Goal: Task Accomplishment & Management: Manage account settings

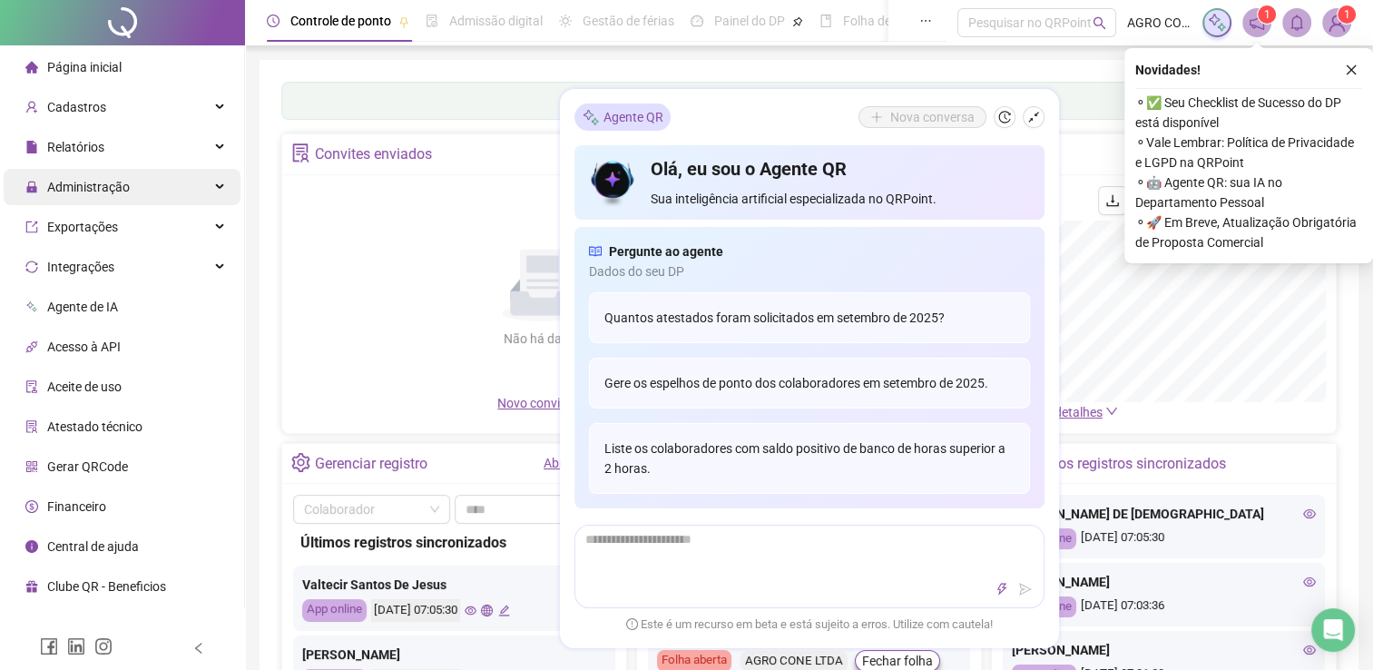
click at [206, 179] on div "Administração" at bounding box center [122, 187] width 237 height 36
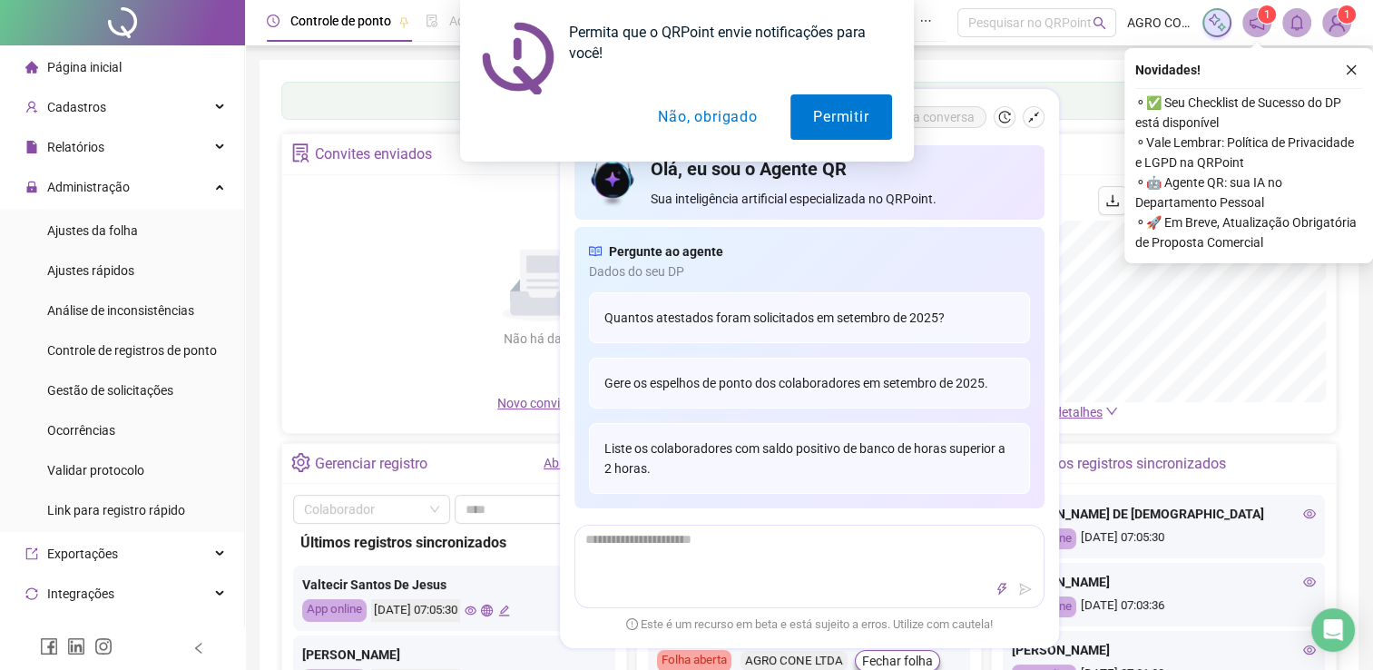
click at [214, 100] on div "Permita que o QRPoint envie notificações para você! Permitir Não, obrigado" at bounding box center [686, 81] width 1373 height 162
click at [196, 107] on div "Permita que o QRPoint envie notificações para você! Permitir Não, obrigado" at bounding box center [686, 81] width 1373 height 162
click at [54, 109] on div "Permita que o QRPoint envie notificações para você! Permitir Não, obrigado" at bounding box center [686, 81] width 1373 height 162
drag, startPoint x: 0, startPoint y: 230, endPoint x: 387, endPoint y: 122, distance: 401.6
click at [387, 122] on body "Página inicial Cadastros Relatórios Administração Ajustes da folha Ajustes rápi…" at bounding box center [686, 335] width 1373 height 670
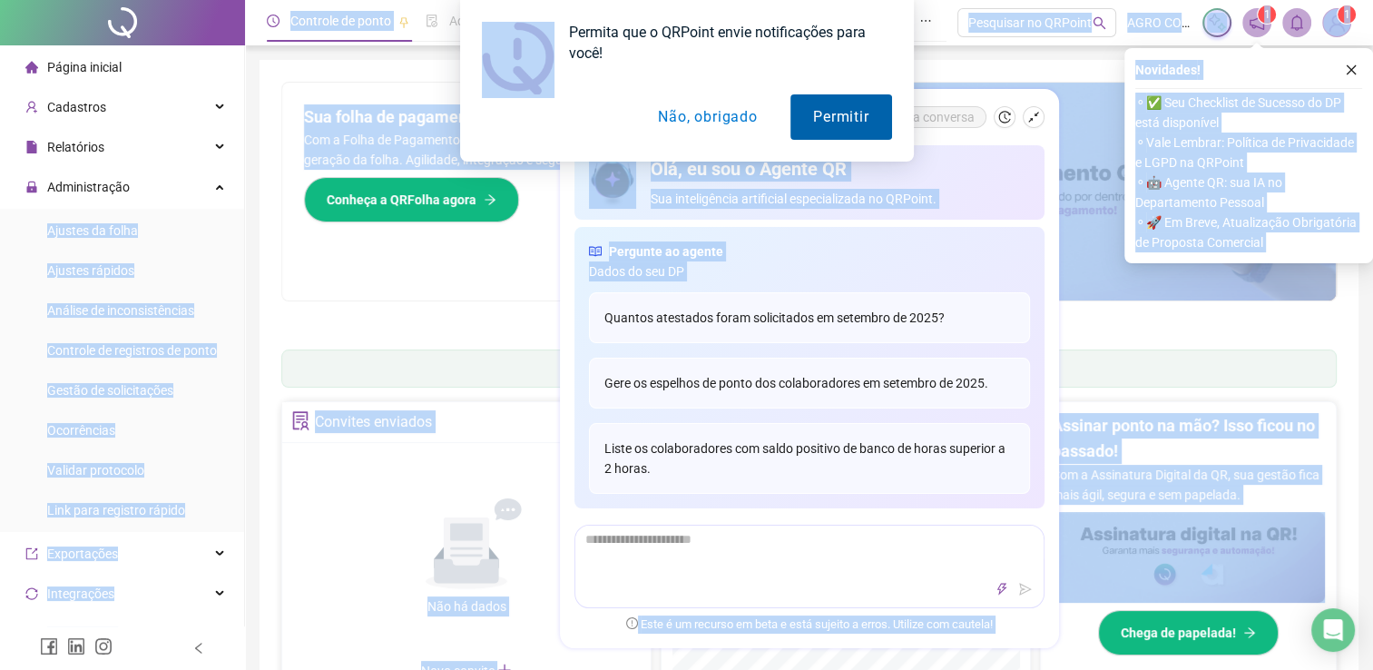
click at [826, 118] on button "Permitir" at bounding box center [840, 116] width 101 height 45
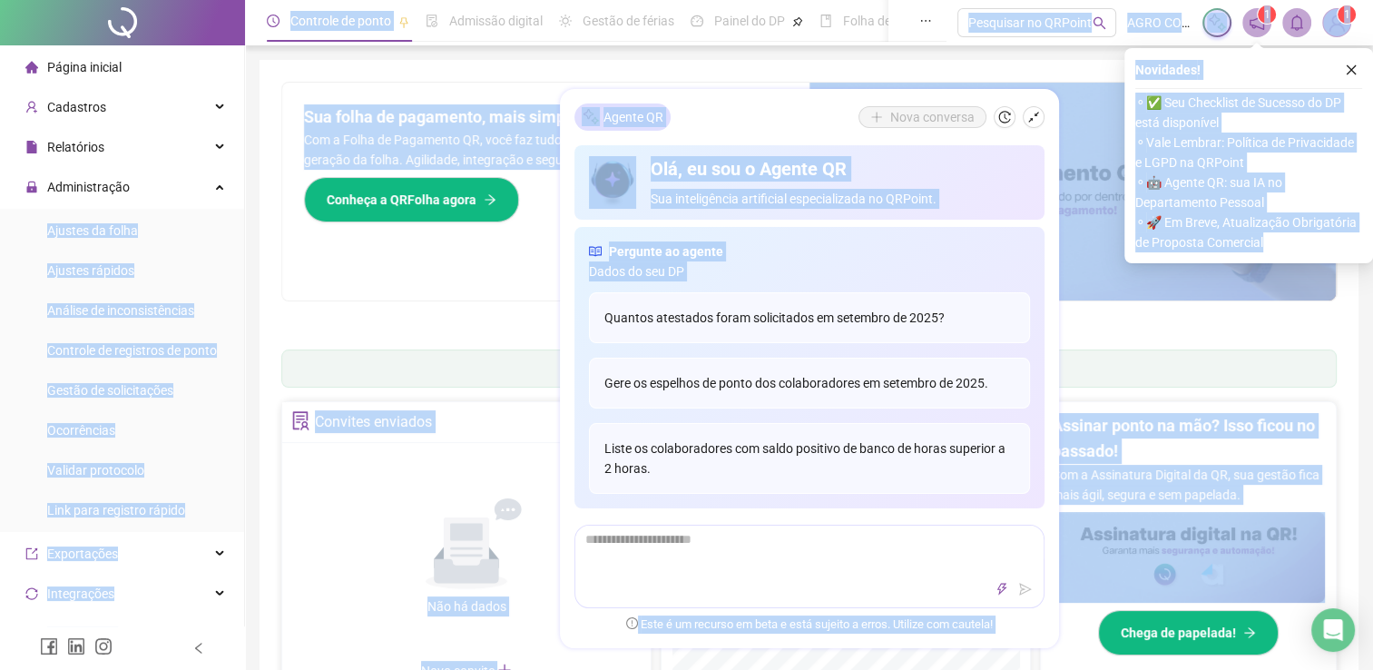
click at [381, 82] on div "Sua folha de pagamento, mais simples do que nunca! Com a Folha de Pagamento QR,…" at bounding box center [808, 192] width 1055 height 220
click at [327, 69] on div "Pague o QRPoint com Cartão de Crédito Sua assinatura: mais segurança, prática e…" at bounding box center [808, 581] width 1099 height 1043
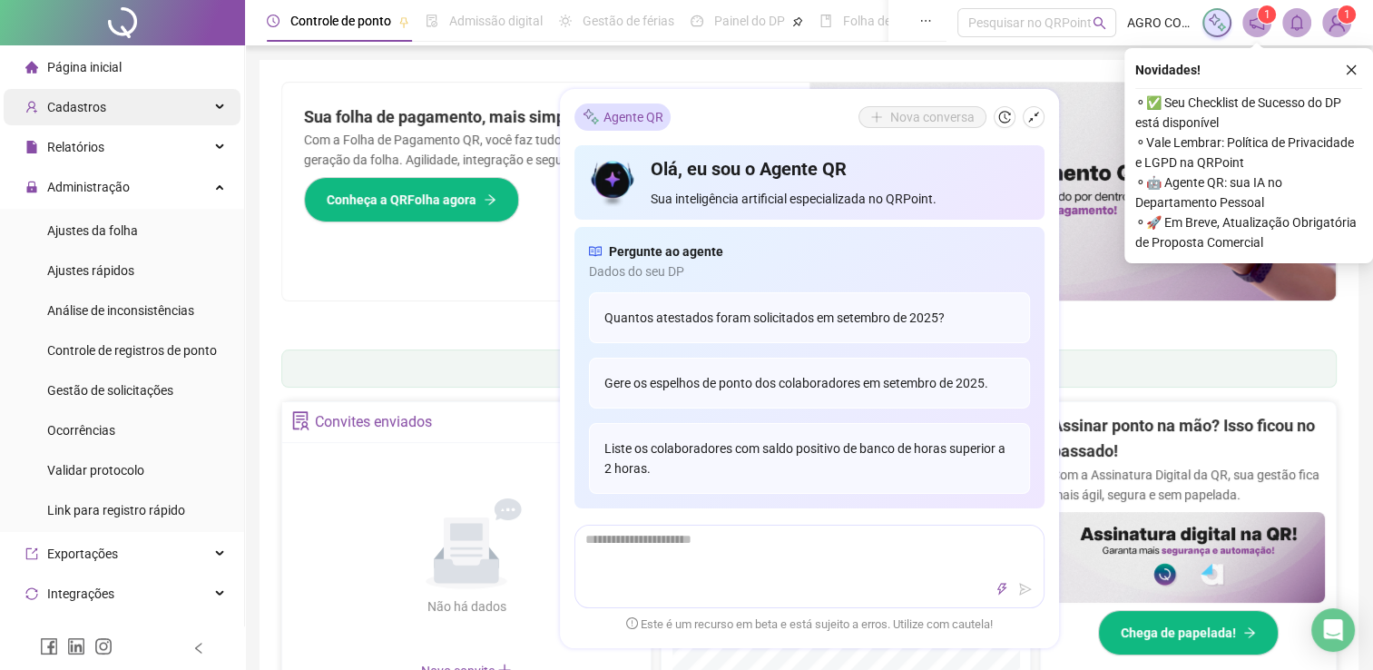
click at [200, 112] on div "Cadastros" at bounding box center [122, 107] width 237 height 36
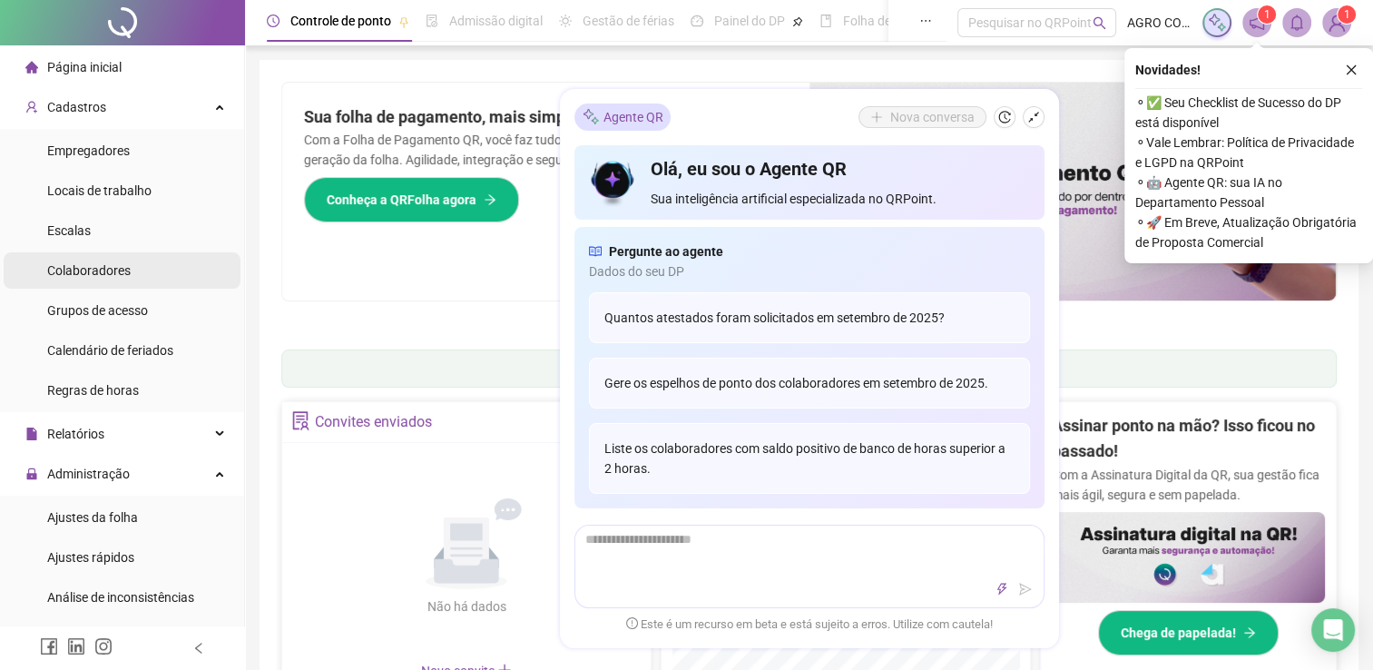
click at [110, 270] on span "Colaboradores" at bounding box center [88, 270] width 83 height 15
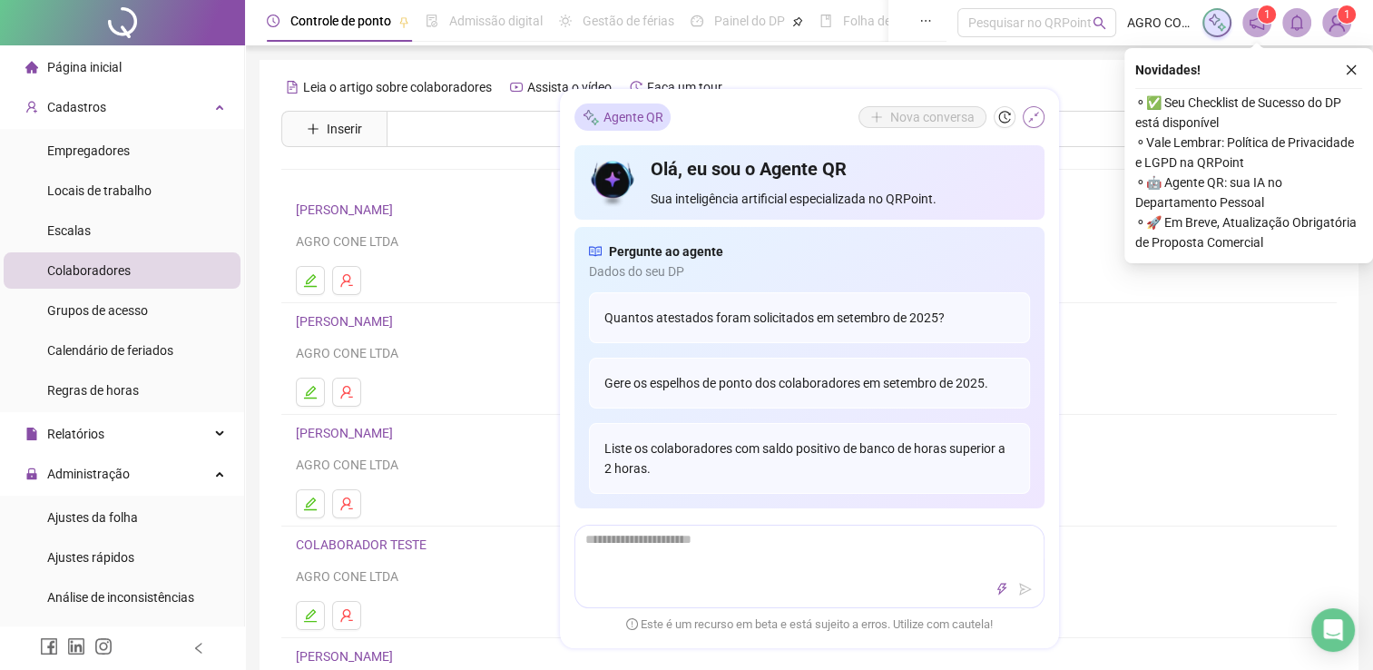
click at [1035, 122] on icon "shrink" at bounding box center [1033, 117] width 13 height 13
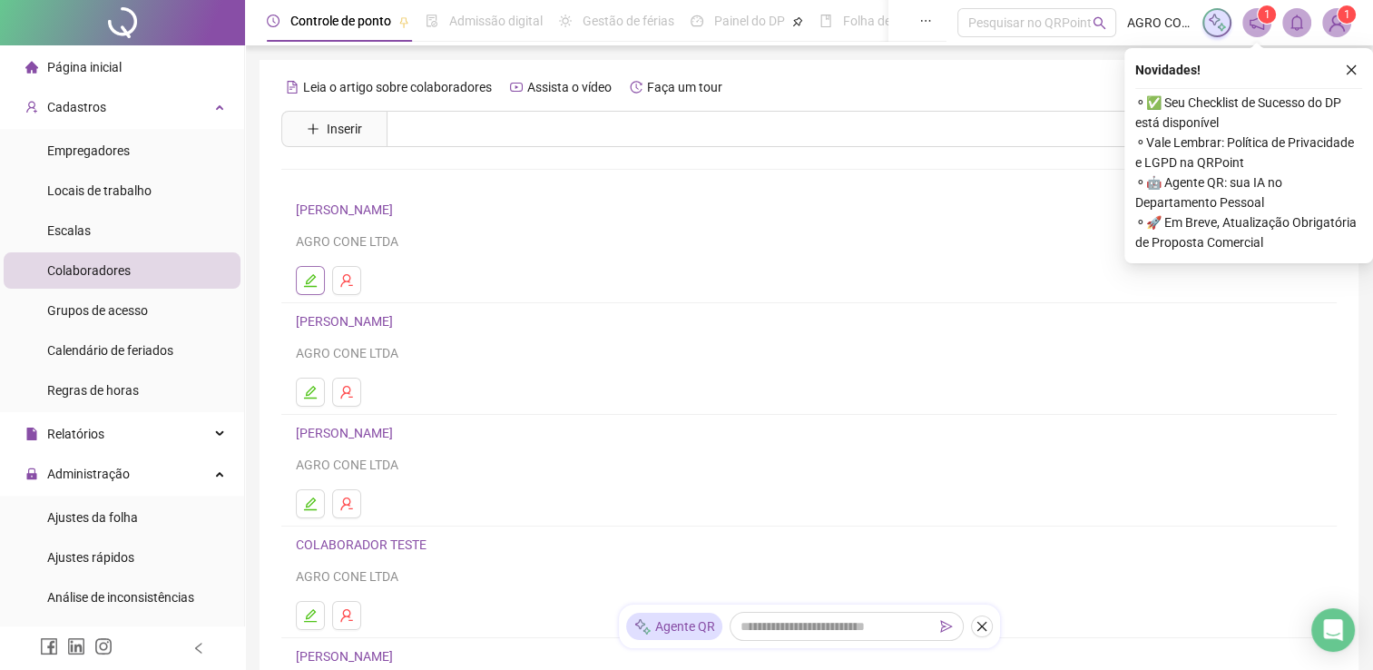
click at [311, 279] on icon "edit" at bounding box center [310, 280] width 15 height 15
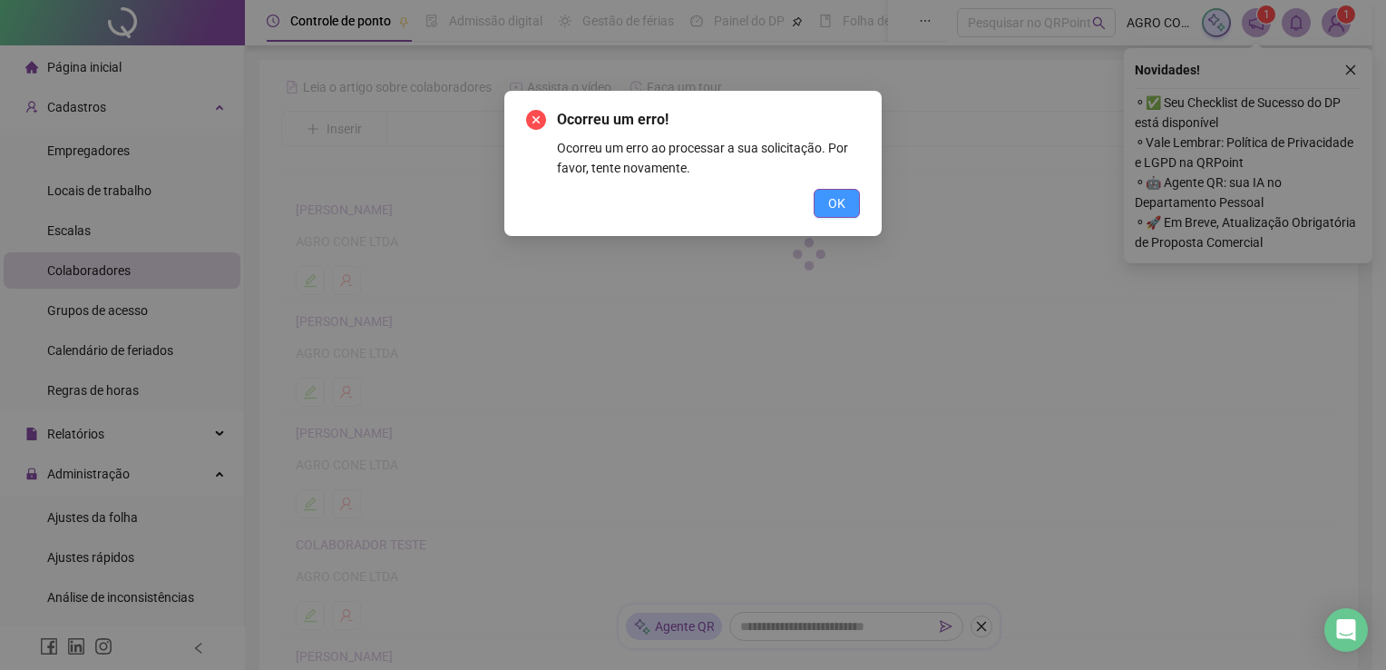
click at [831, 212] on span "OK" at bounding box center [836, 203] width 17 height 20
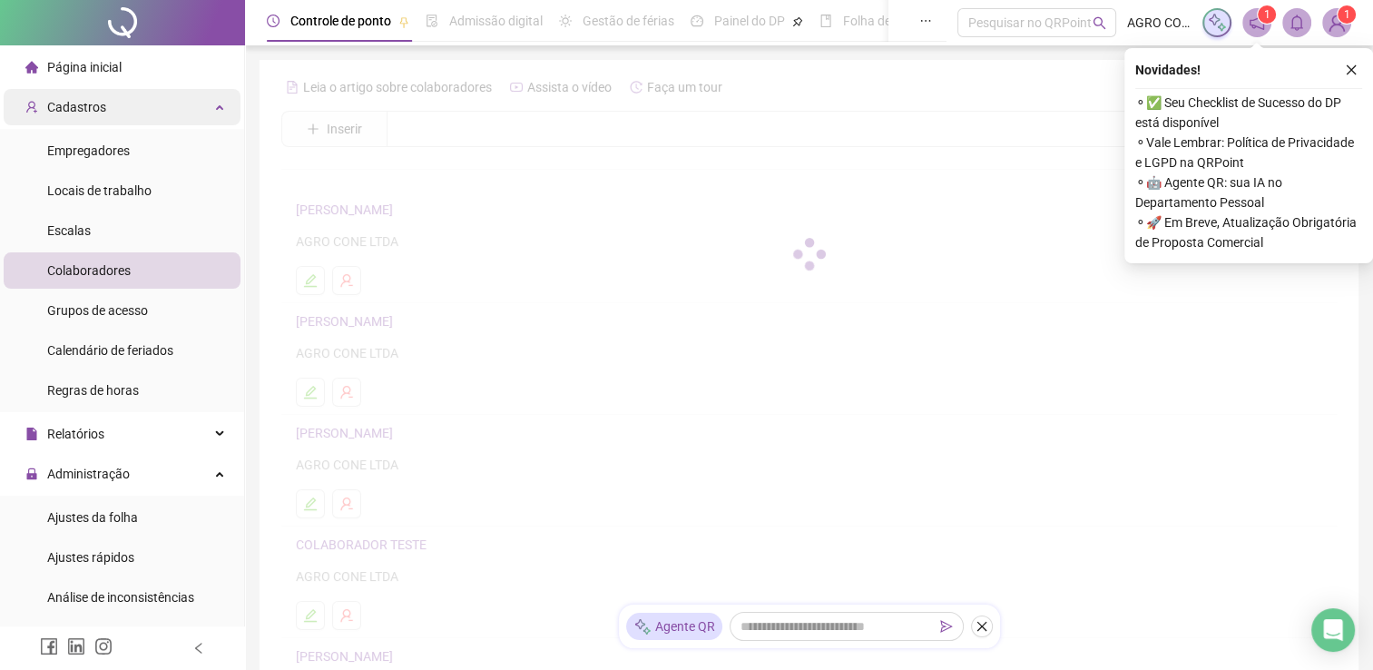
click at [202, 106] on div "Cadastros" at bounding box center [122, 107] width 237 height 36
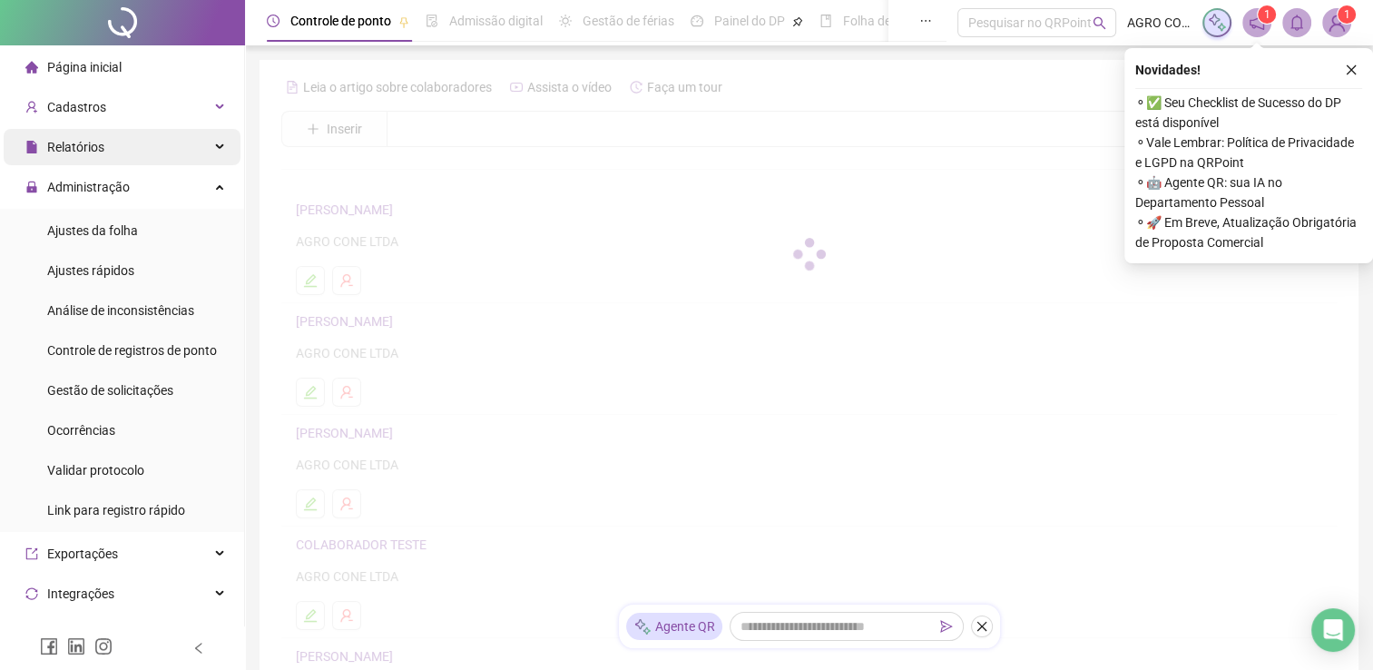
click at [206, 152] on div "Relatórios" at bounding box center [122, 147] width 237 height 36
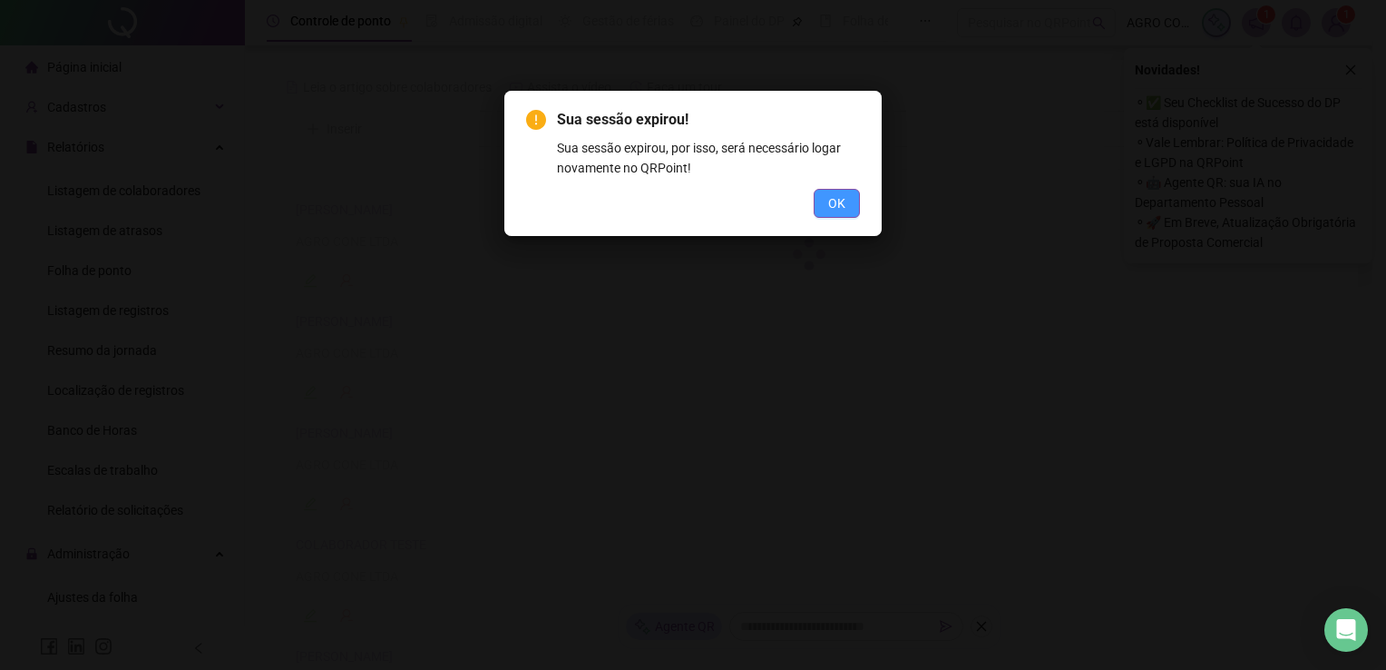
click at [847, 205] on button "OK" at bounding box center [837, 203] width 46 height 29
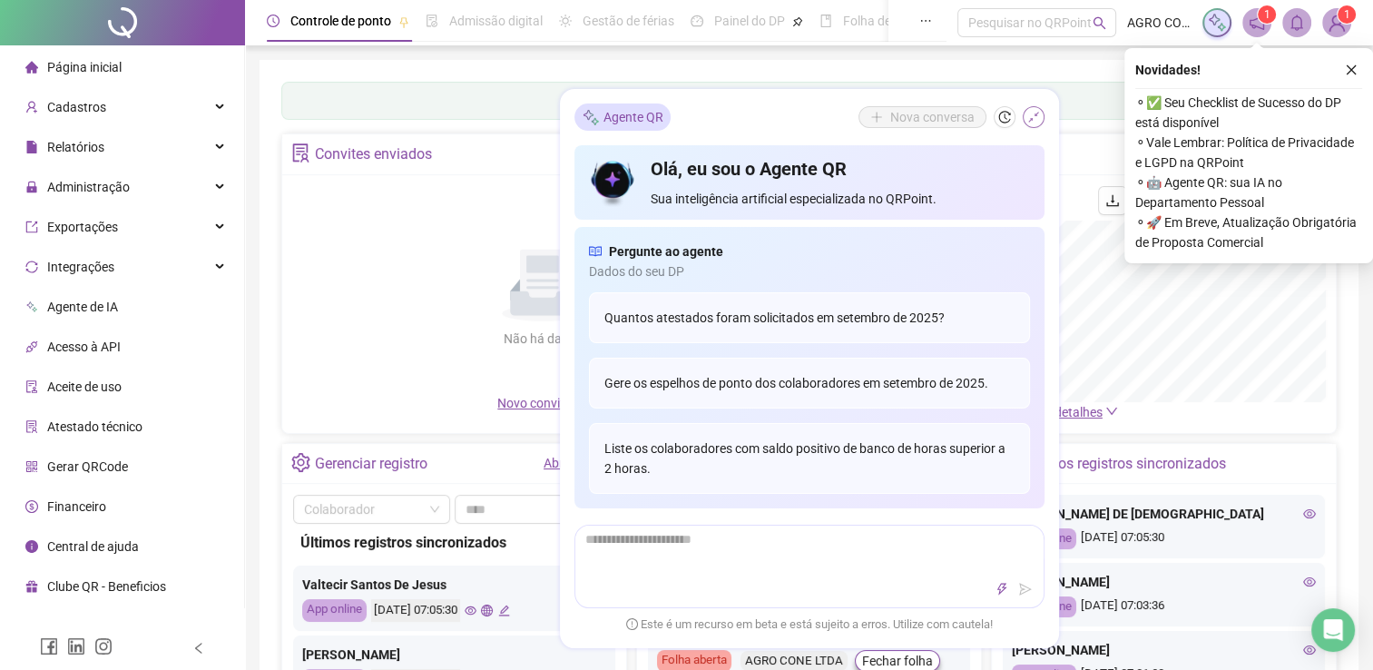
click at [1033, 120] on icon "shrink" at bounding box center [1033, 117] width 13 height 13
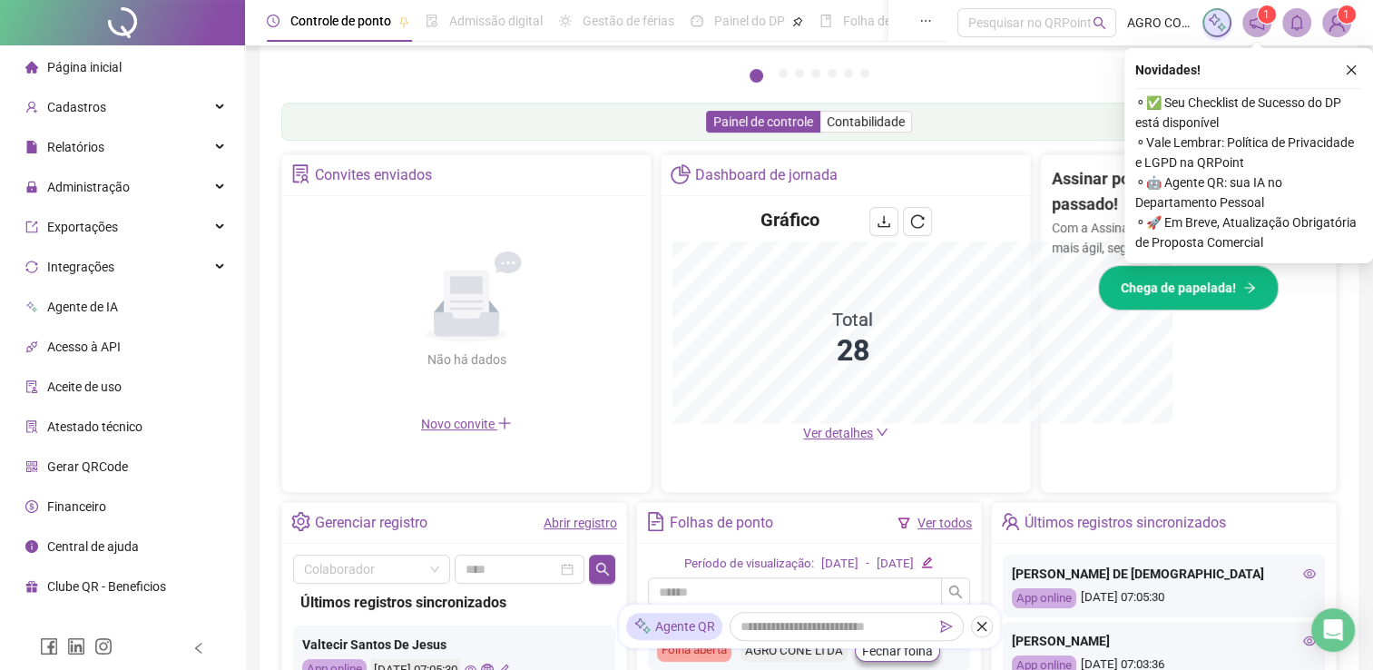
scroll to position [514, 0]
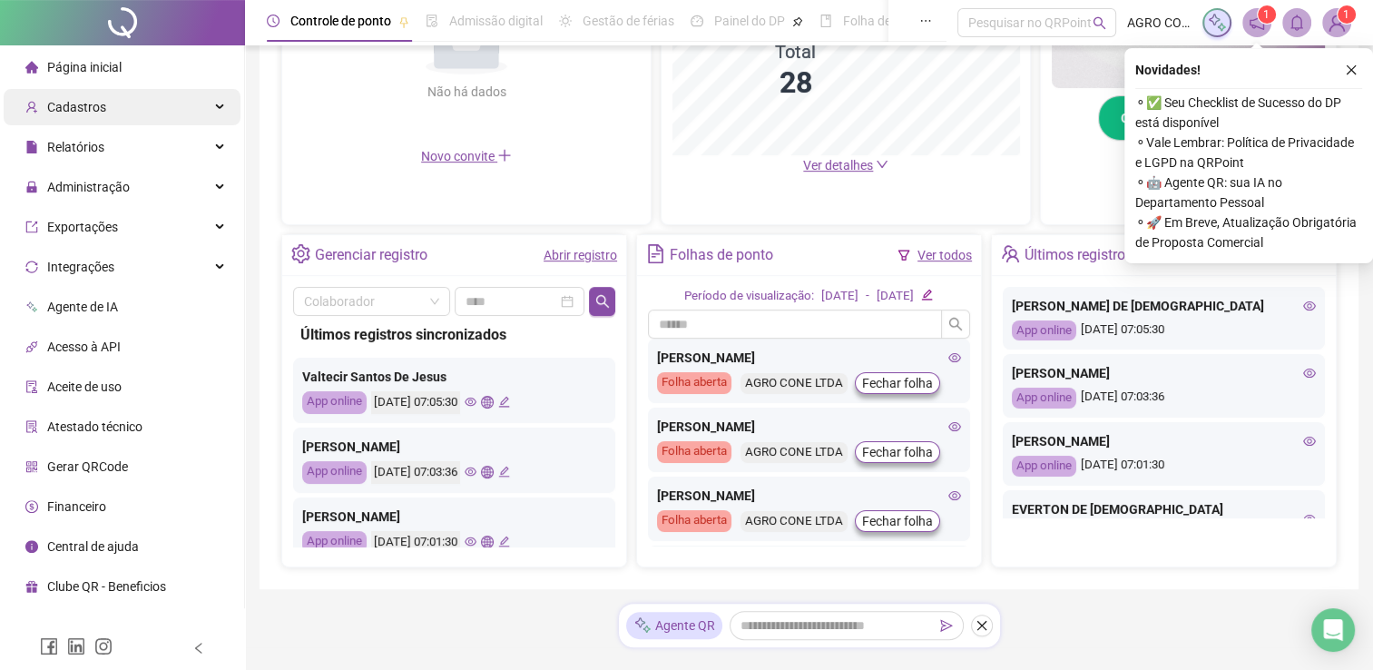
click at [222, 107] on icon at bounding box center [221, 107] width 9 height 0
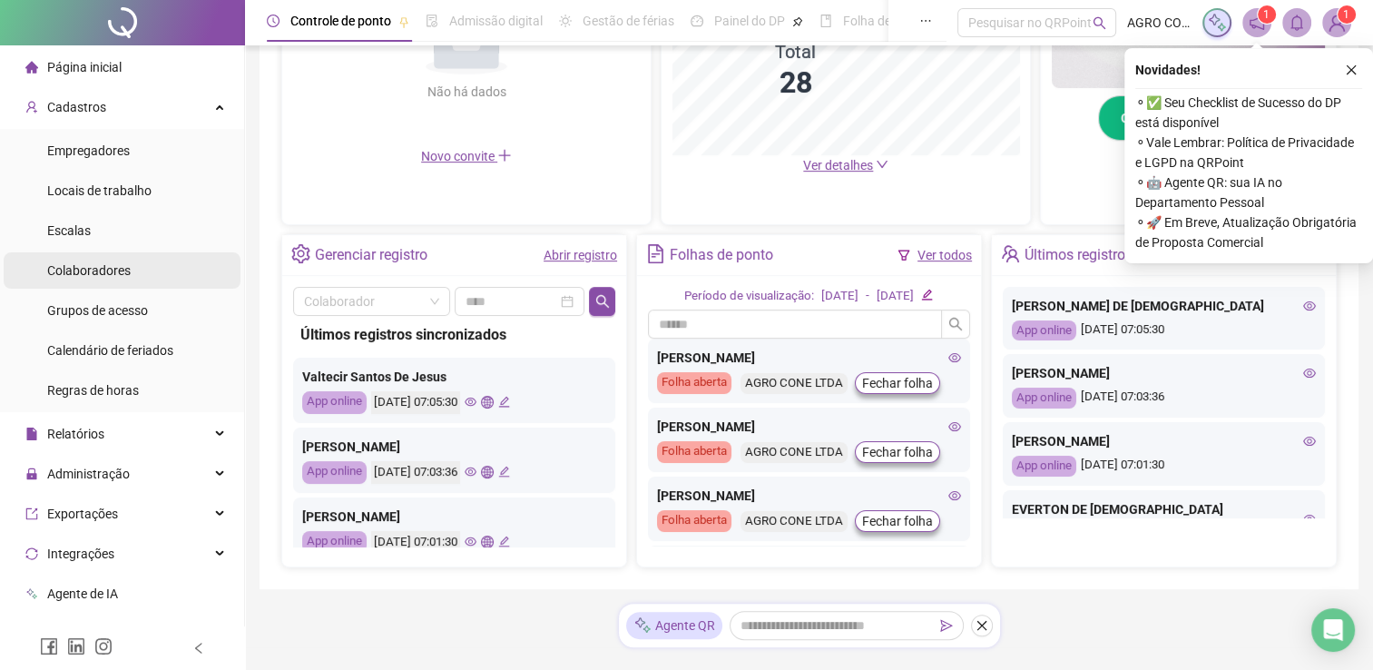
click at [103, 270] on span "Colaboradores" at bounding box center [88, 270] width 83 height 15
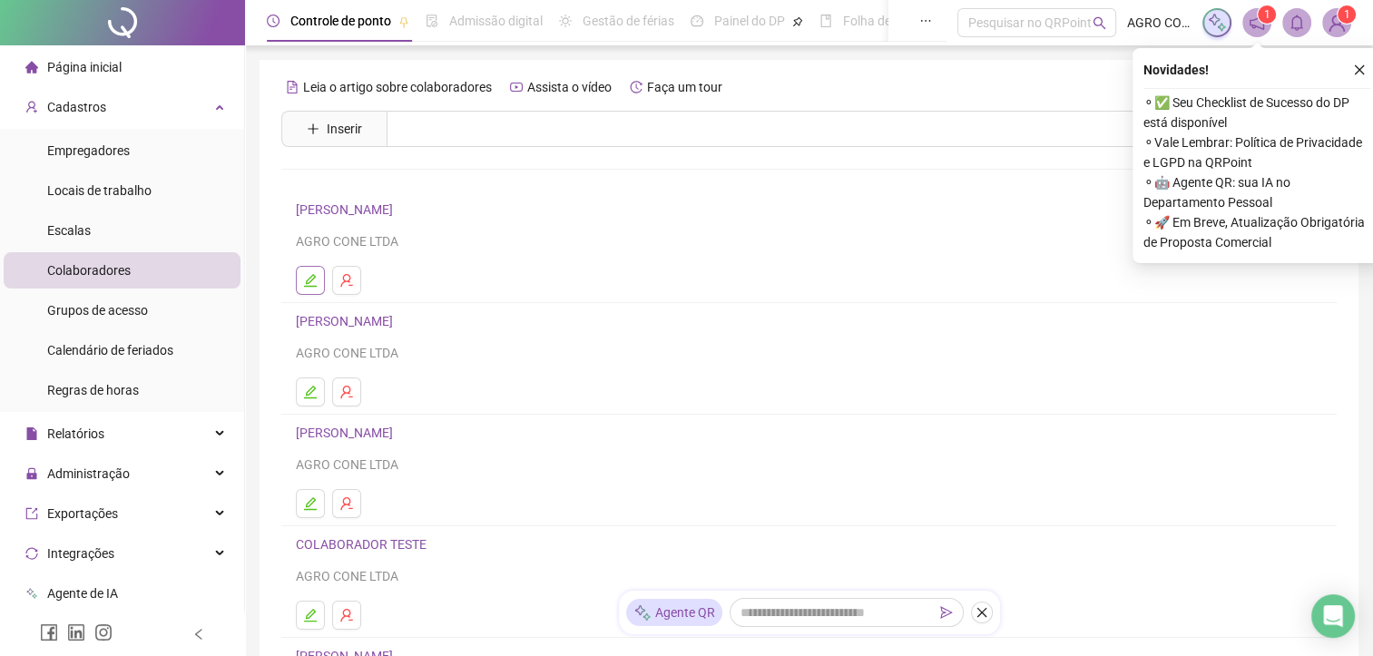
click at [313, 282] on icon "edit" at bounding box center [310, 280] width 15 height 15
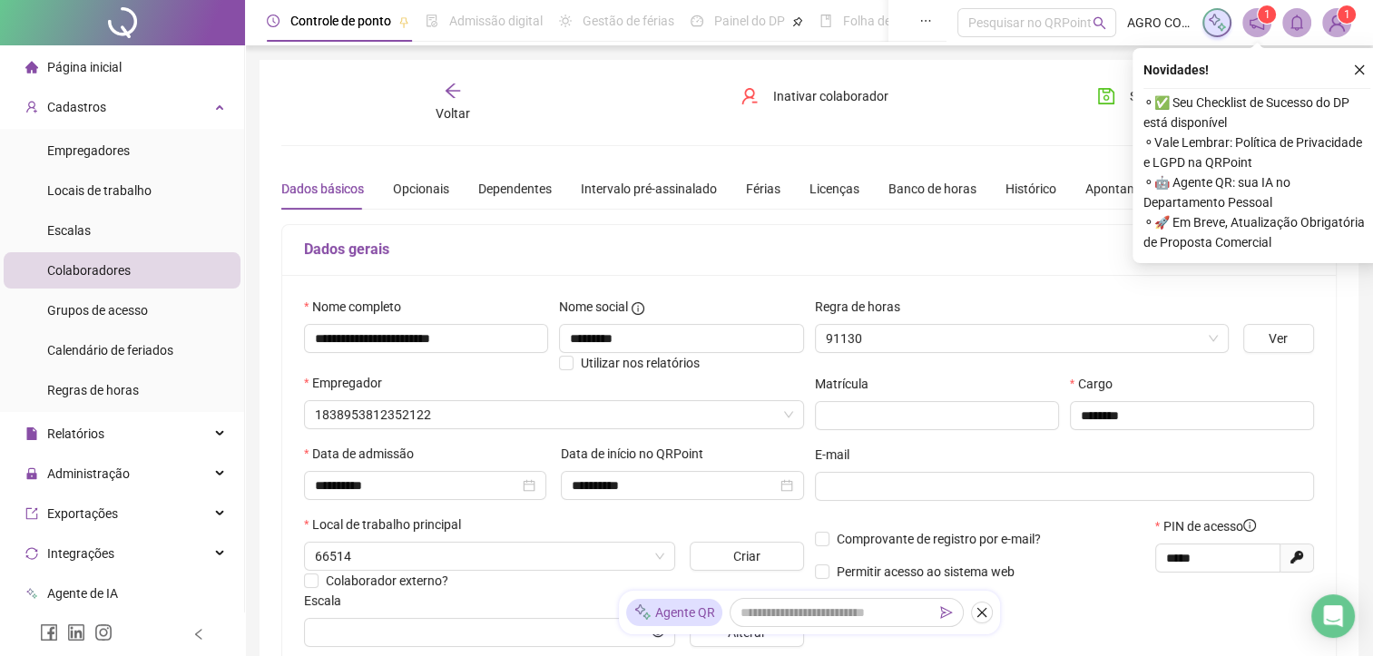
type input "********"
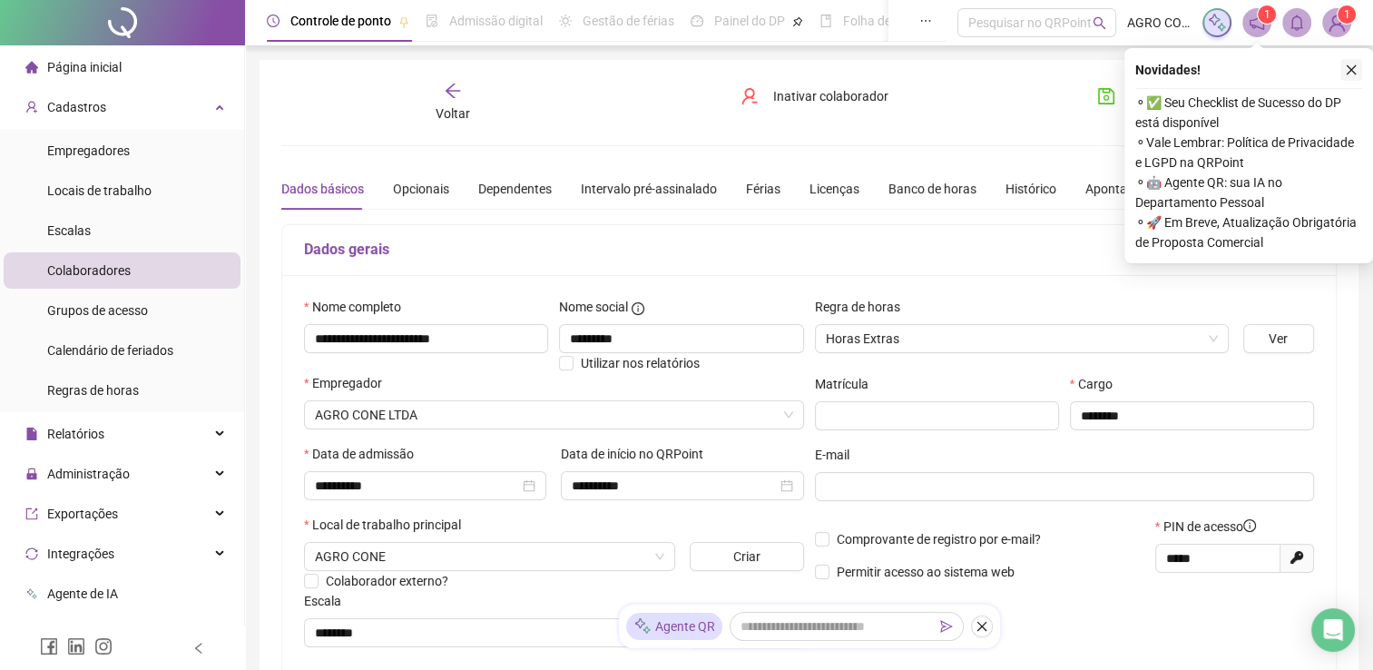
click at [1346, 74] on icon "close" at bounding box center [1351, 70] width 13 height 13
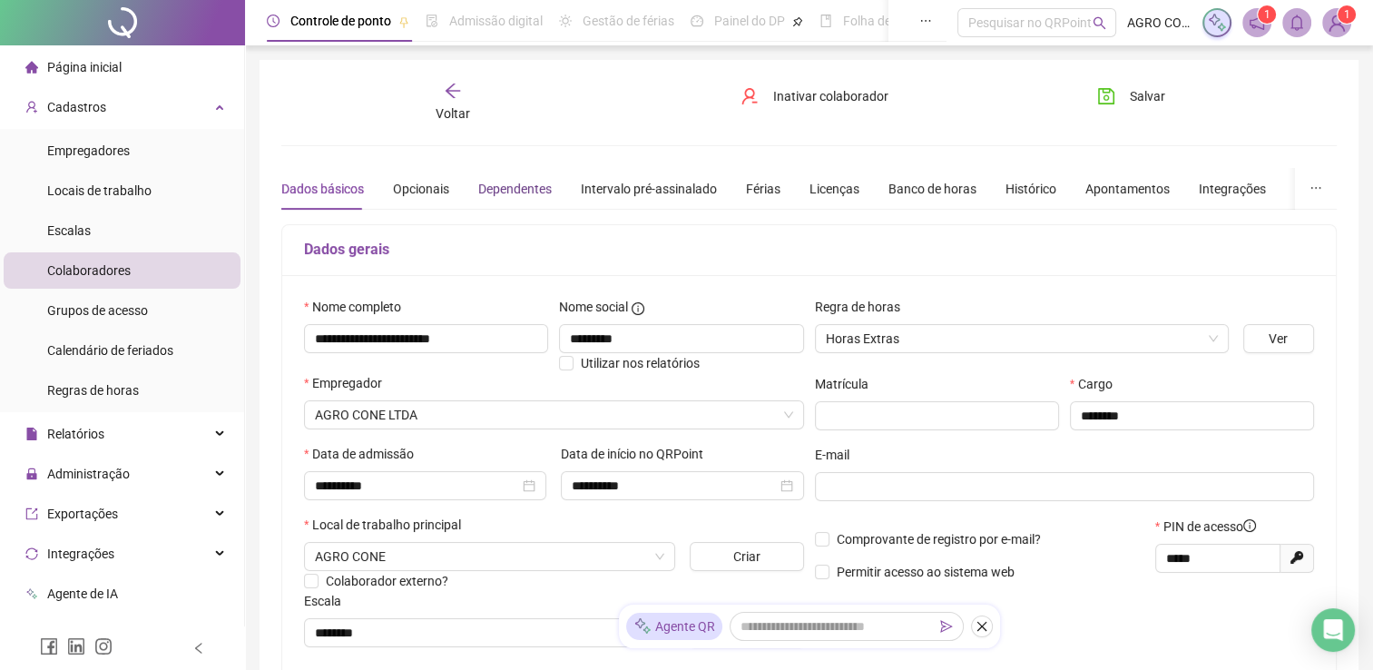
click at [496, 186] on div "Dependentes" at bounding box center [514, 189] width 73 height 20
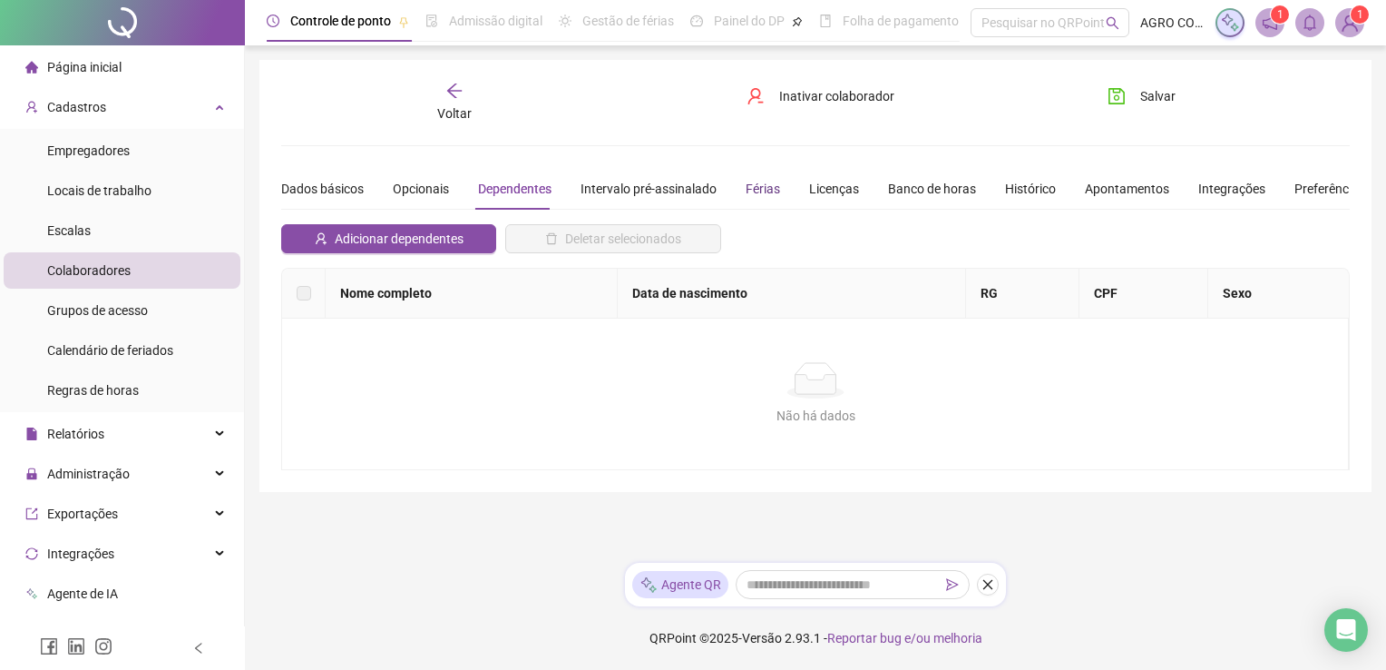
click at [755, 192] on div "Férias" at bounding box center [763, 189] width 34 height 20
click at [826, 186] on div "Licenças" at bounding box center [834, 189] width 50 height 20
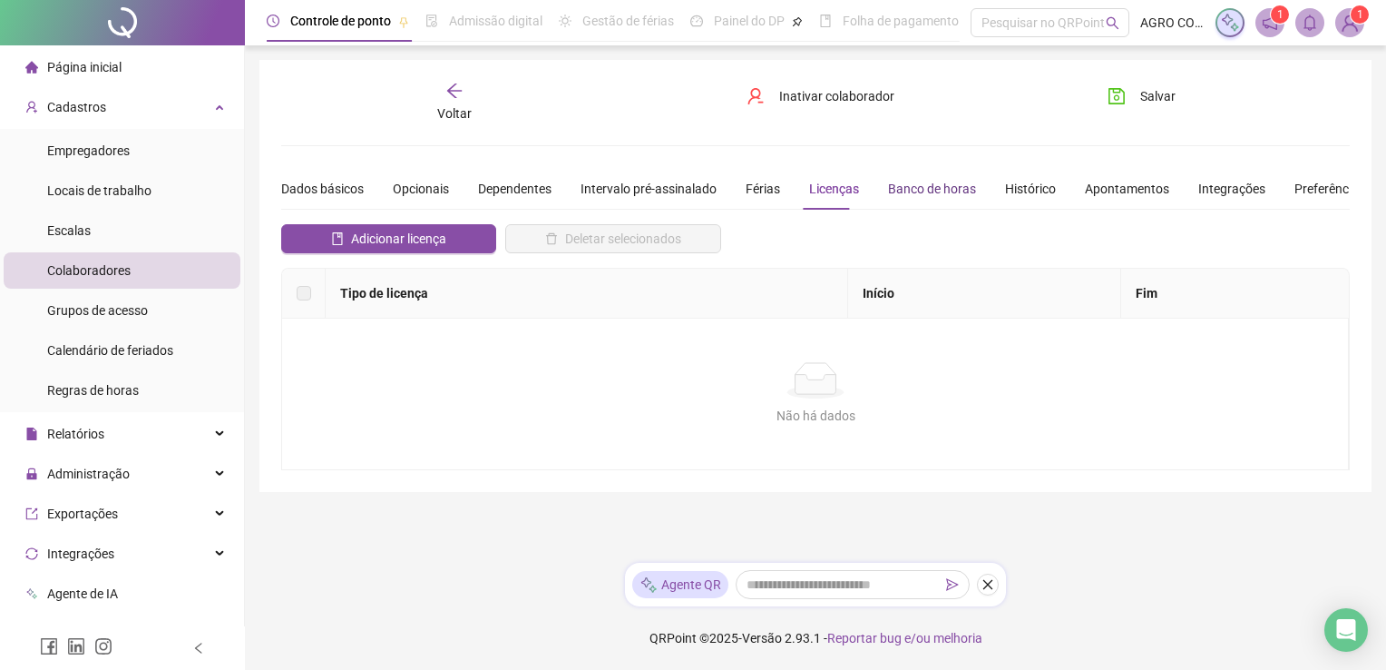
click at [922, 189] on div "Banco de horas" at bounding box center [932, 189] width 88 height 20
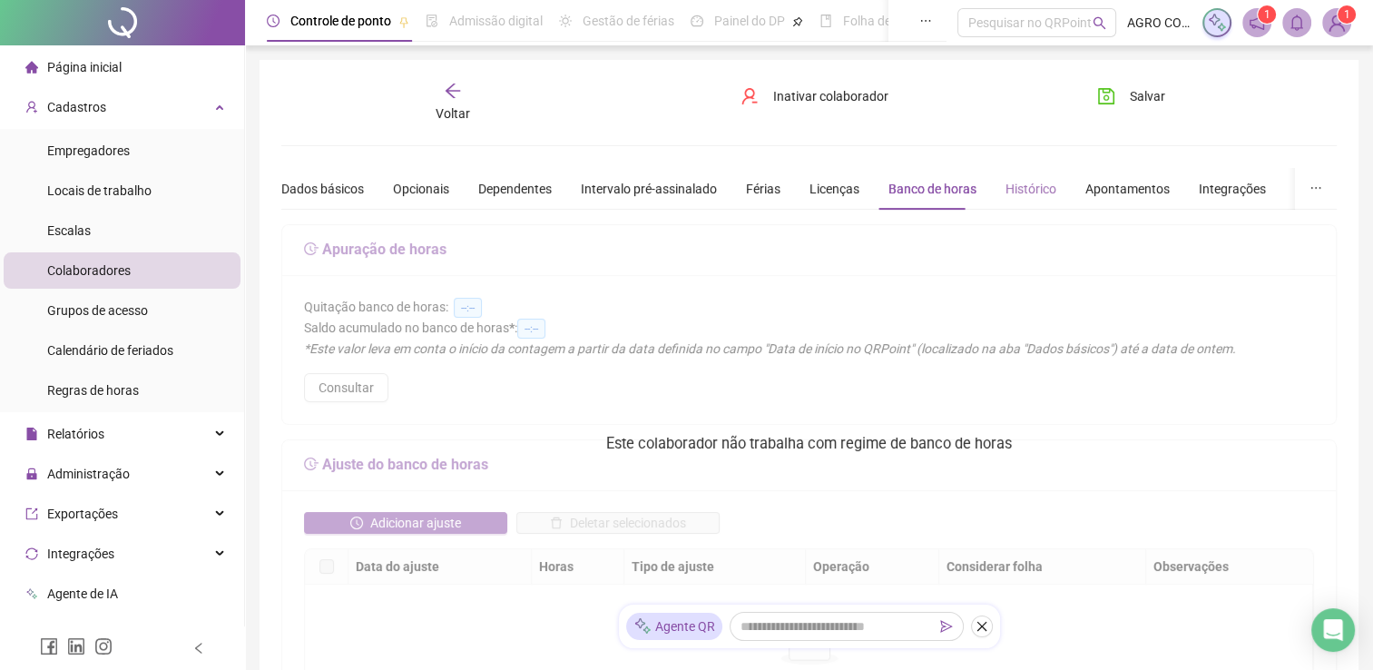
click at [1014, 200] on div "Histórico" at bounding box center [1030, 189] width 51 height 42
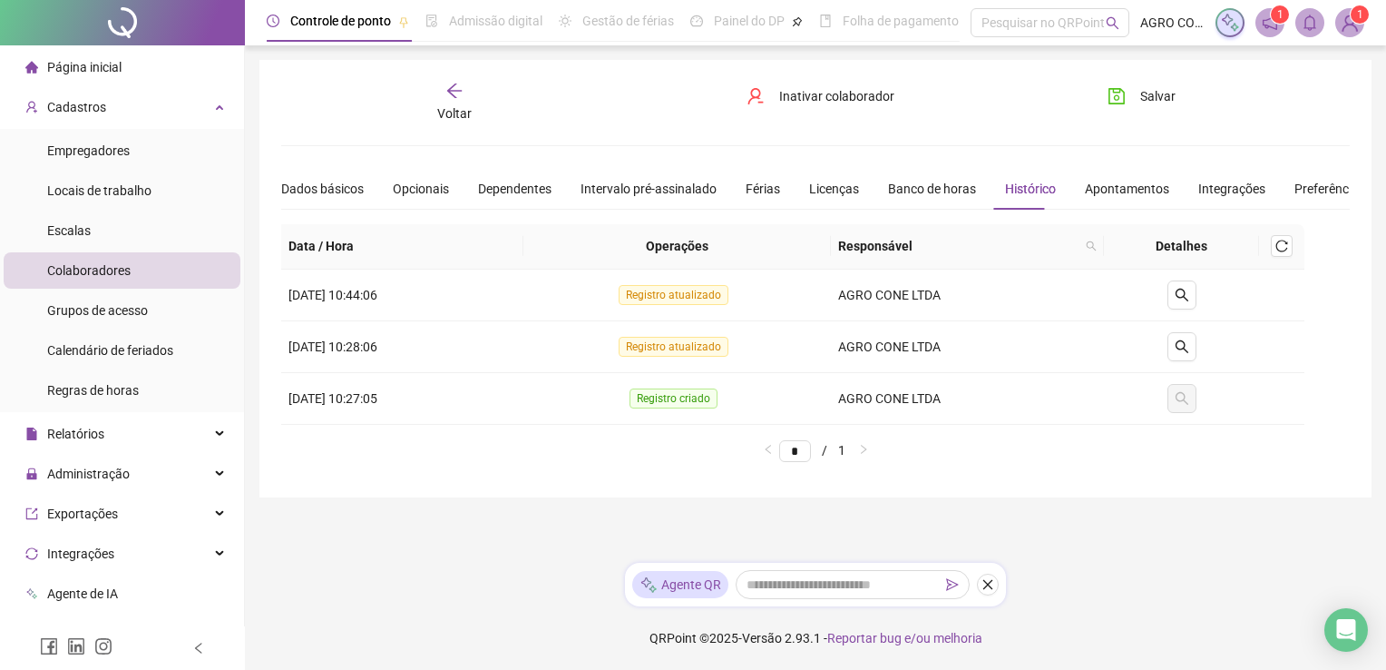
click at [449, 90] on icon "arrow-left" at bounding box center [454, 90] width 15 height 15
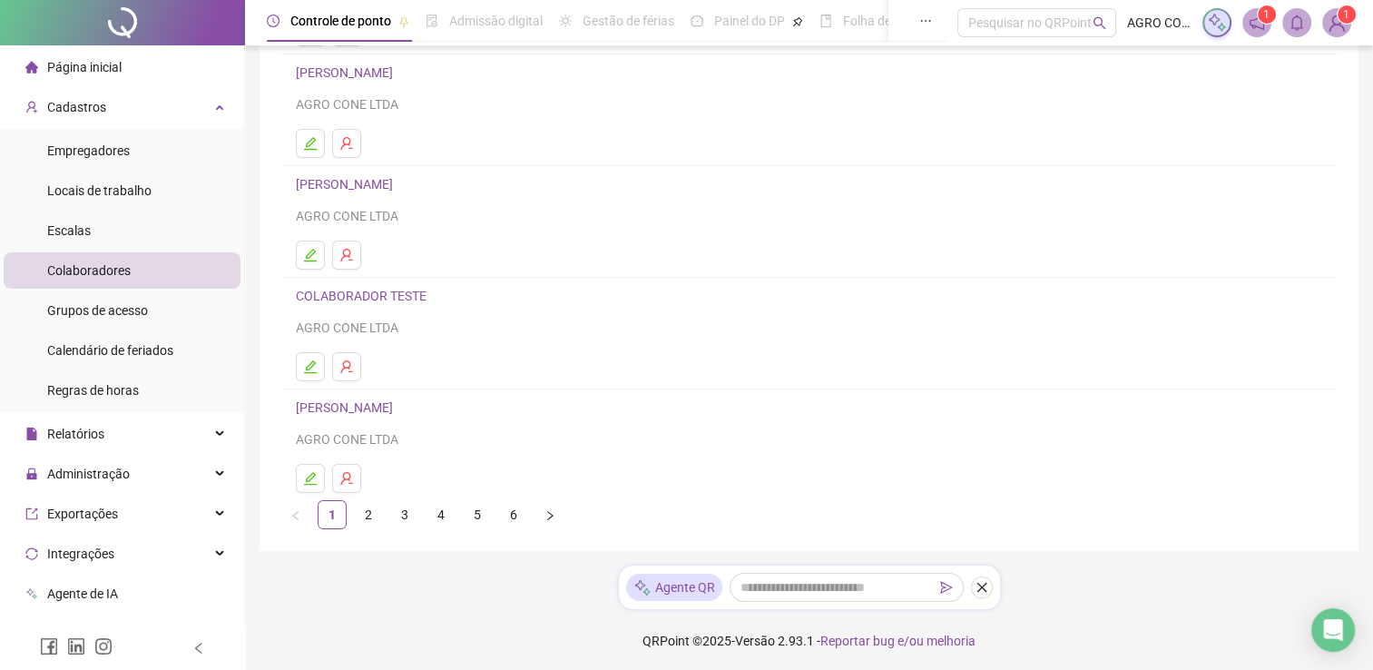
scroll to position [250, 0]
click at [436, 514] on link "4" at bounding box center [440, 513] width 27 height 27
click at [481, 511] on link "5" at bounding box center [477, 513] width 27 height 27
click at [403, 514] on link "3" at bounding box center [404, 513] width 27 height 27
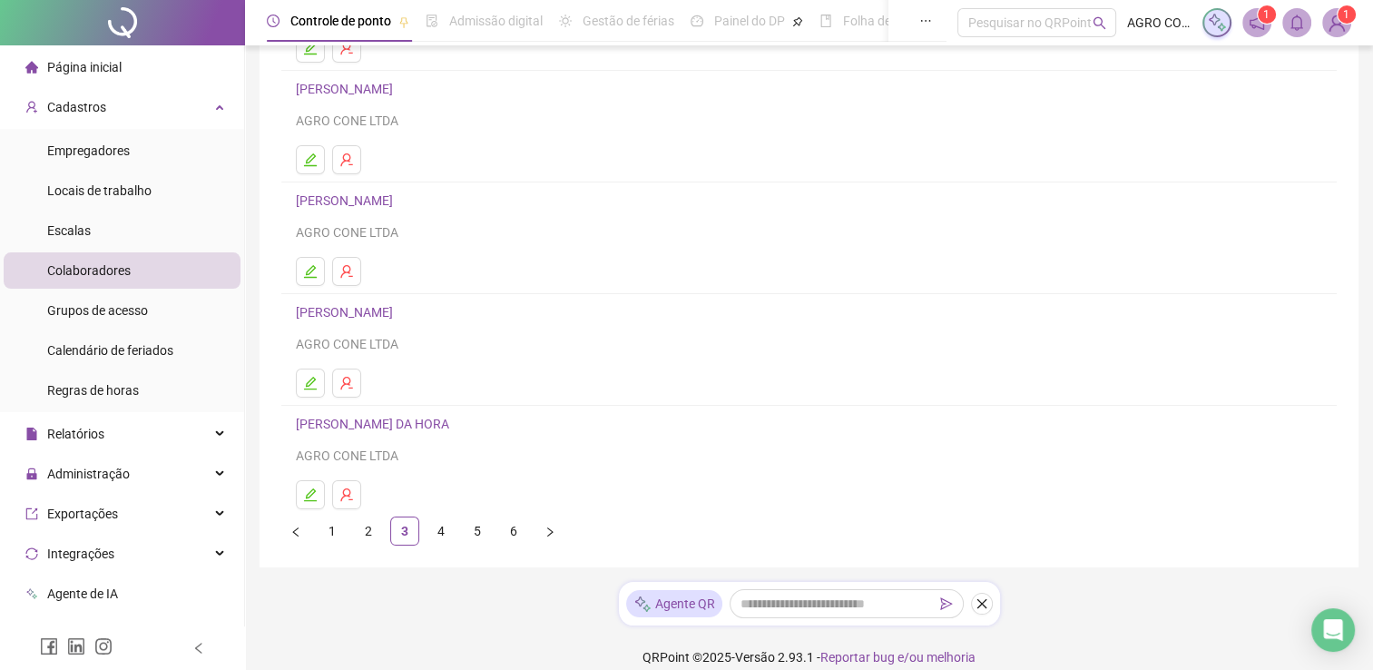
scroll to position [248, 0]
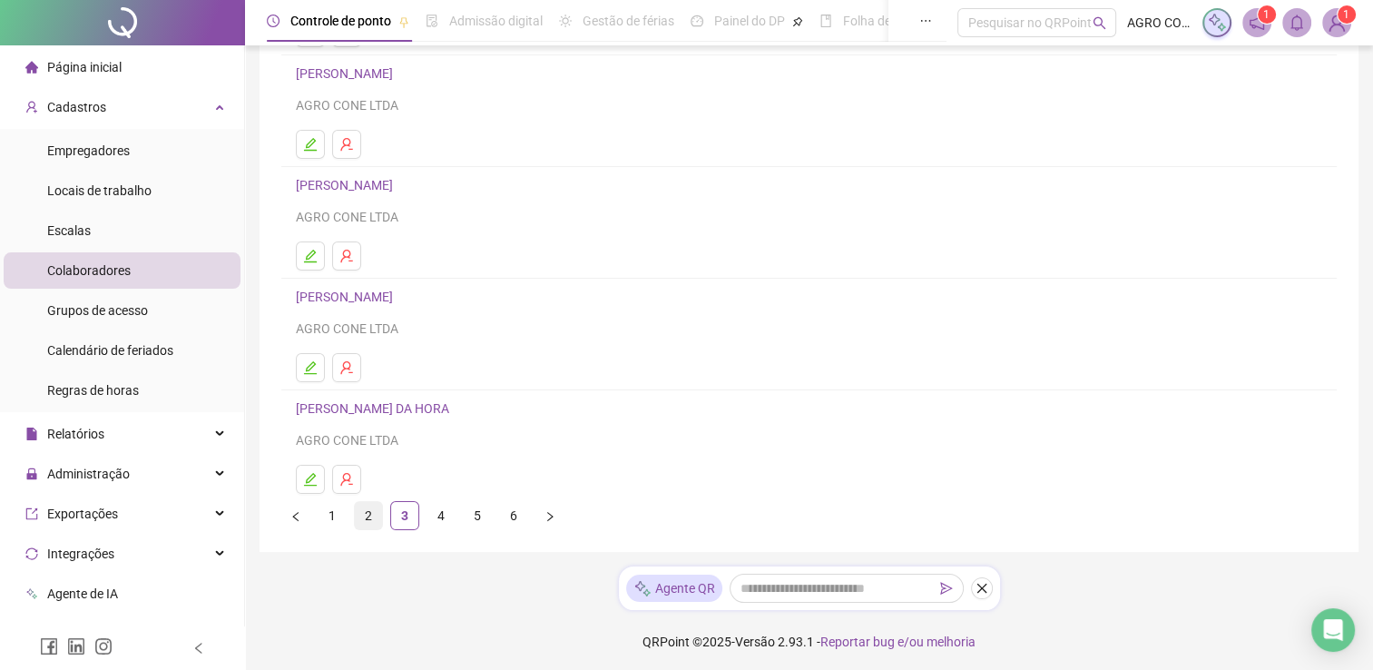
click at [363, 511] on link "2" at bounding box center [368, 515] width 27 height 27
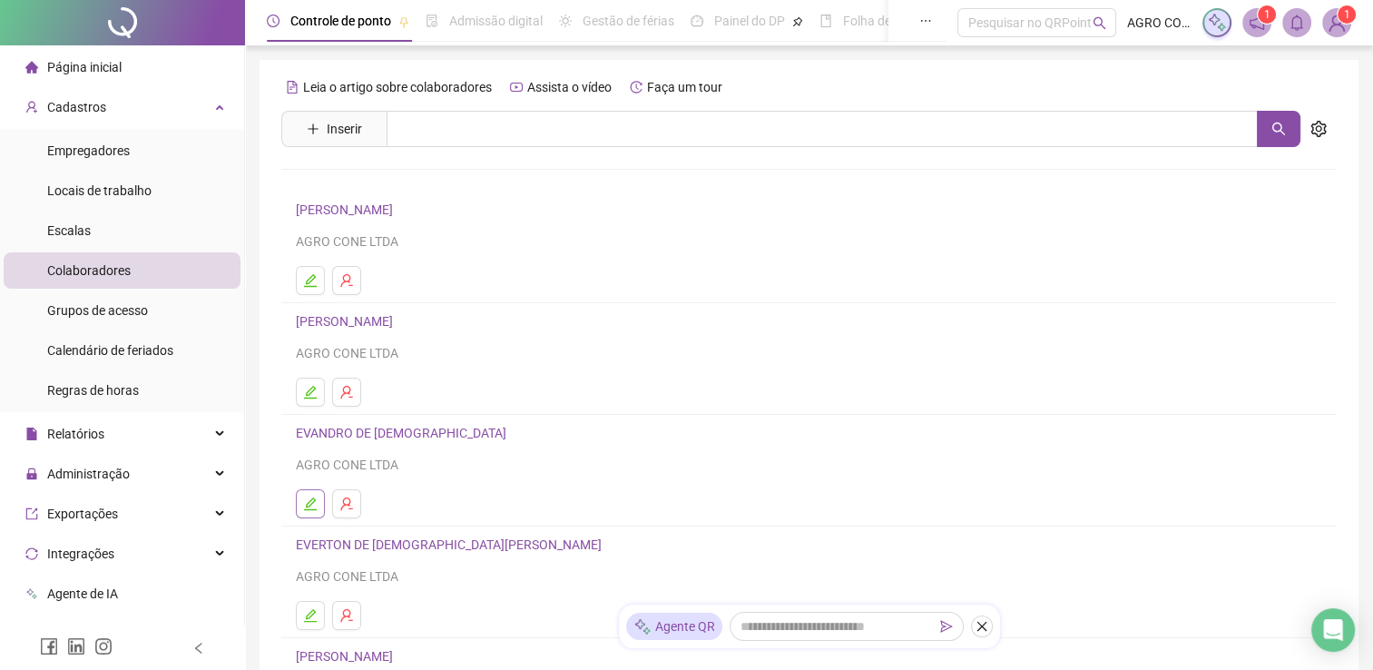
click at [303, 504] on icon "edit" at bounding box center [310, 503] width 15 height 15
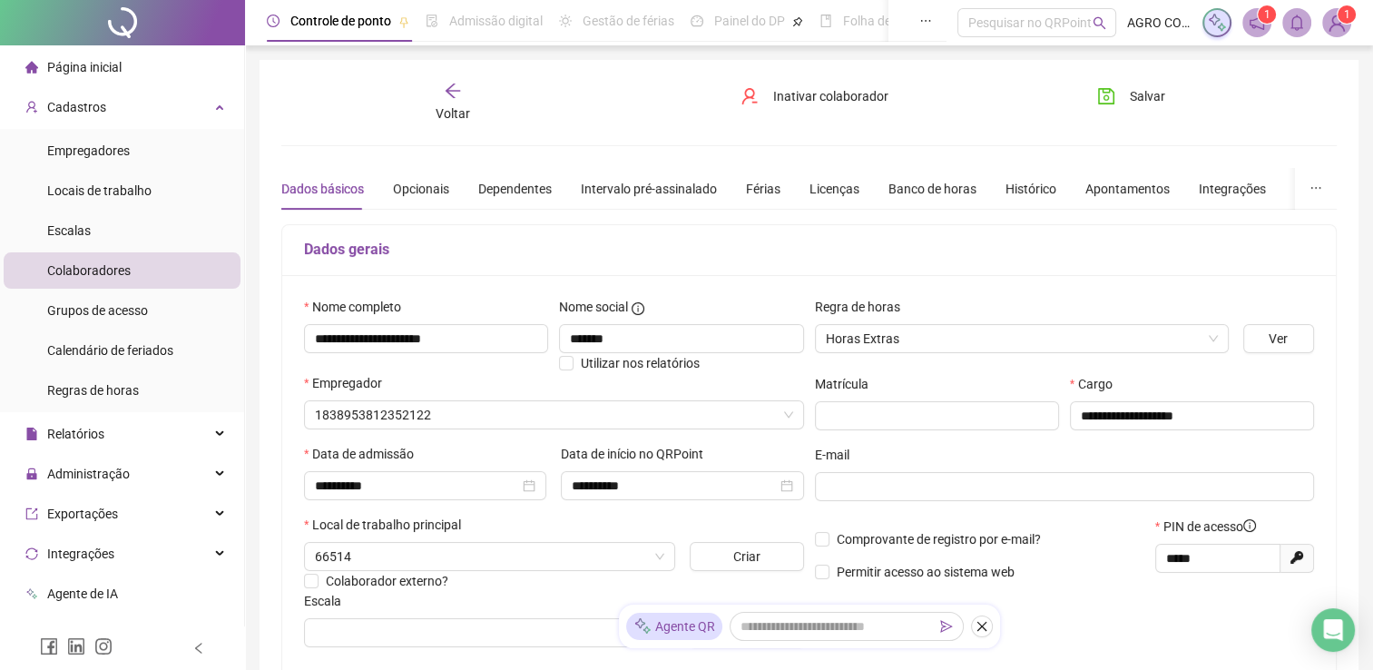
type input "**********"
click at [445, 92] on icon "arrow-left" at bounding box center [453, 91] width 18 height 18
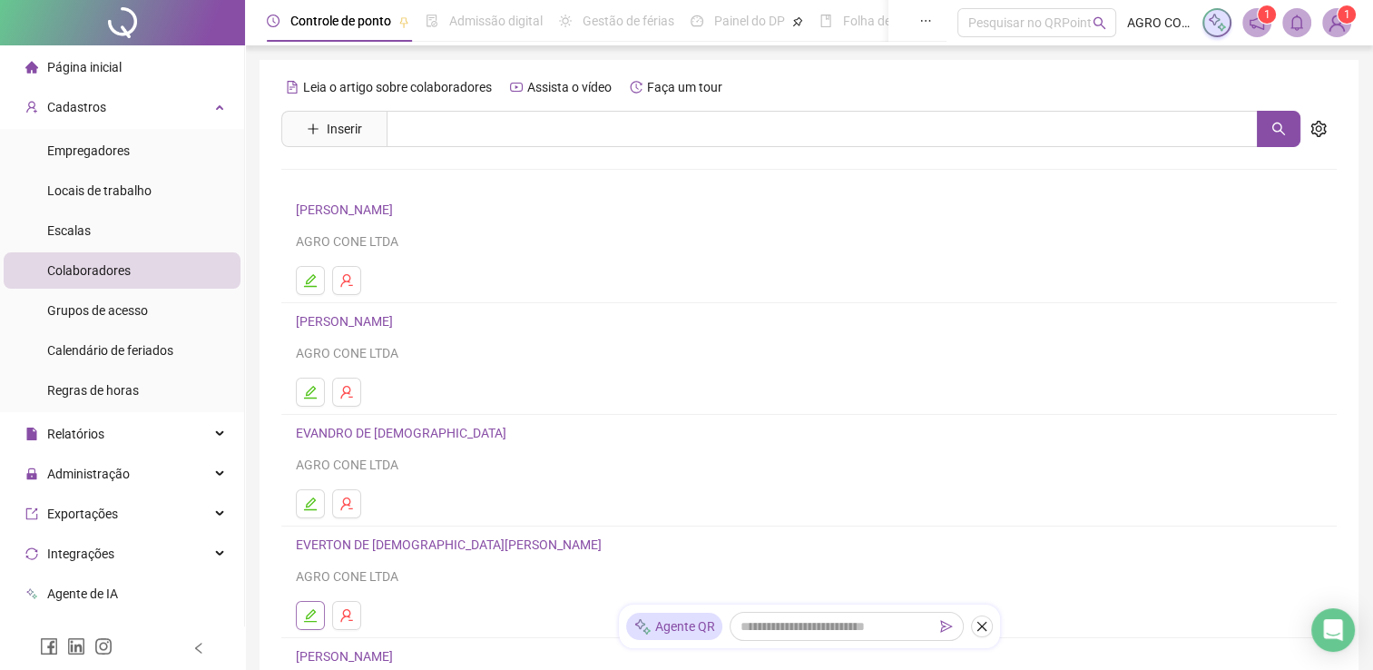
click at [315, 616] on icon "edit" at bounding box center [310, 615] width 15 height 15
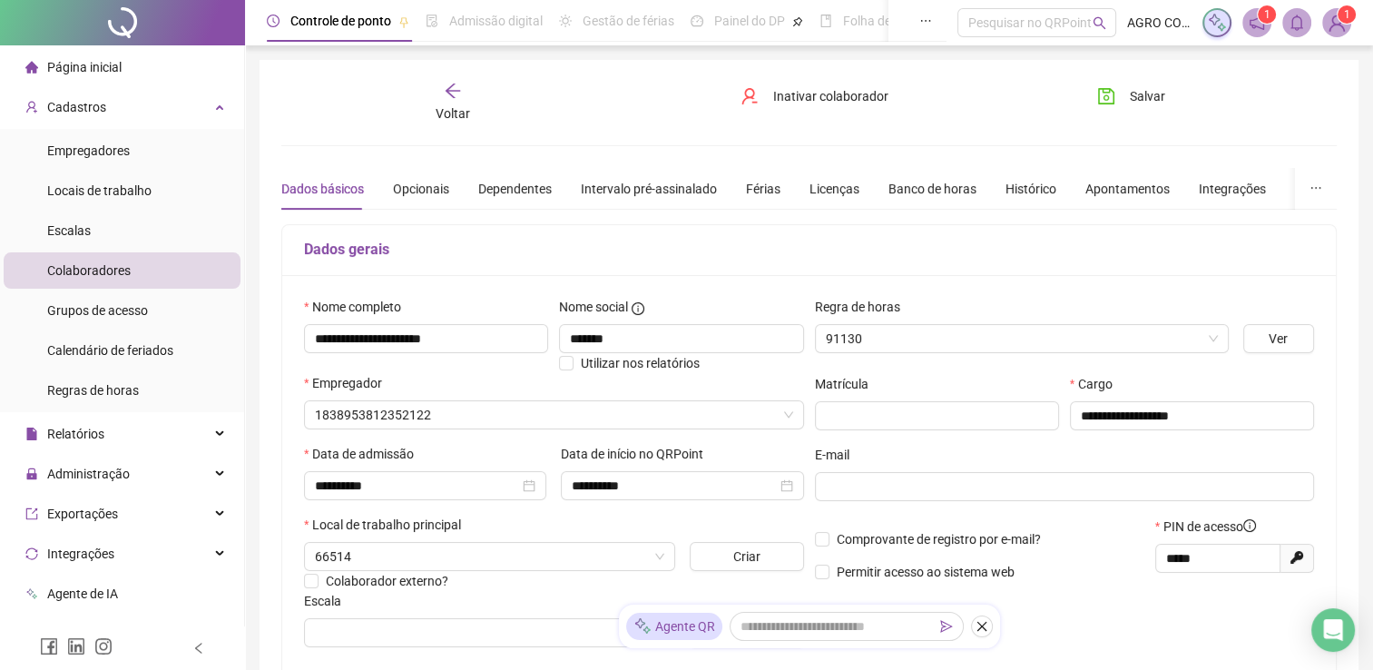
type input "**********"
click at [454, 88] on icon "arrow-left" at bounding box center [453, 91] width 18 height 18
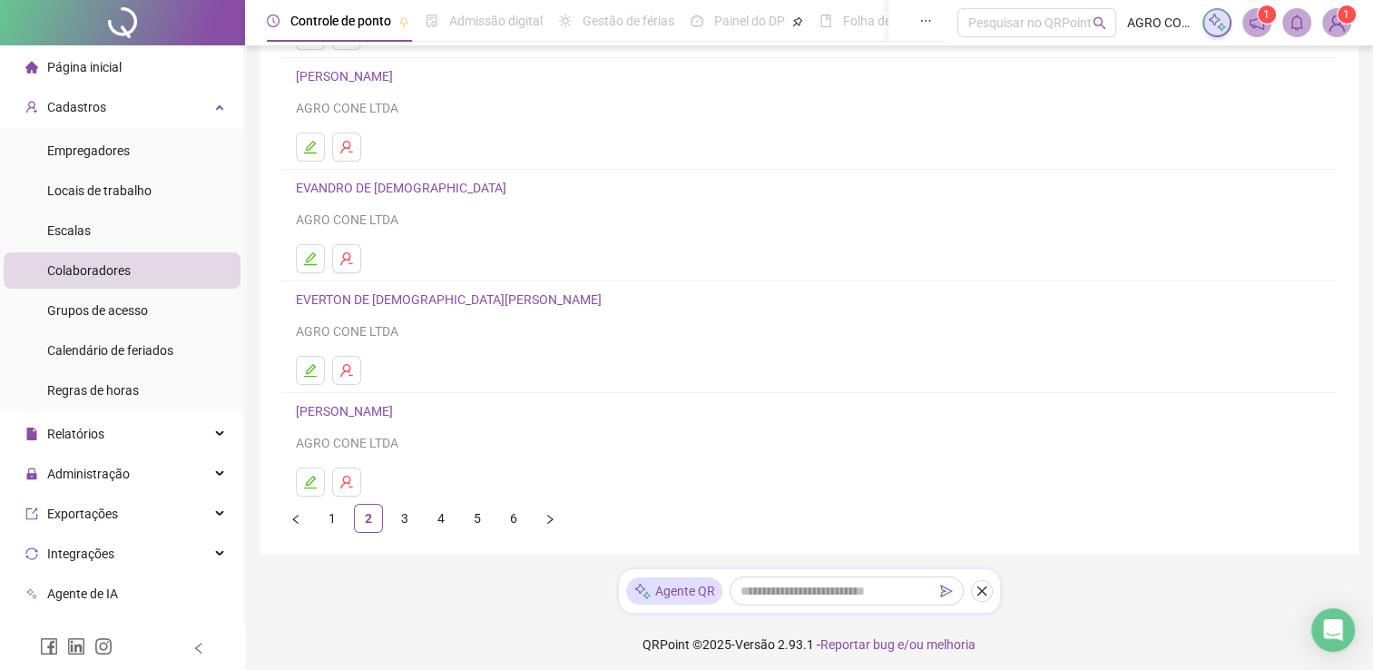
scroll to position [250, 0]
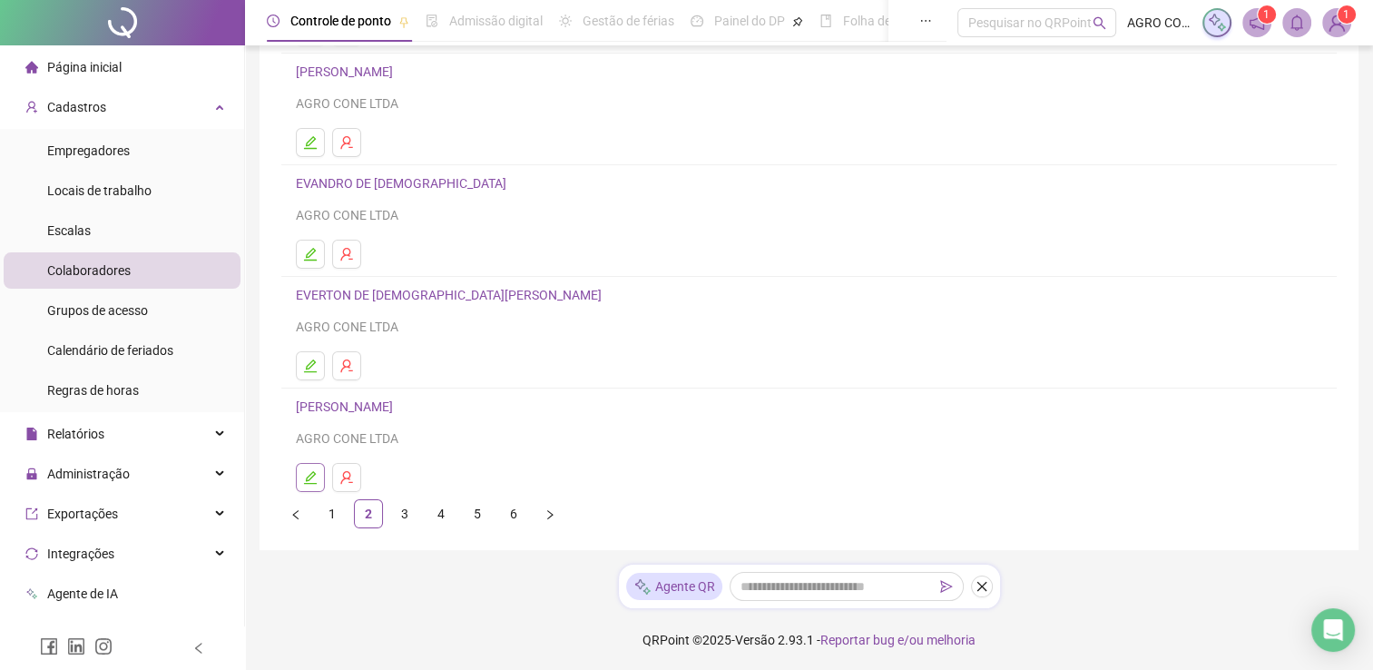
click at [308, 475] on icon "edit" at bounding box center [310, 477] width 13 height 13
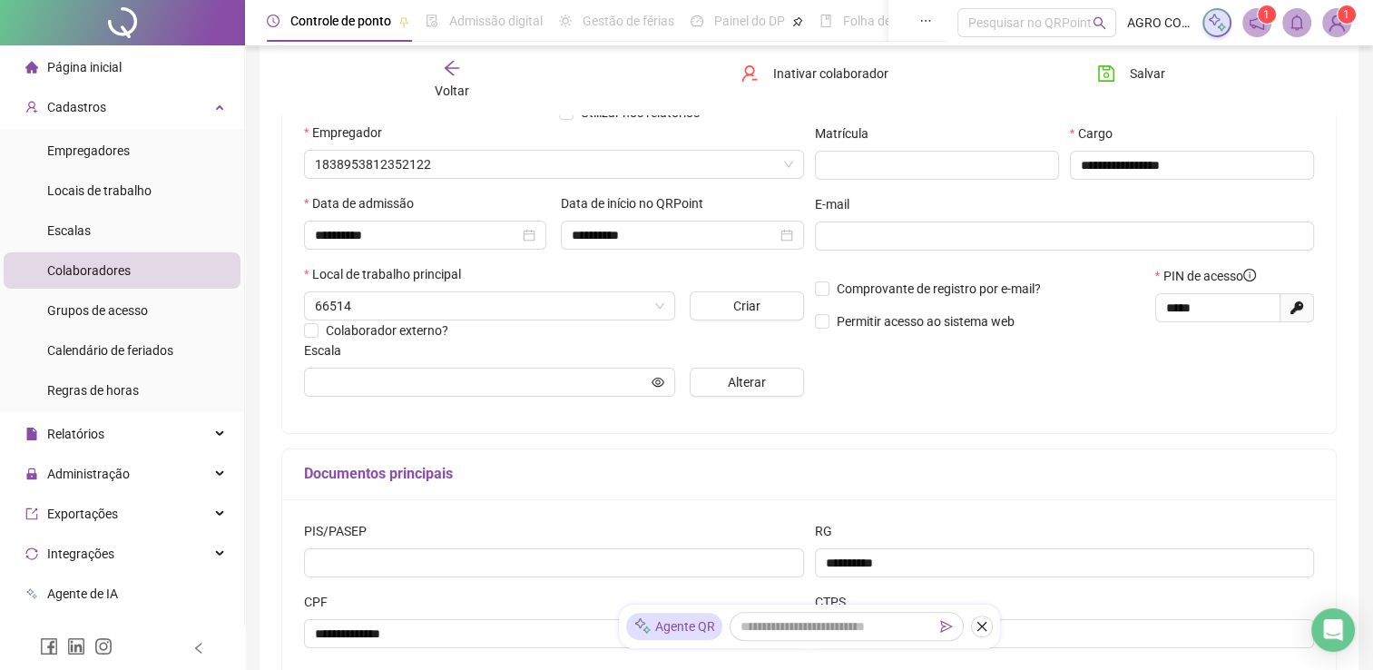
scroll to position [259, 0]
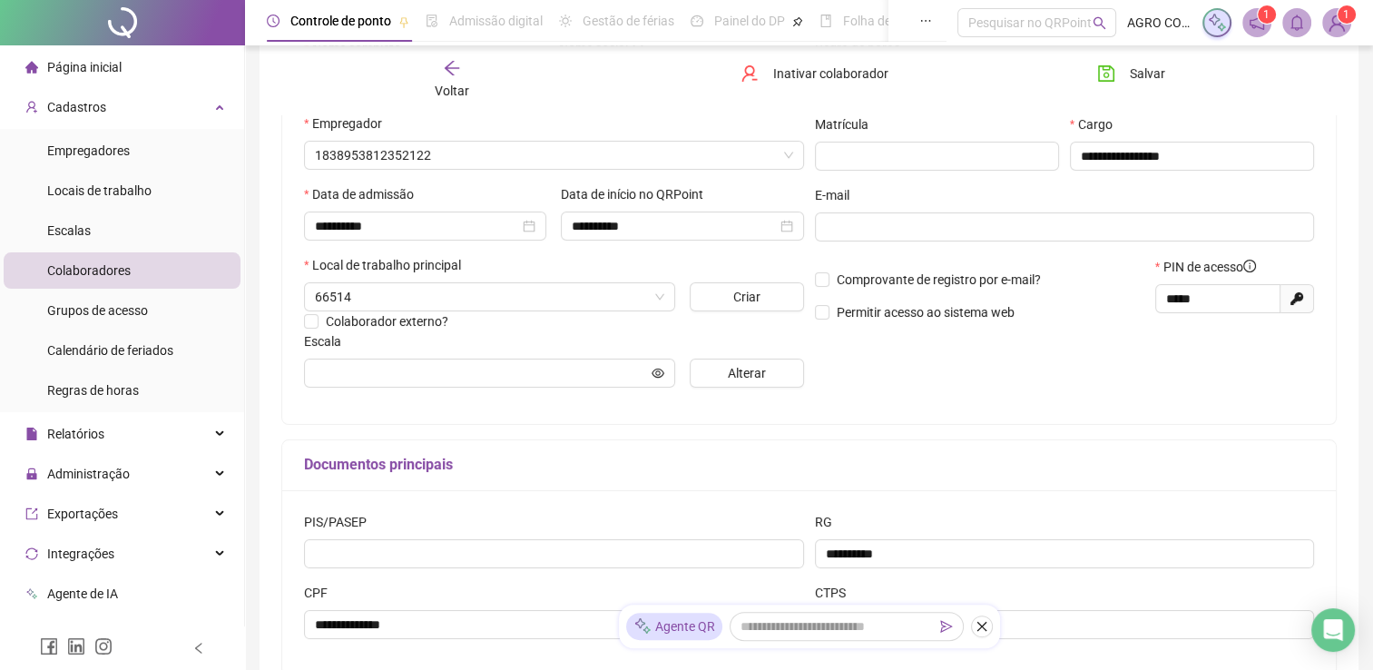
type input "**********"
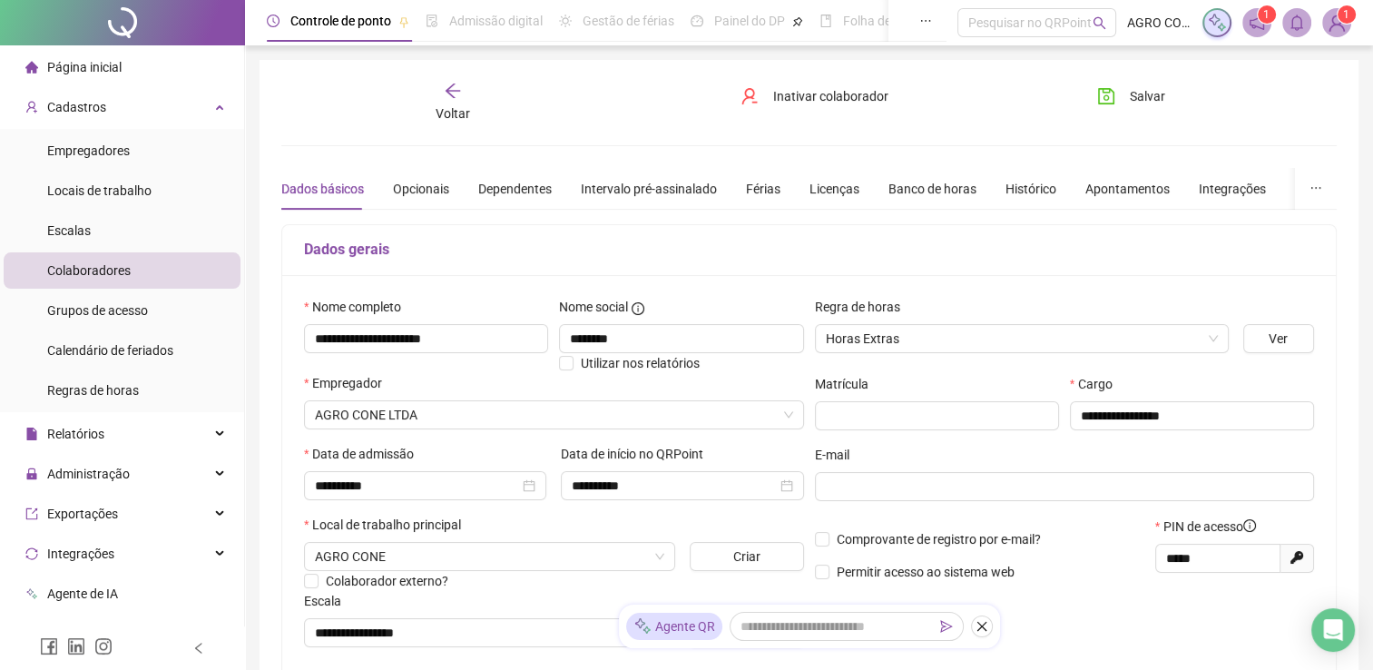
scroll to position [0, 0]
click at [450, 108] on span "Voltar" at bounding box center [453, 113] width 34 height 15
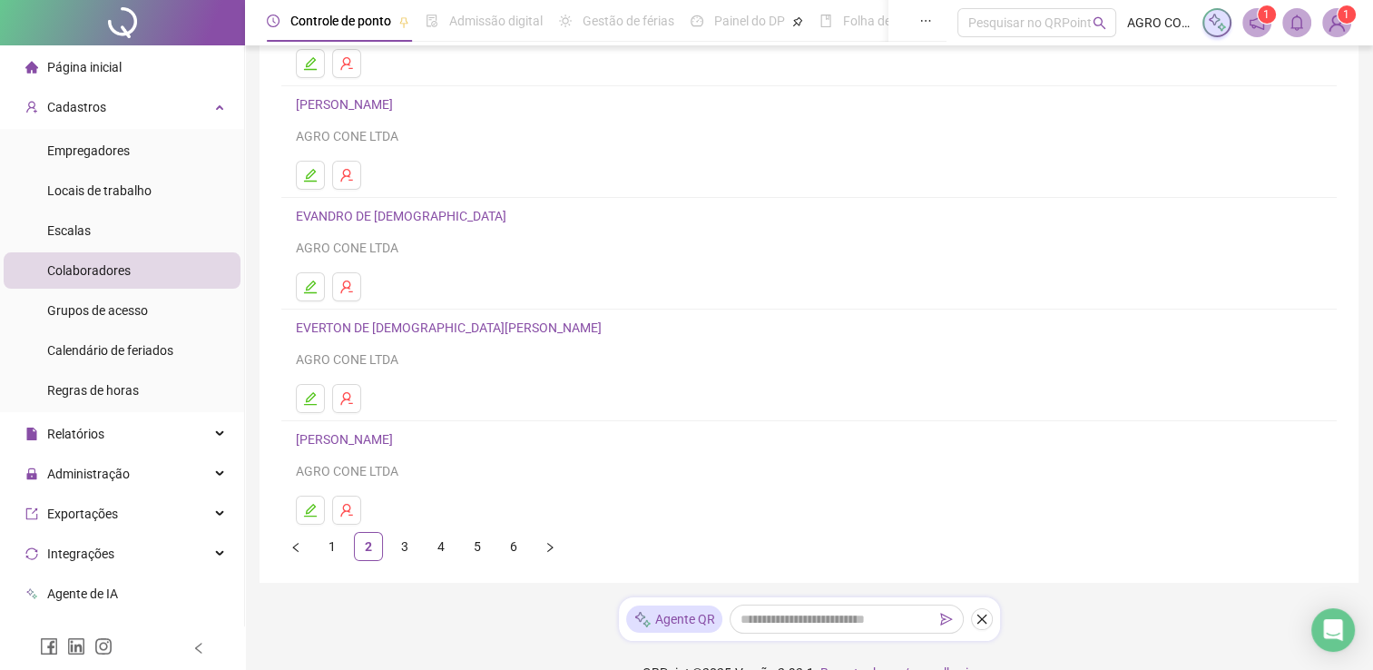
scroll to position [250, 0]
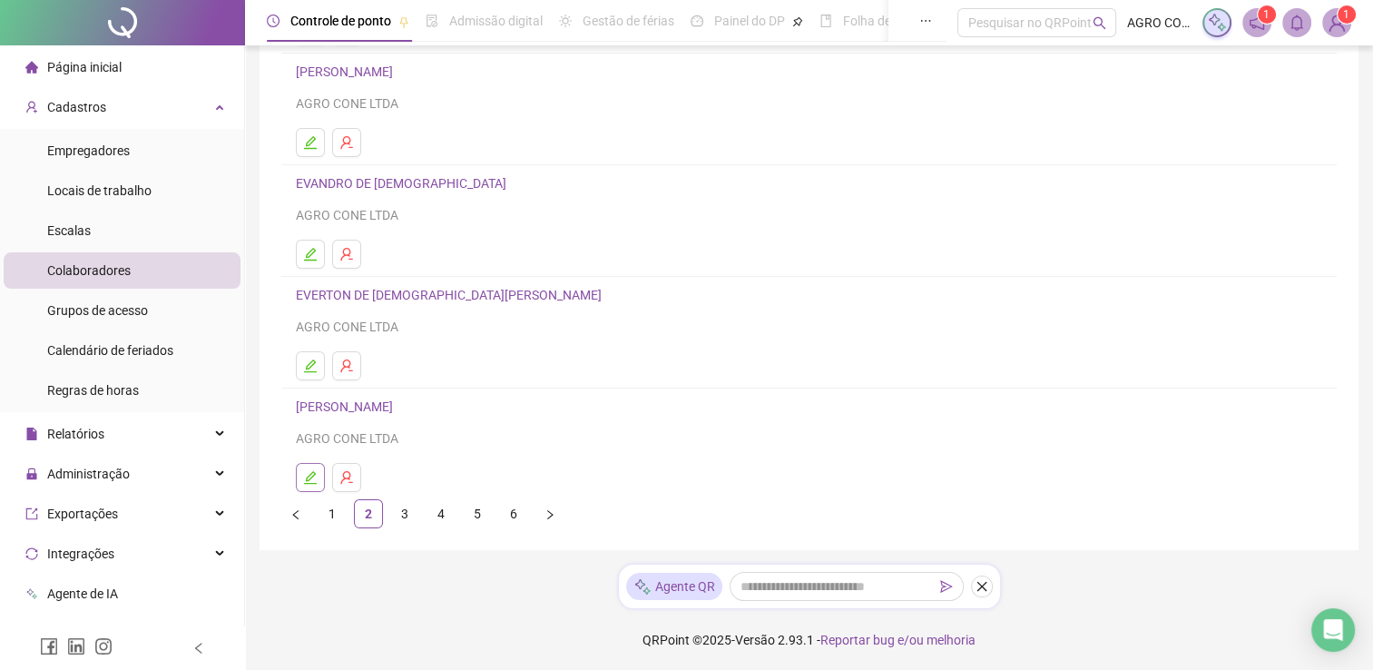
click at [313, 483] on icon "edit" at bounding box center [310, 477] width 15 height 15
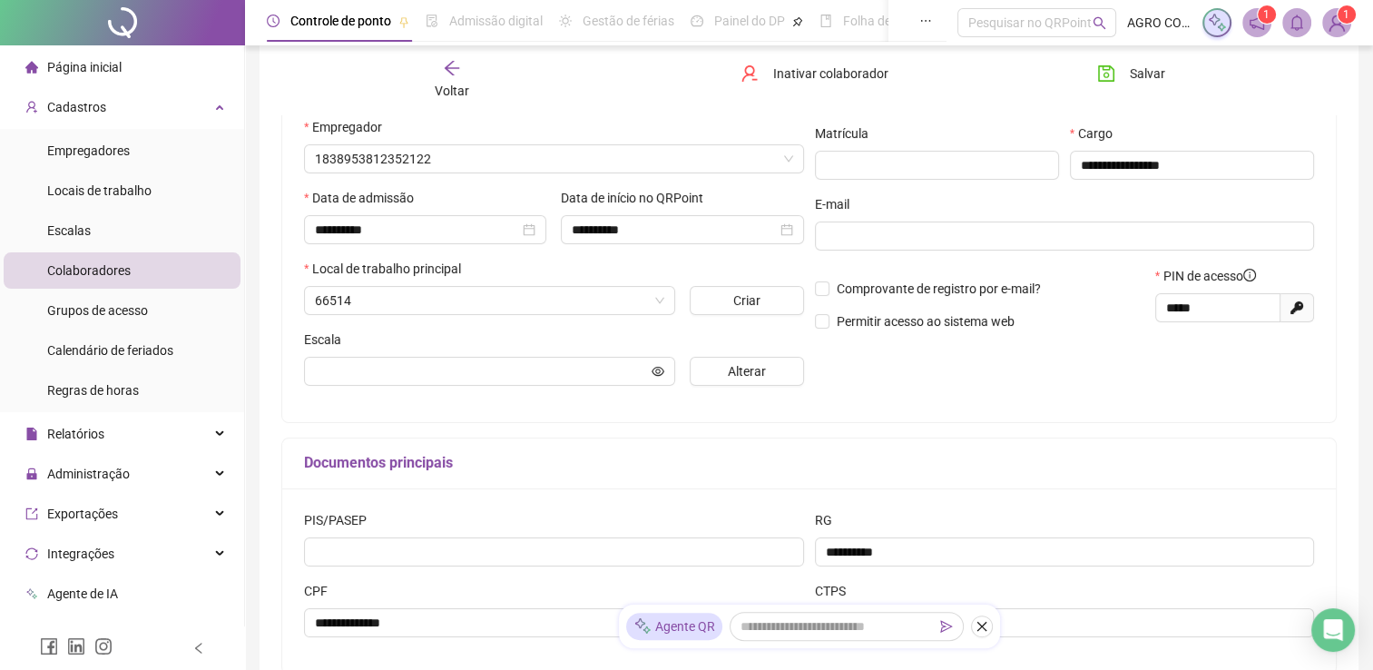
scroll to position [259, 0]
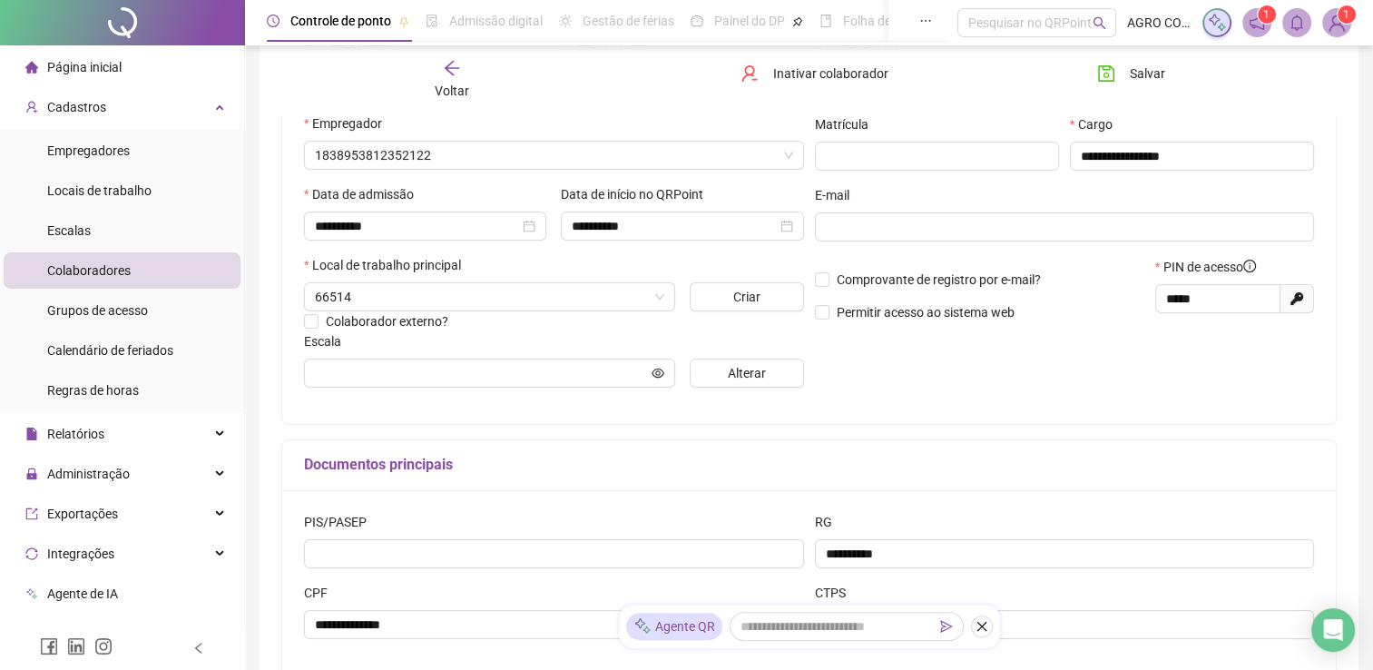
type input "**********"
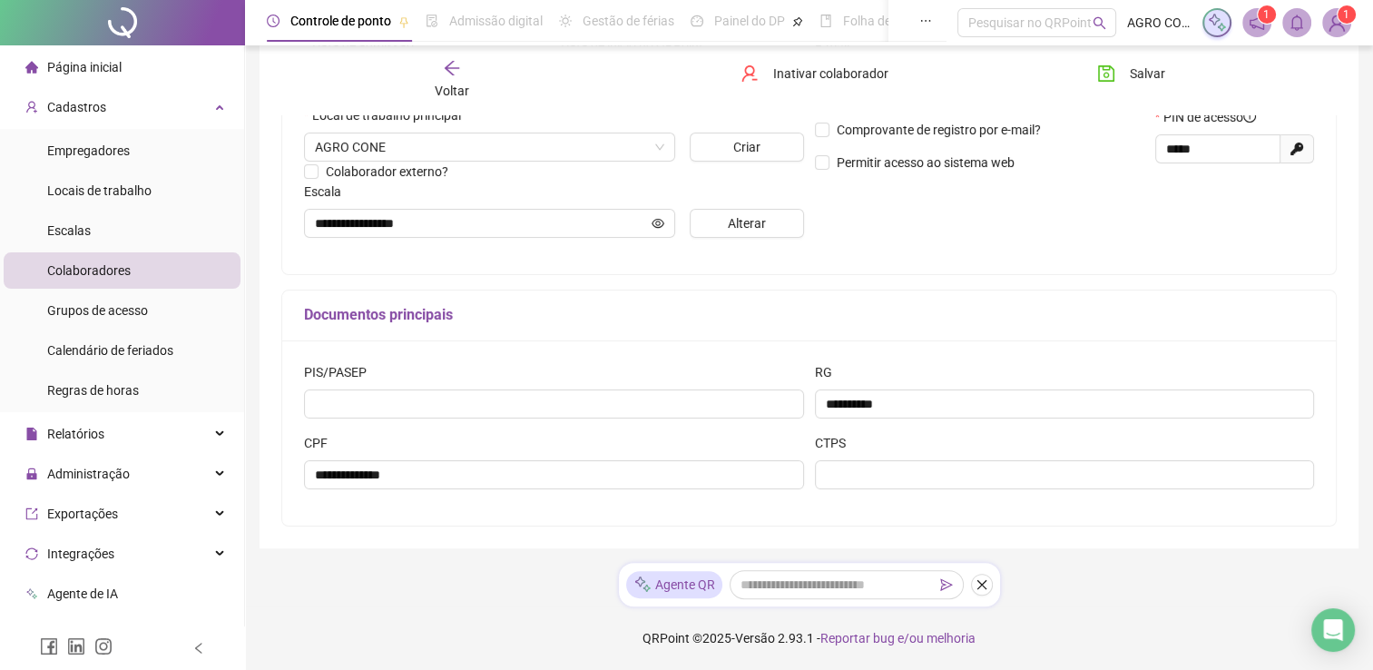
scroll to position [0, 0]
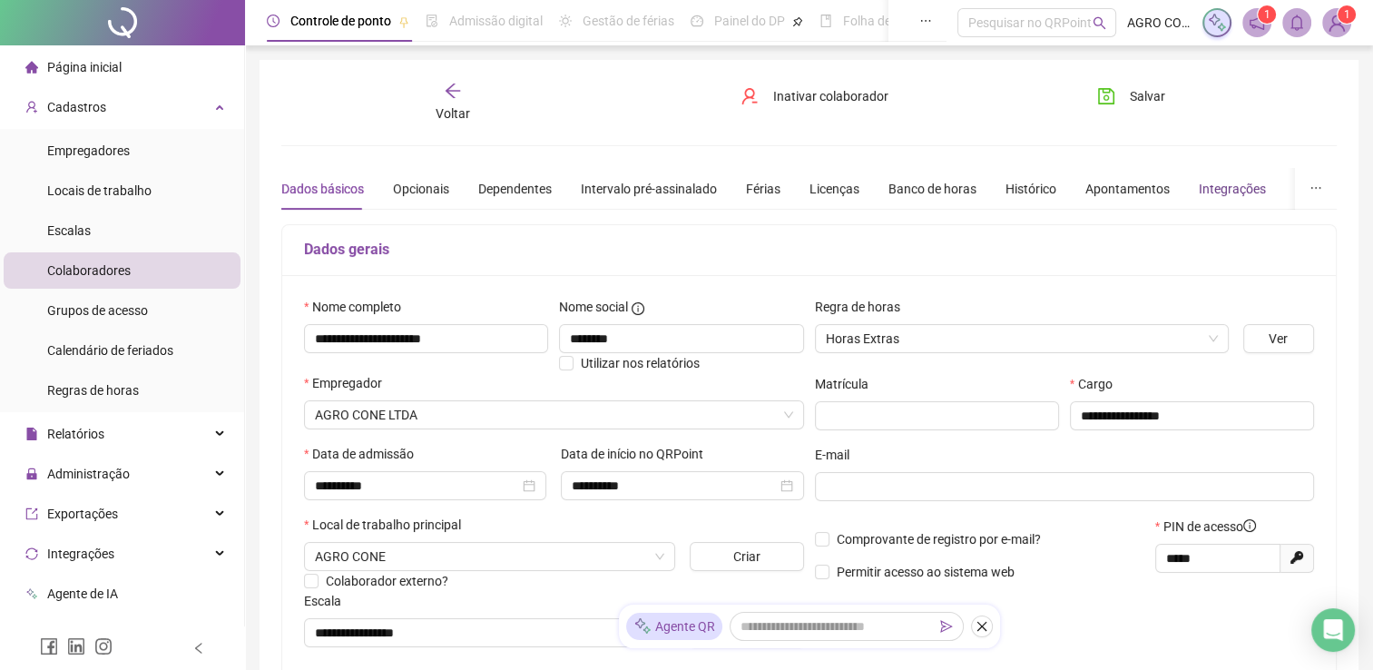
click at [1230, 191] on div "Integrações" at bounding box center [1232, 189] width 67 height 20
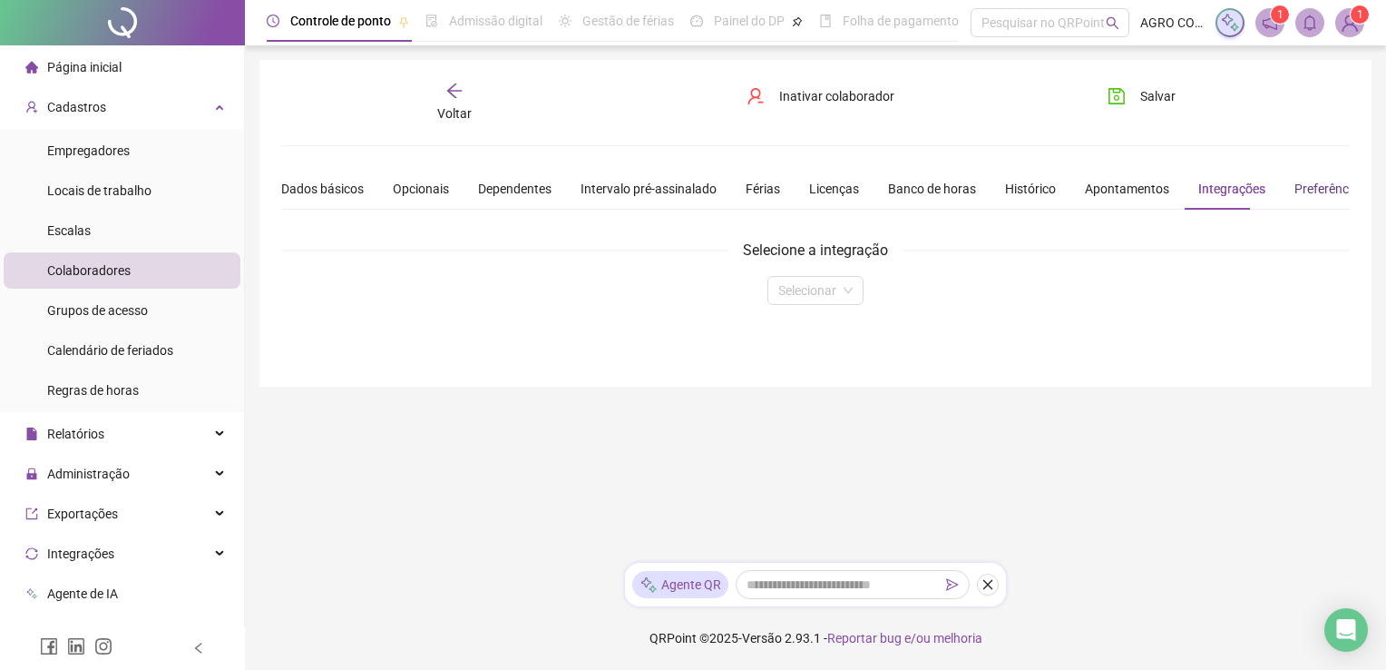
click at [1325, 189] on div "Preferências" at bounding box center [1330, 189] width 71 height 20
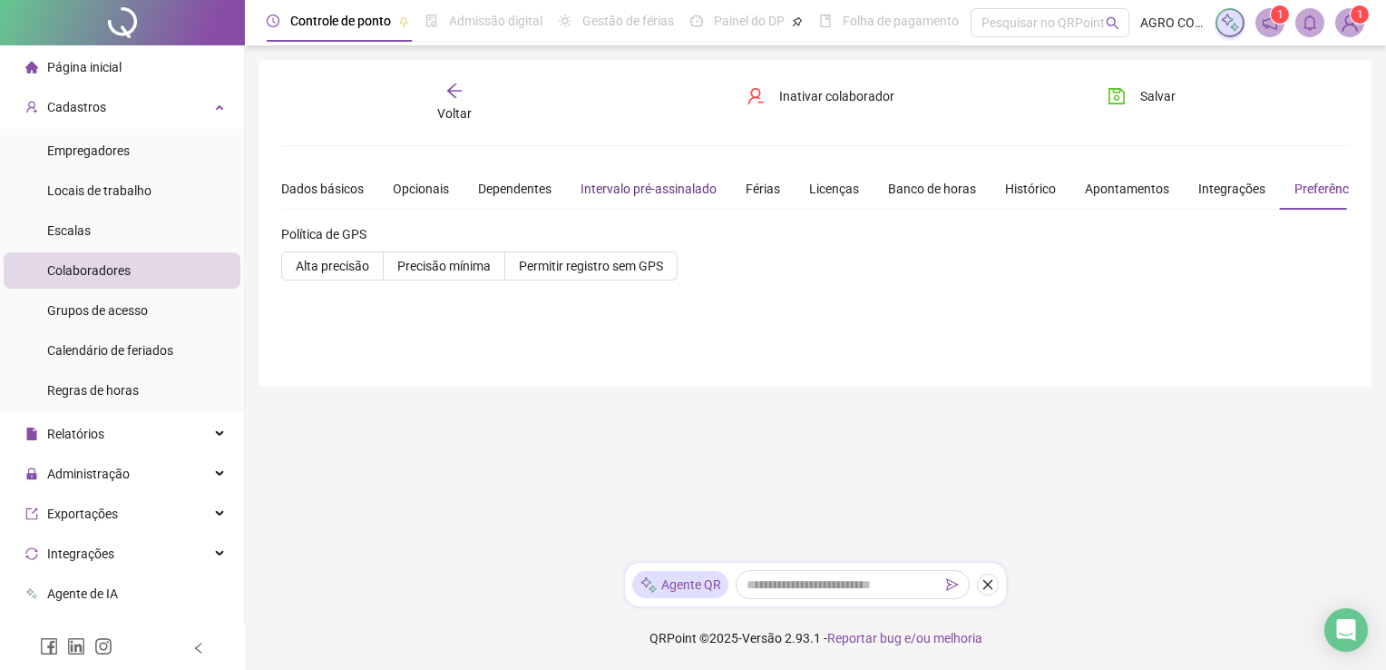
click at [631, 191] on div "Intervalo pré-assinalado" at bounding box center [649, 189] width 136 height 20
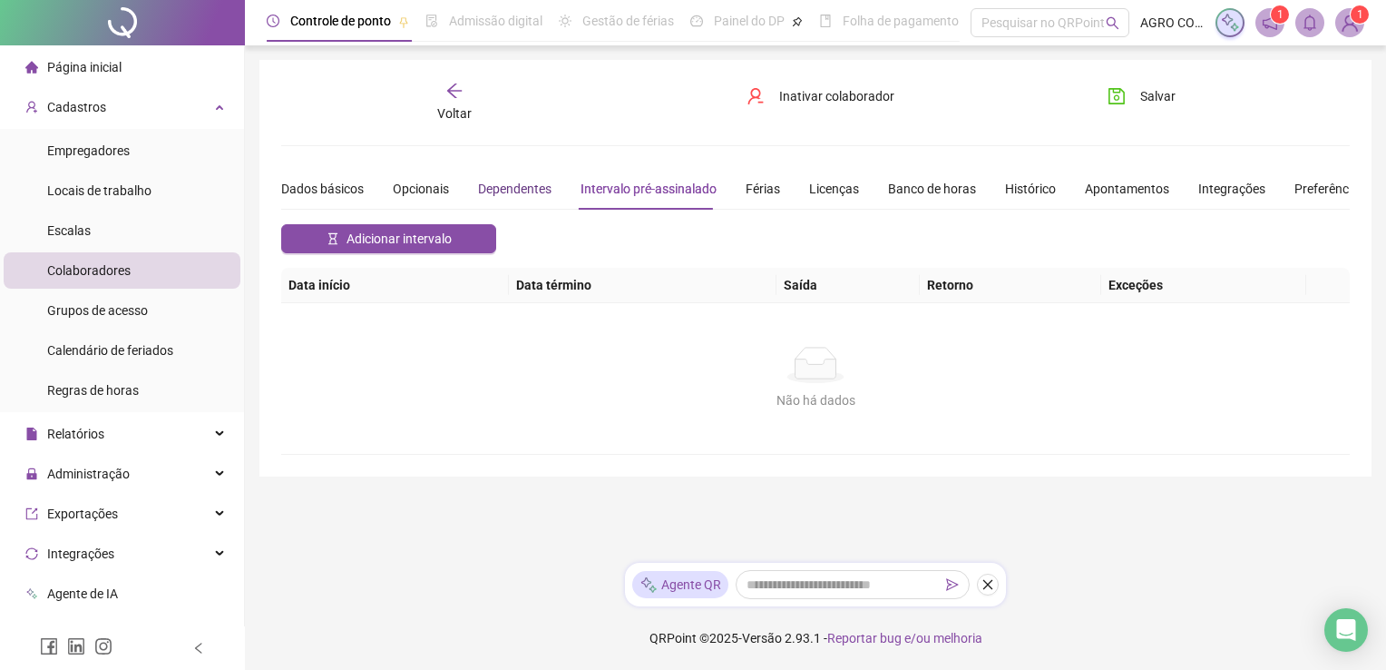
click at [504, 186] on div "Dependentes" at bounding box center [514, 189] width 73 height 20
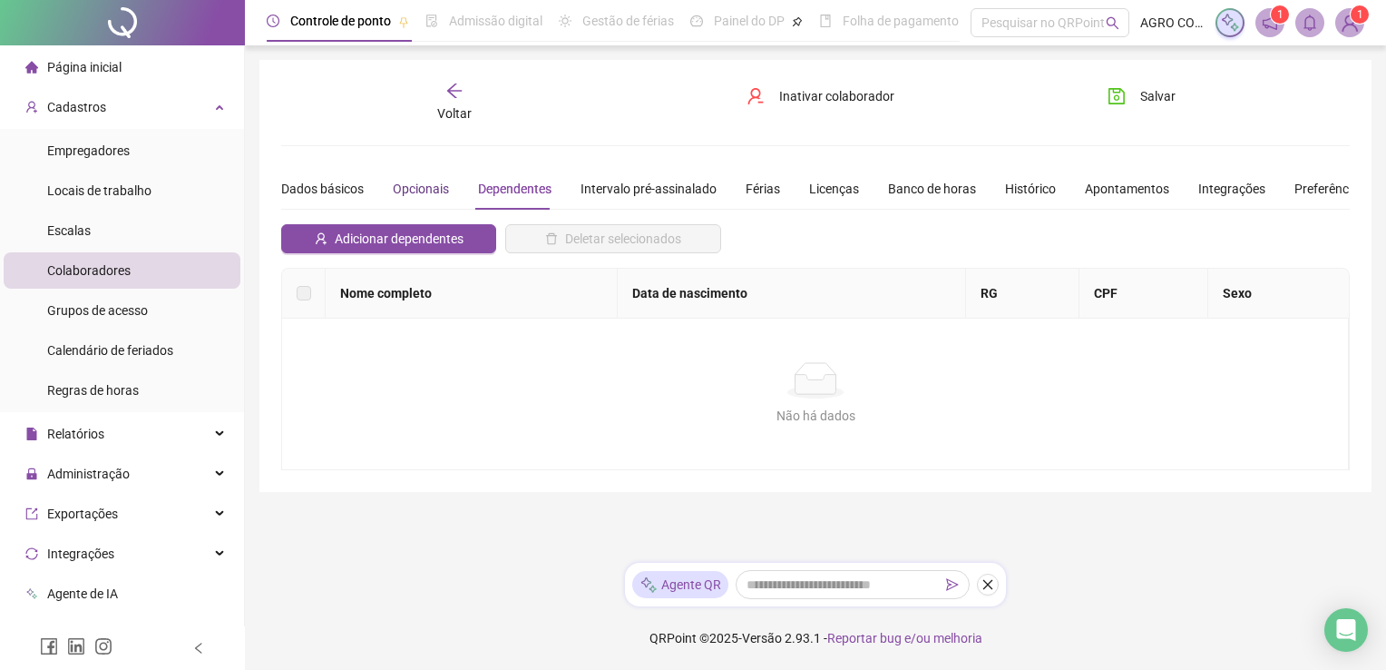
click at [422, 191] on div "Opcionais" at bounding box center [421, 189] width 56 height 20
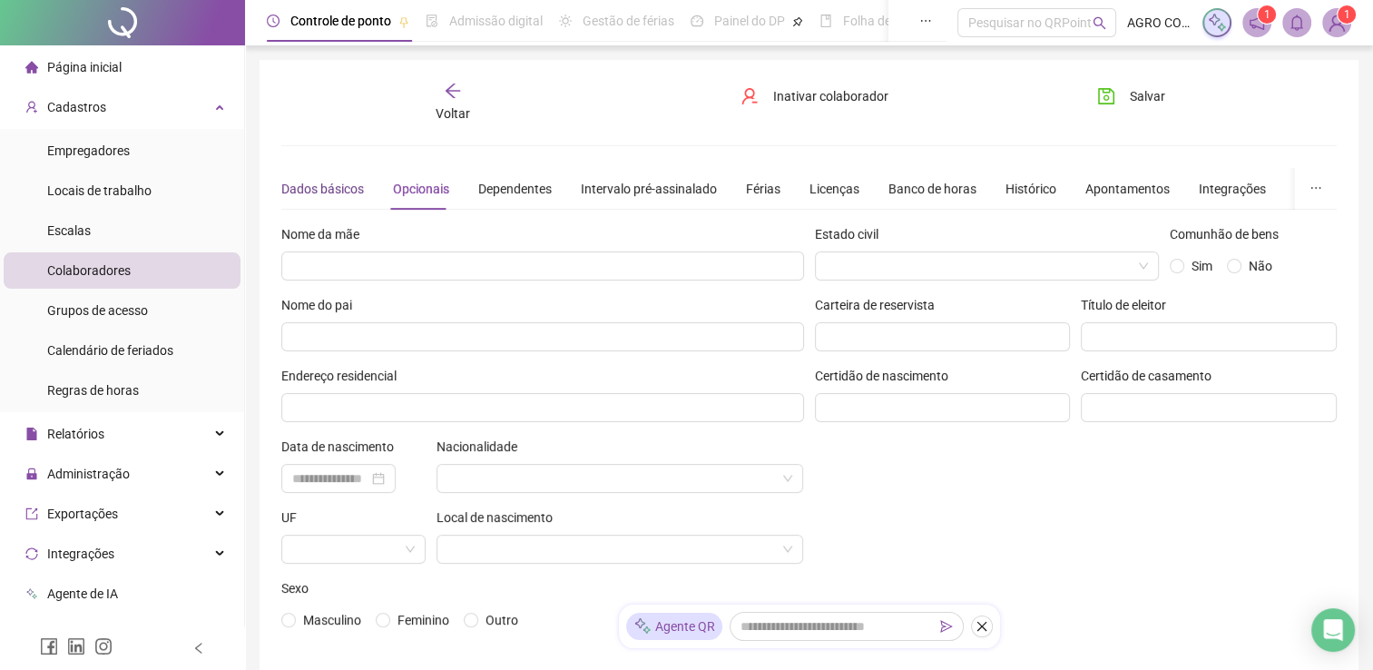
click at [319, 194] on div "Dados básicos" at bounding box center [322, 189] width 83 height 20
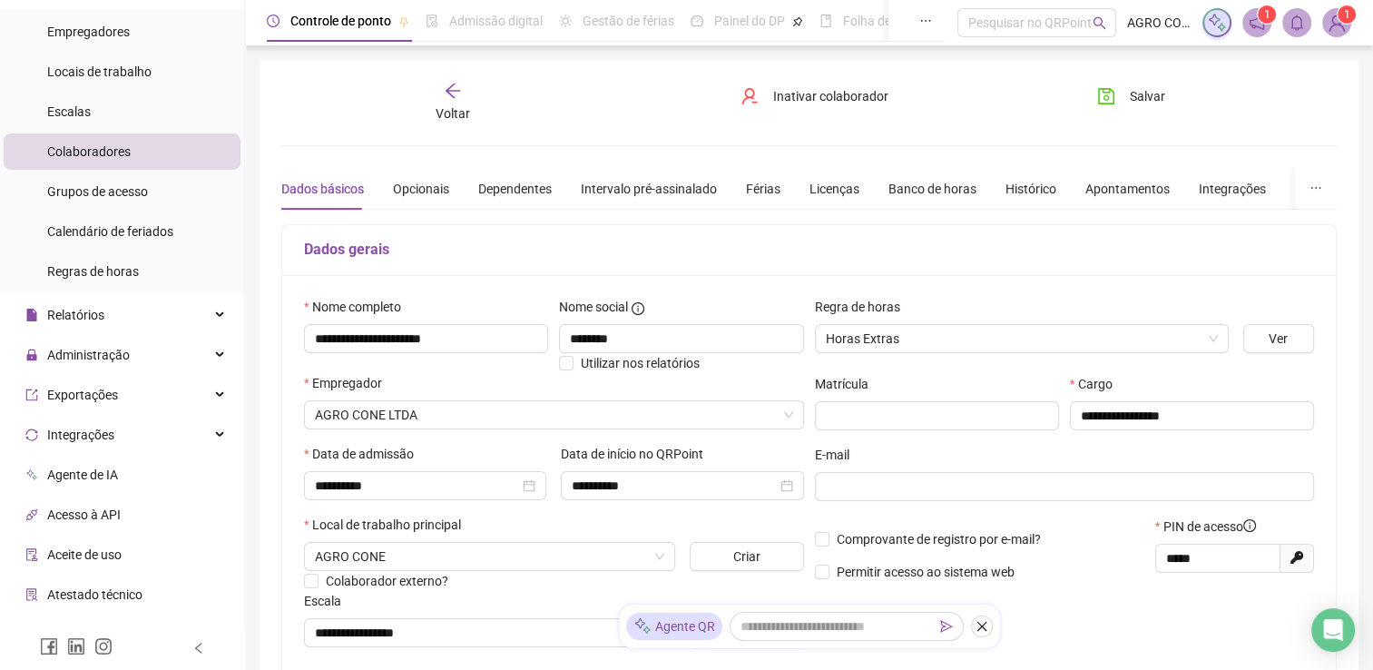
scroll to position [225, 0]
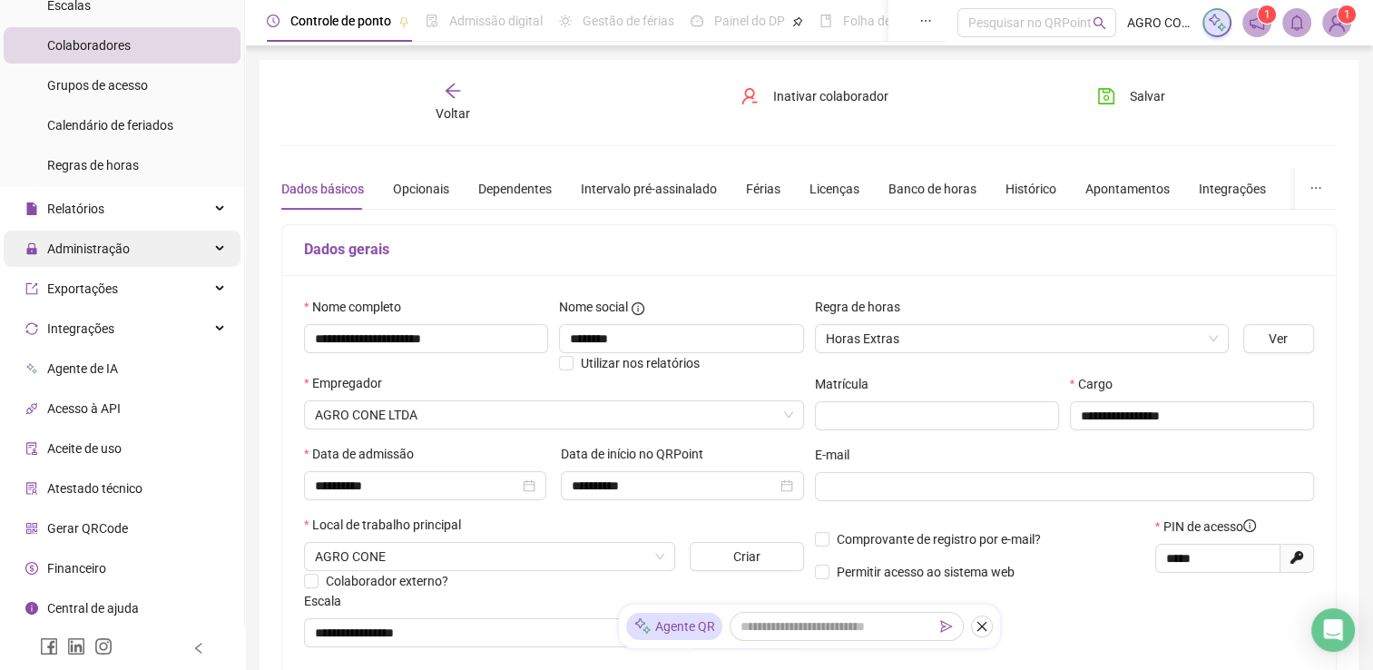
click at [217, 249] on icon at bounding box center [221, 249] width 9 height 0
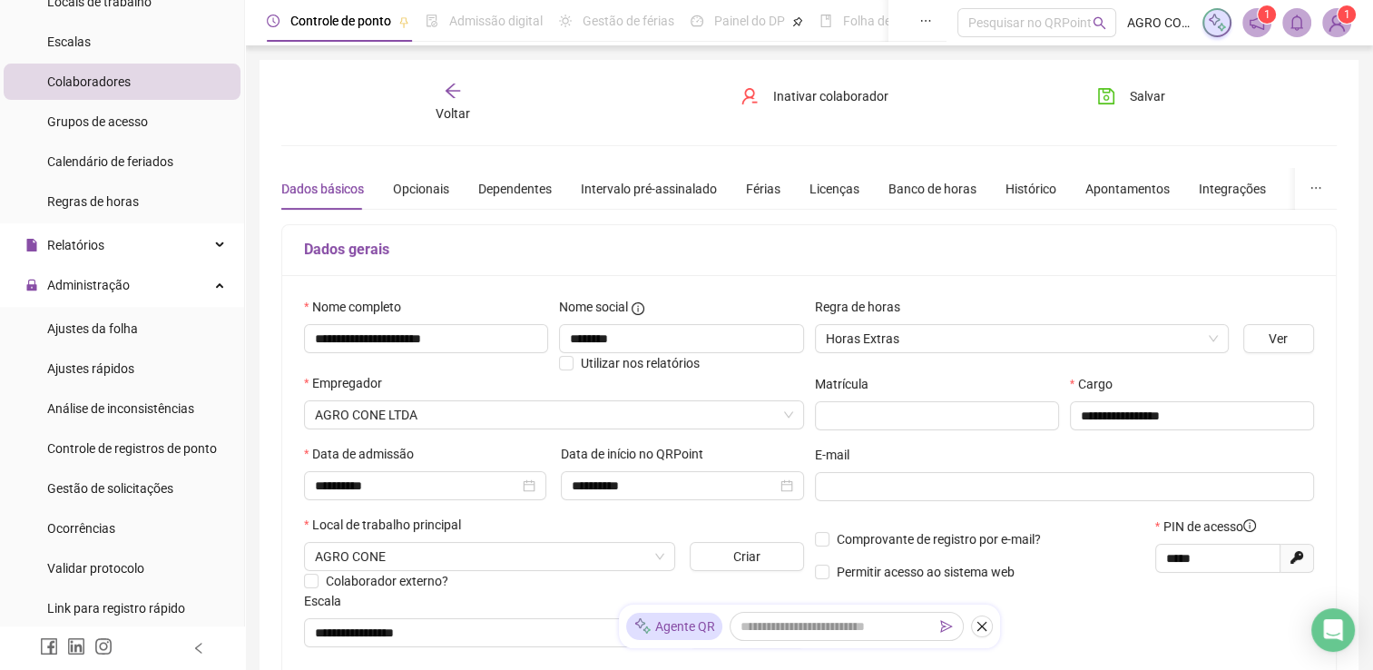
scroll to position [189, 0]
click at [90, 379] on div "Ajustes rápidos" at bounding box center [90, 368] width 87 height 36
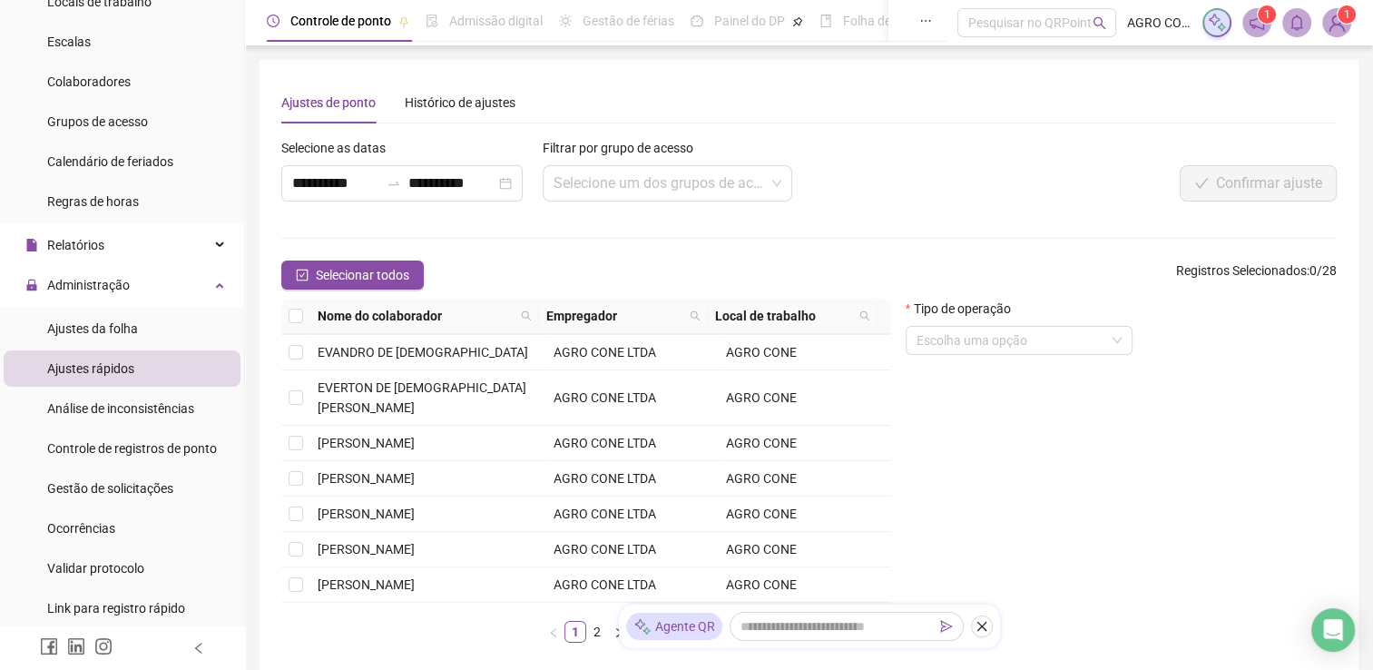
scroll to position [254, 0]
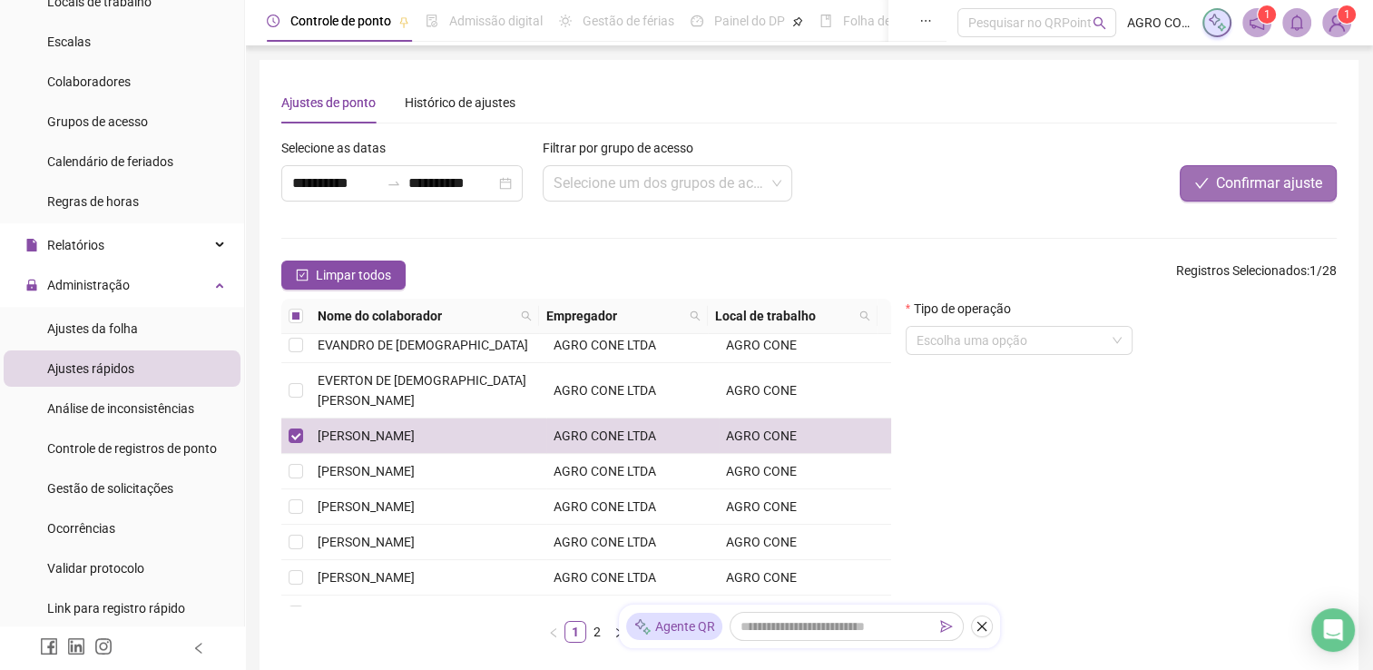
click at [1253, 183] on span "Confirmar ajuste" at bounding box center [1269, 183] width 106 height 22
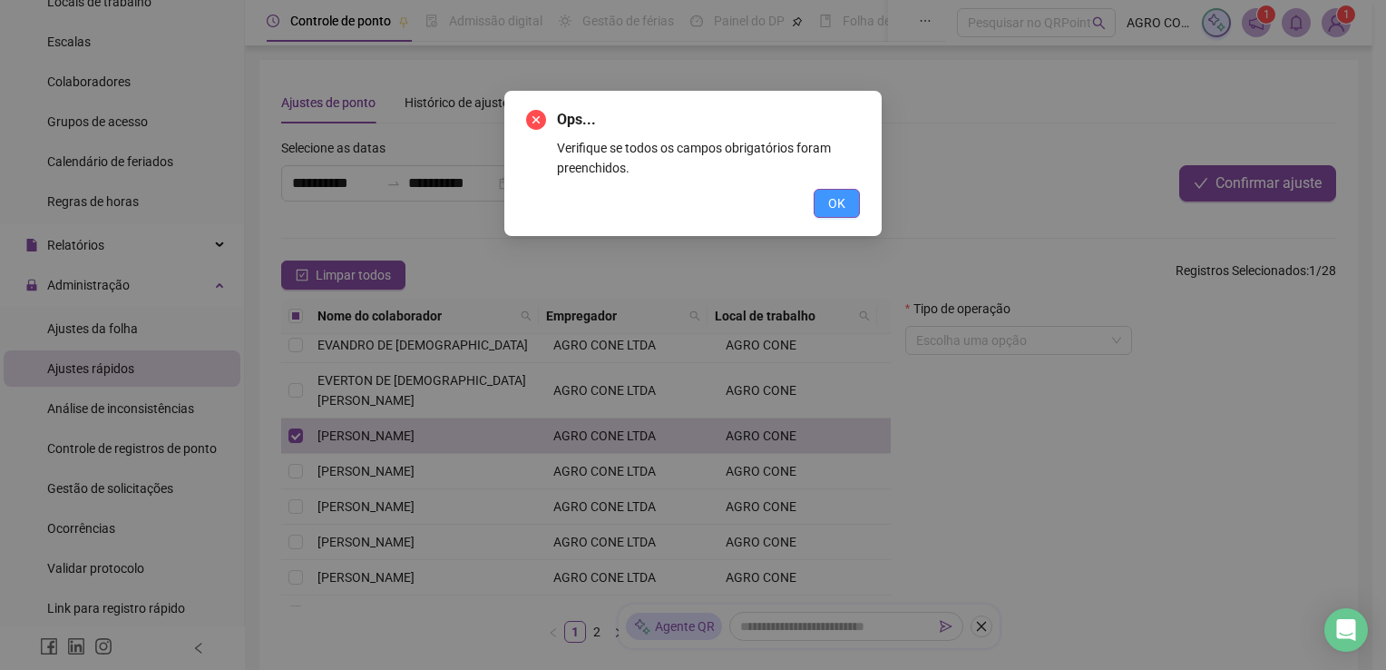
click at [848, 203] on button "OK" at bounding box center [837, 203] width 46 height 29
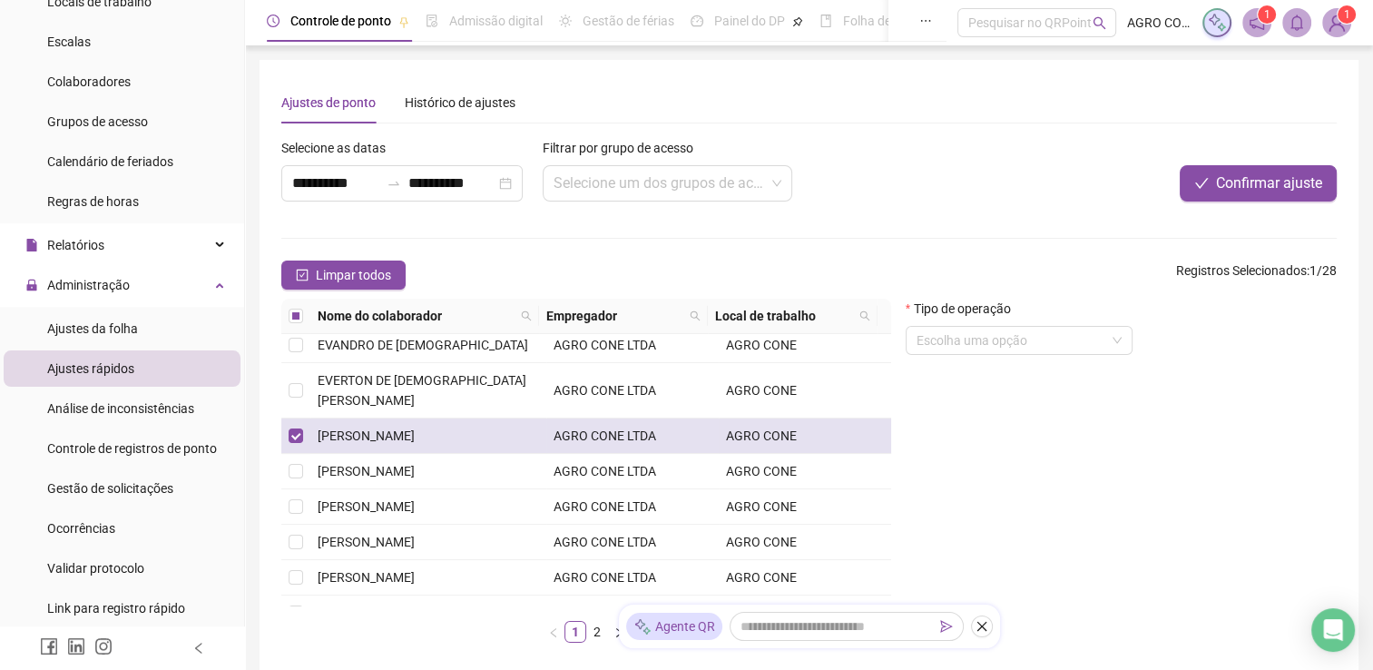
click at [592, 428] on span "AGRO CONE LTDA" at bounding box center [604, 435] width 103 height 15
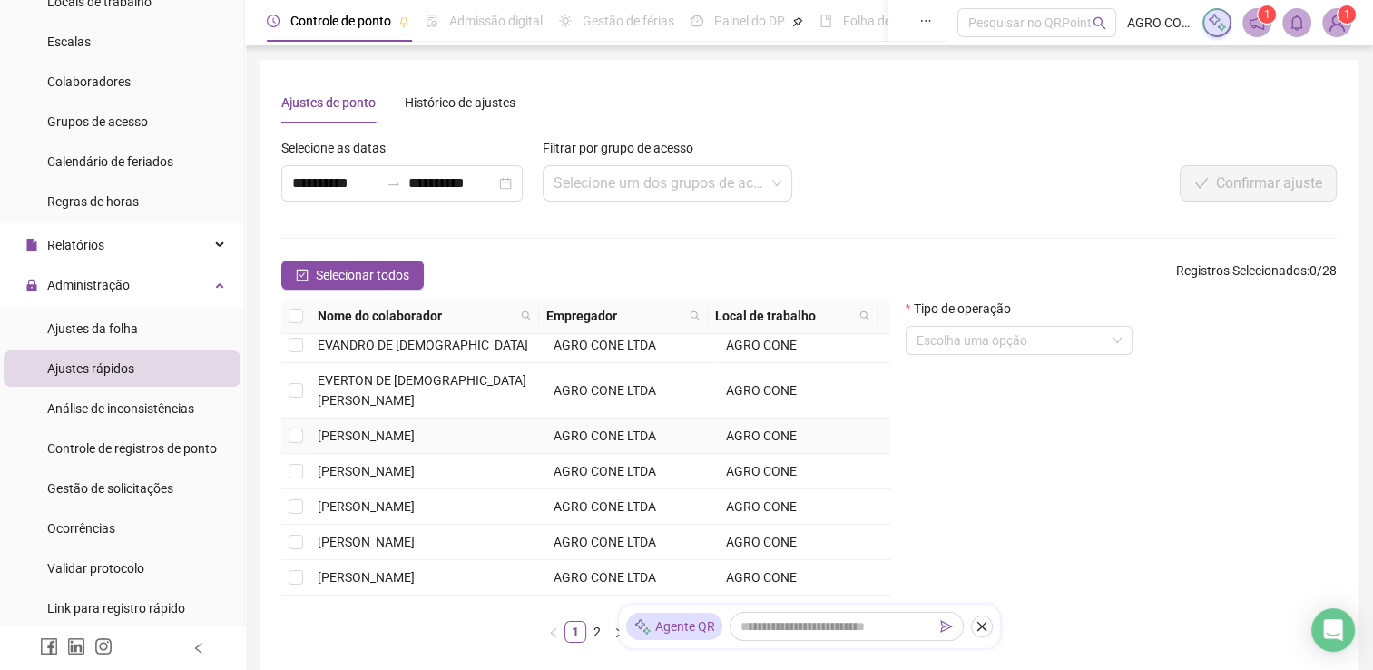
click at [581, 444] on td "AGRO CONE LTDA" at bounding box center [632, 435] width 172 height 35
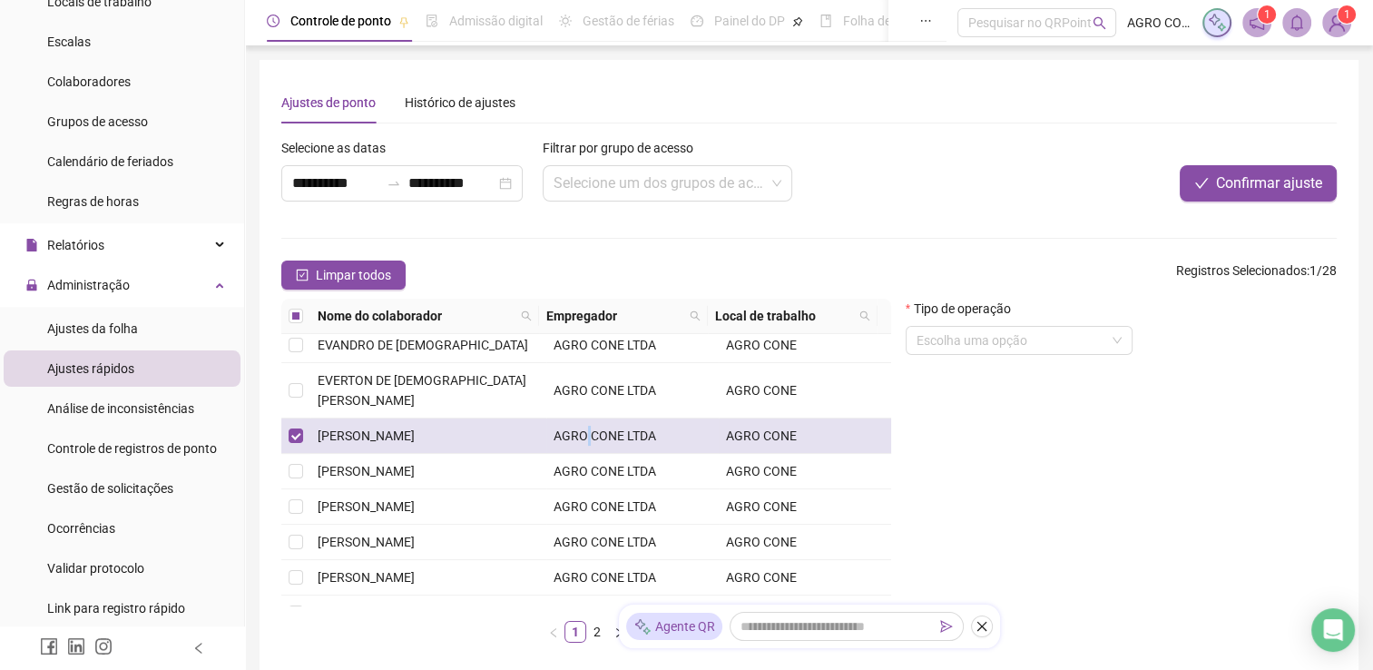
click at [581, 444] on td "AGRO CONE LTDA" at bounding box center [632, 435] width 172 height 35
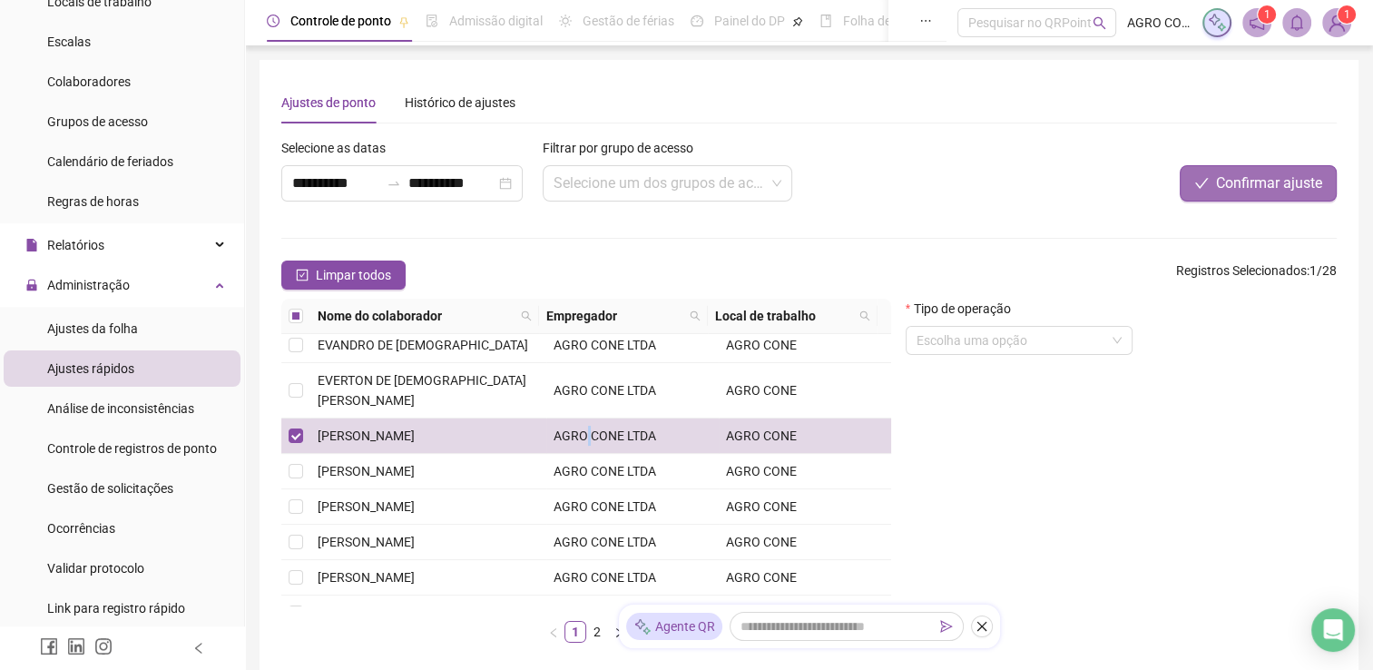
click at [1244, 195] on button "Confirmar ajuste" at bounding box center [1258, 183] width 157 height 36
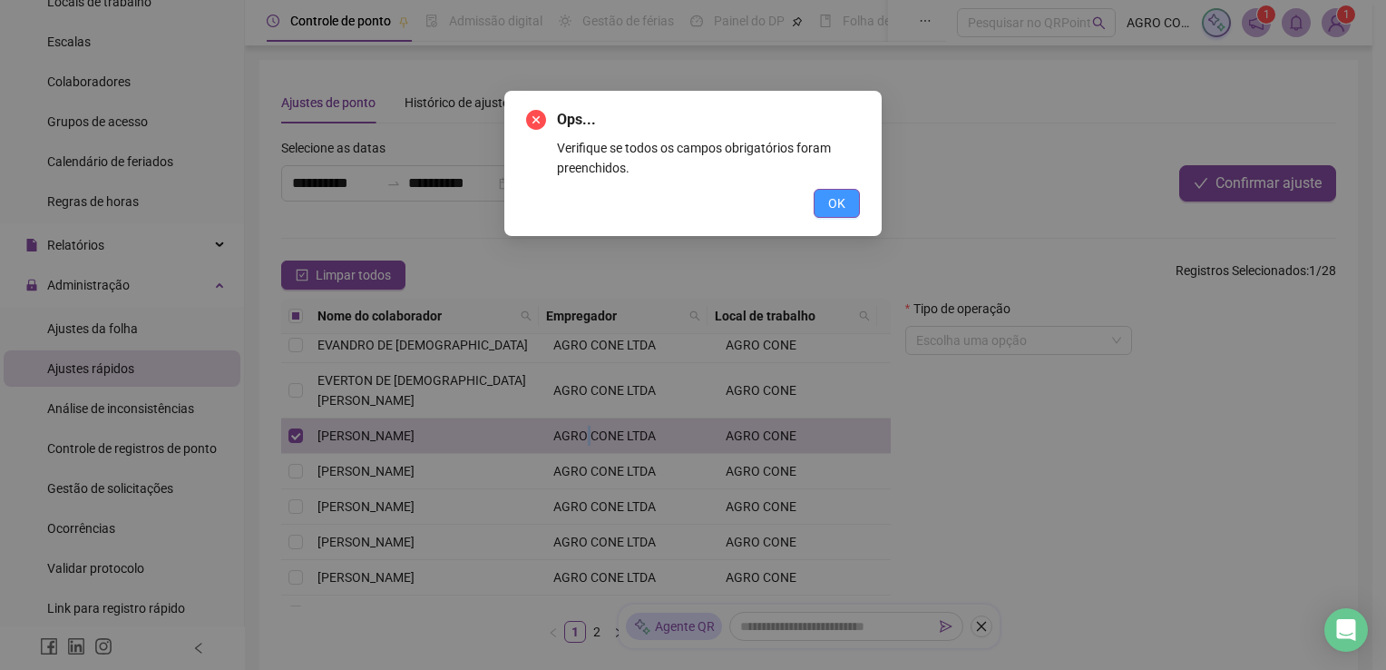
click at [830, 202] on span "OK" at bounding box center [836, 203] width 17 height 20
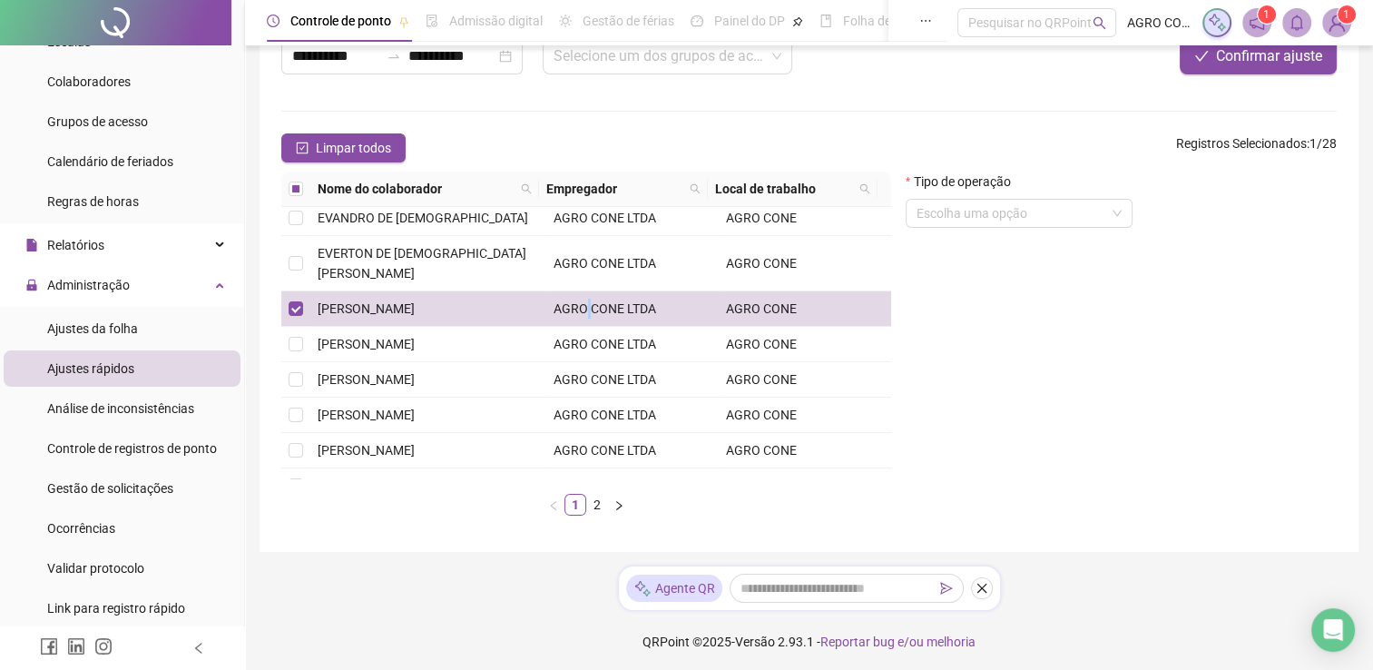
scroll to position [130, 0]
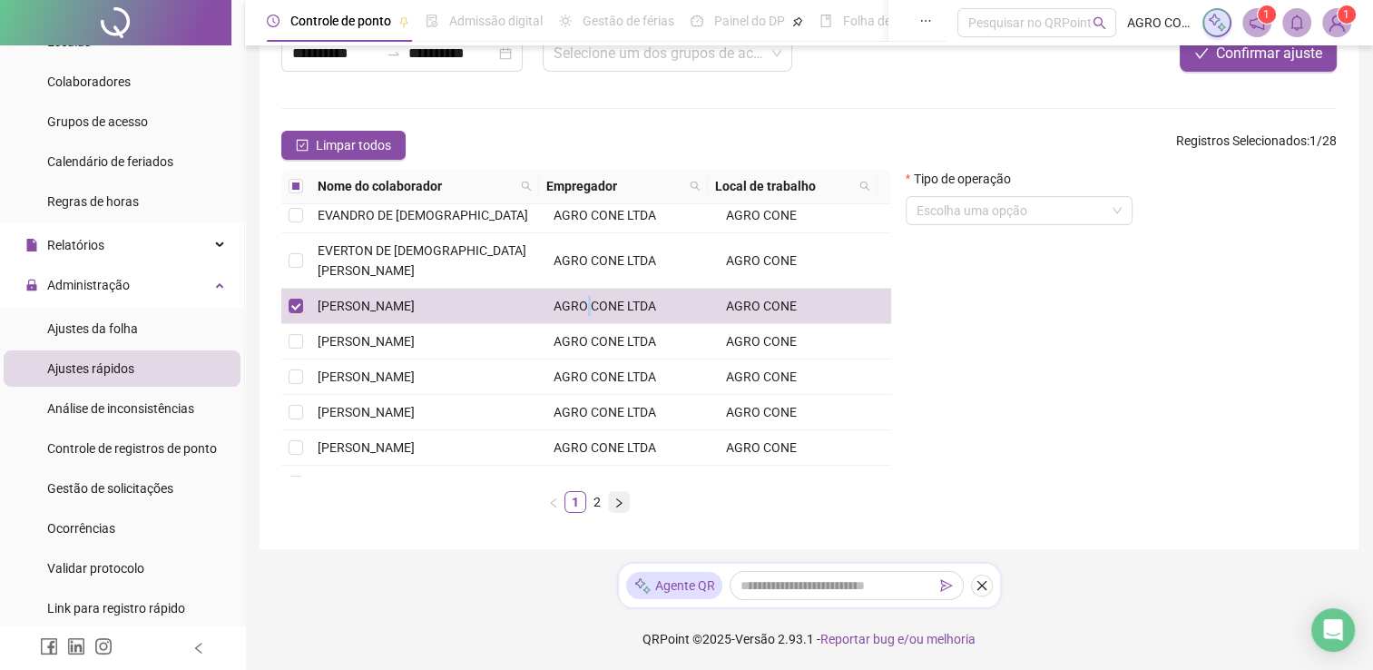
click at [613, 503] on icon "right" at bounding box center [618, 502] width 11 height 11
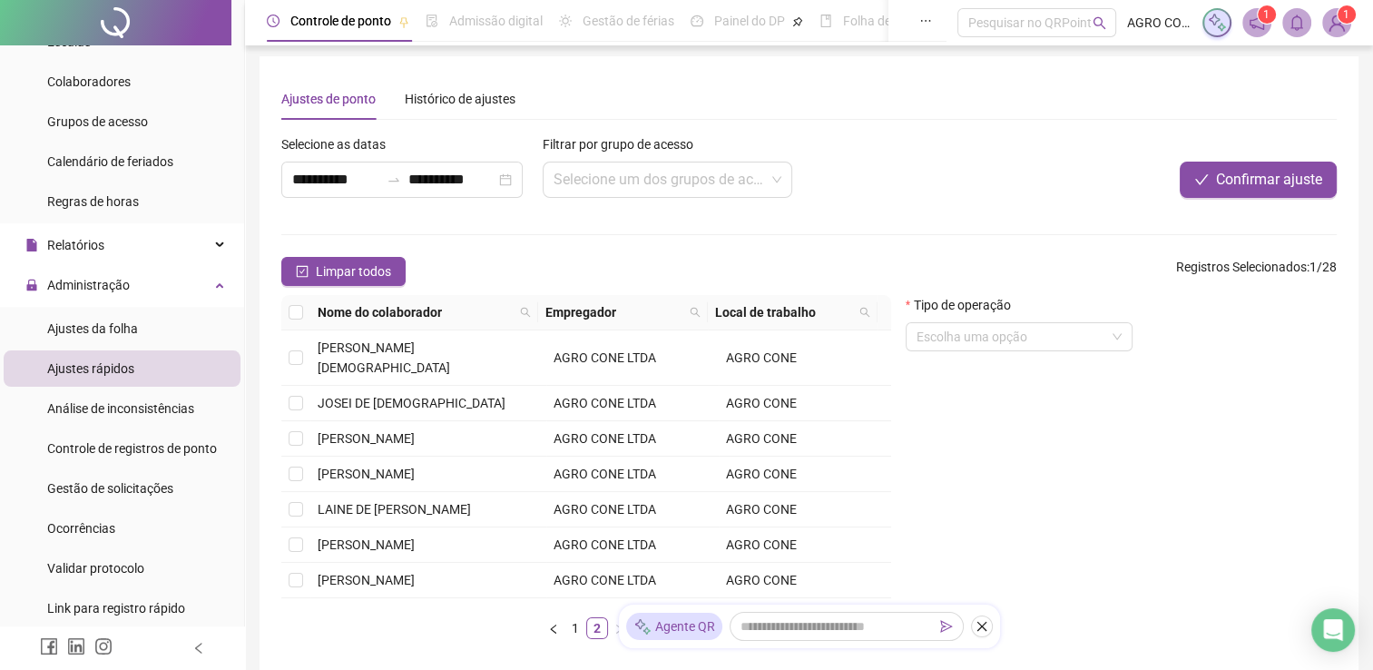
scroll to position [0, 0]
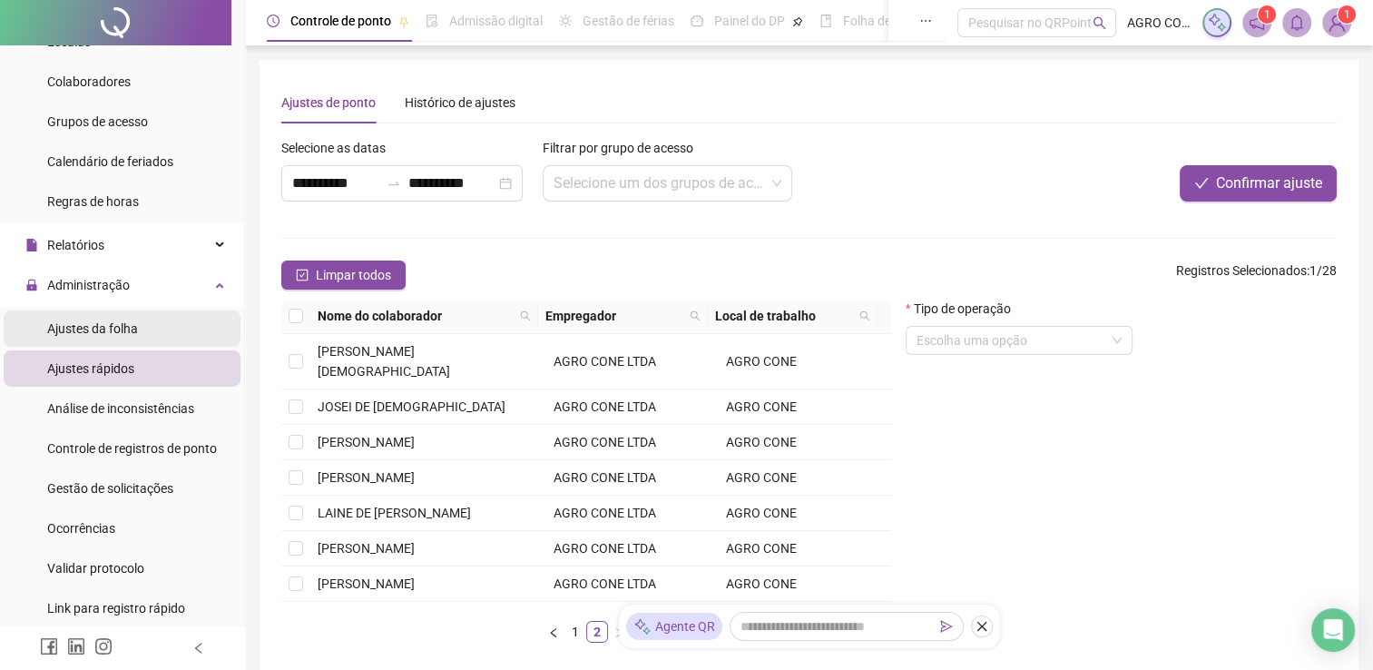
click at [113, 325] on span "Ajustes da folha" at bounding box center [92, 328] width 91 height 15
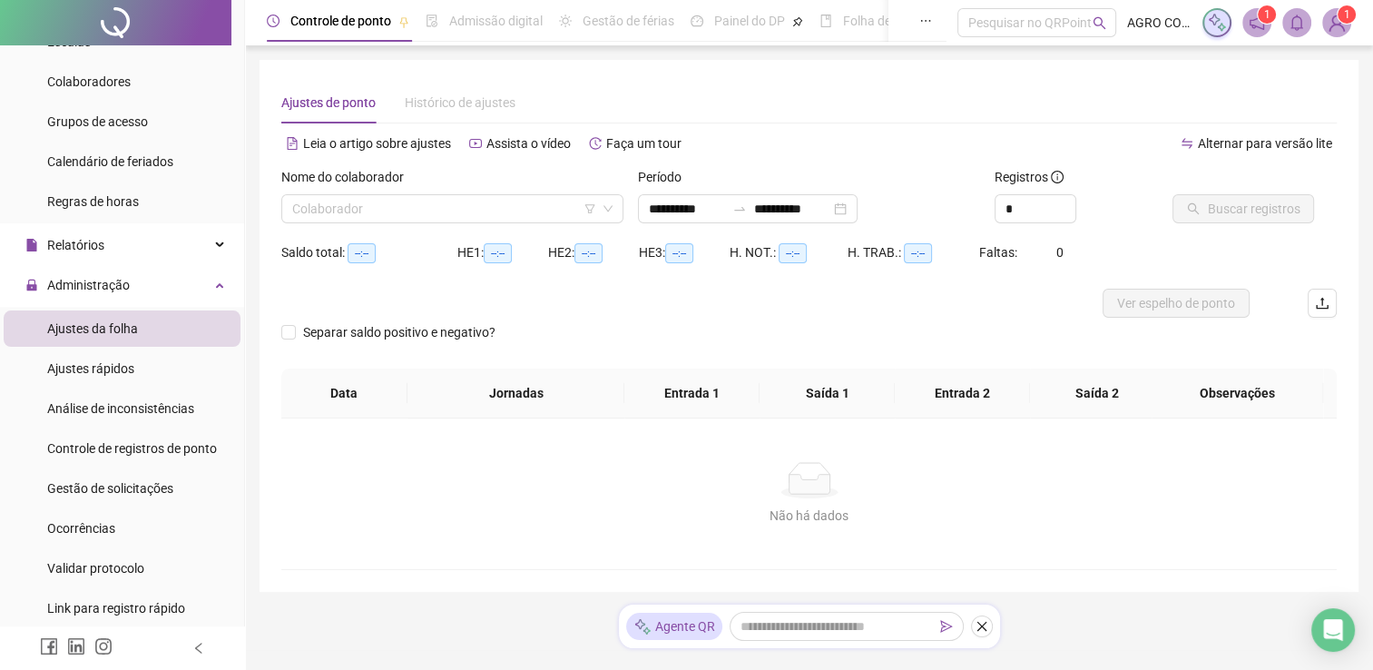
type input "**********"
click at [328, 209] on input "search" at bounding box center [444, 208] width 304 height 27
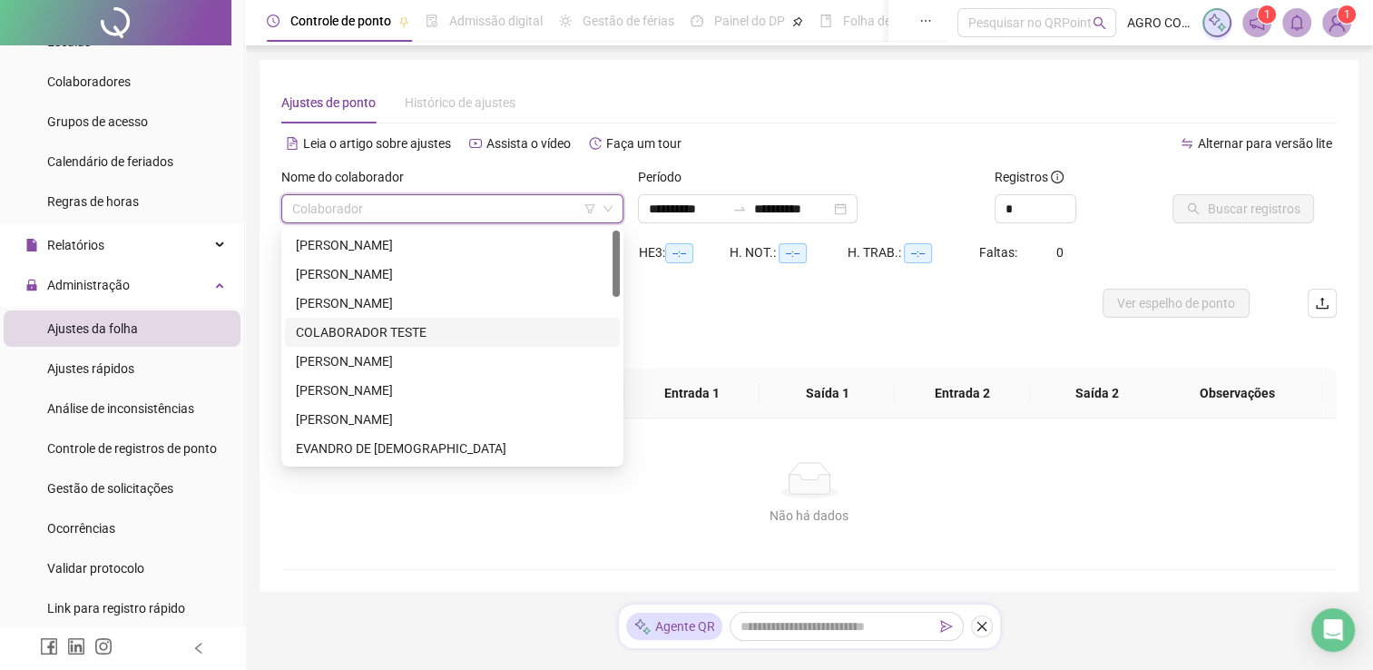
click at [617, 337] on div at bounding box center [615, 346] width 7 height 232
click at [619, 279] on div at bounding box center [615, 263] width 7 height 66
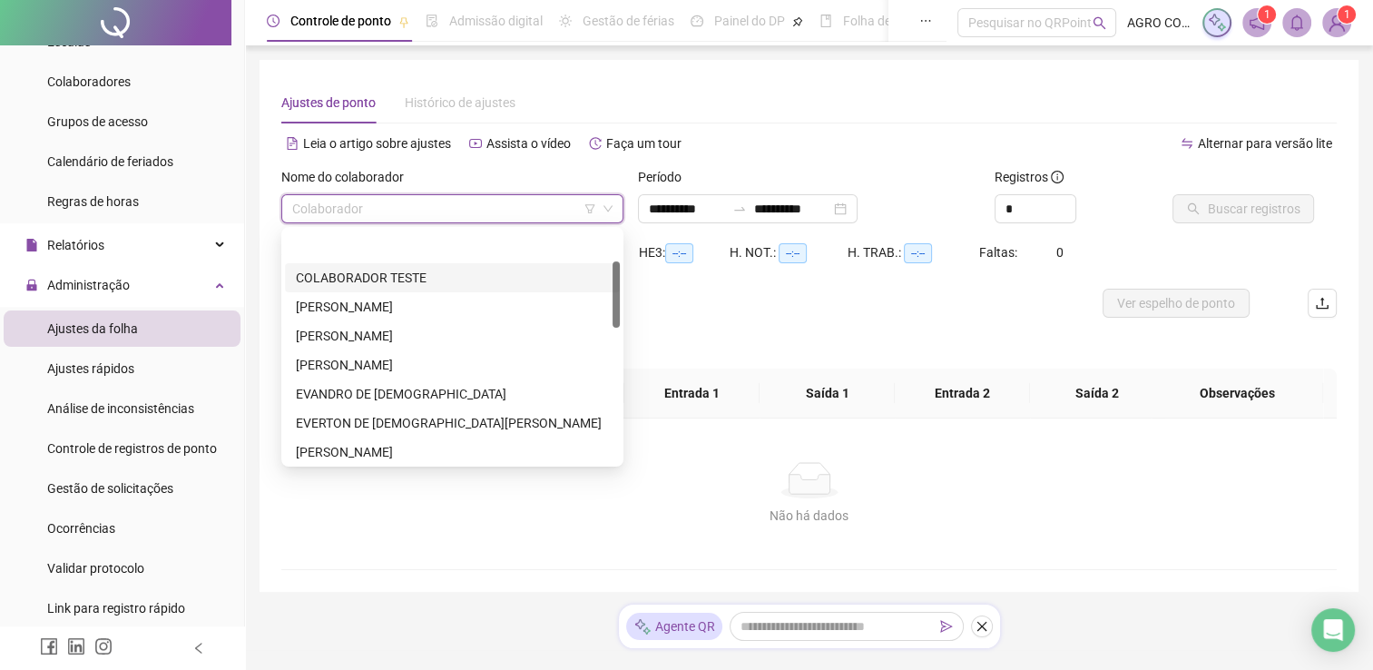
scroll to position [112, 0]
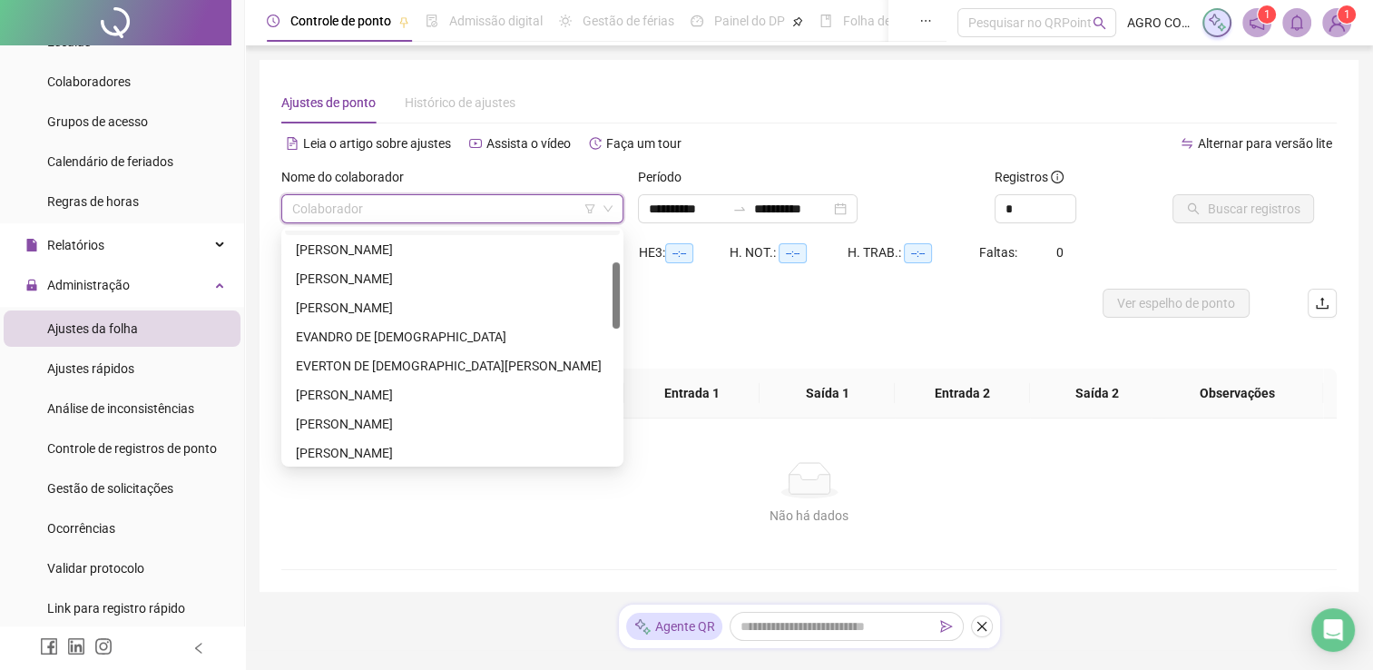
drag, startPoint x: 619, startPoint y: 279, endPoint x: 617, endPoint y: 310, distance: 31.8
click at [617, 310] on div at bounding box center [615, 295] width 7 height 66
click at [377, 396] on div "[PERSON_NAME]" at bounding box center [452, 395] width 313 height 20
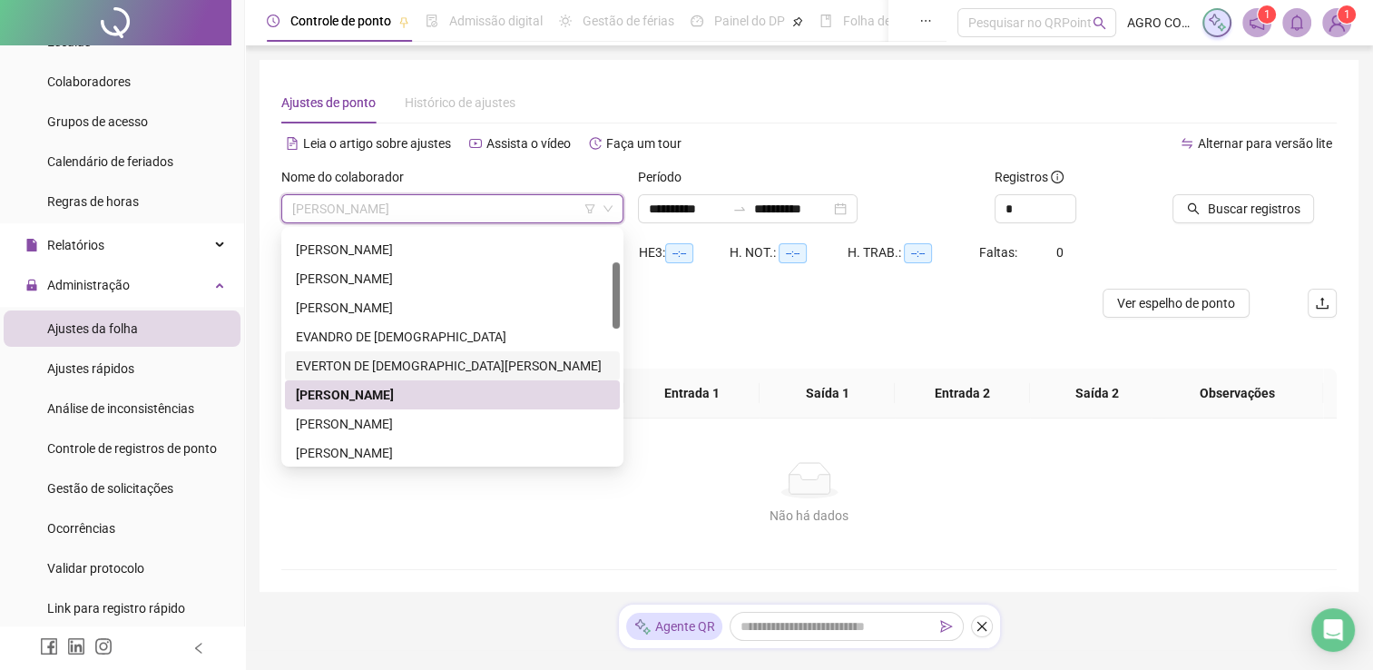
click at [531, 361] on div "EVERTON DE [DEMOGRAPHIC_DATA][PERSON_NAME]" at bounding box center [452, 366] width 313 height 20
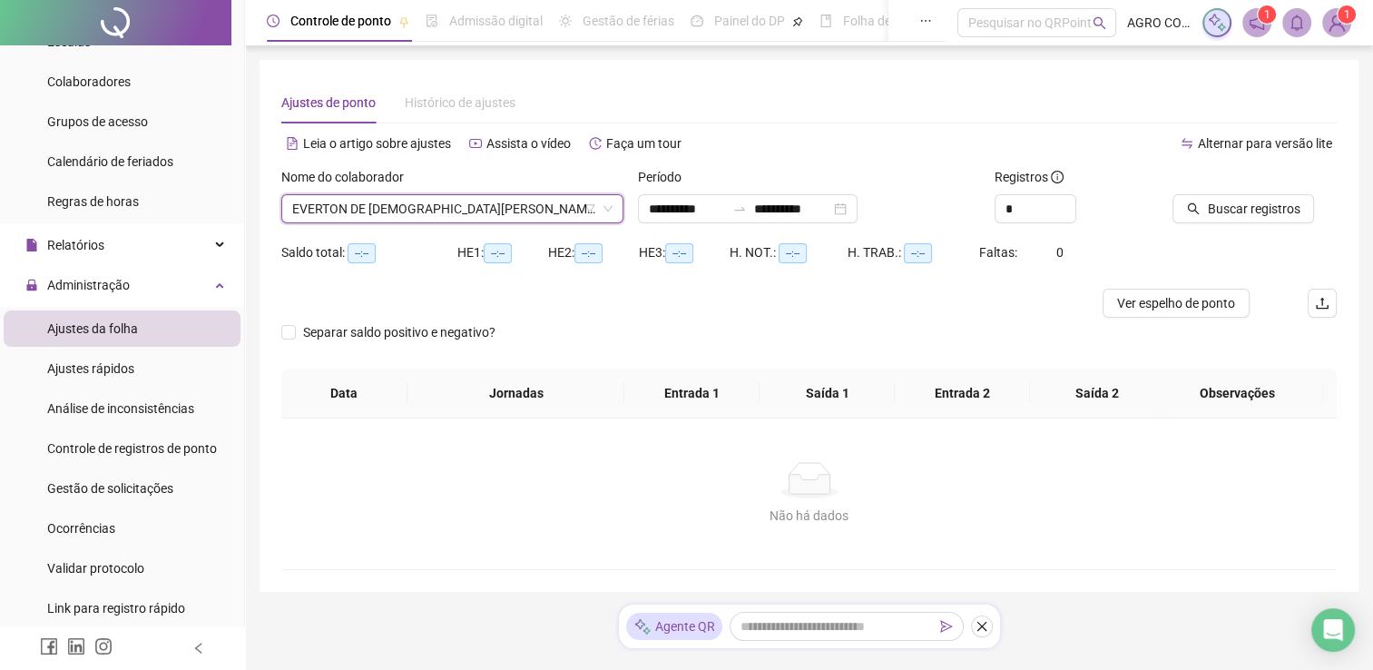
click at [602, 212] on icon "down" at bounding box center [607, 208] width 11 height 11
click at [603, 212] on icon "down" at bounding box center [607, 208] width 11 height 11
click at [605, 208] on icon "down" at bounding box center [607, 209] width 9 height 6
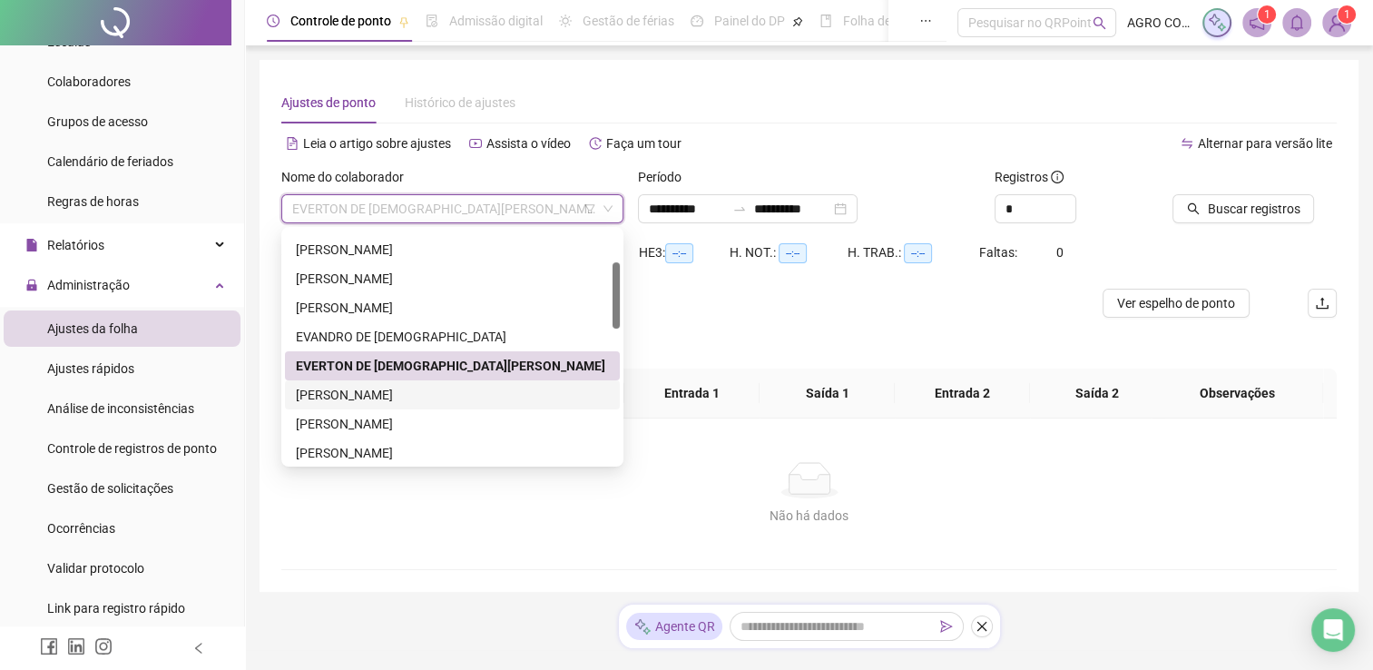
click at [432, 395] on div "[PERSON_NAME]" at bounding box center [452, 395] width 313 height 20
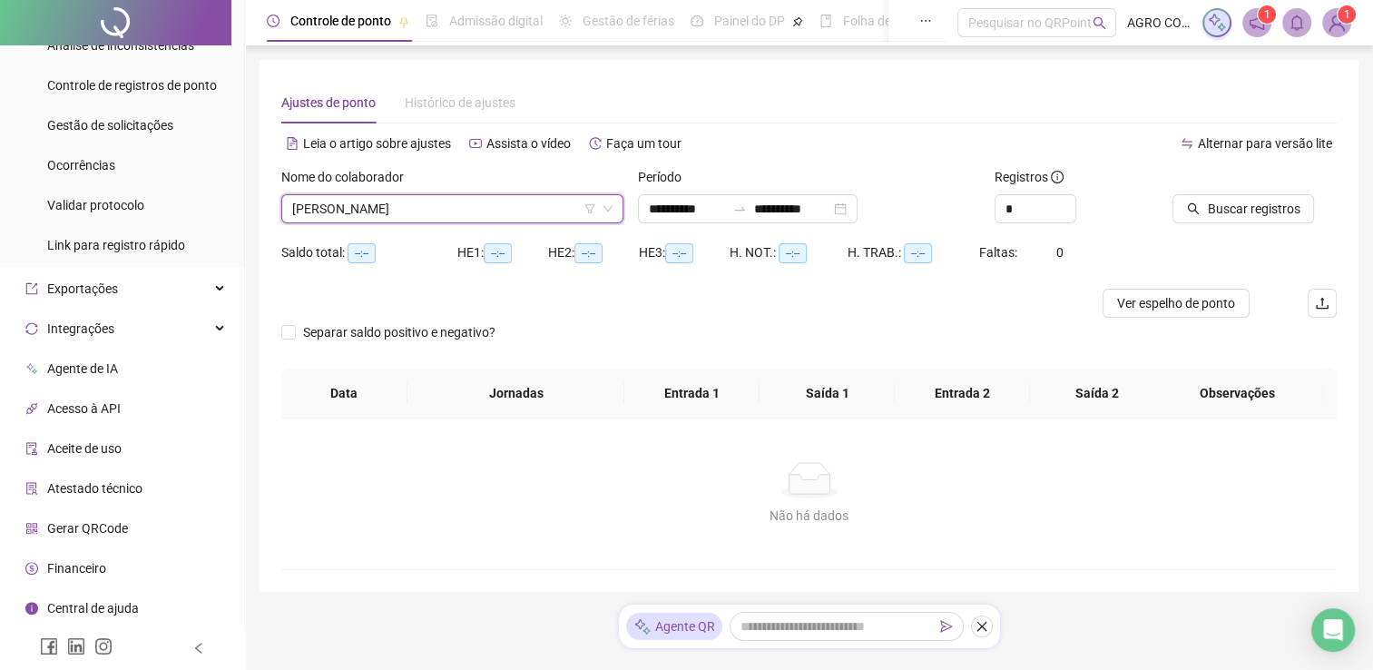
scroll to position [0, 0]
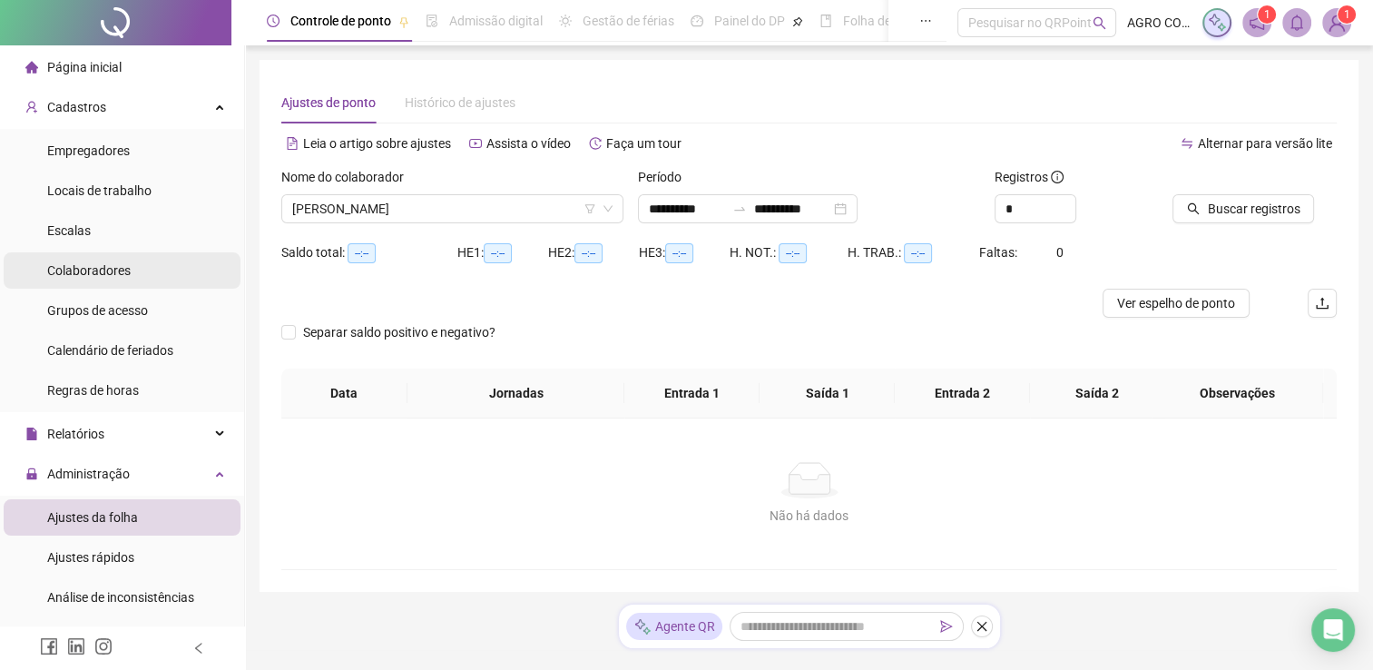
click at [118, 263] on span "Colaboradores" at bounding box center [88, 270] width 83 height 15
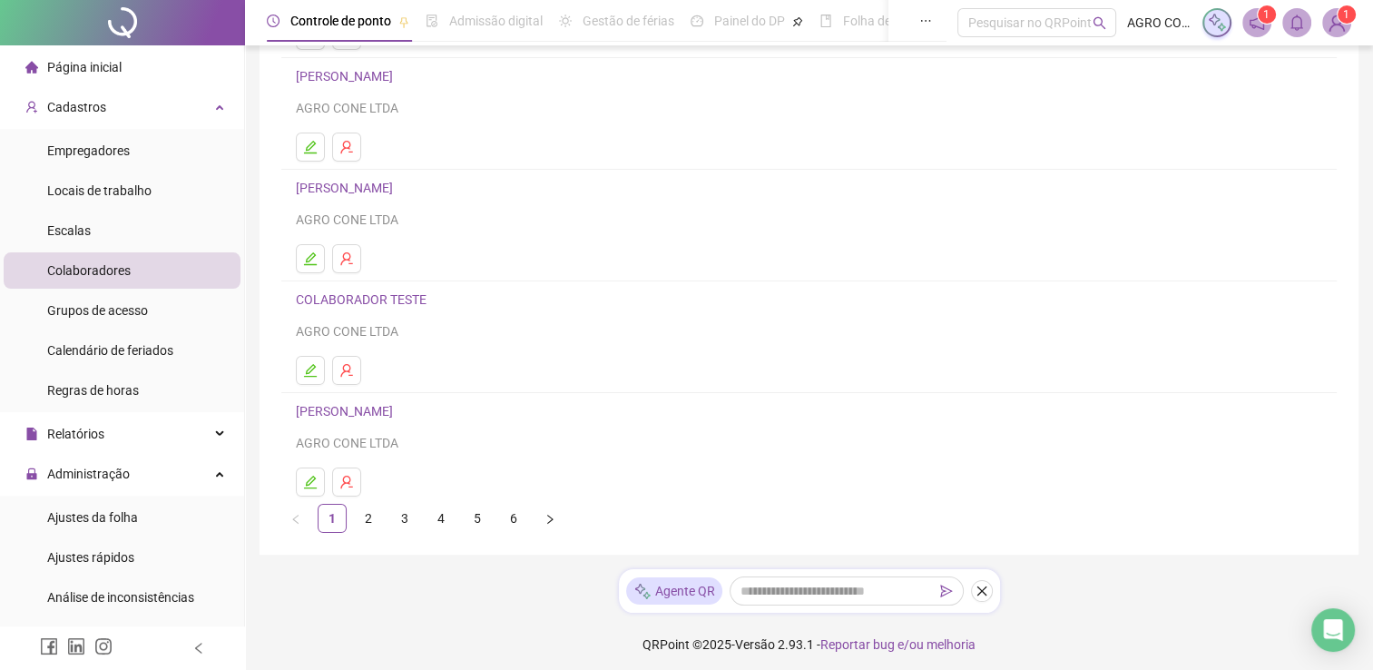
scroll to position [250, 0]
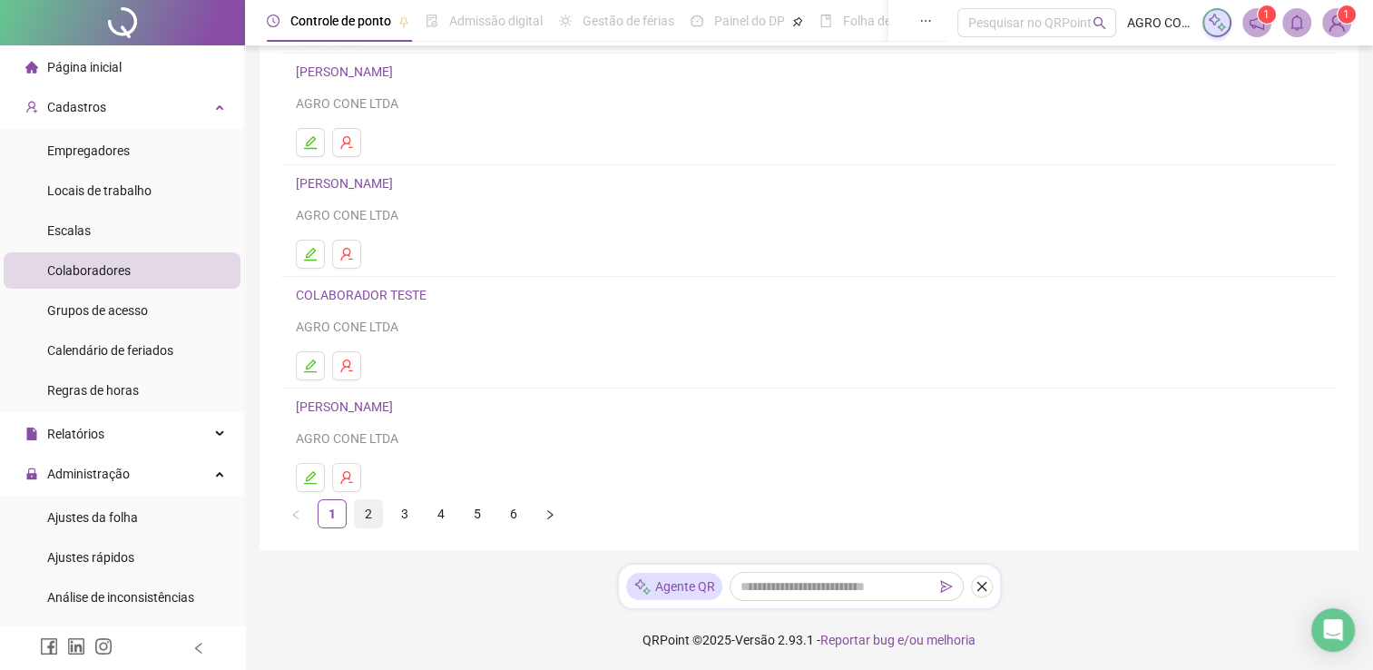
click at [376, 511] on link "2" at bounding box center [368, 513] width 27 height 27
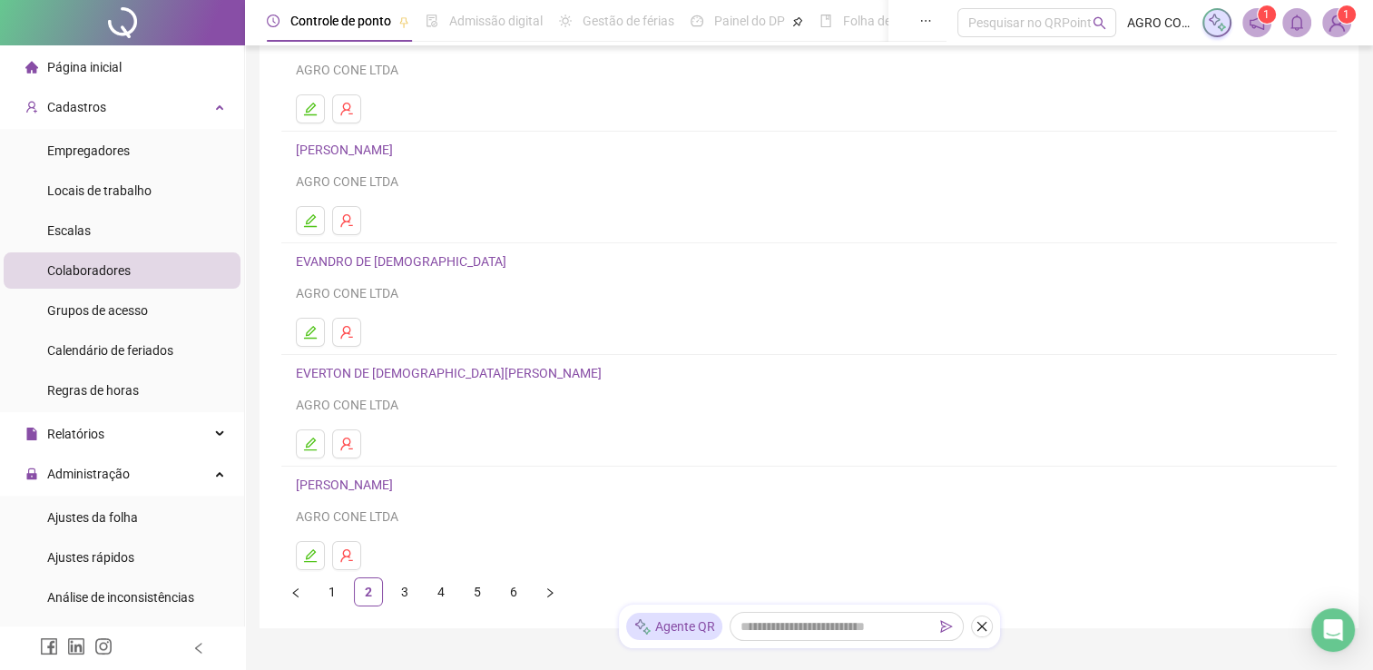
scroll to position [181, 0]
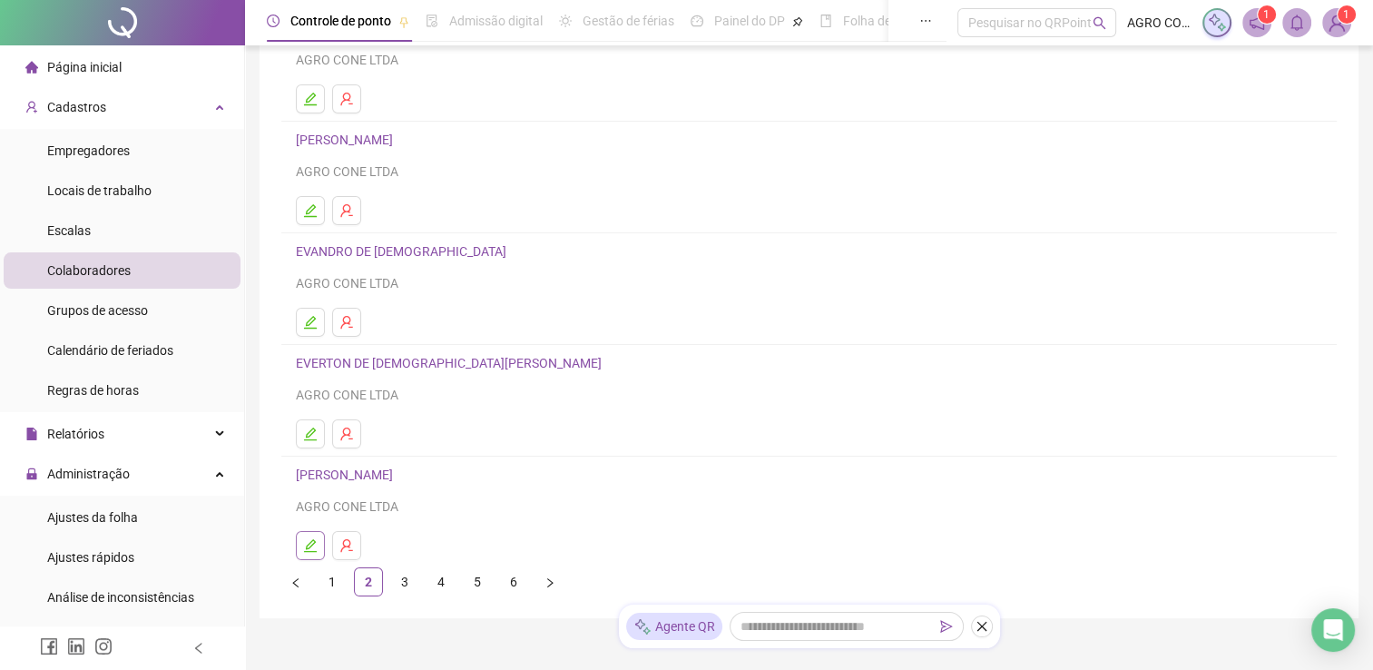
click at [309, 542] on icon "edit" at bounding box center [310, 545] width 13 height 13
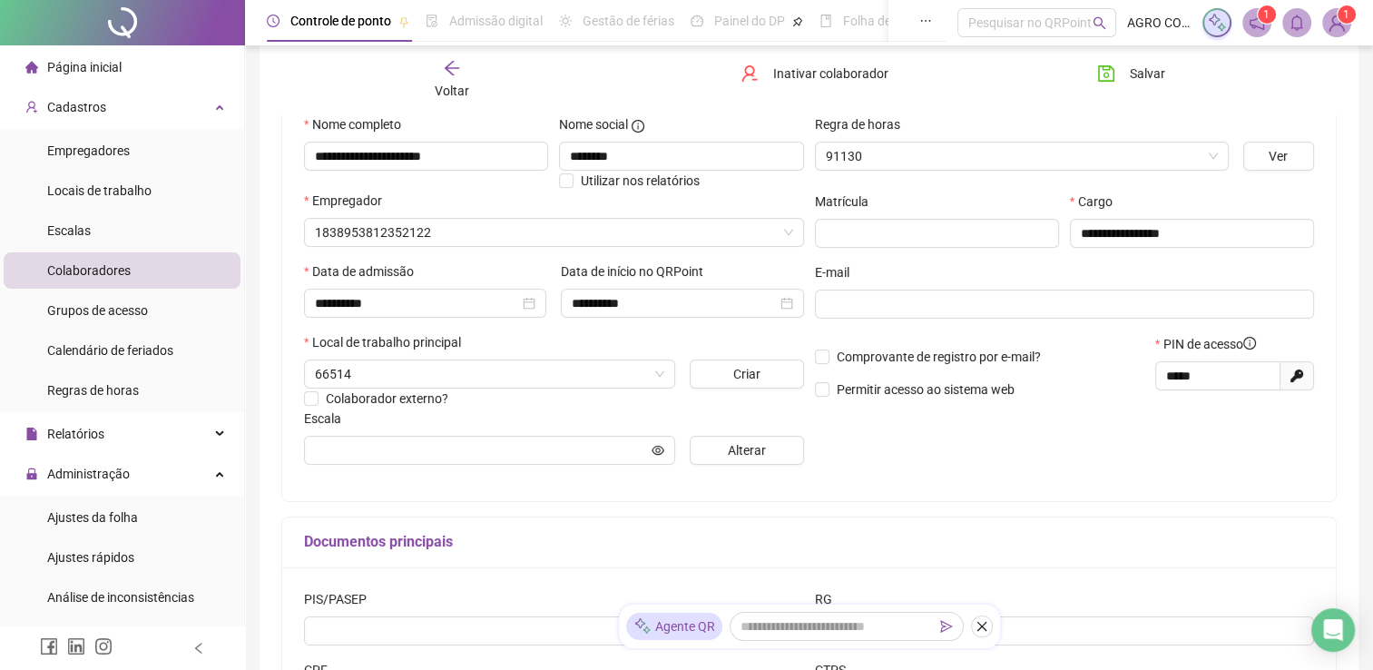
scroll to position [191, 0]
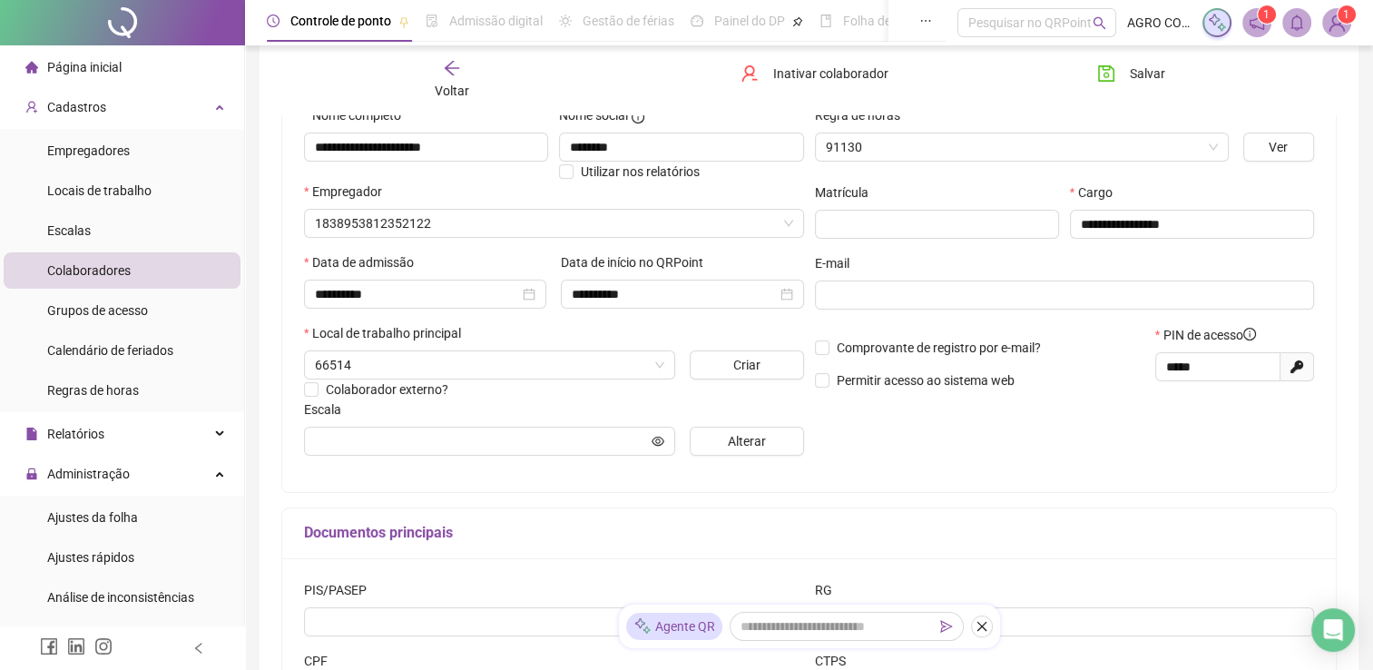
type input "**********"
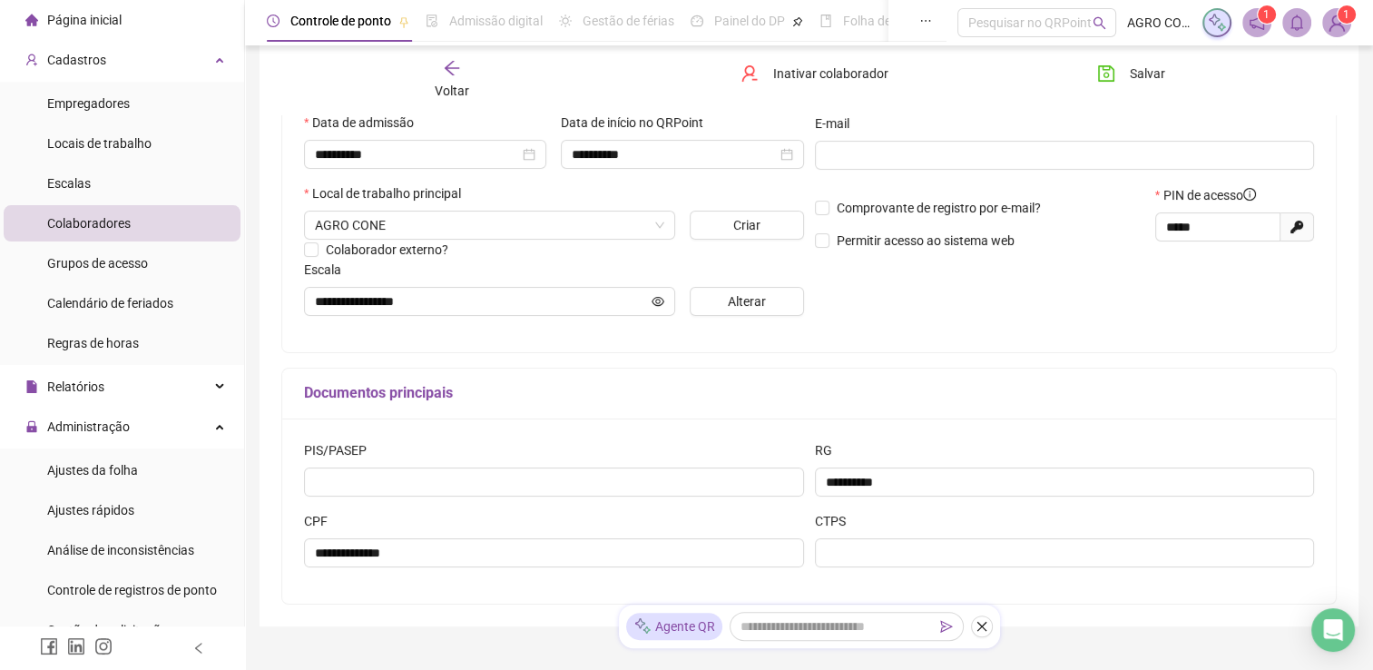
scroll to position [0, 0]
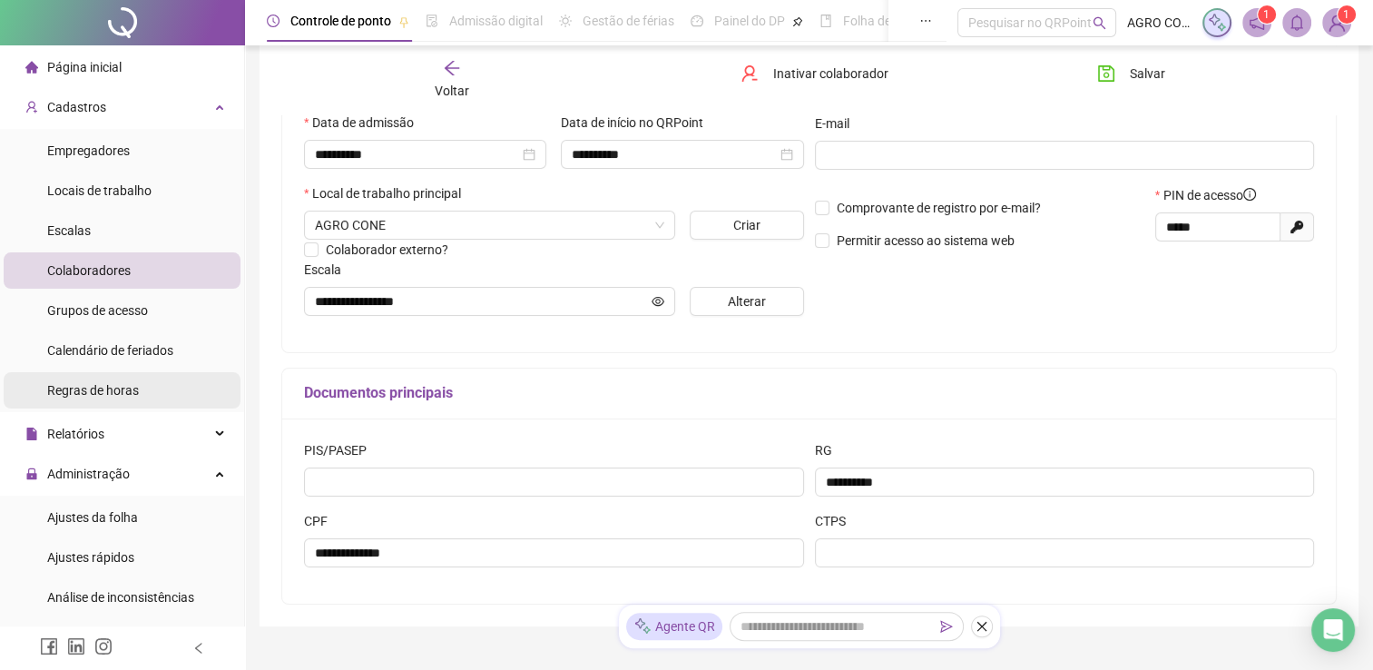
click at [142, 387] on li "Regras de horas" at bounding box center [122, 390] width 237 height 36
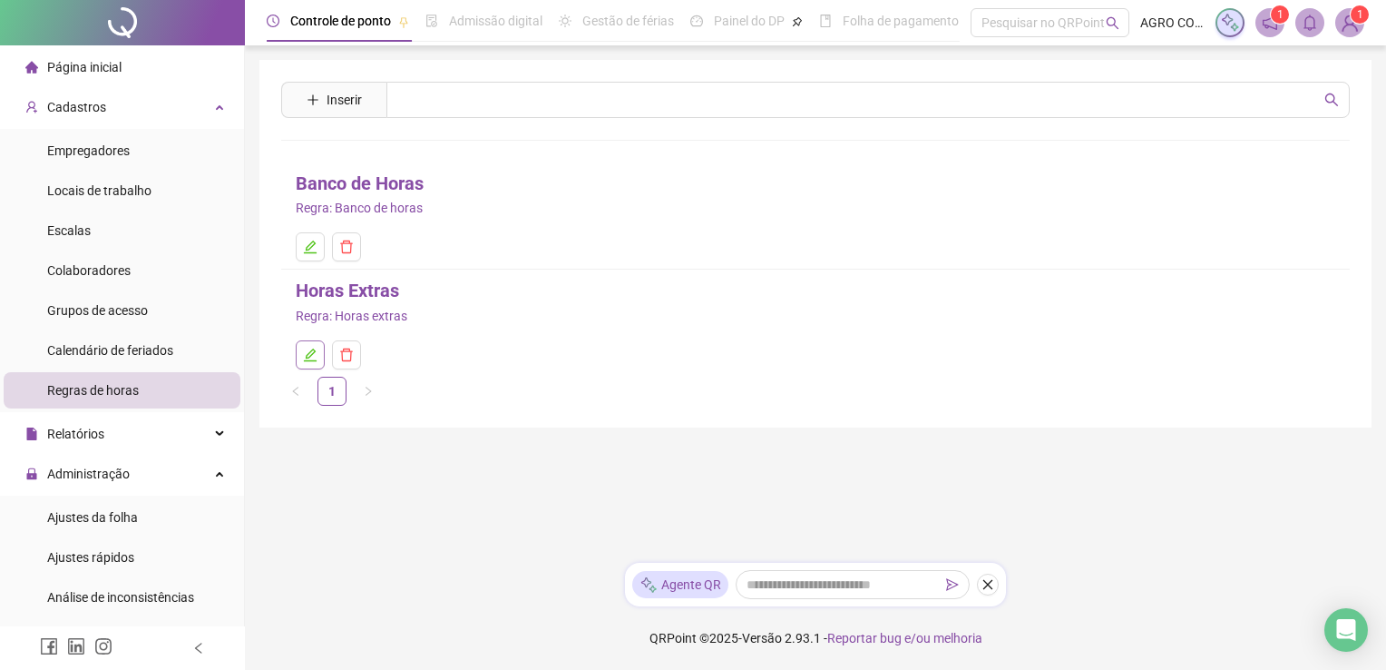
click at [314, 361] on icon "edit" at bounding box center [310, 355] width 15 height 15
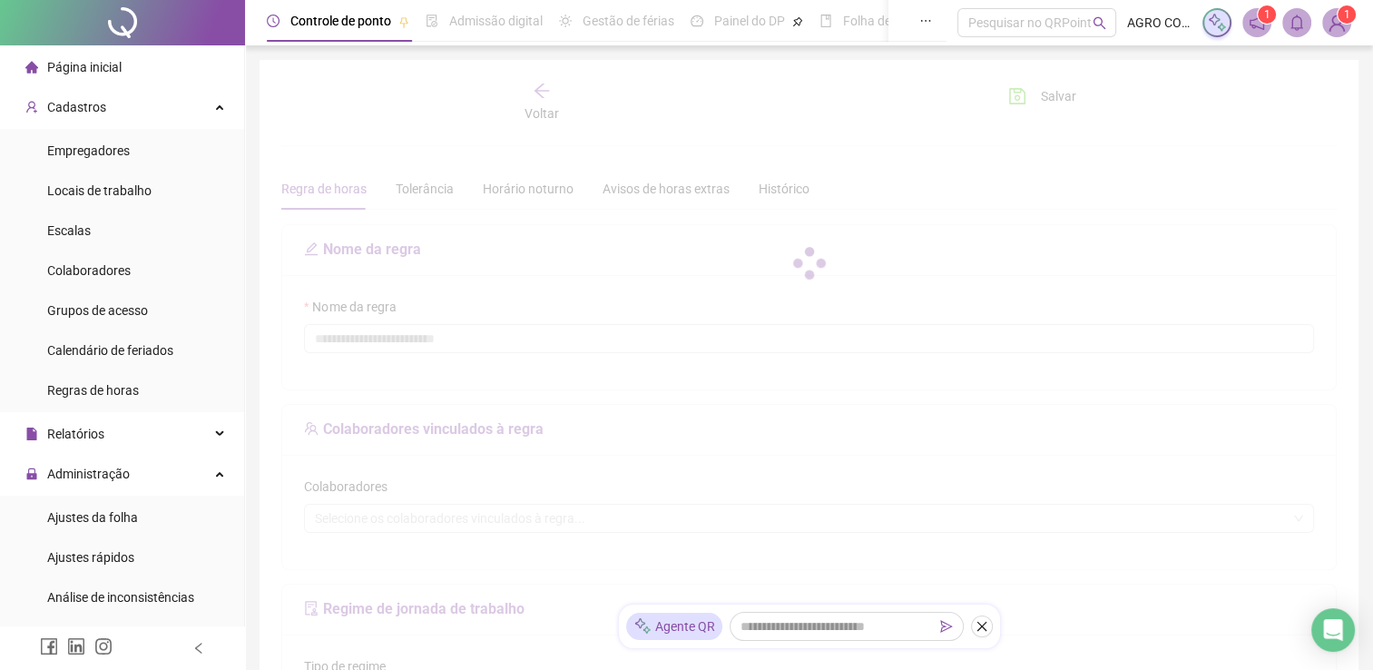
type input "**********"
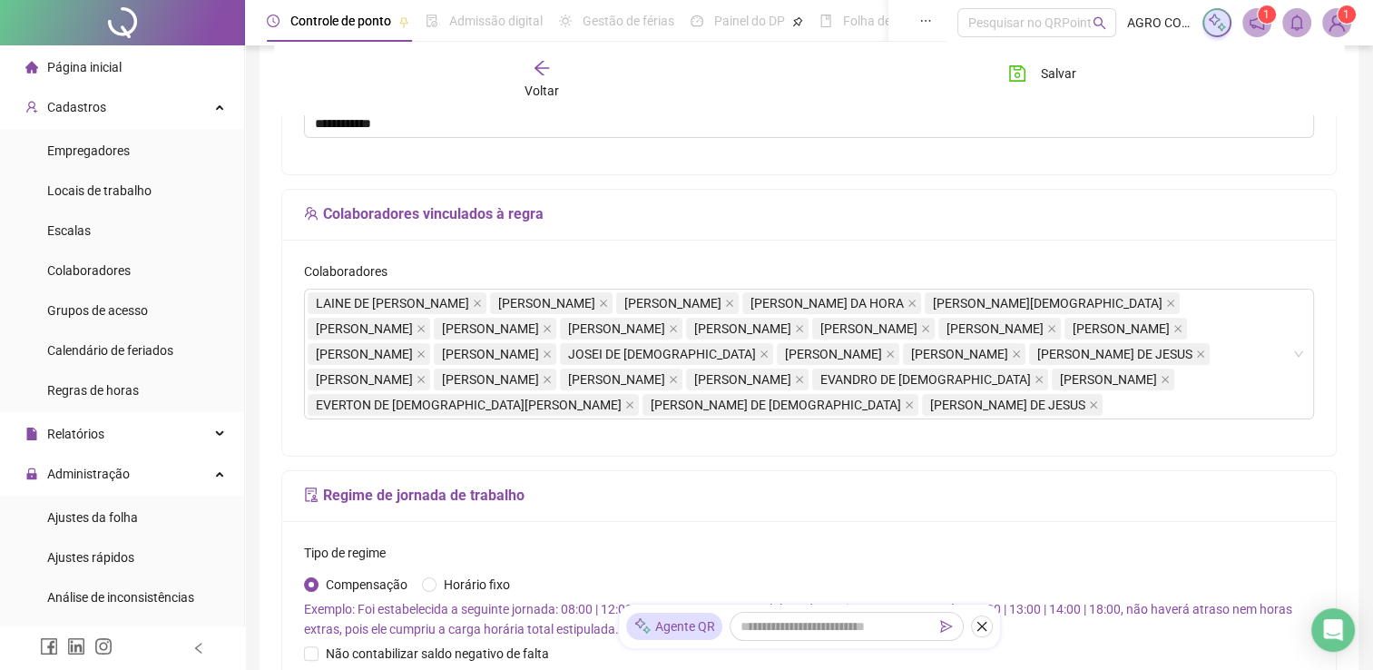
scroll to position [211, 0]
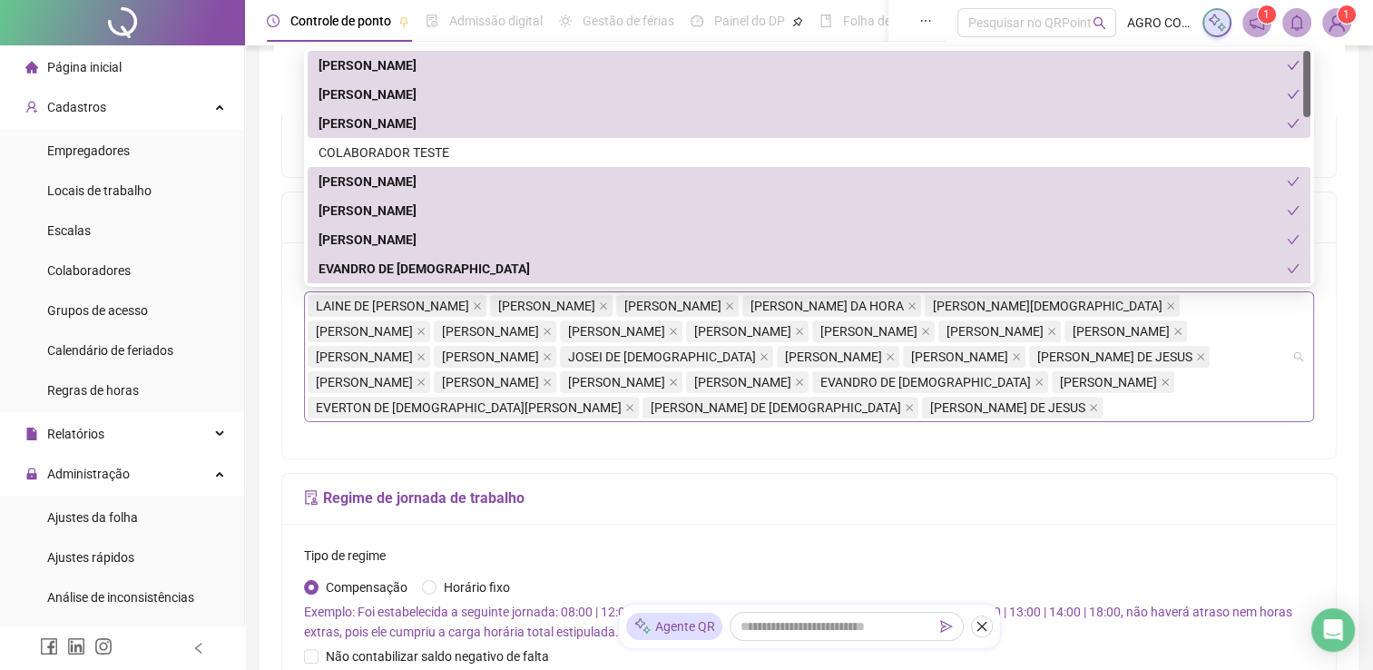
click at [785, 367] on span "[PERSON_NAME]" at bounding box center [833, 357] width 97 height 20
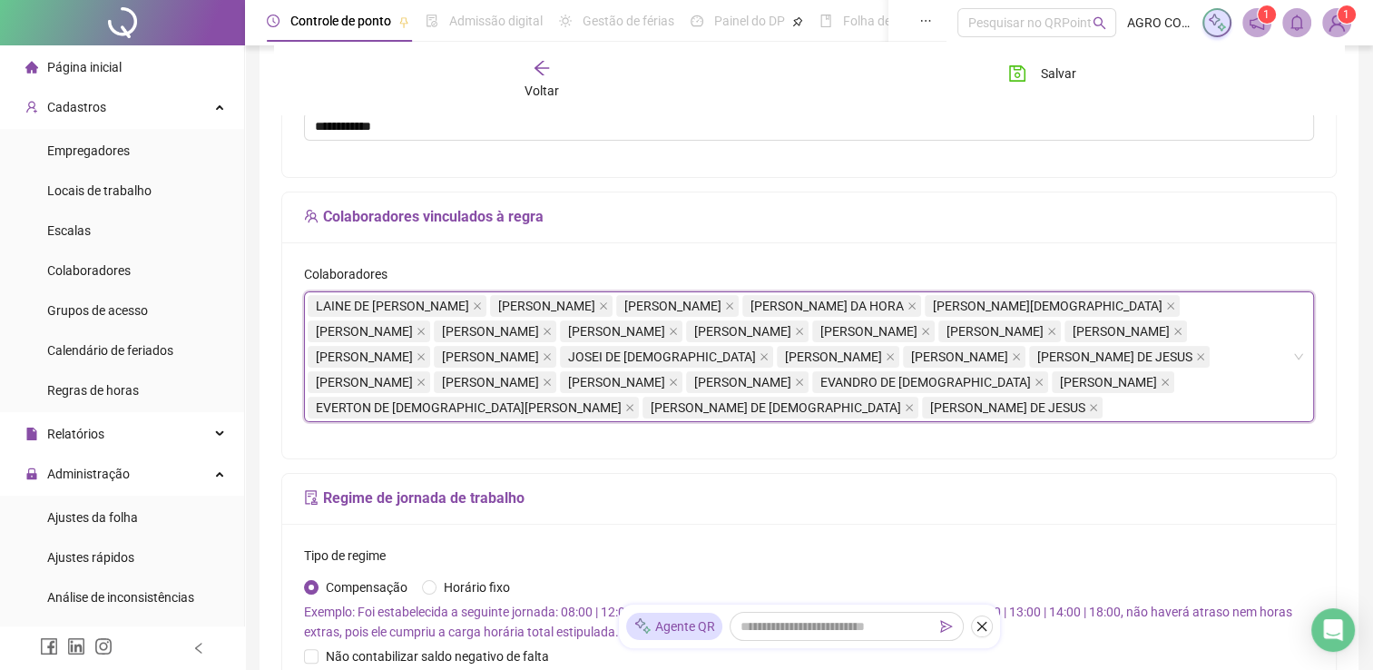
click at [568, 367] on span "JOSEI DE [DEMOGRAPHIC_DATA]" at bounding box center [662, 357] width 188 height 20
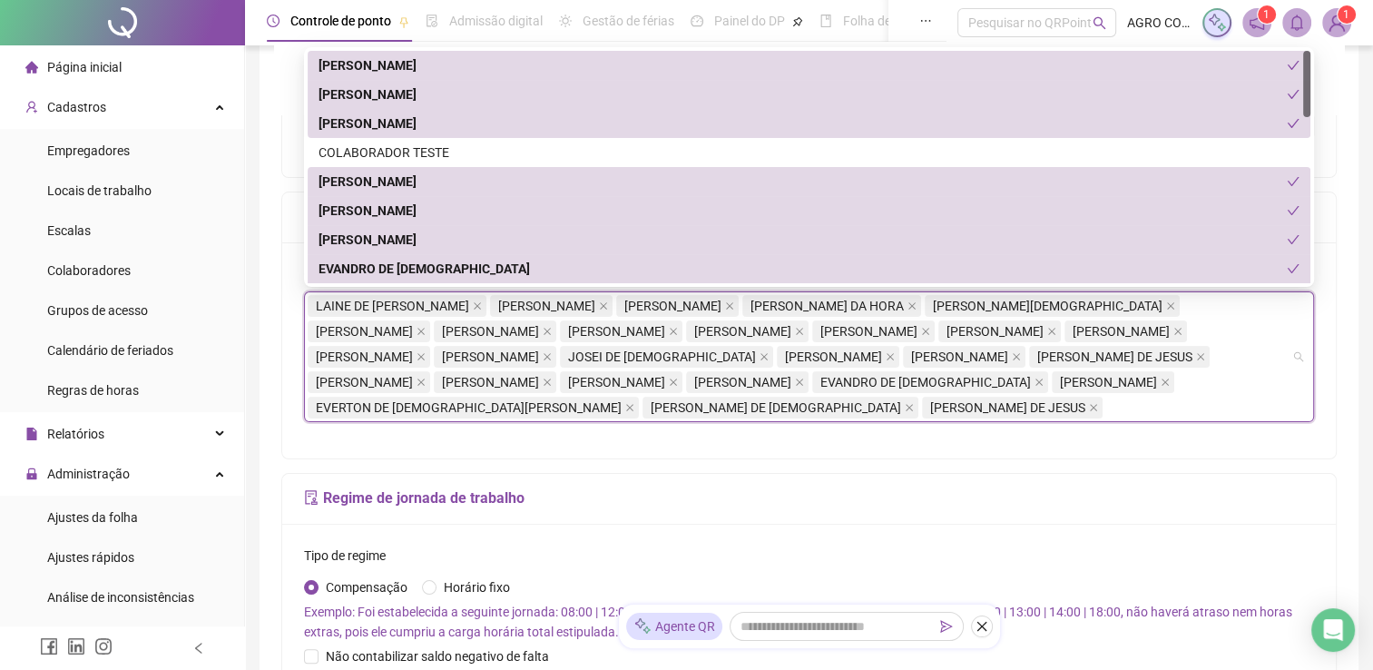
click at [946, 341] on span "[PERSON_NAME]" at bounding box center [994, 331] width 97 height 20
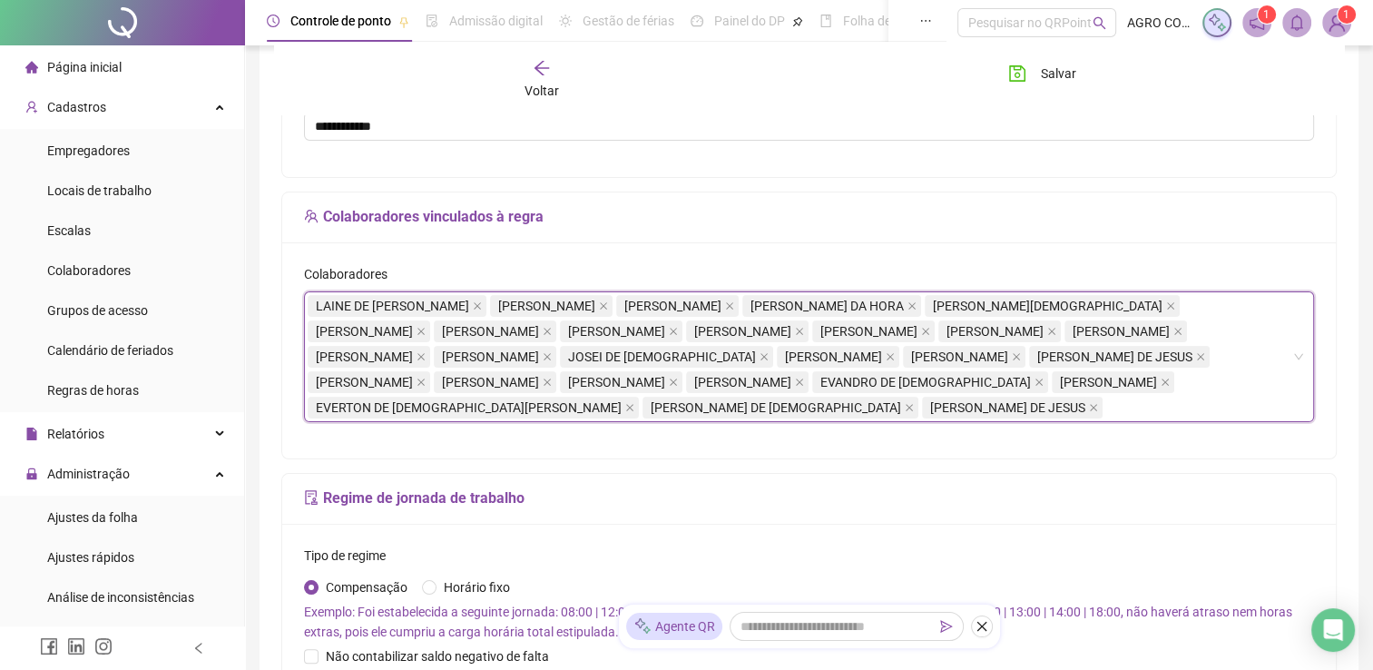
click at [566, 417] on span "EVERTON DE [DEMOGRAPHIC_DATA][PERSON_NAME]" at bounding box center [469, 407] width 306 height 20
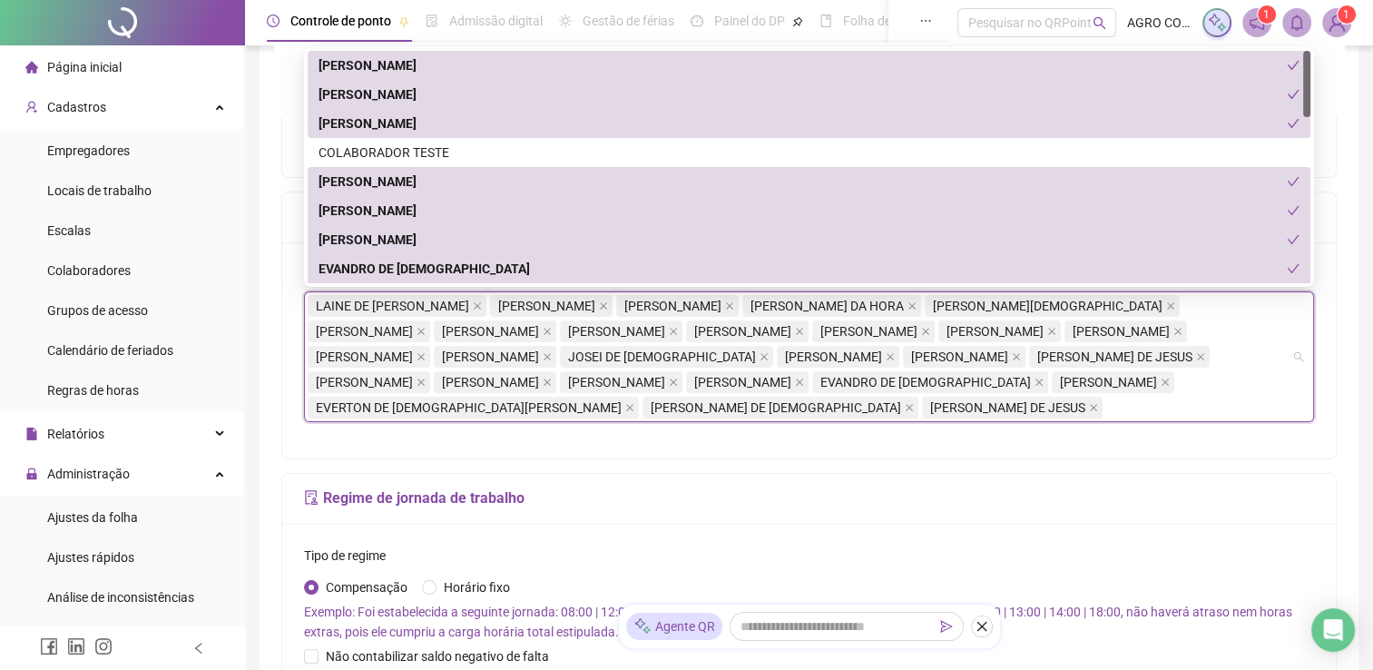
click at [566, 417] on span "EVERTON DE [DEMOGRAPHIC_DATA][PERSON_NAME]" at bounding box center [469, 407] width 306 height 20
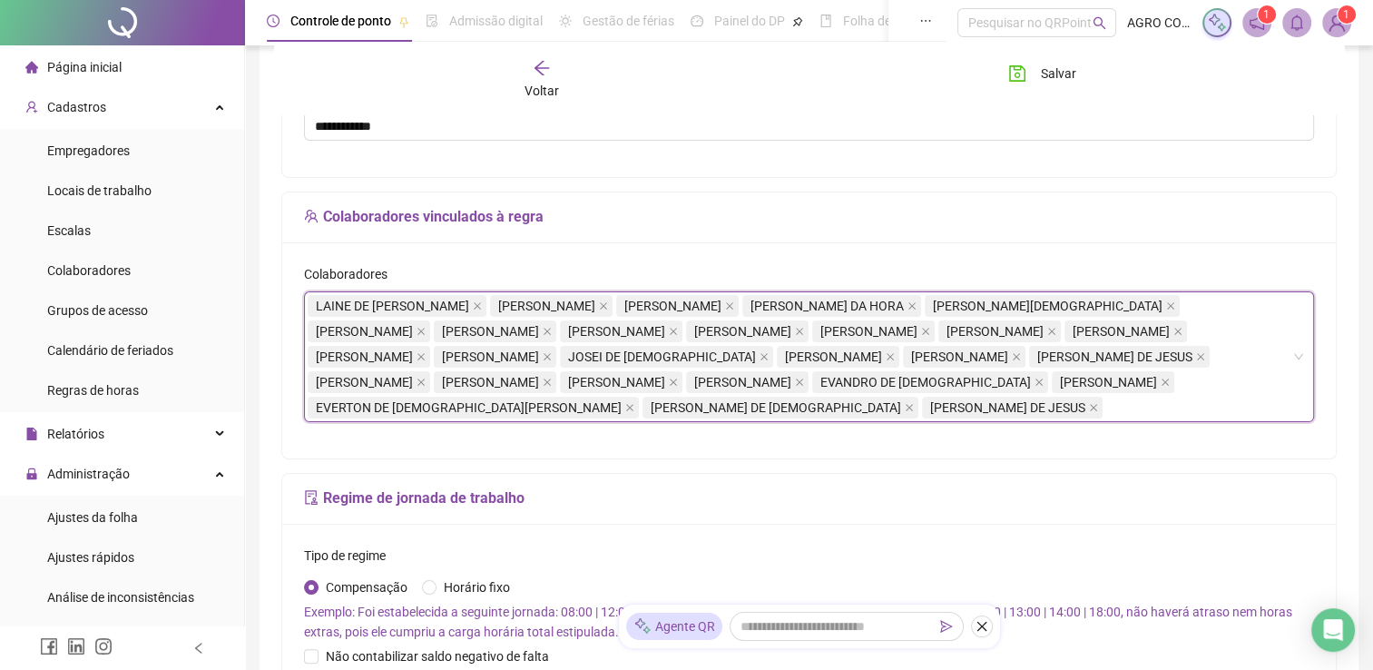
click at [566, 417] on span "EVERTON DE [DEMOGRAPHIC_DATA][PERSON_NAME]" at bounding box center [469, 407] width 306 height 20
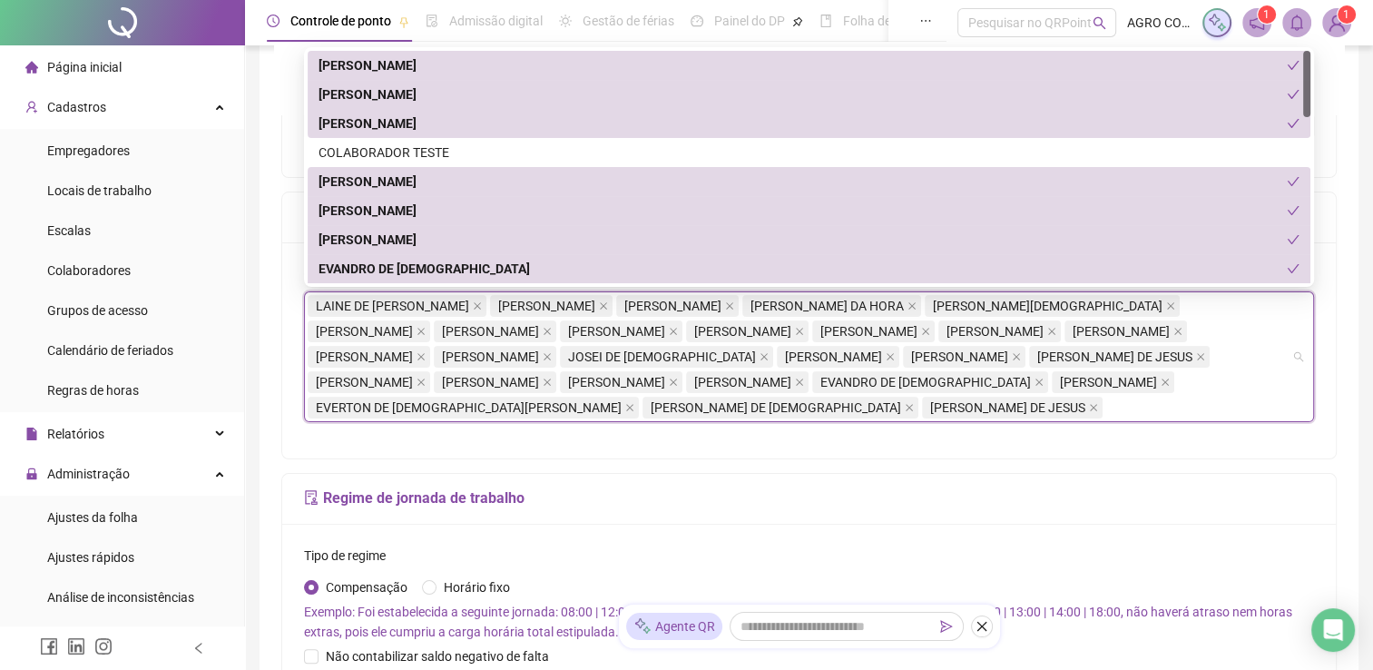
click at [566, 417] on span "EVERTON DE [DEMOGRAPHIC_DATA][PERSON_NAME]" at bounding box center [469, 407] width 306 height 20
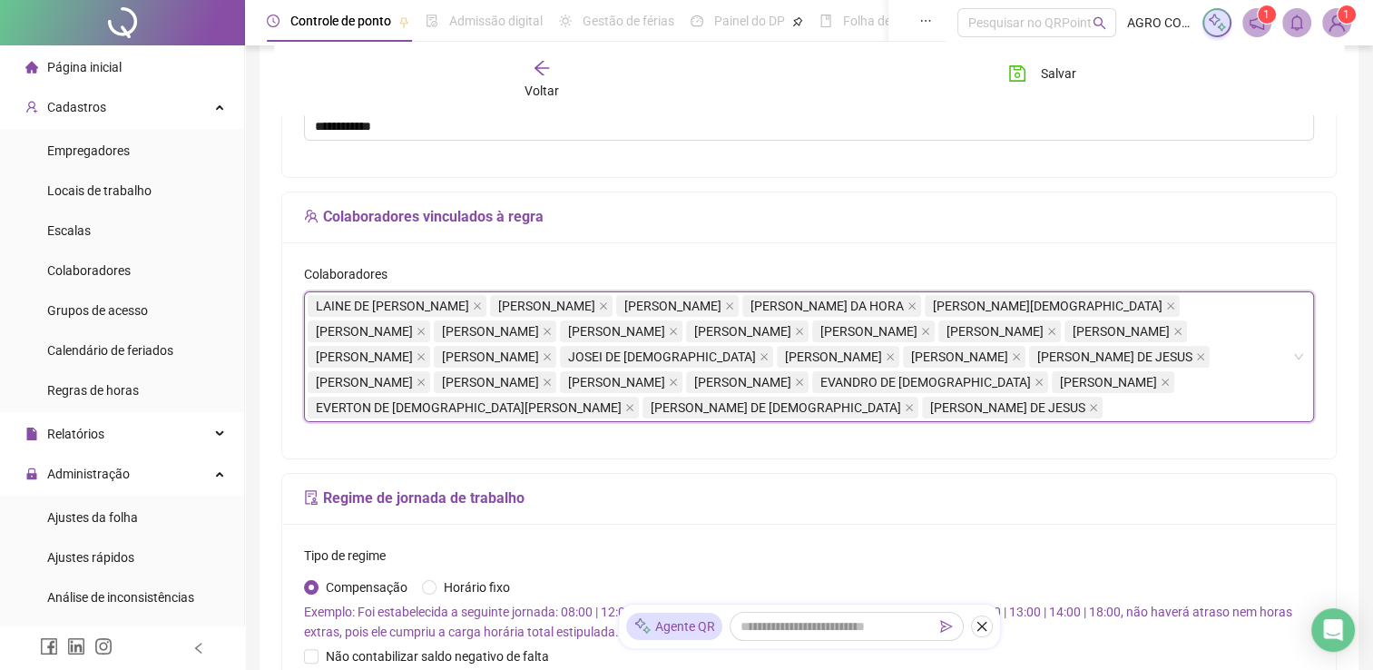
click at [791, 392] on span "[PERSON_NAME]" at bounding box center [742, 382] width 97 height 20
click at [413, 374] on span "[PERSON_NAME]" at bounding box center [364, 382] width 97 height 20
click at [413, 384] on span "[PERSON_NAME]" at bounding box center [364, 382] width 97 height 20
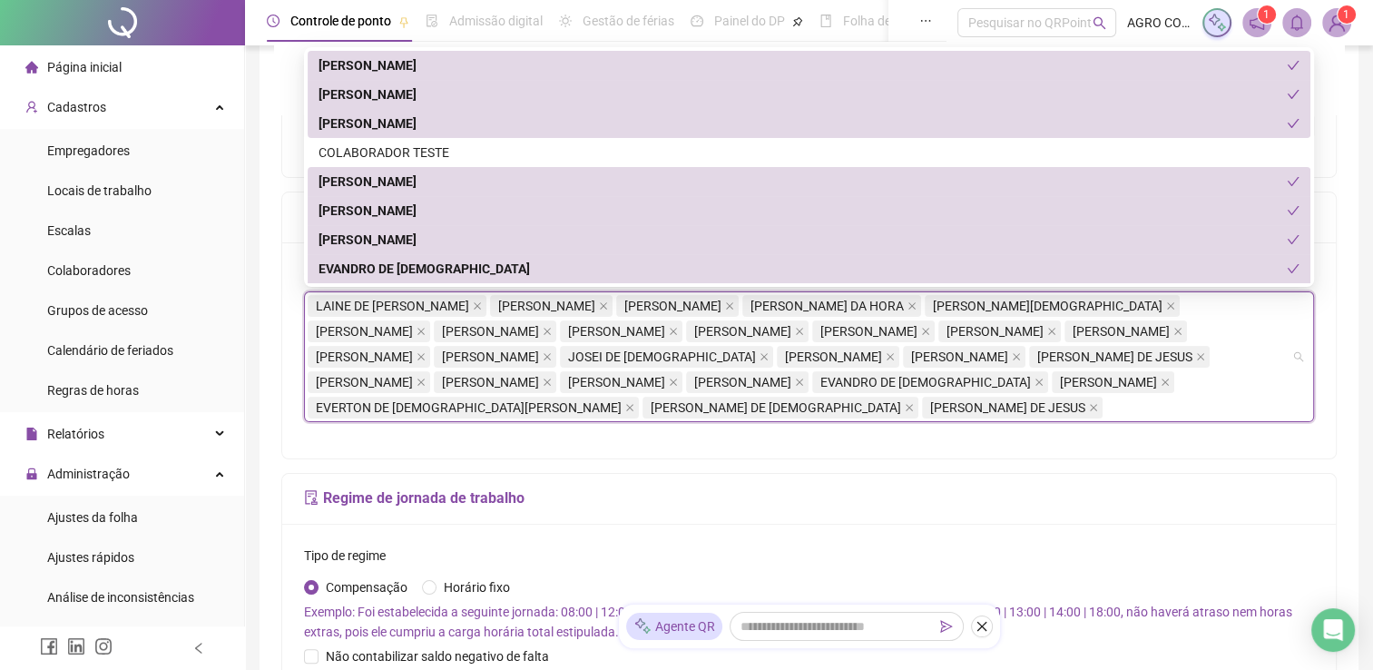
click at [539, 358] on span "[PERSON_NAME]" at bounding box center [490, 357] width 97 height 20
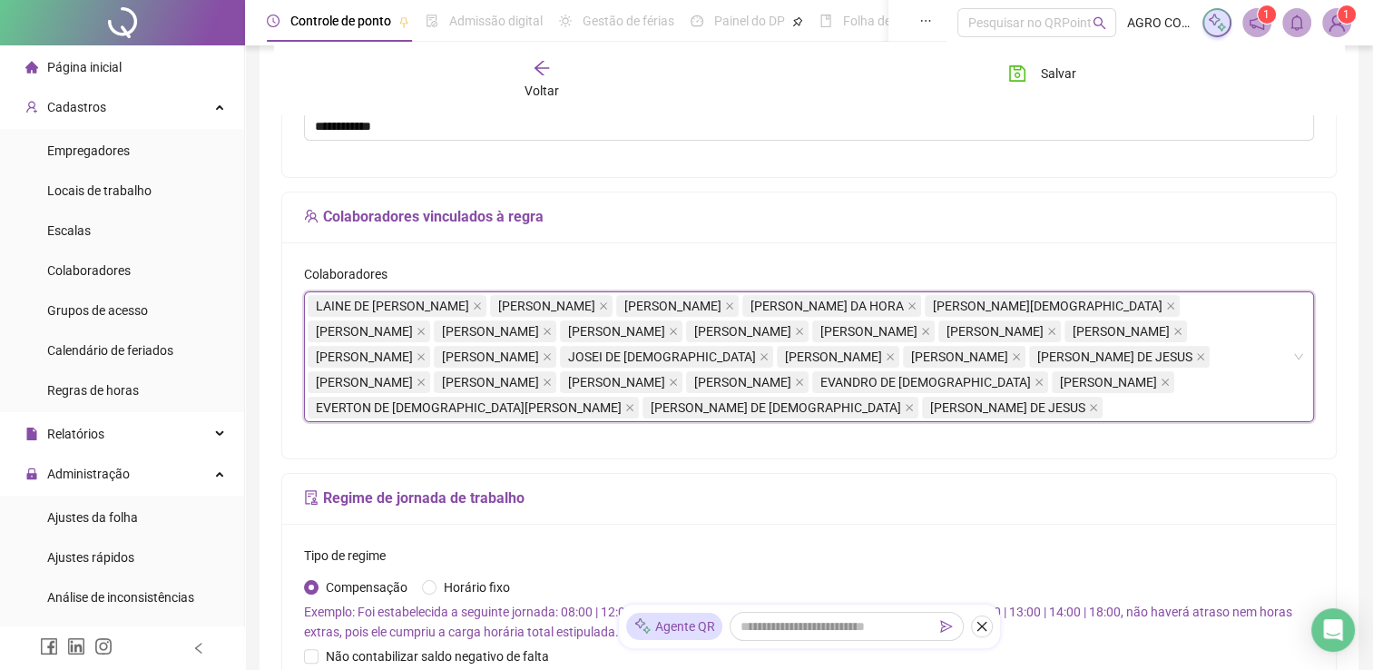
click at [1029, 368] on div "[PERSON_NAME] DE JESUS" at bounding box center [1121, 356] width 184 height 25
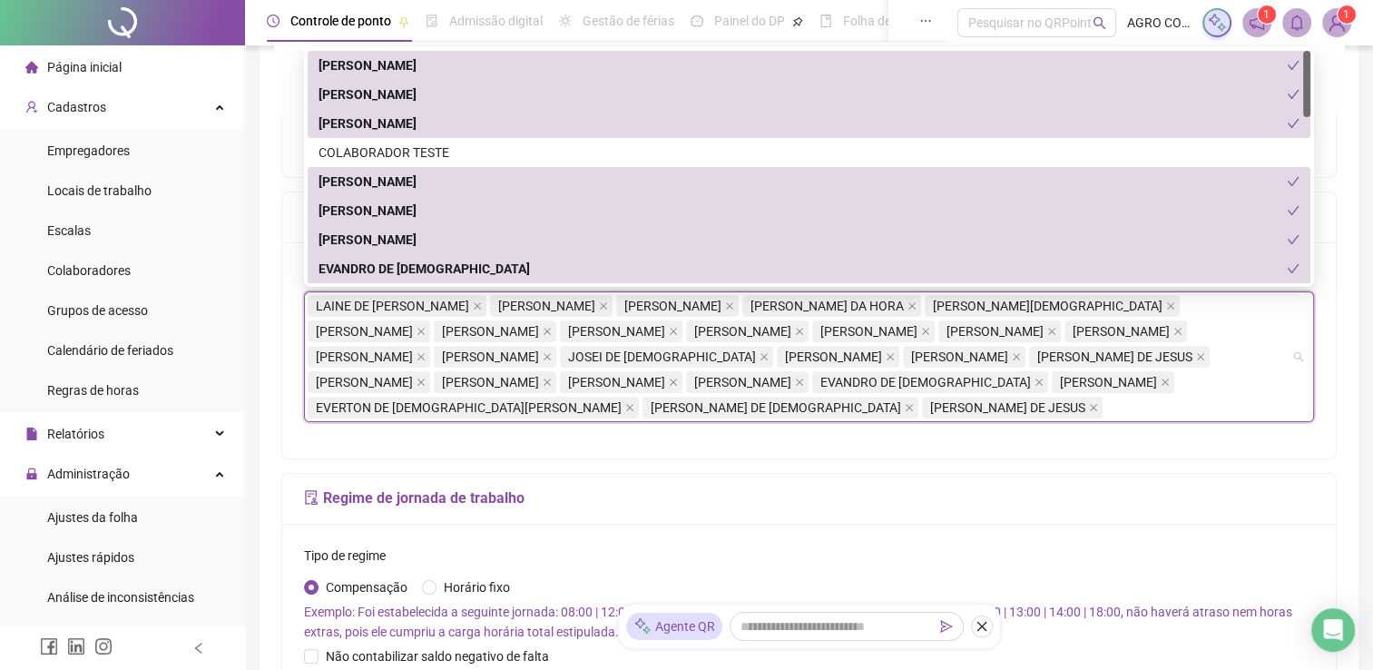
click at [1029, 368] on div "[PERSON_NAME] DE JESUS" at bounding box center [1121, 356] width 184 height 25
click at [1306, 96] on div at bounding box center [1306, 84] width 7 height 66
click at [1306, 96] on div "ANTONIELA DE [PERSON_NAME] COLABORADOR TESTE [PERSON_NAME] EVANDRO DE [DEMOGRAP…" at bounding box center [809, 167] width 1003 height 232
click at [1306, 106] on div at bounding box center [1306, 84] width 7 height 66
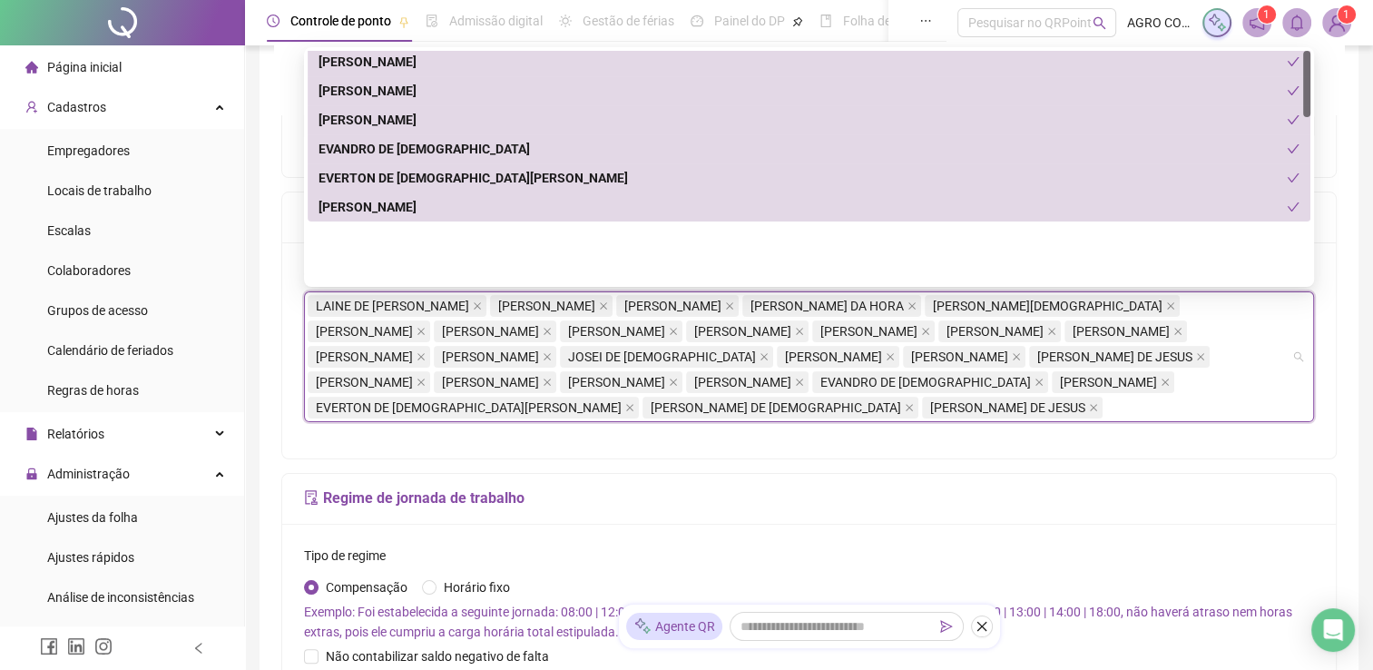
drag, startPoint x: 1306, startPoint y: 106, endPoint x: 1307, endPoint y: 140, distance: 33.6
click at [1307, 117] on div at bounding box center [1306, 84] width 7 height 66
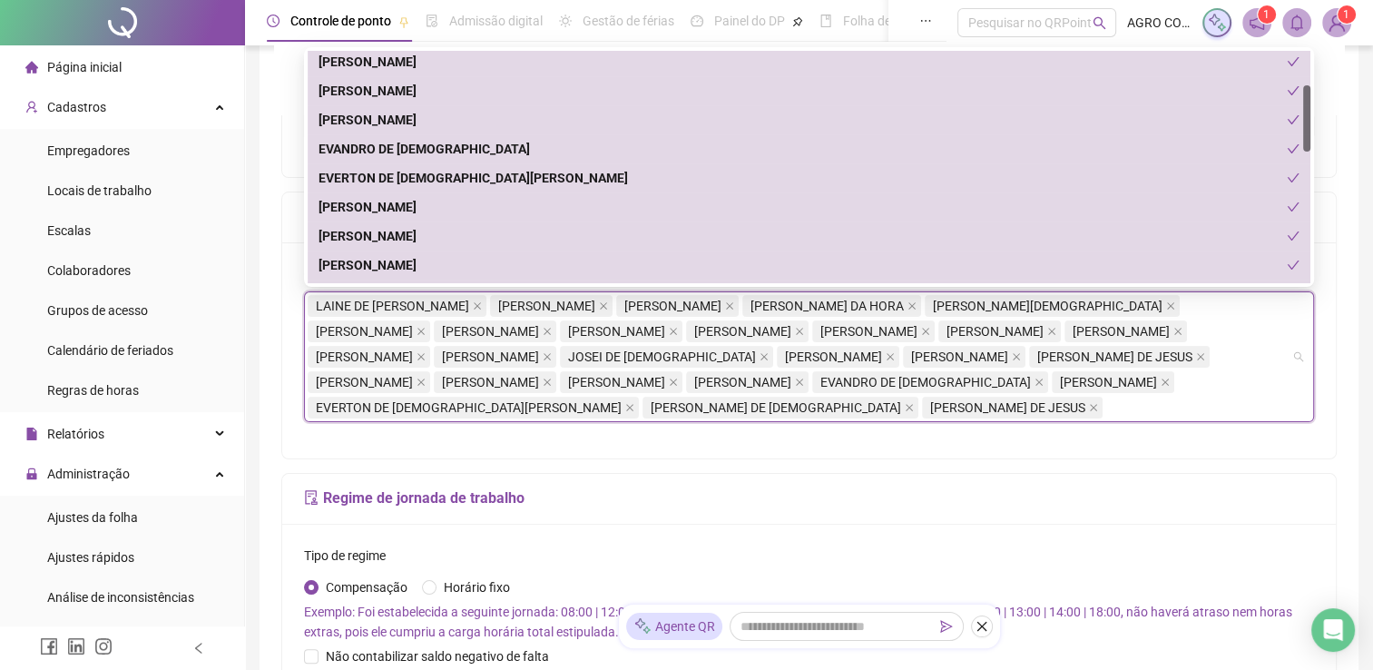
click at [474, 207] on div "[PERSON_NAME]" at bounding box center [802, 207] width 968 height 20
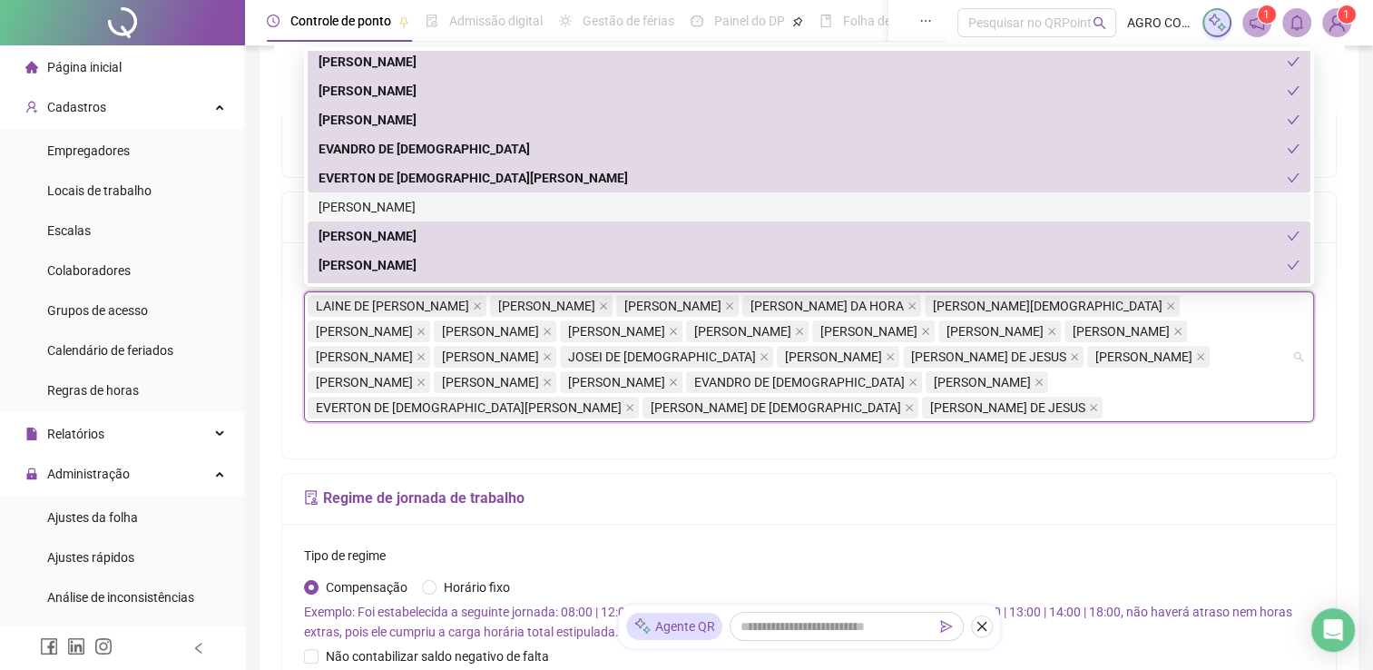
click at [474, 207] on div "[PERSON_NAME]" at bounding box center [808, 207] width 981 height 20
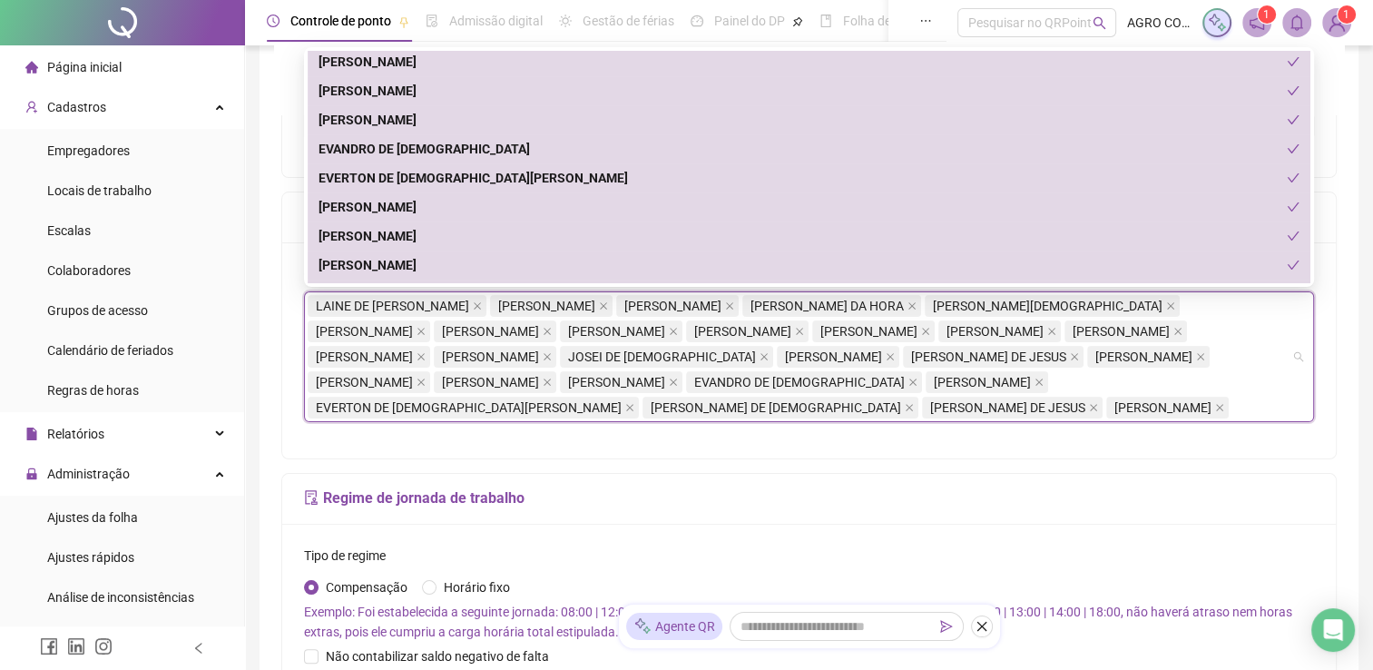
click at [474, 207] on div "[PERSON_NAME]" at bounding box center [802, 207] width 968 height 20
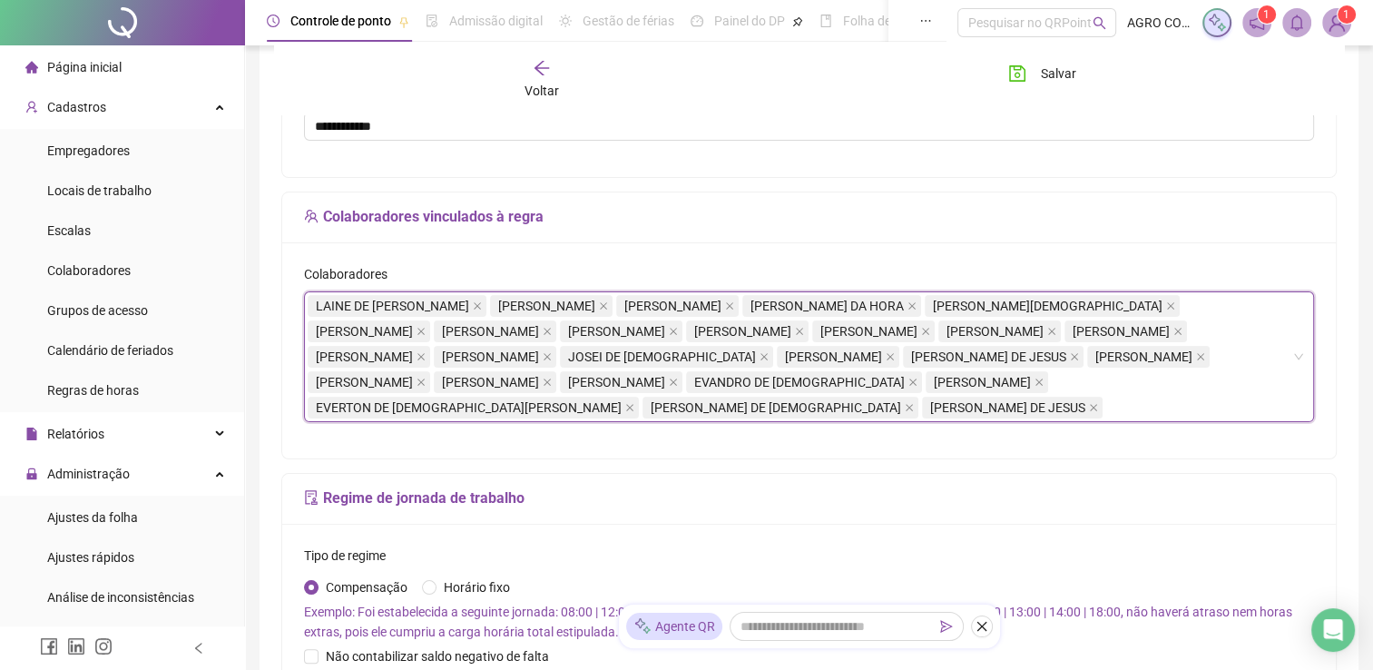
scroll to position [798, 0]
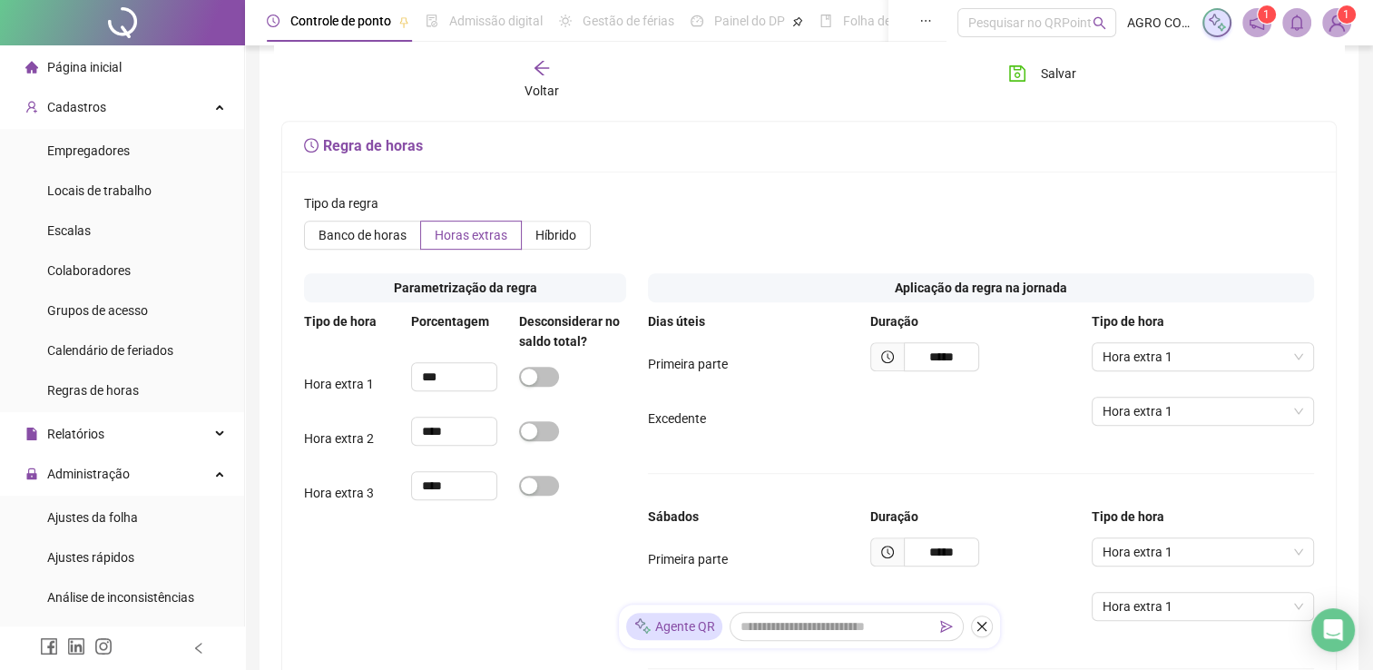
click at [113, 73] on span "Página inicial" at bounding box center [84, 67] width 74 height 15
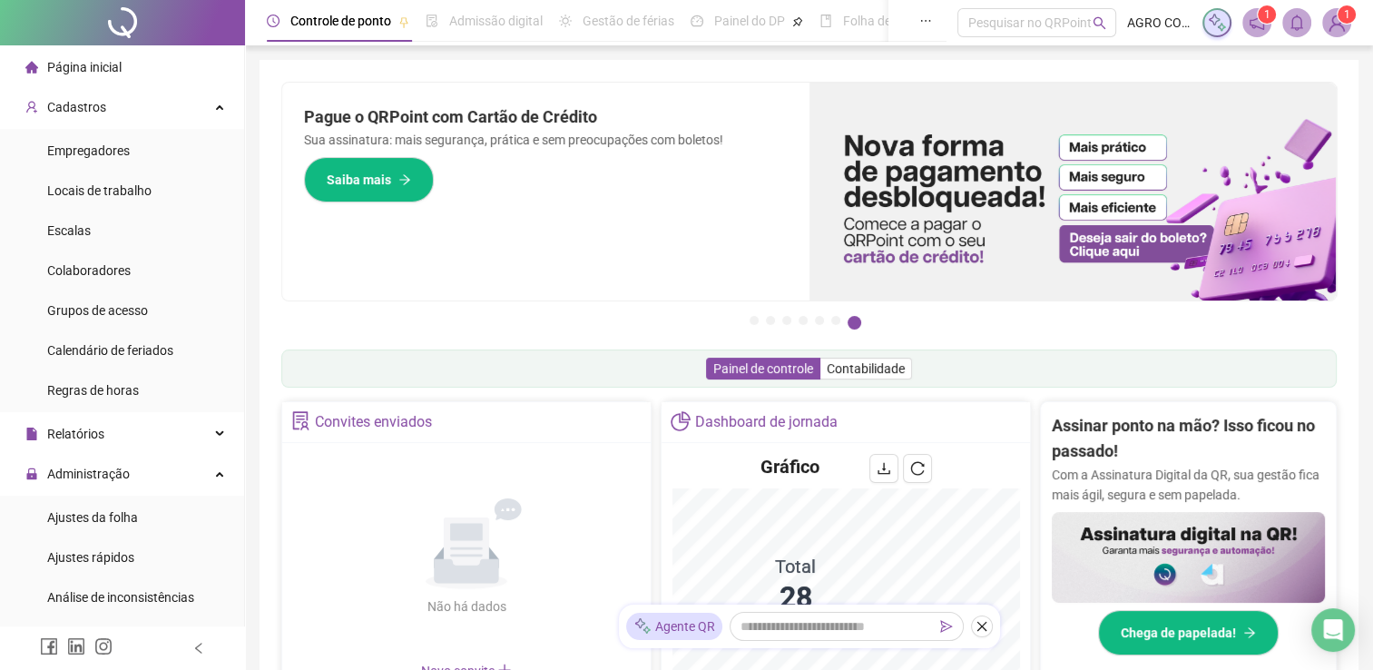
scroll to position [553, 0]
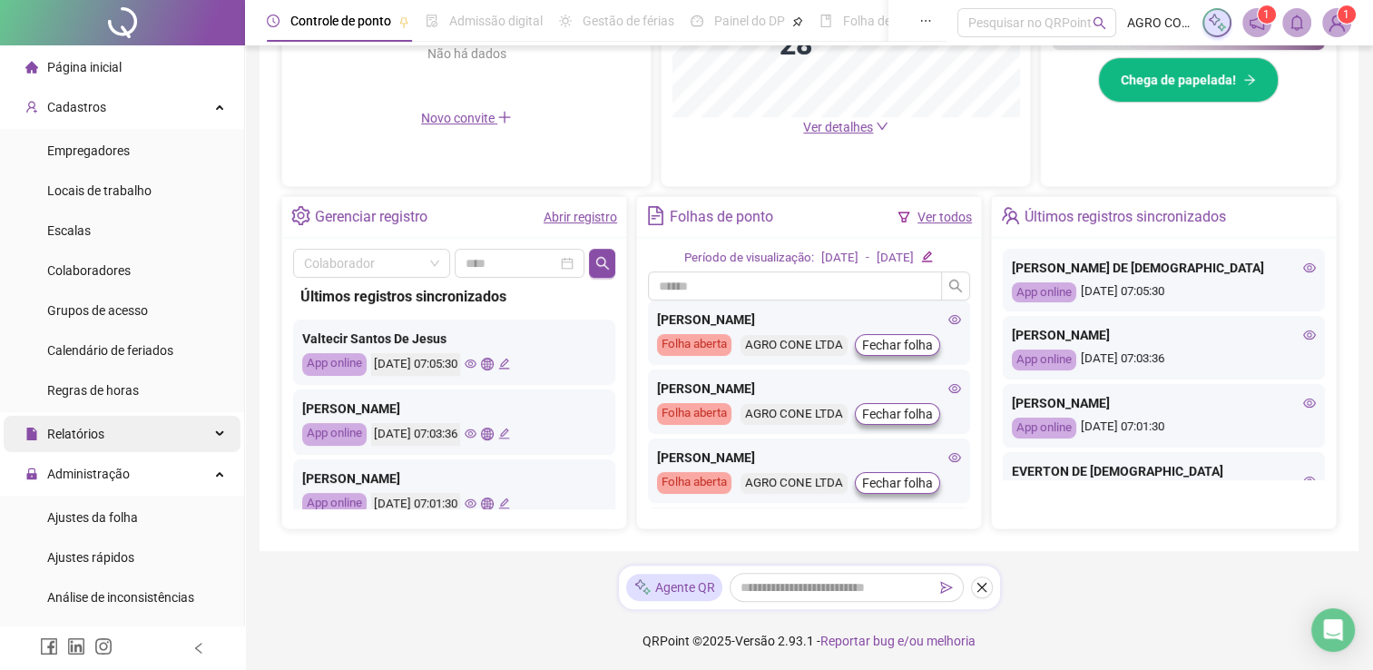
click at [203, 428] on div "Relatórios" at bounding box center [122, 434] width 237 height 36
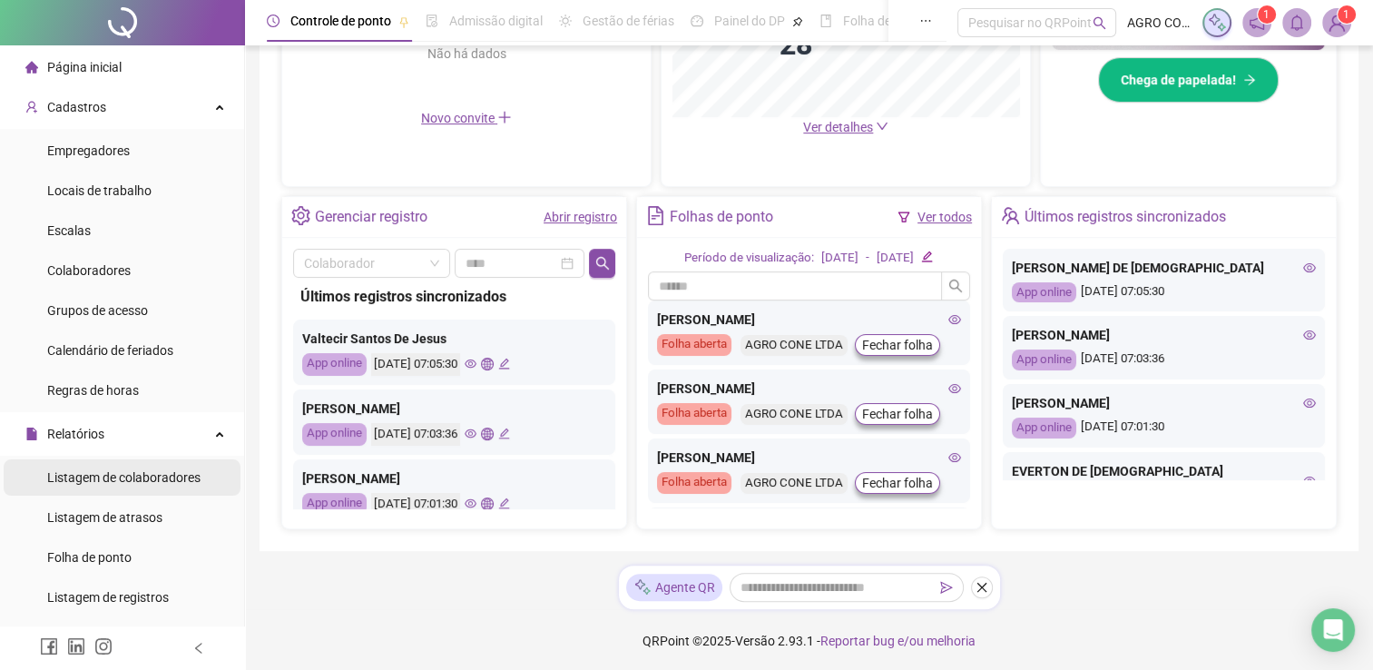
click at [148, 483] on span "Listagem de colaboradores" at bounding box center [123, 477] width 153 height 15
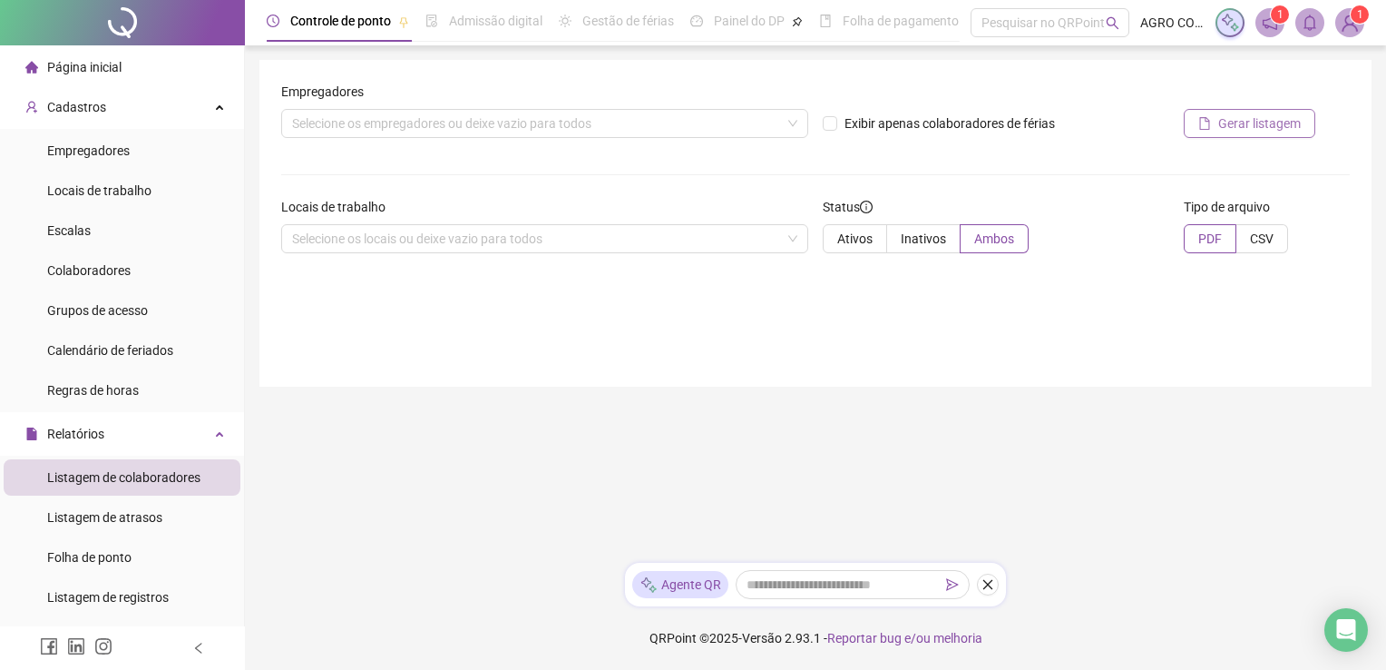
click at [1252, 122] on span "Gerar listagem" at bounding box center [1260, 123] width 83 height 20
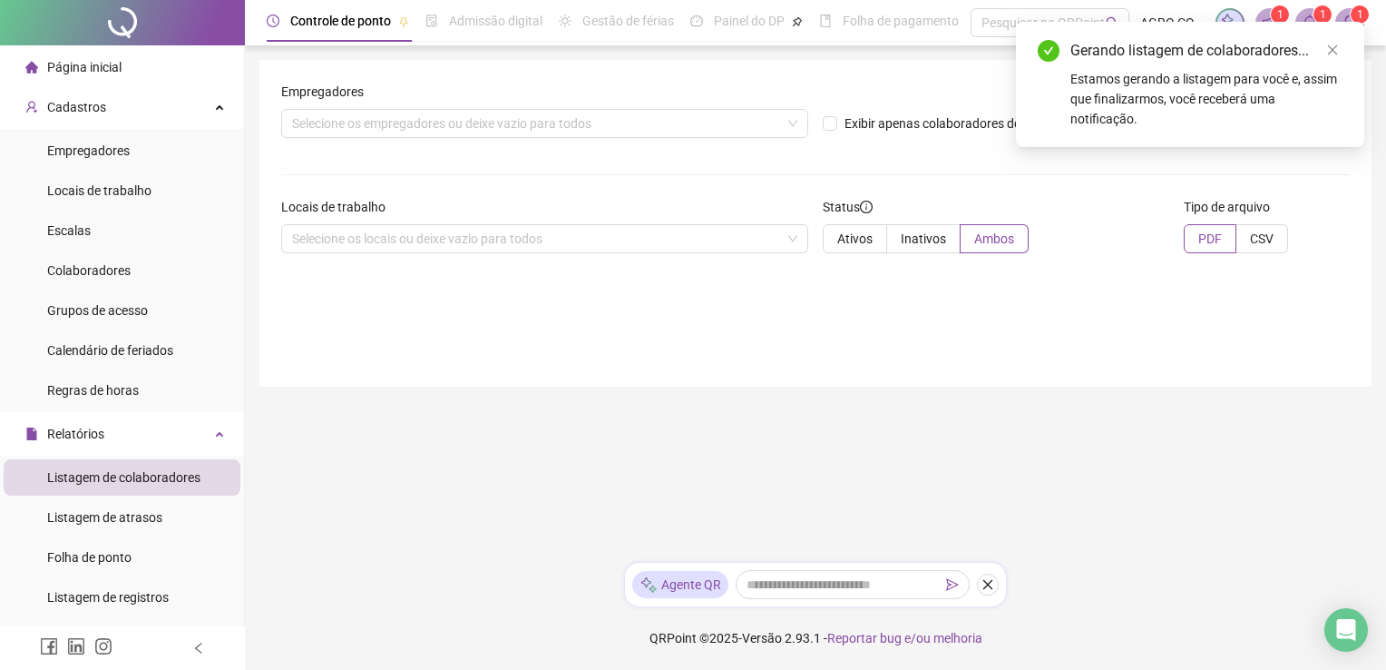
click at [602, 343] on div "Empregadores Selecione os empregadores ou deixe vazio para todos Exibir apenas …" at bounding box center [815, 223] width 1112 height 327
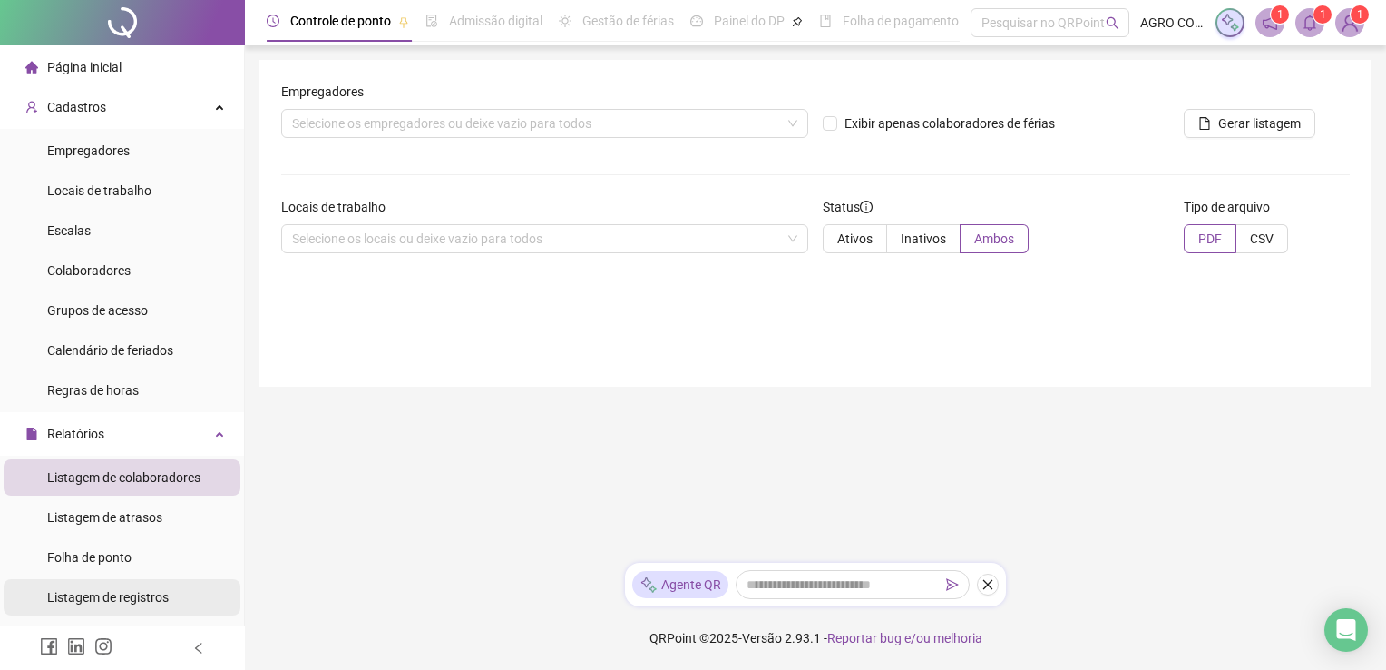
click at [148, 599] on span "Listagem de registros" at bounding box center [108, 597] width 122 height 15
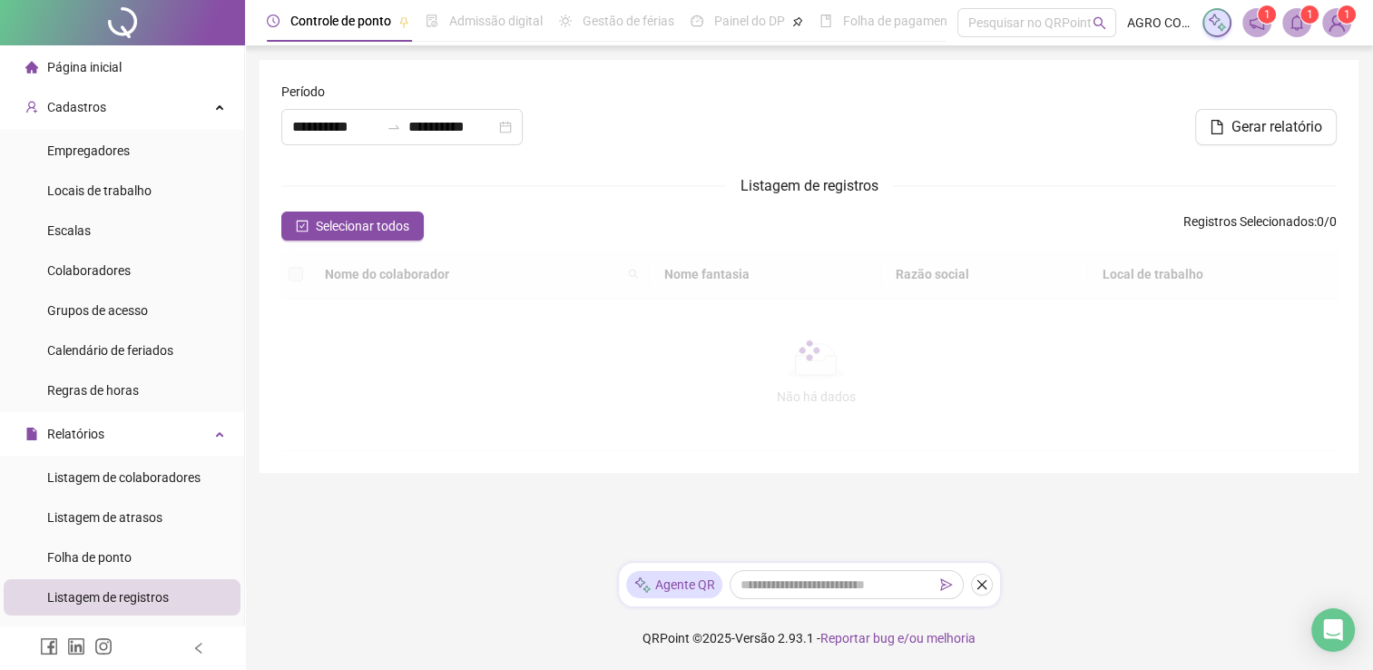
type input "**********"
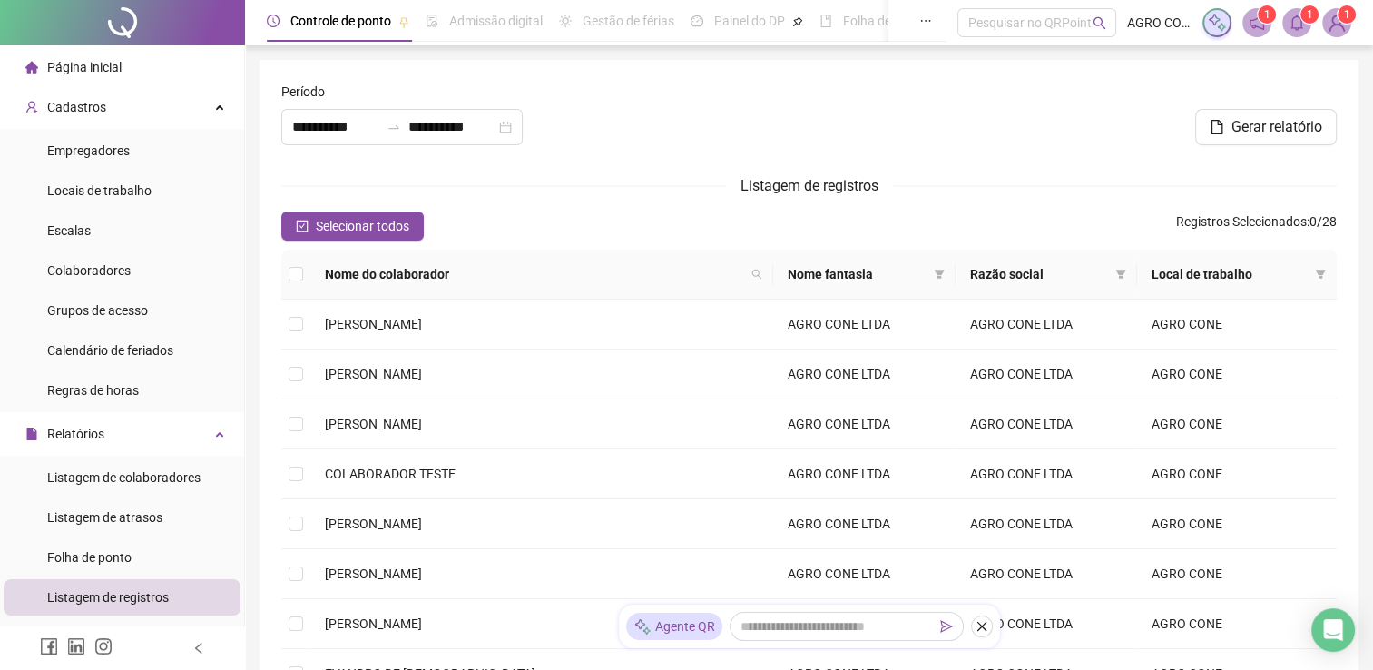
scroll to position [327, 0]
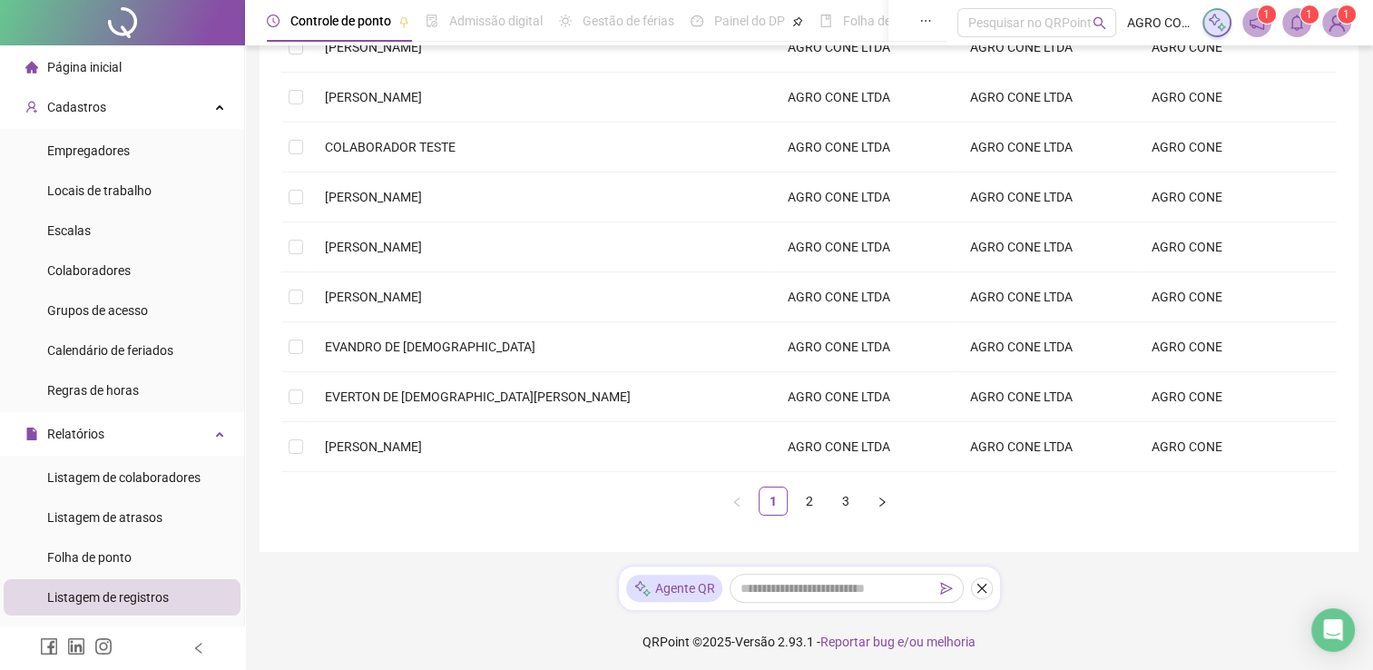
click at [1370, 151] on div "**********" at bounding box center [809, 173] width 1128 height 1000
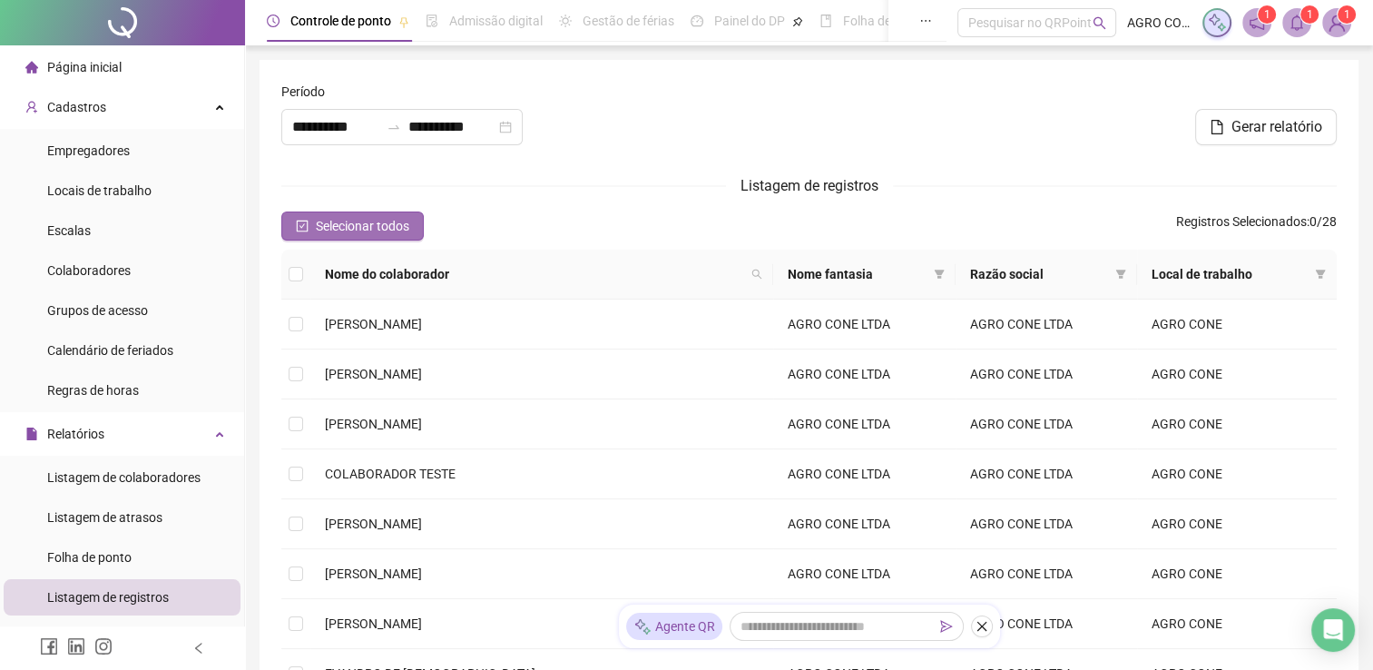
click at [399, 226] on span "Selecionar todos" at bounding box center [362, 226] width 93 height 20
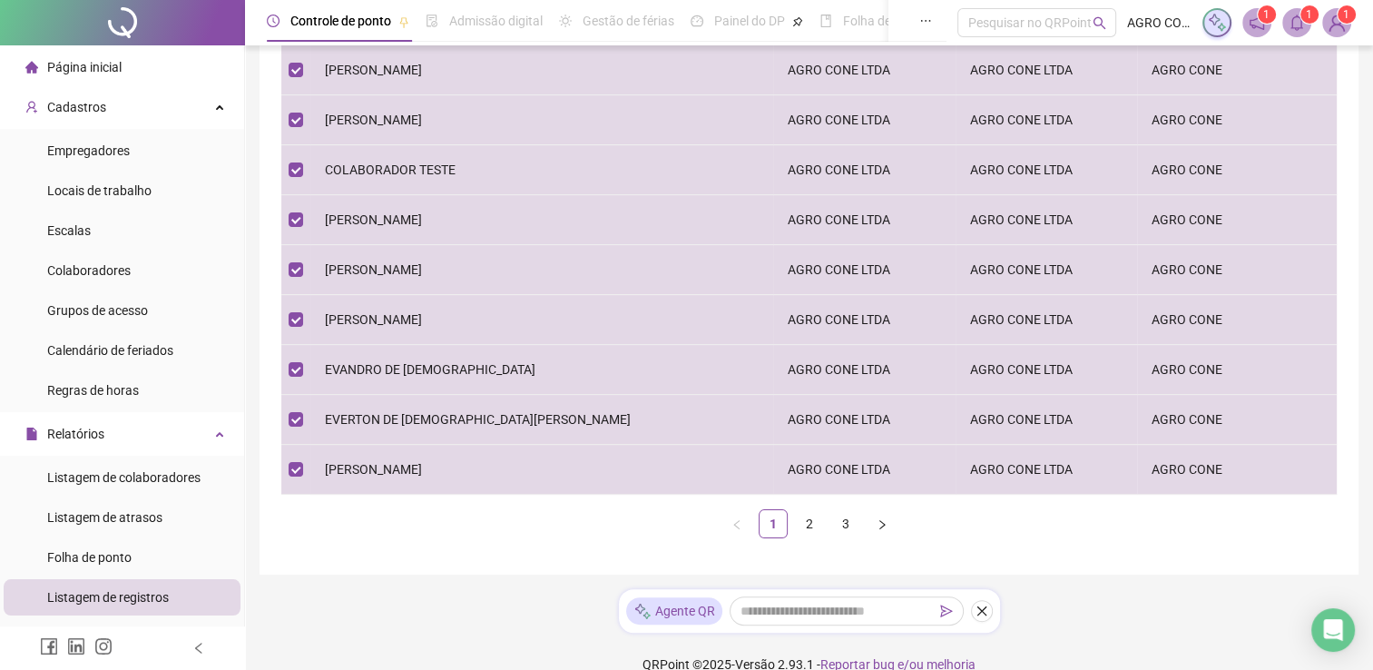
scroll to position [327, 0]
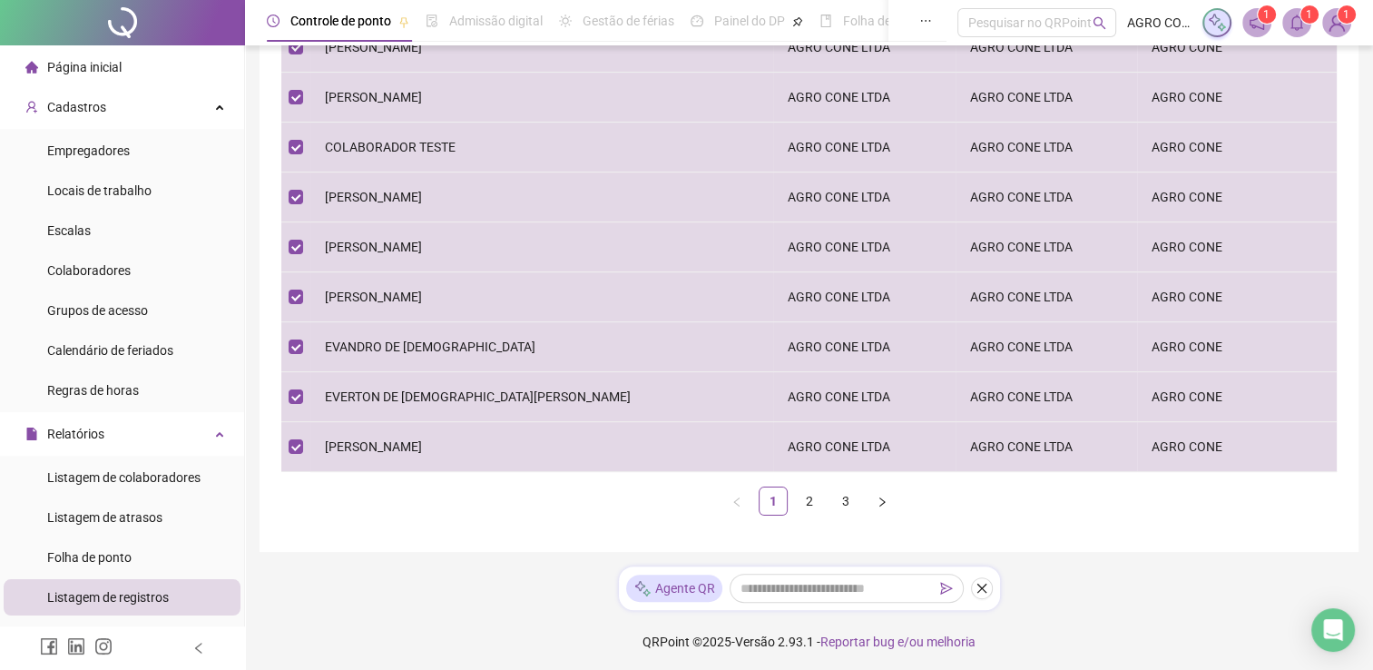
drag, startPoint x: 1365, startPoint y: 408, endPoint x: 1376, endPoint y: 377, distance: 32.7
click at [1373, 343] on html "**********" at bounding box center [686, 8] width 1373 height 670
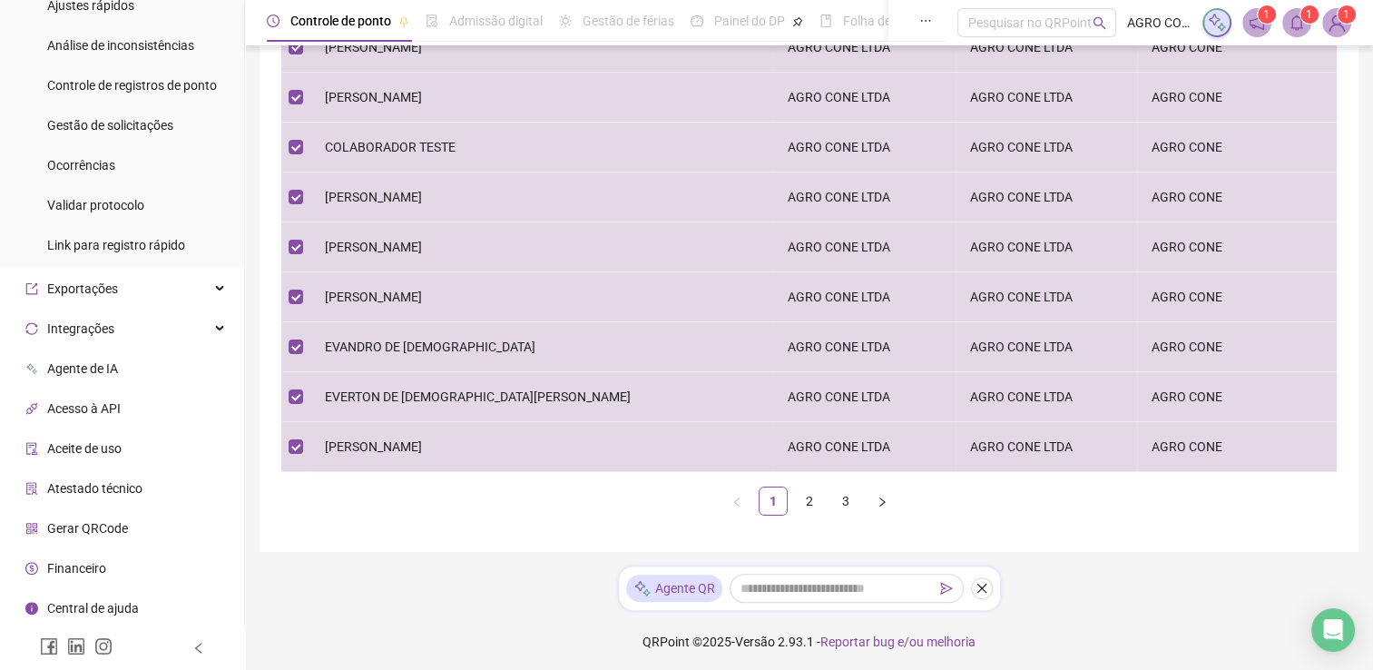
scroll to position [332, 0]
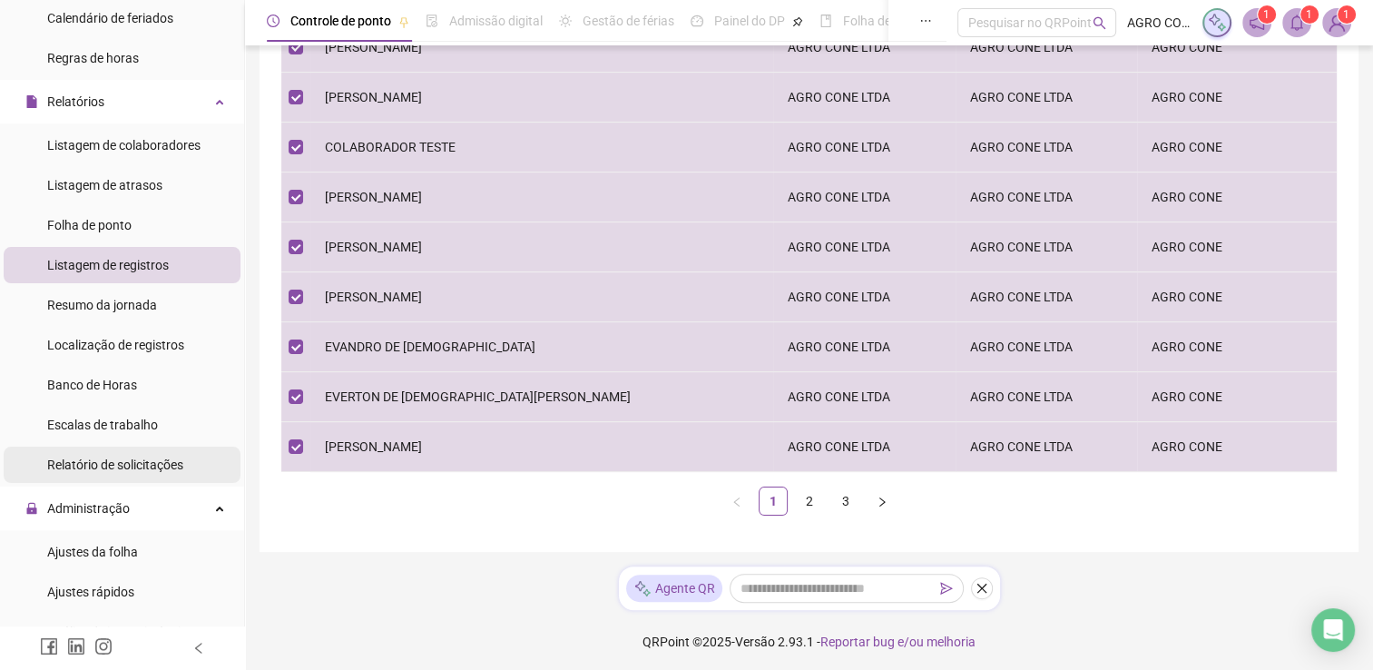
click at [116, 465] on span "Relatório de solicitações" at bounding box center [115, 464] width 136 height 15
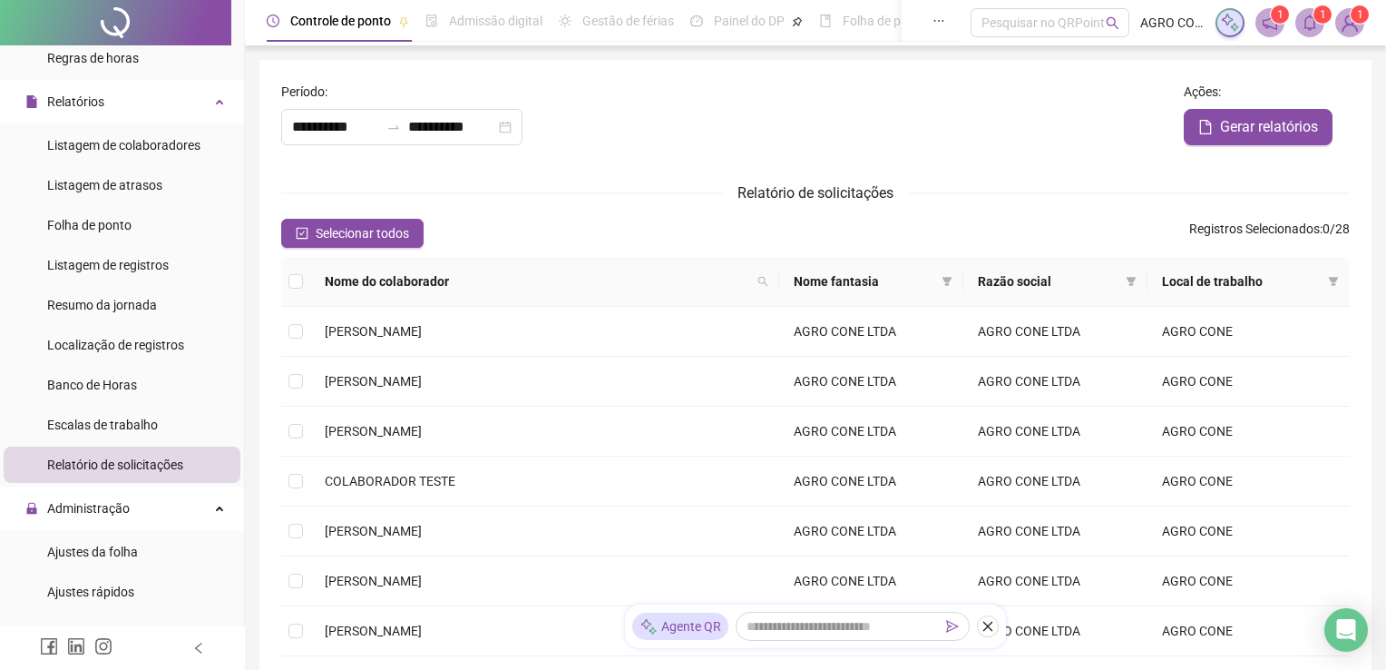
type input "**********"
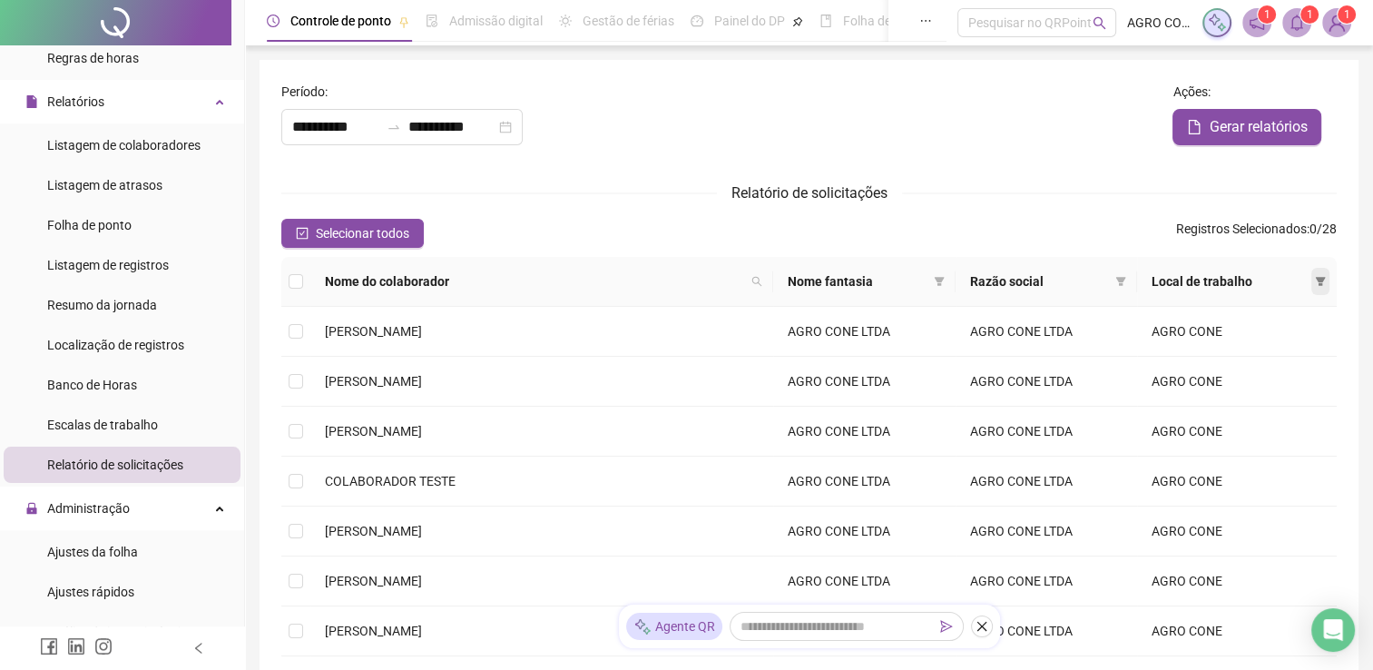
click at [1322, 281] on icon "filter" at bounding box center [1321, 281] width 10 height 9
click at [1290, 435] on td "AGRO CONE" at bounding box center [1237, 431] width 200 height 50
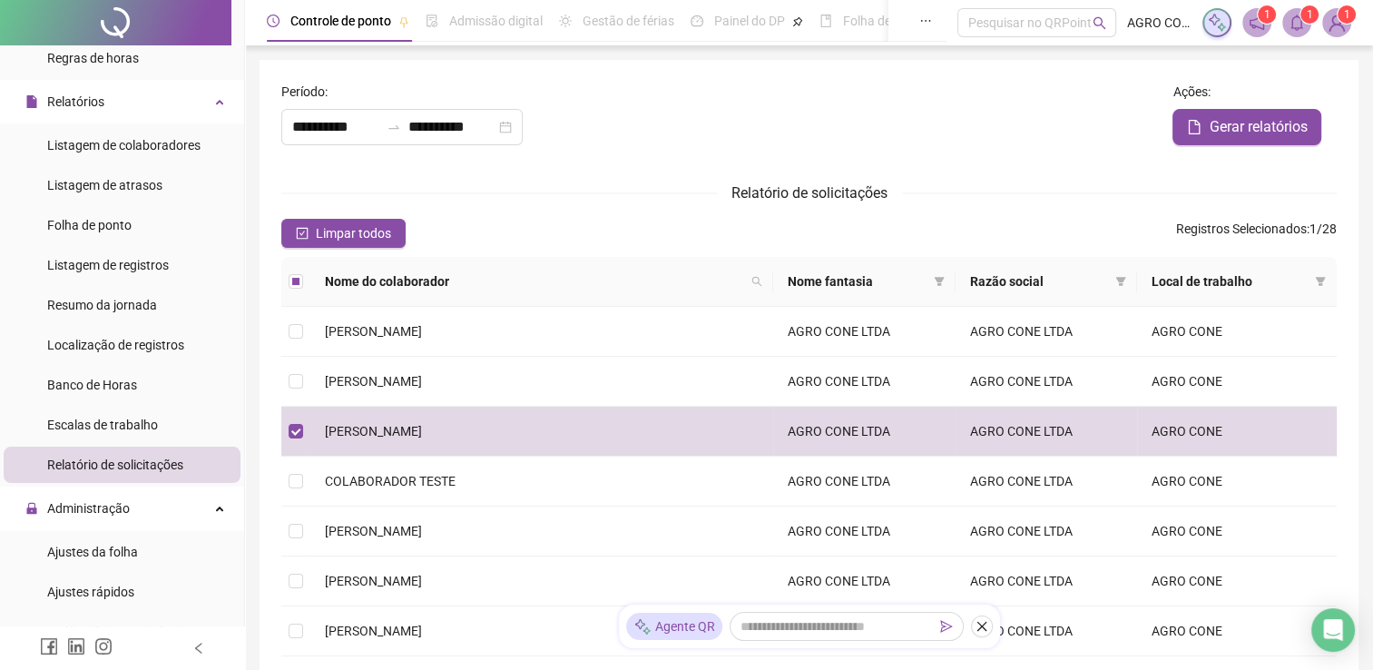
click at [1195, 279] on span "Local de trabalho" at bounding box center [1229, 281] width 156 height 20
click at [1249, 125] on span "Gerar relatórios" at bounding box center [1258, 127] width 98 height 22
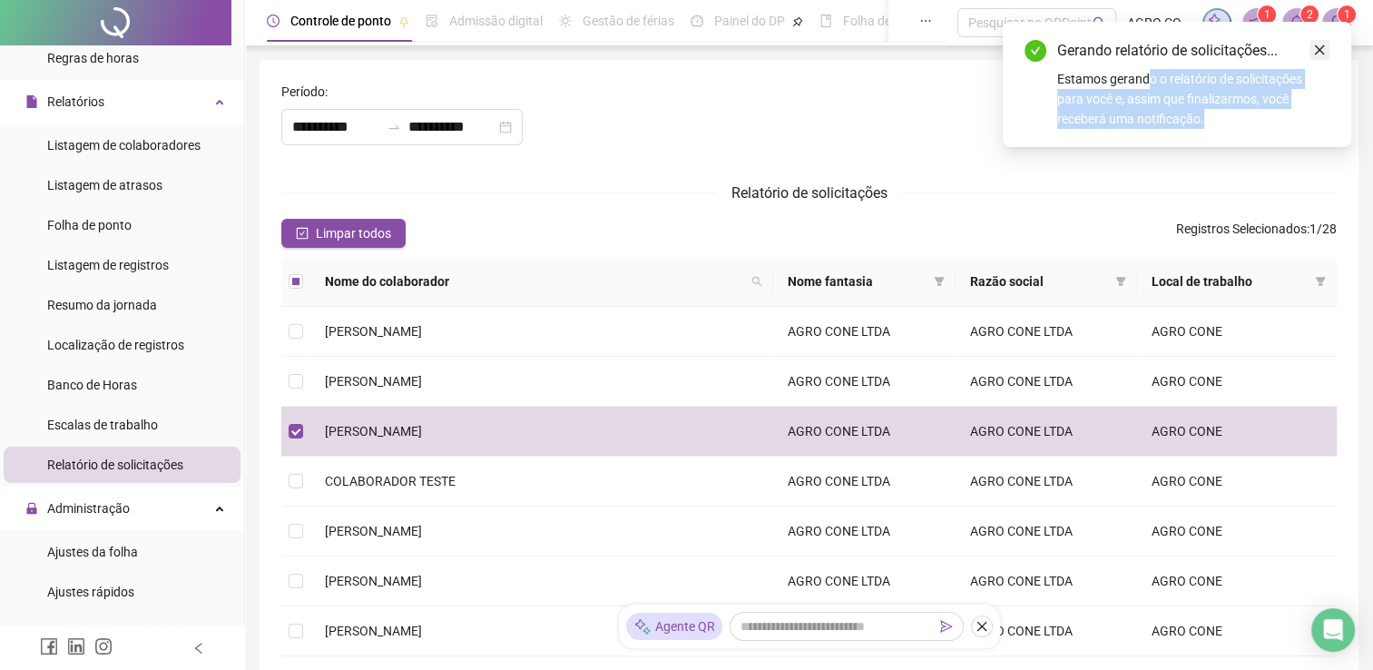
drag, startPoint x: 1147, startPoint y: 63, endPoint x: 1317, endPoint y: 49, distance: 171.1
click at [1317, 49] on div "Gerando relatório de solicitações... Estamos gerando o relatório de solicitaçõe…" at bounding box center [1177, 84] width 348 height 125
click at [1317, 49] on icon "close" at bounding box center [1320, 50] width 10 height 10
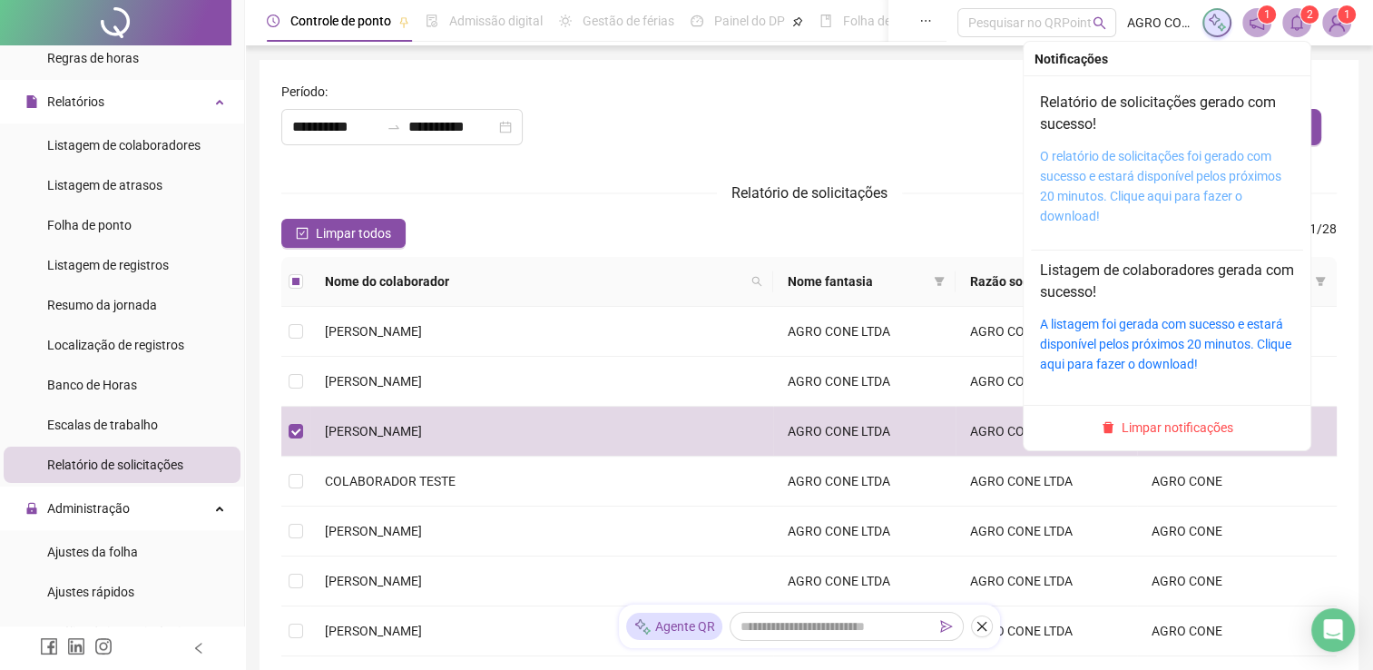
click at [1094, 191] on link "O relatório de solicitações foi gerado com sucesso e estará disponível pelos pr…" at bounding box center [1160, 186] width 241 height 74
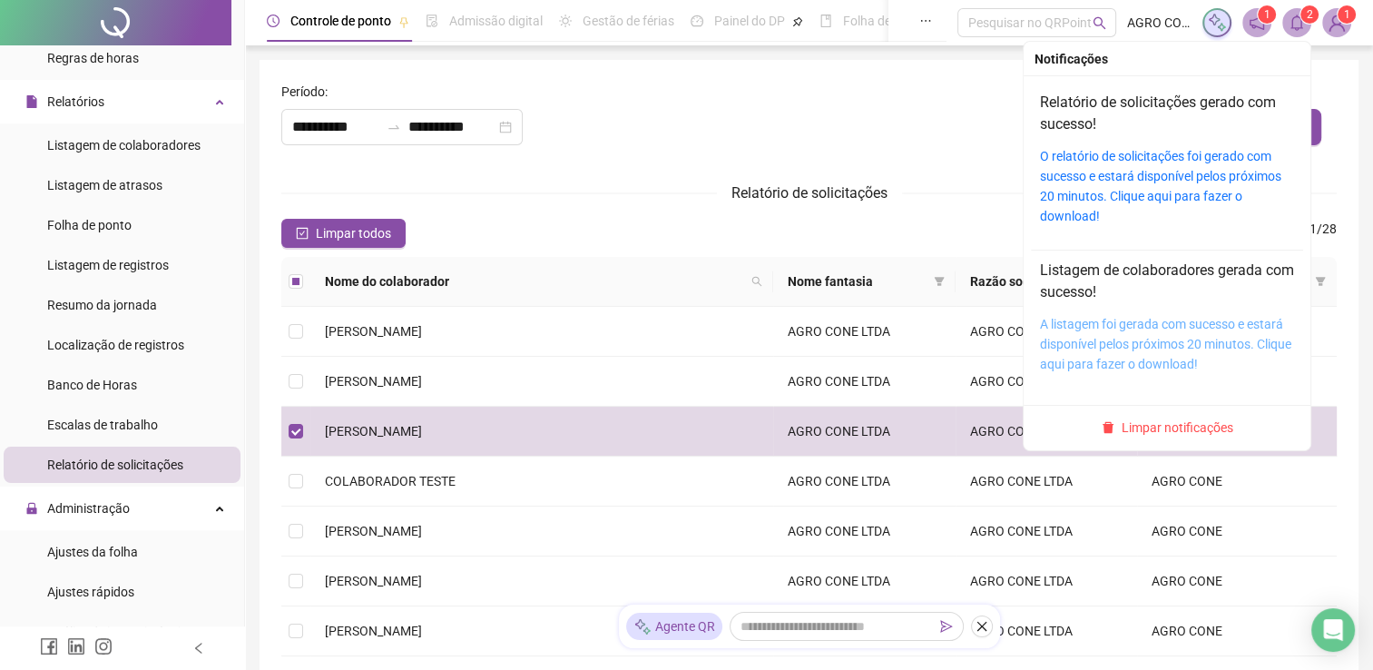
click at [1129, 356] on link "A listagem foi gerada com sucesso e estará disponível pelos próximos 20 minutos…" at bounding box center [1165, 344] width 251 height 54
click at [1293, 26] on icon "bell" at bounding box center [1296, 23] width 16 height 16
click at [1176, 431] on span "Limpar notificações" at bounding box center [1177, 427] width 112 height 20
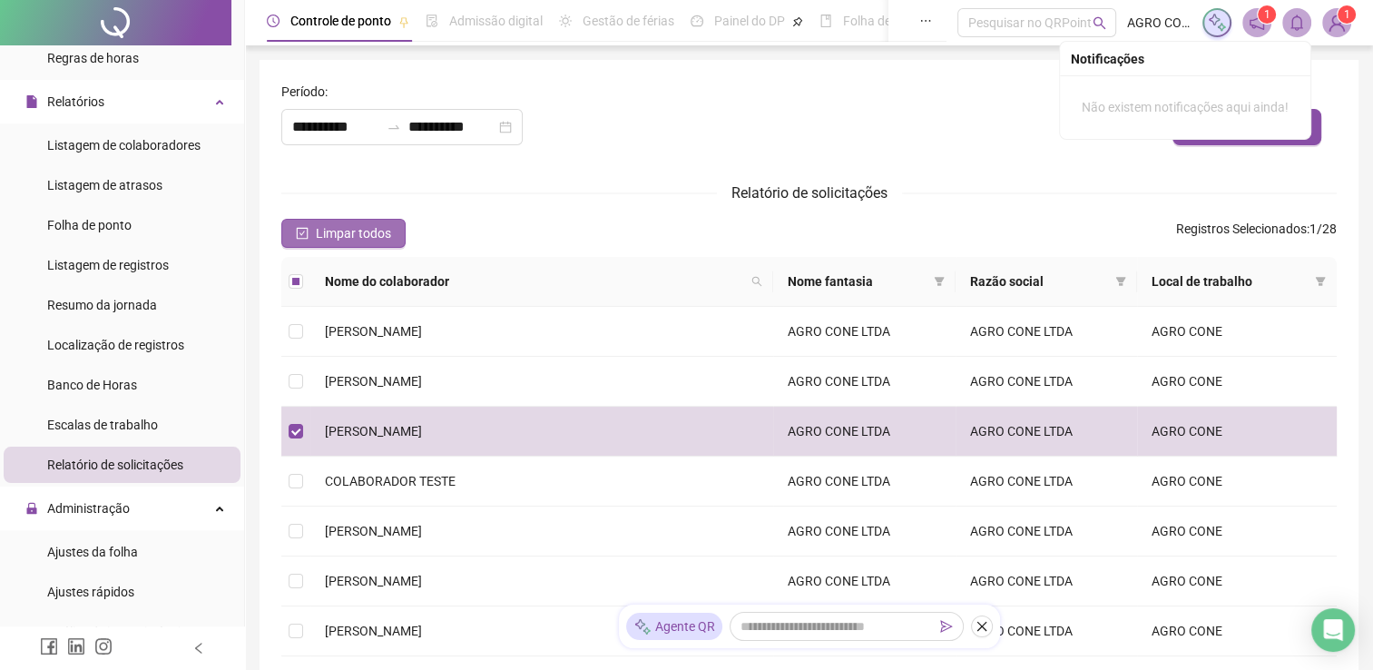
click at [371, 230] on span "Limpar todos" at bounding box center [353, 233] width 75 height 20
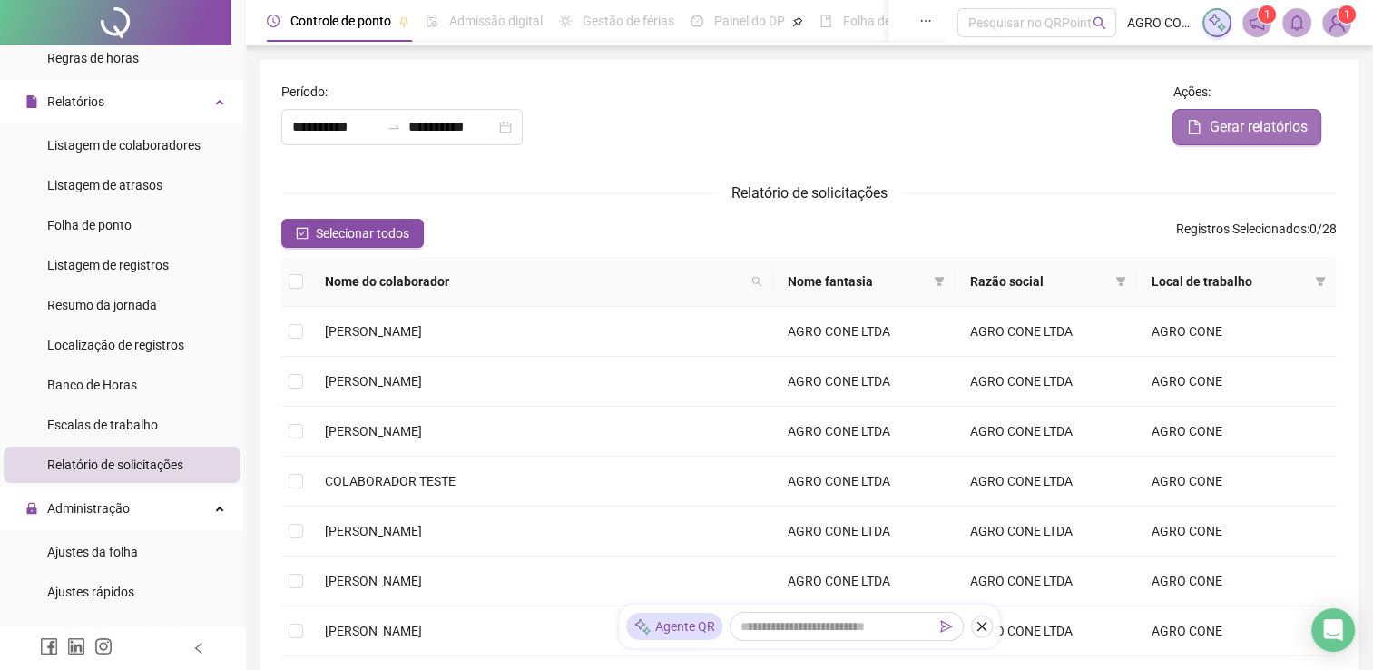
click at [1223, 140] on button "Gerar relatórios" at bounding box center [1246, 127] width 149 height 36
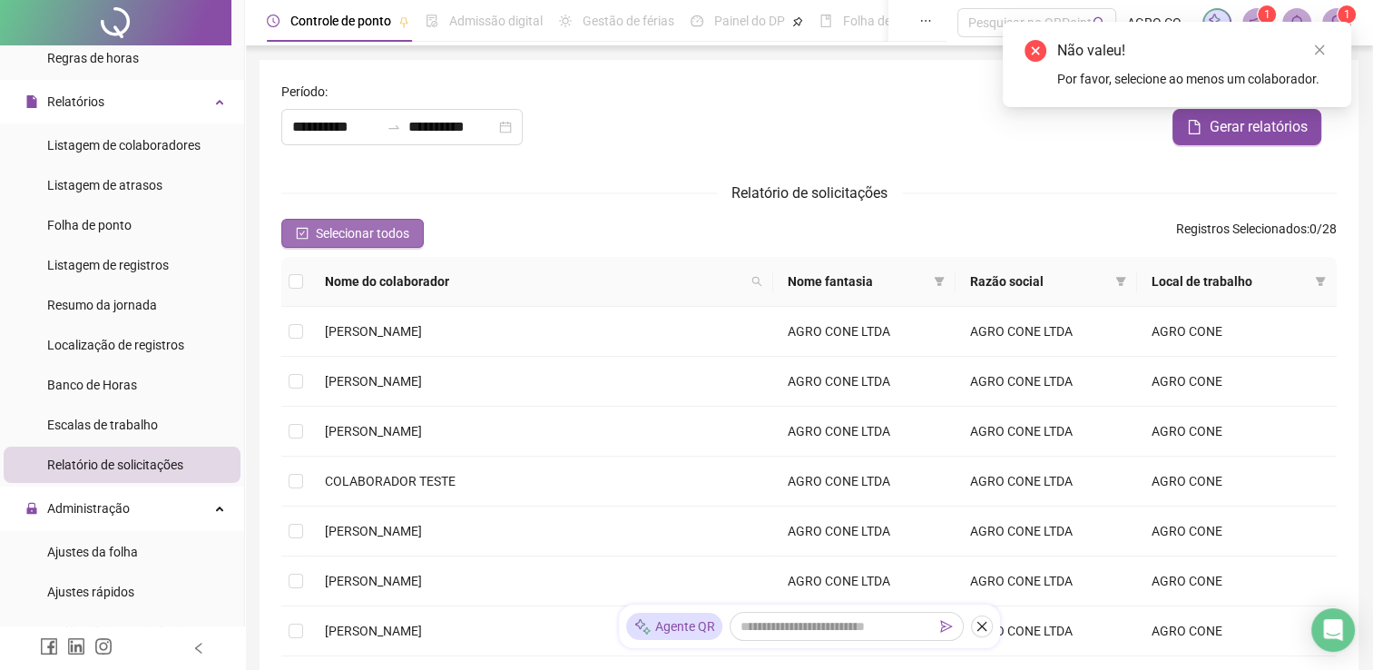
click at [359, 234] on span "Selecionar todos" at bounding box center [362, 233] width 93 height 20
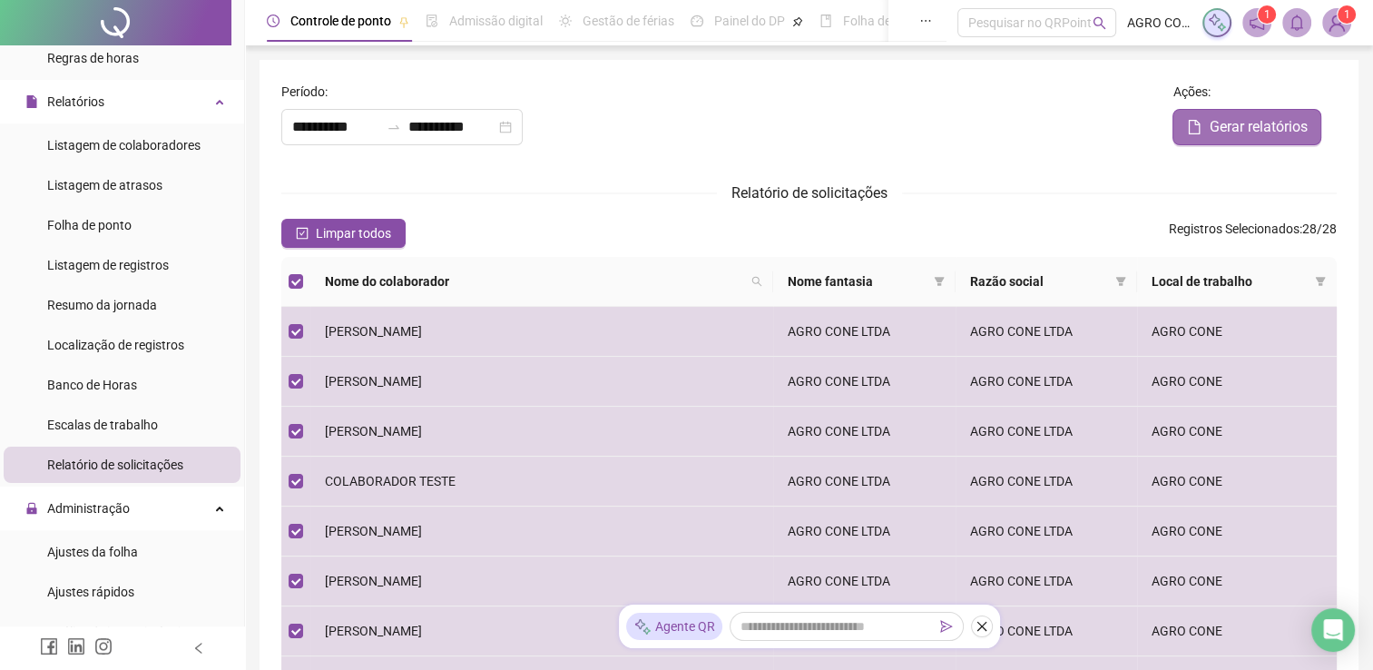
click at [1244, 136] on span "Gerar relatórios" at bounding box center [1258, 127] width 98 height 22
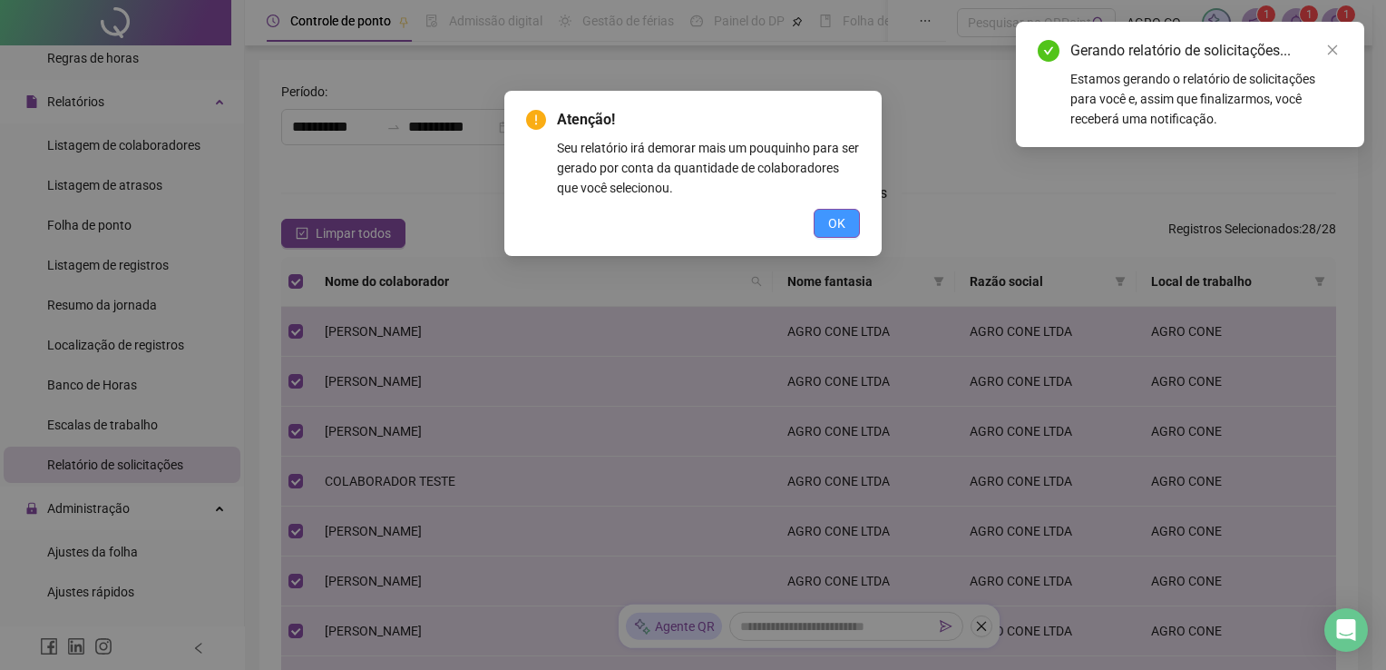
click at [857, 230] on button "OK" at bounding box center [837, 223] width 46 height 29
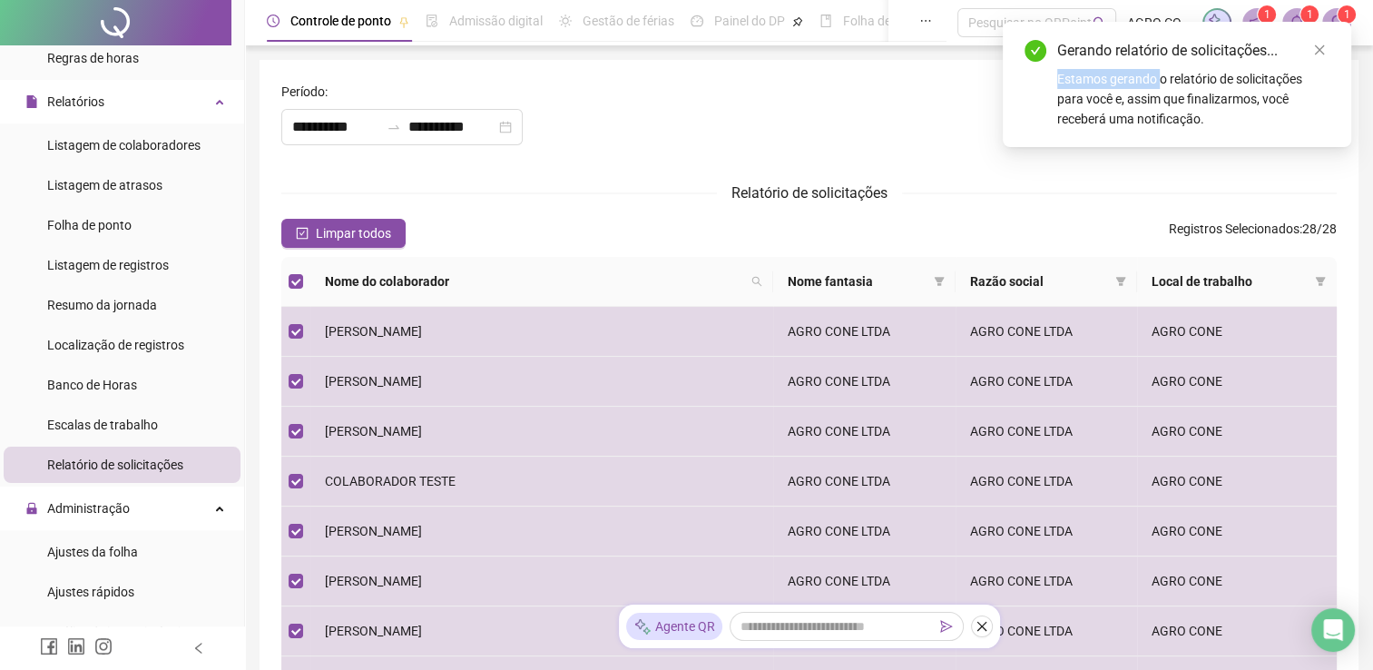
drag, startPoint x: 1158, startPoint y: 82, endPoint x: 1328, endPoint y: 44, distance: 174.8
click at [1328, 44] on div "Gerando relatório de solicitações... Estamos gerando o relatório de solicitaçõe…" at bounding box center [1177, 84] width 348 height 125
click at [1321, 49] on icon "close" at bounding box center [1319, 50] width 13 height 13
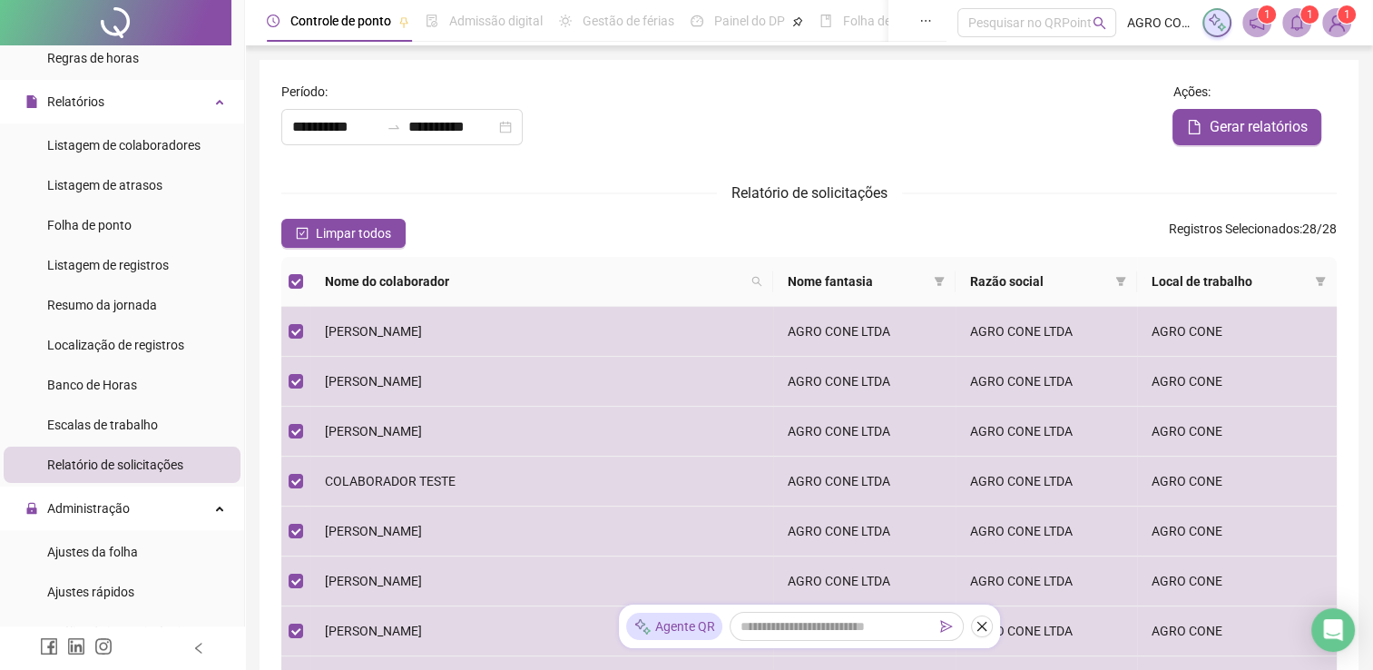
scroll to position [918, 0]
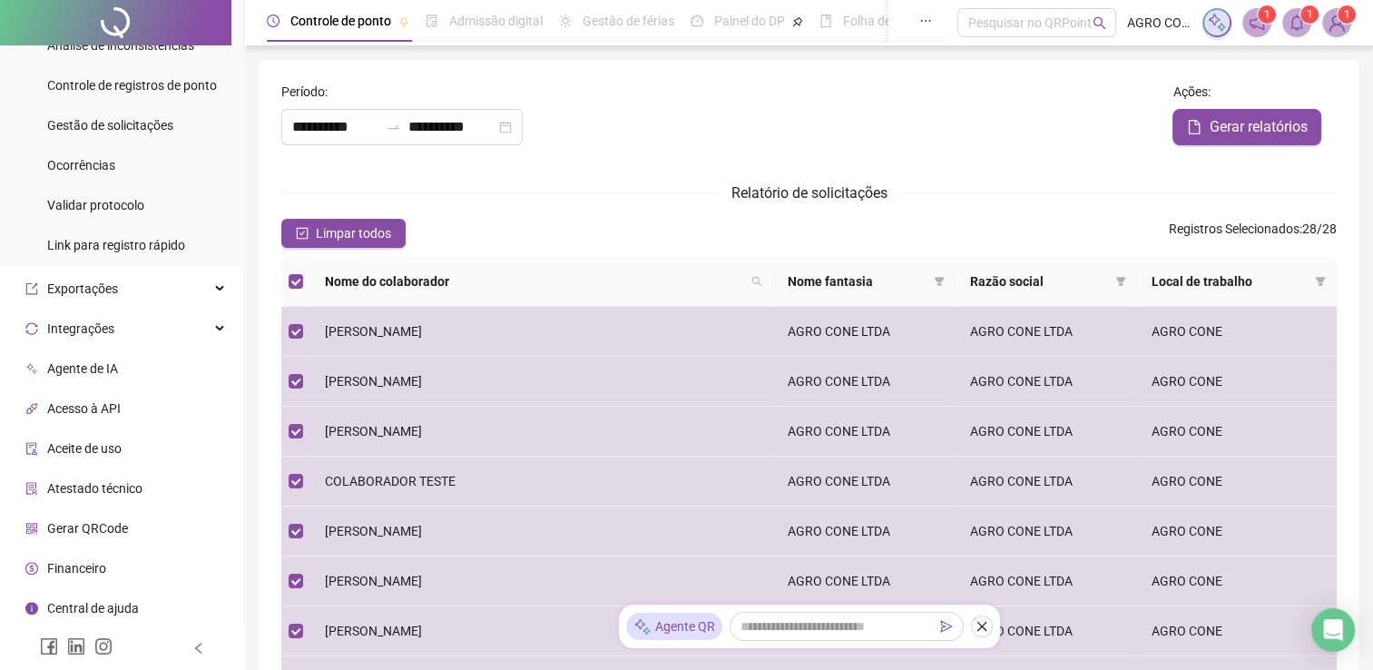
click at [723, 97] on div "Período :" at bounding box center [719, 95] width 876 height 27
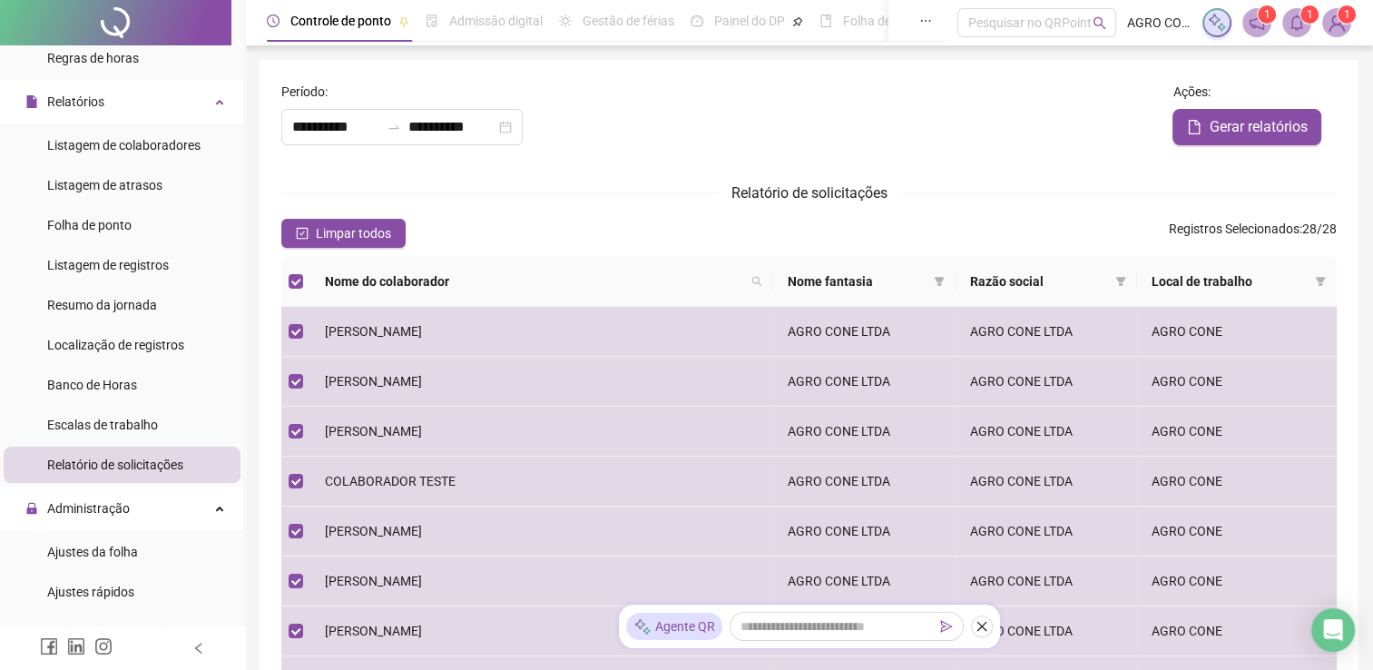
scroll to position [0, 0]
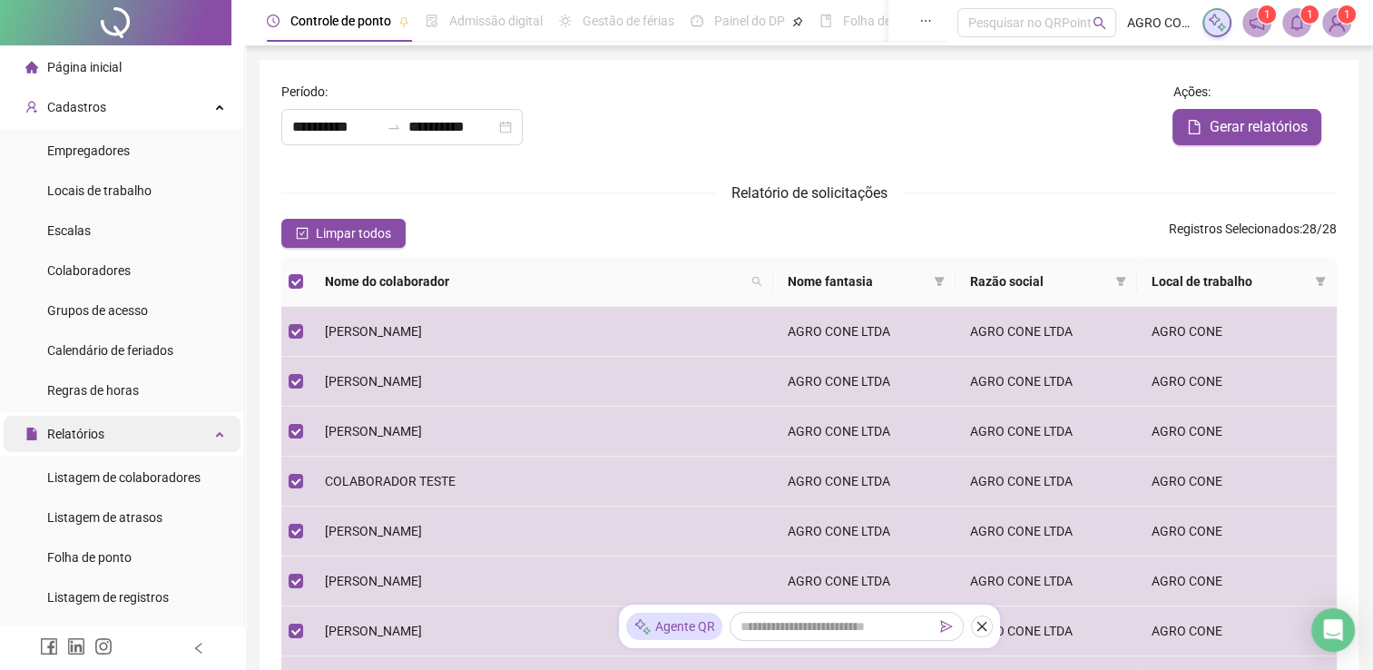
click at [201, 445] on div "Relatórios" at bounding box center [122, 434] width 237 height 36
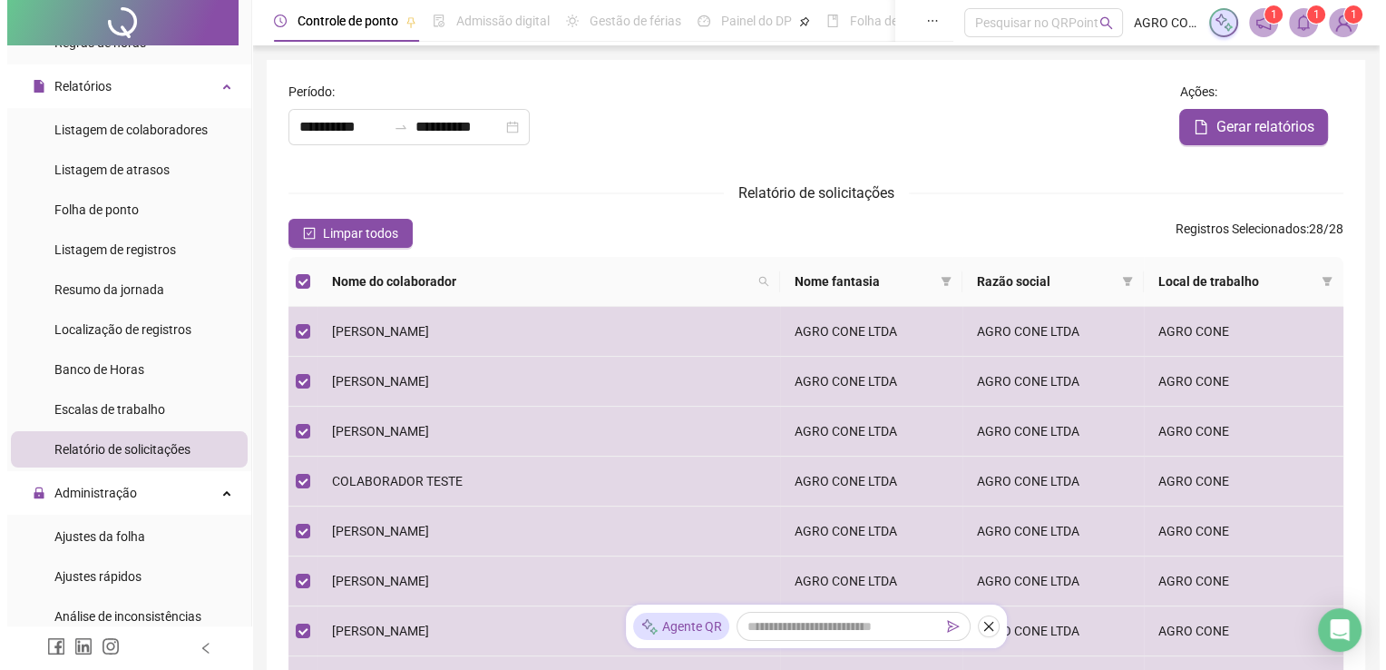
scroll to position [332, 0]
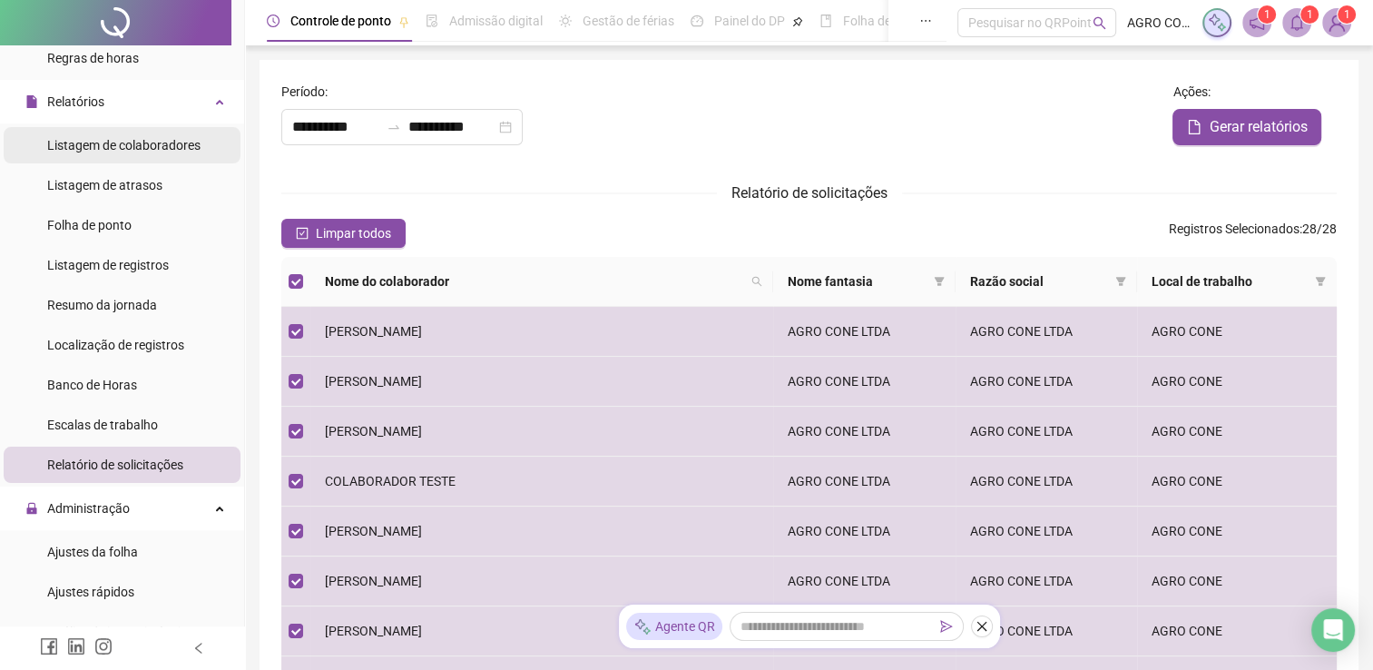
click at [192, 152] on span "Listagem de colaboradores" at bounding box center [123, 145] width 153 height 15
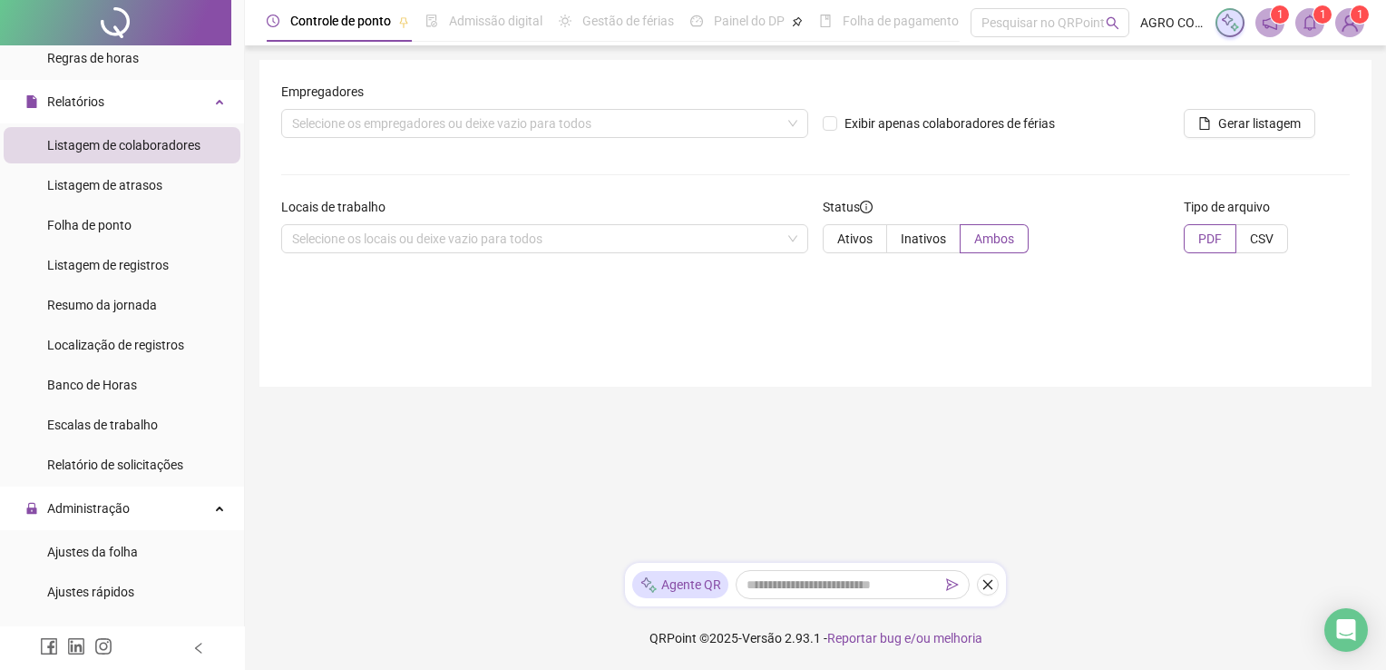
click at [192, 152] on span "Listagem de colaboradores" at bounding box center [123, 145] width 153 height 15
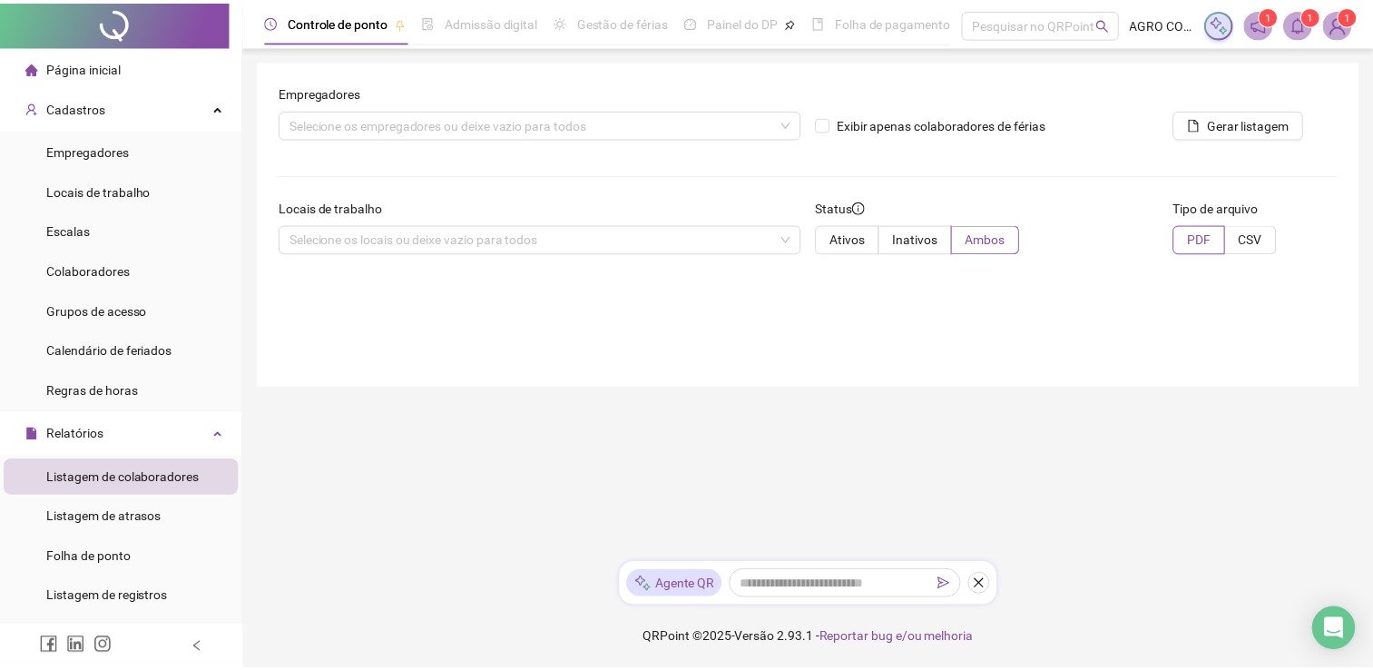
scroll to position [585, 0]
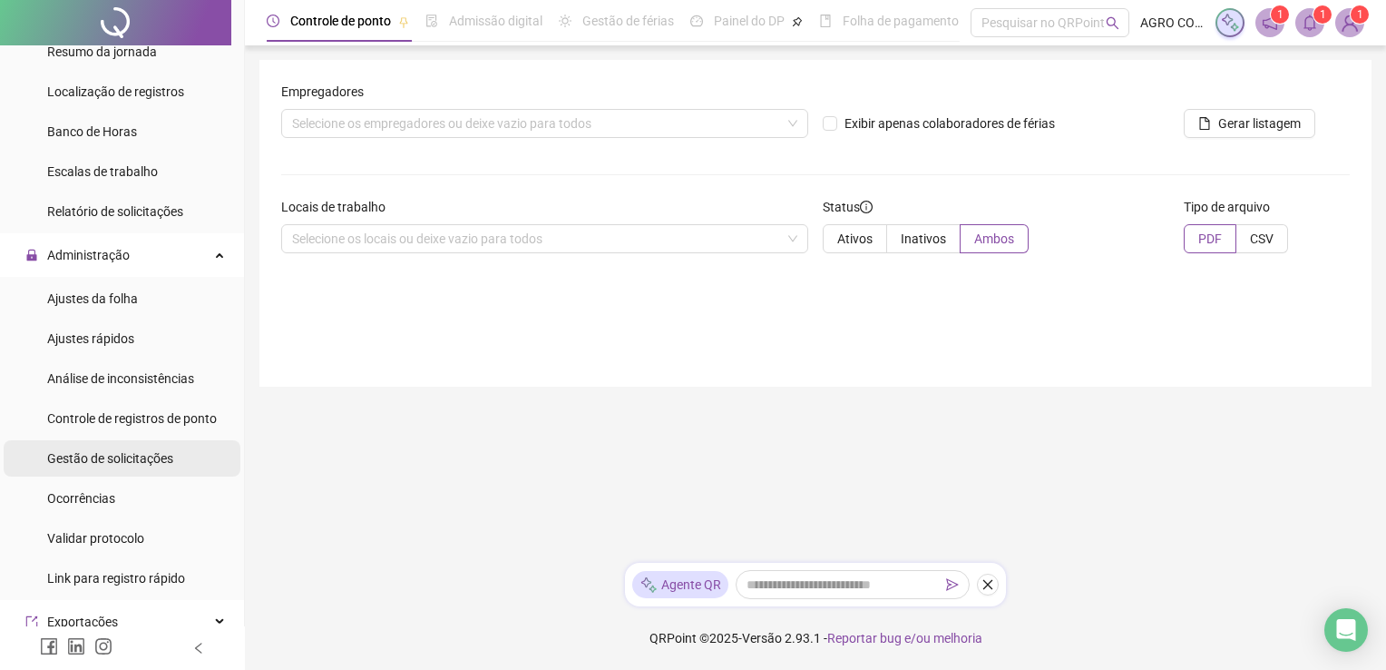
click at [104, 459] on span "Gestão de solicitações" at bounding box center [110, 458] width 126 height 15
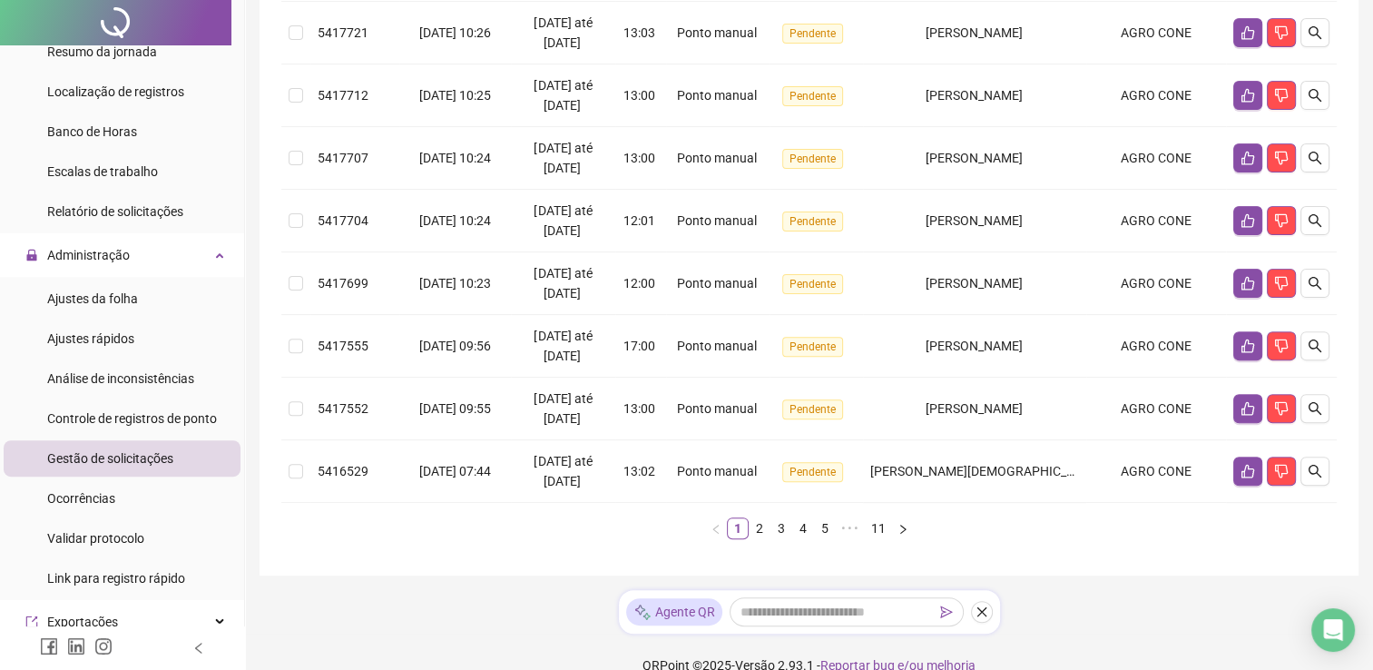
scroll to position [563, 0]
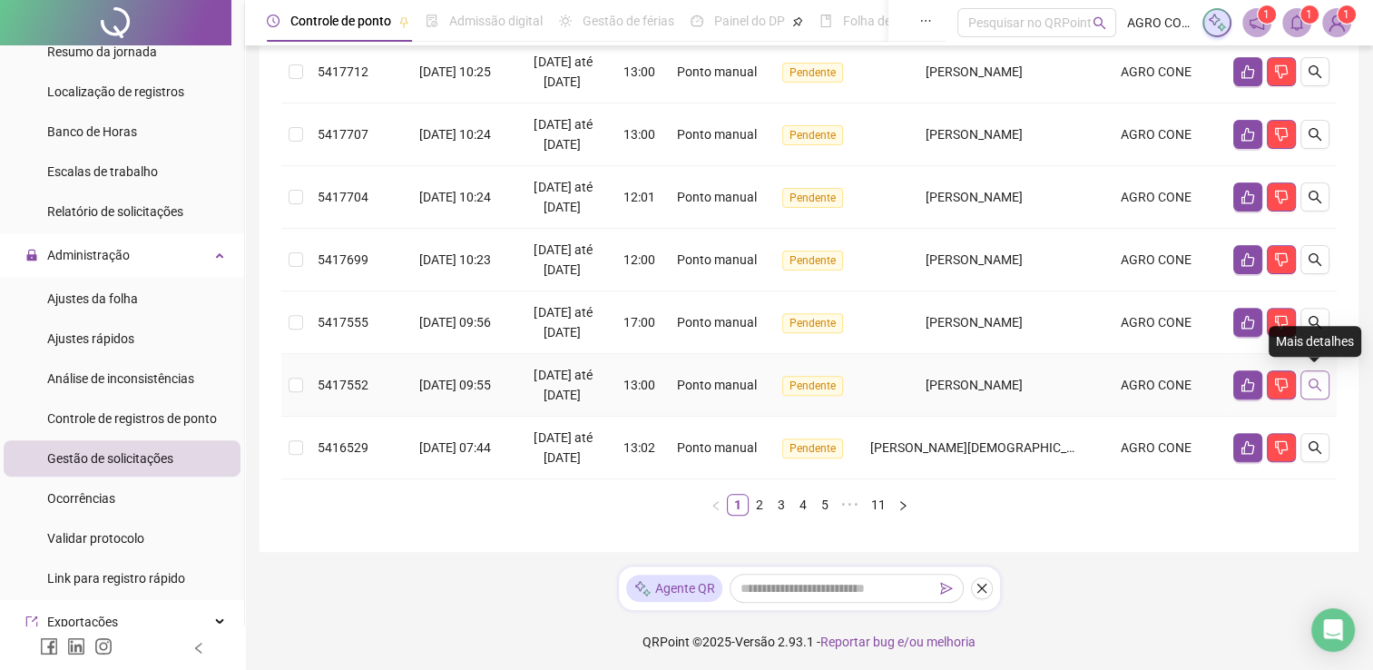
click at [1316, 384] on icon "search" at bounding box center [1314, 384] width 13 height 13
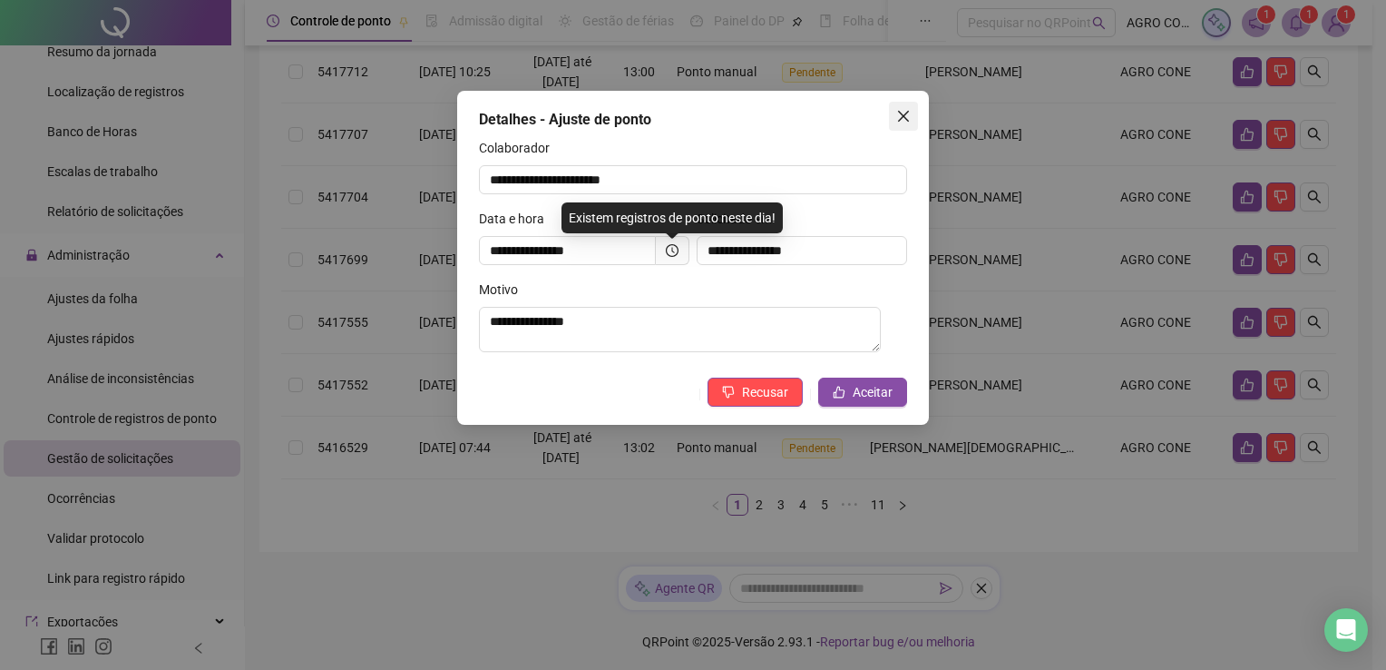
click at [900, 117] on icon "close" at bounding box center [903, 116] width 15 height 15
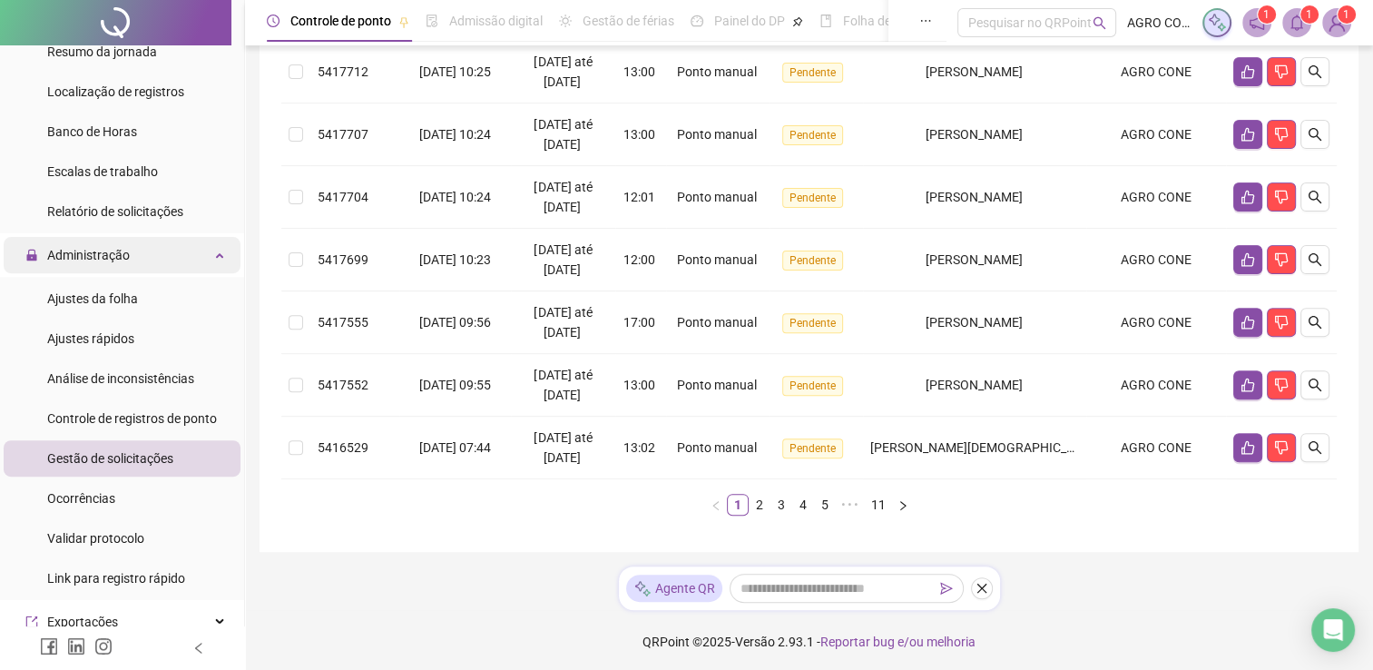
click at [203, 251] on div "Administração" at bounding box center [122, 255] width 237 height 36
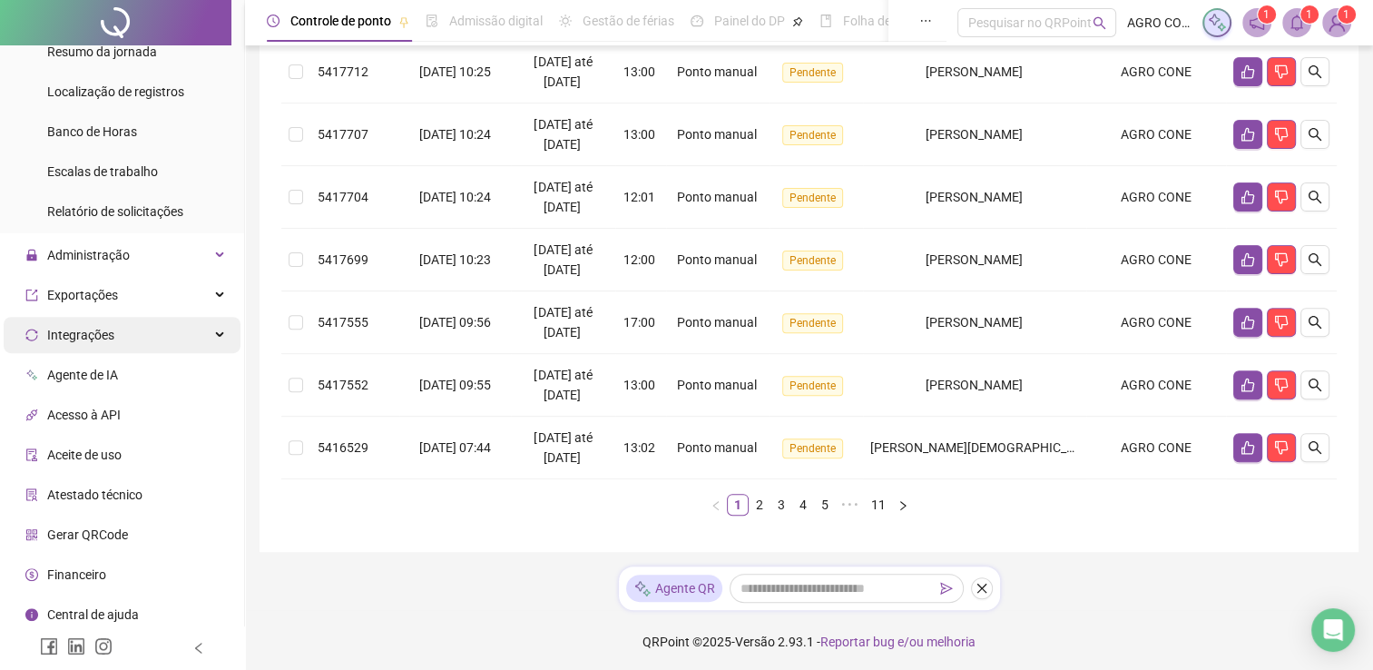
click at [205, 329] on div "Integrações" at bounding box center [122, 335] width 237 height 36
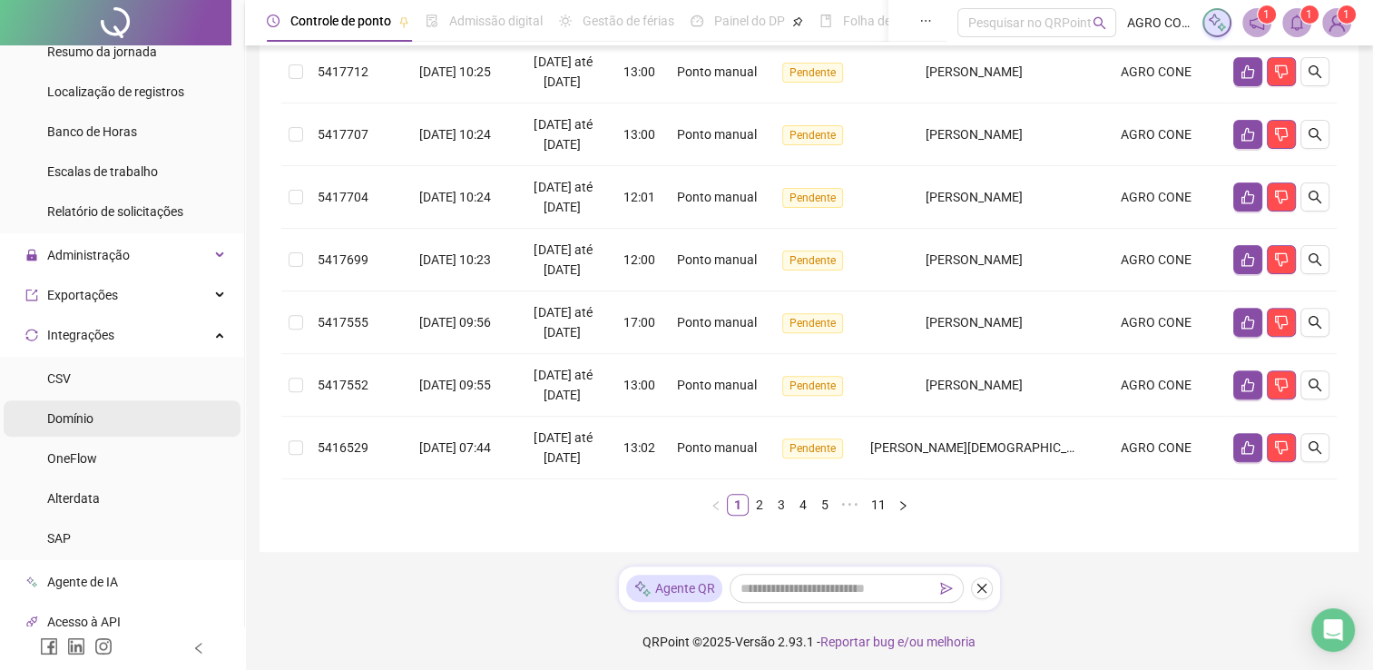
click at [100, 412] on li "Domínio" at bounding box center [122, 418] width 237 height 36
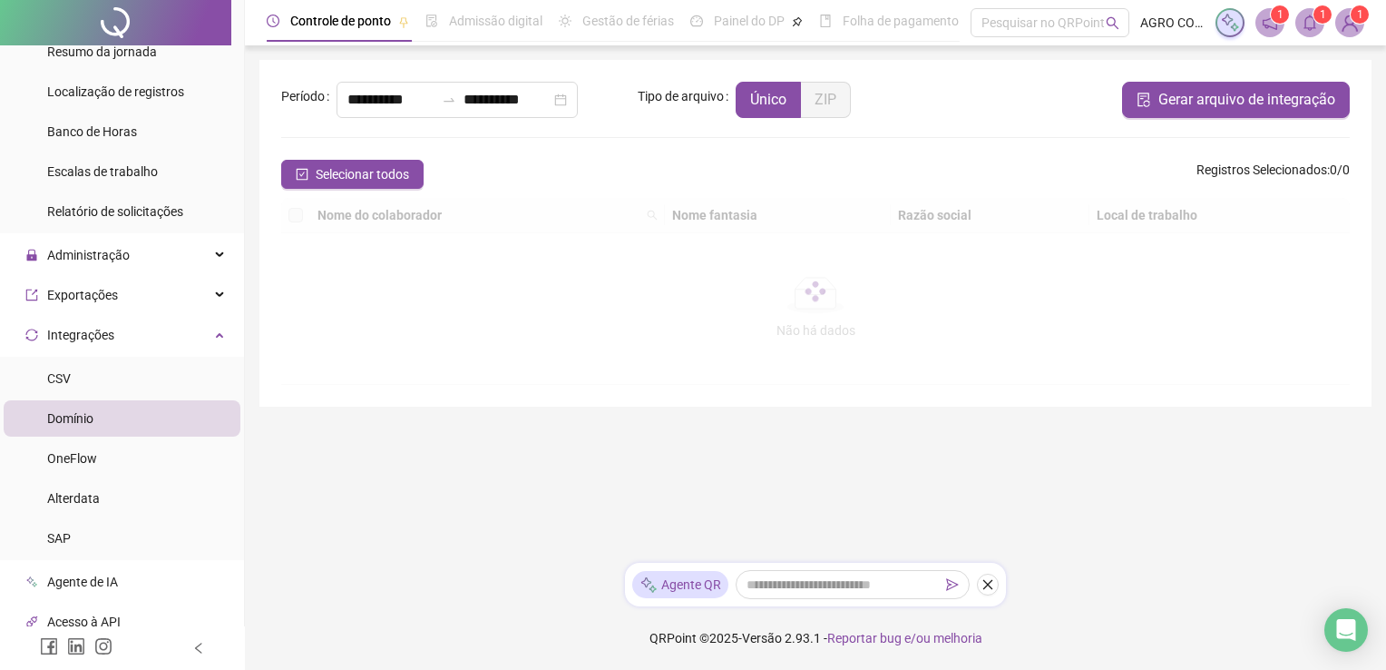
type input "**********"
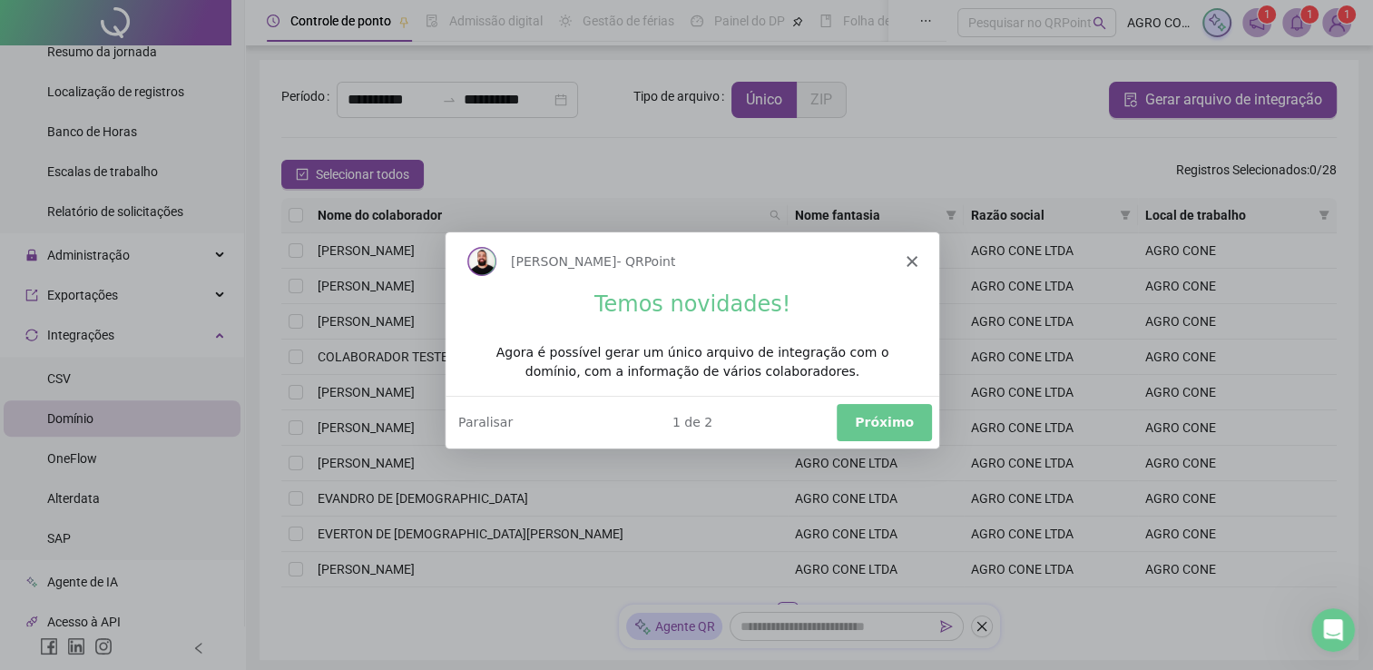
click at [908, 263] on icon "Fechar" at bounding box center [910, 260] width 11 height 11
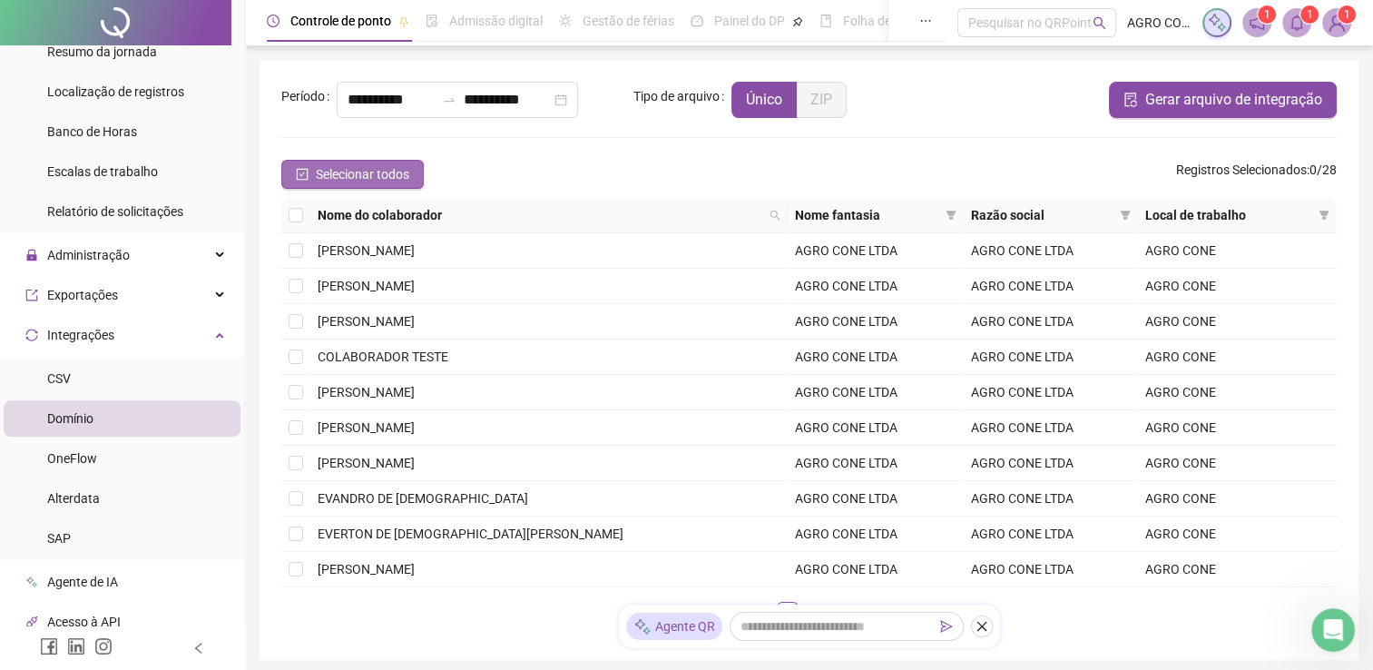
click at [389, 172] on span "Selecionar todos" at bounding box center [362, 174] width 93 height 20
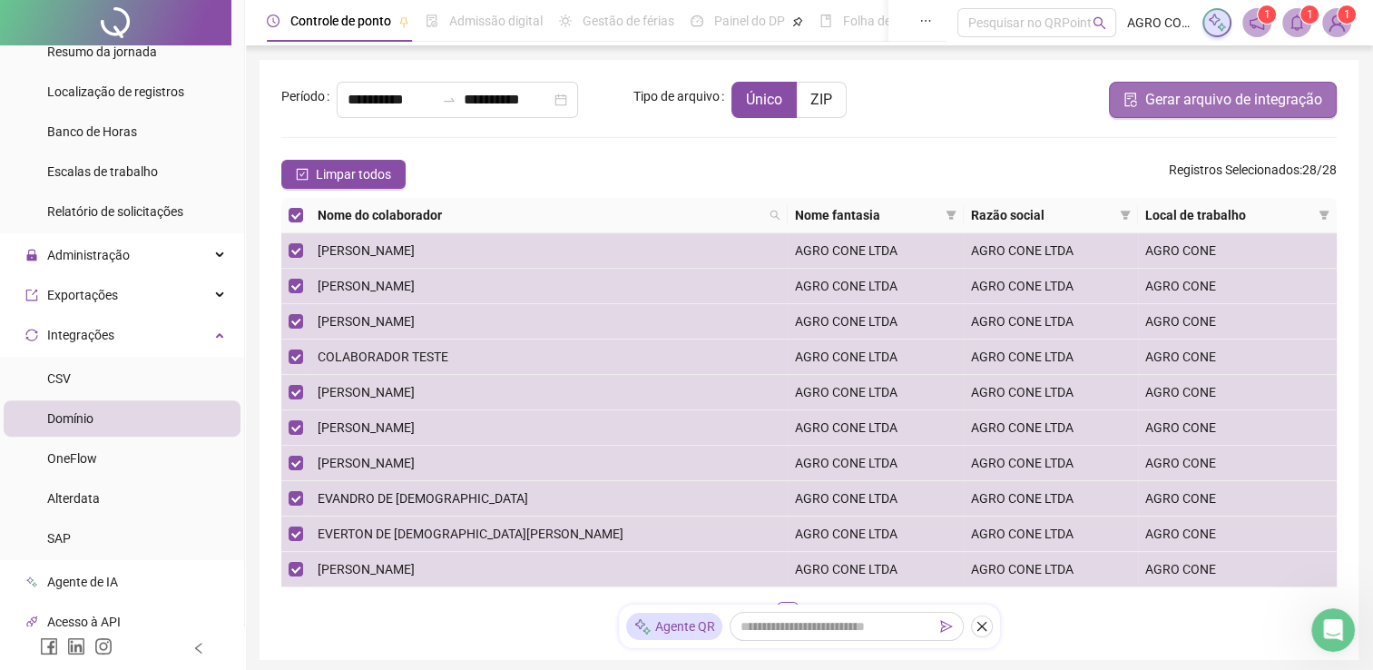
click at [1264, 100] on span "Gerar arquivo de integração" at bounding box center [1233, 100] width 177 height 22
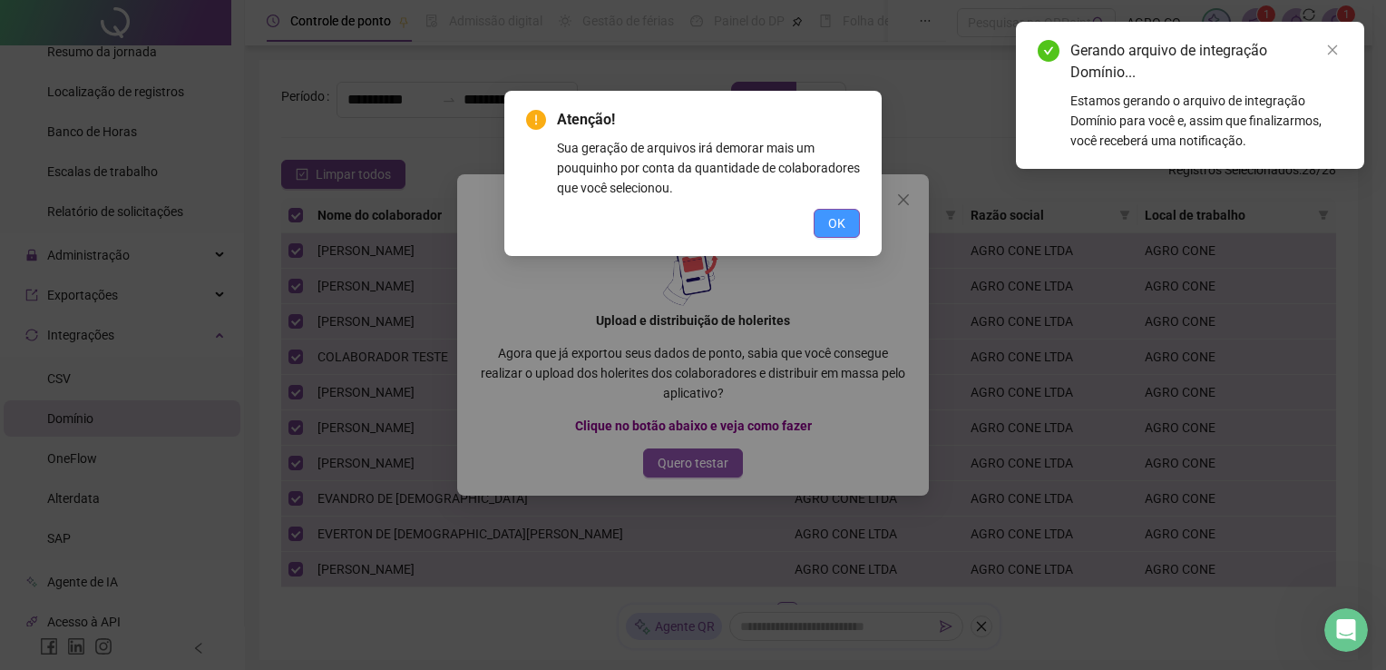
click at [838, 223] on span "OK" at bounding box center [836, 223] width 17 height 20
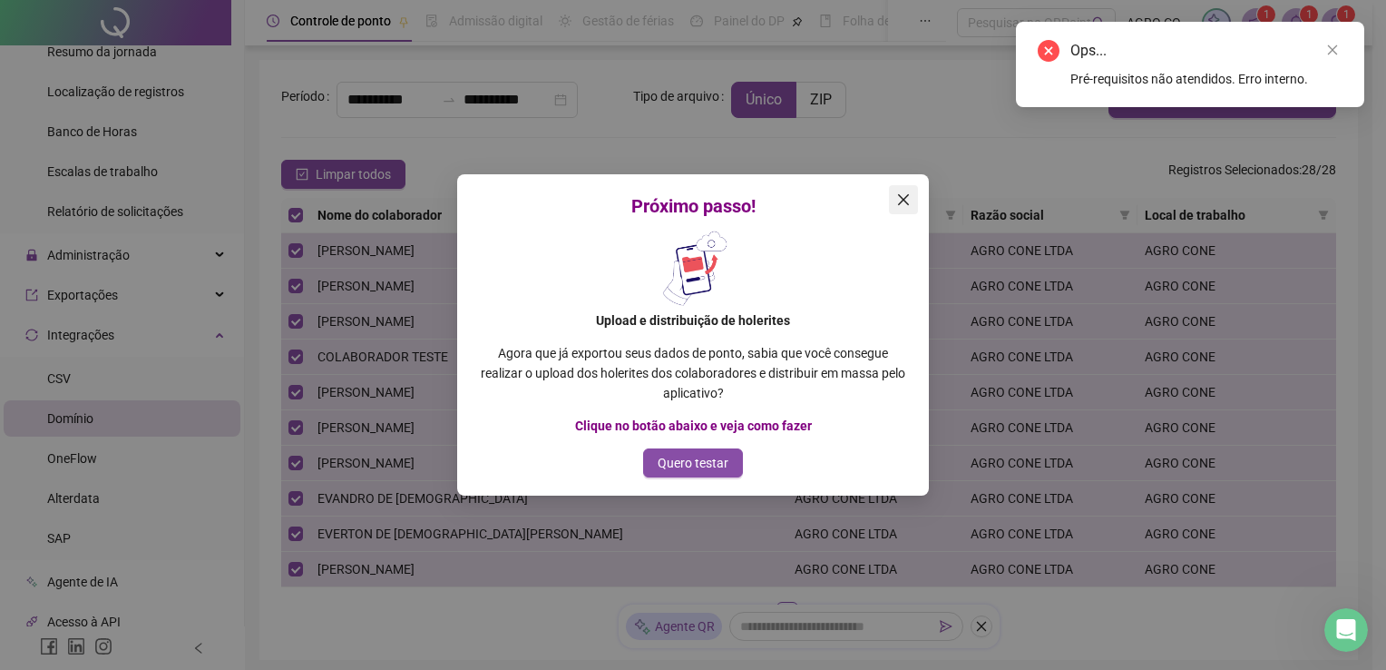
click at [904, 197] on icon "close" at bounding box center [903, 199] width 15 height 15
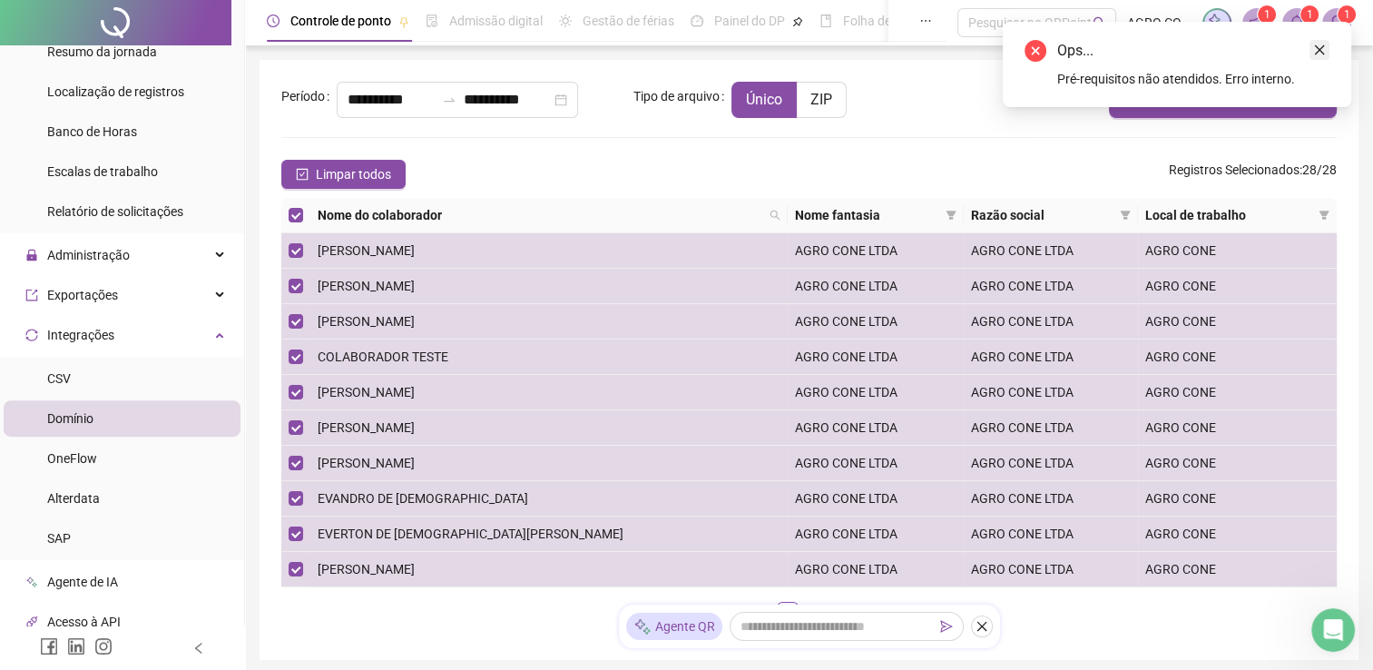
click at [1322, 50] on icon "close" at bounding box center [1319, 50] width 13 height 13
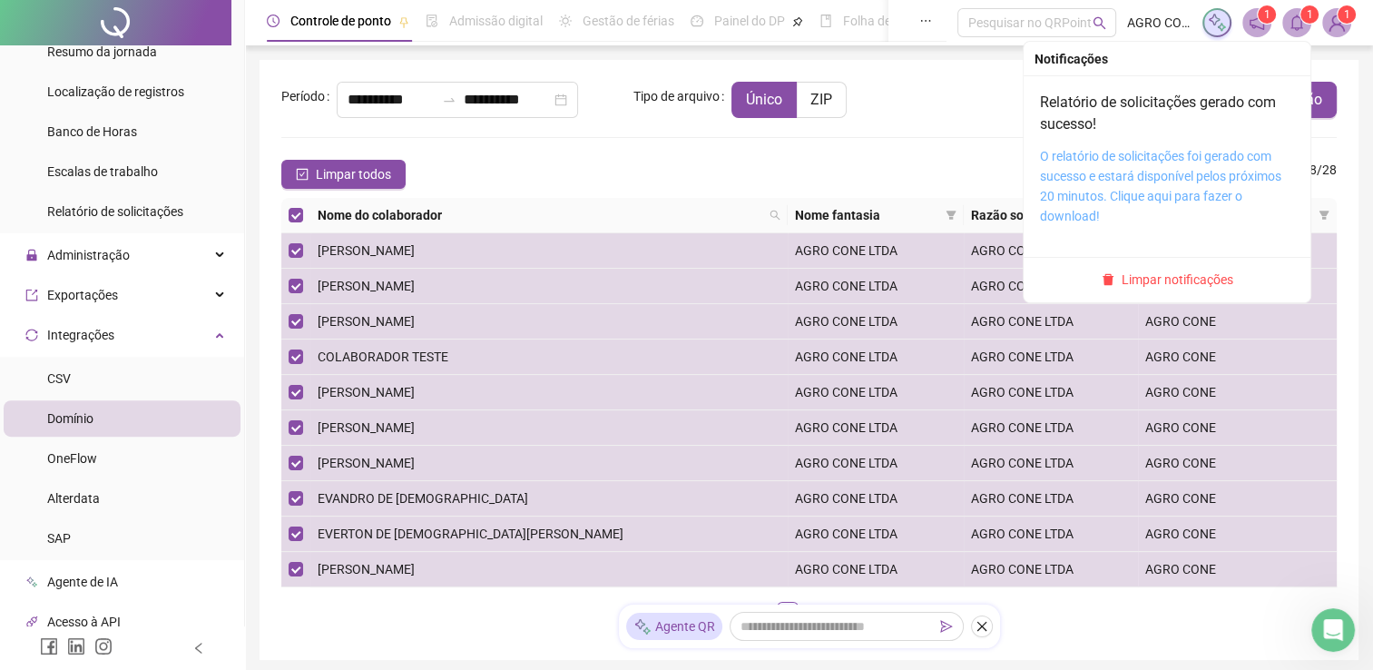
click at [1134, 174] on link "O relatório de solicitações foi gerado com sucesso e estará disponível pelos pr…" at bounding box center [1160, 186] width 241 height 74
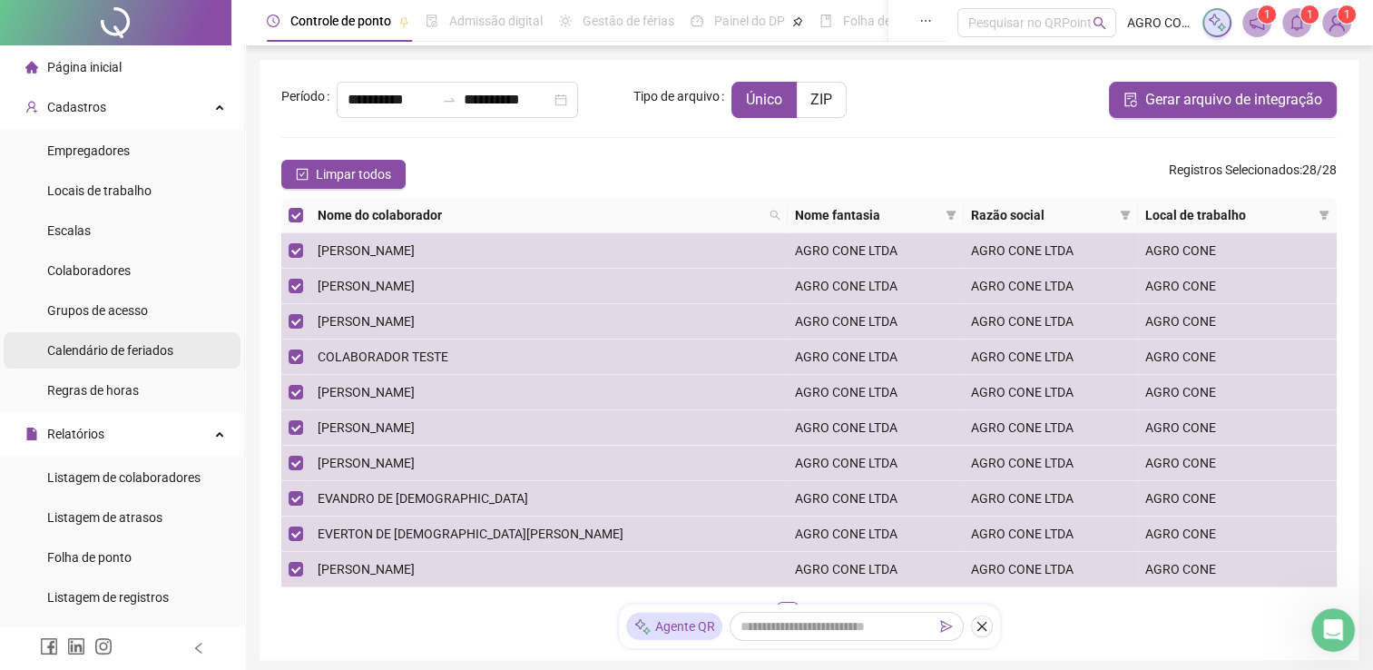
click at [152, 350] on span "Calendário de feriados" at bounding box center [110, 350] width 126 height 15
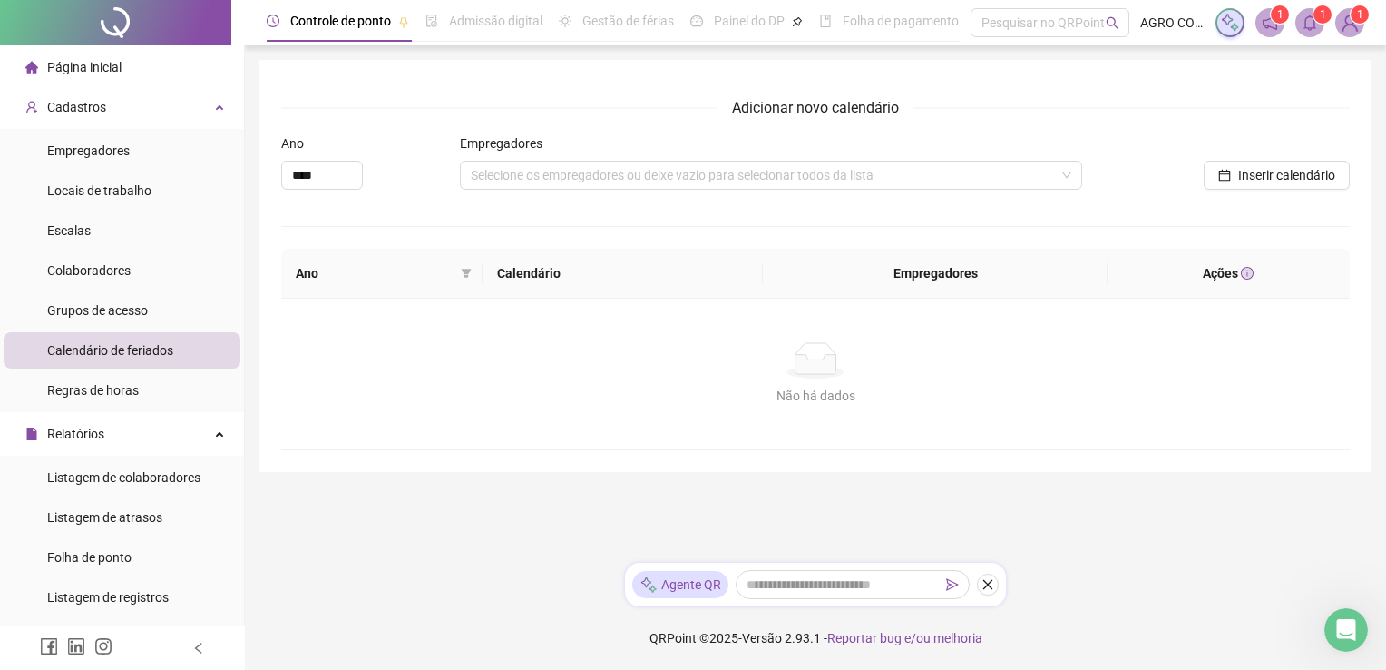
click at [103, 68] on span "Página inicial" at bounding box center [84, 67] width 74 height 15
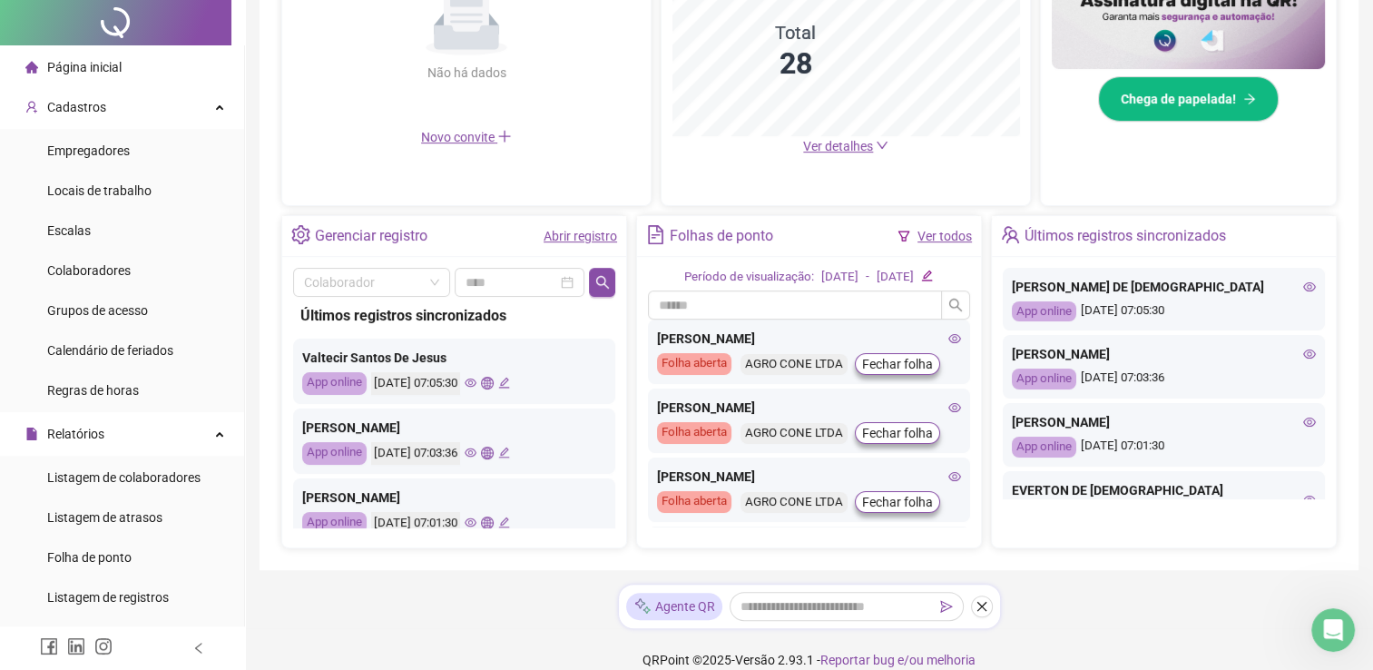
scroll to position [553, 0]
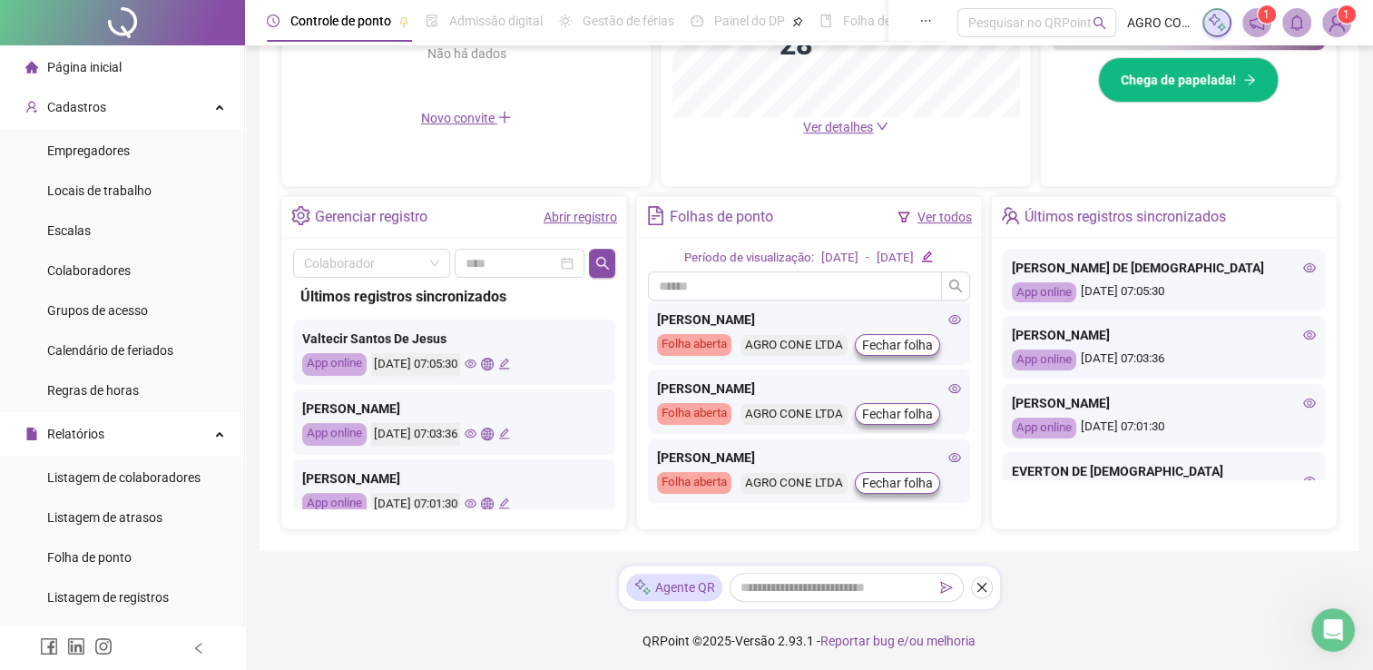
click at [245, 361] on div "Controle de ponto Admissão digital Gestão de férias Painel do DP Folha de pagam…" at bounding box center [809, 59] width 1128 height 1225
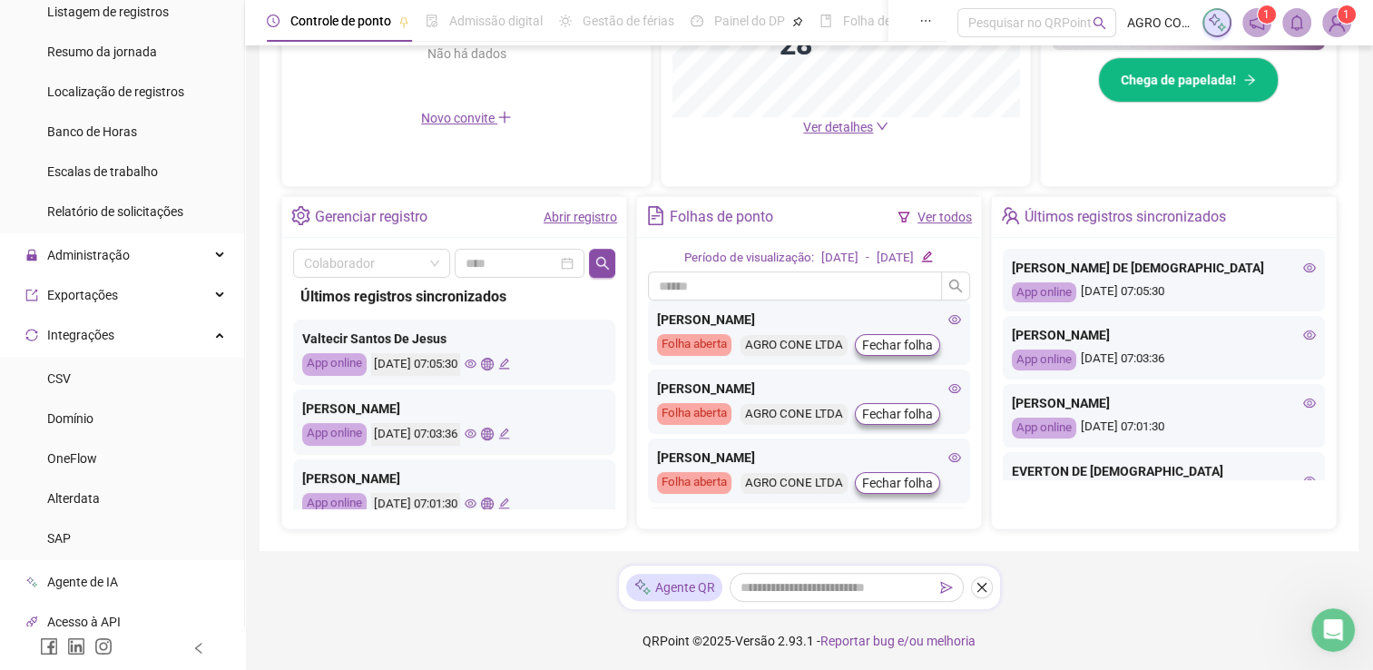
click at [861, 121] on span "Ver detalhes" at bounding box center [838, 127] width 70 height 15
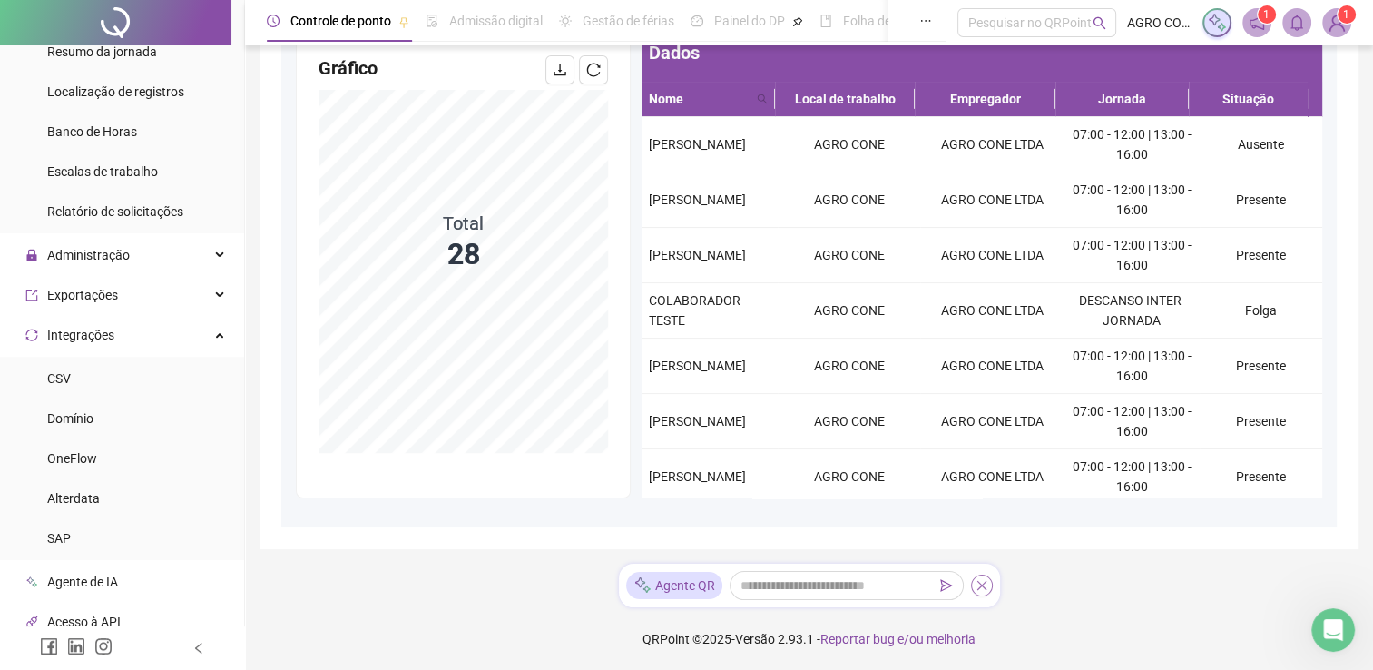
click at [988, 584] on button "button" at bounding box center [982, 585] width 22 height 22
